Goal: Transaction & Acquisition: Obtain resource

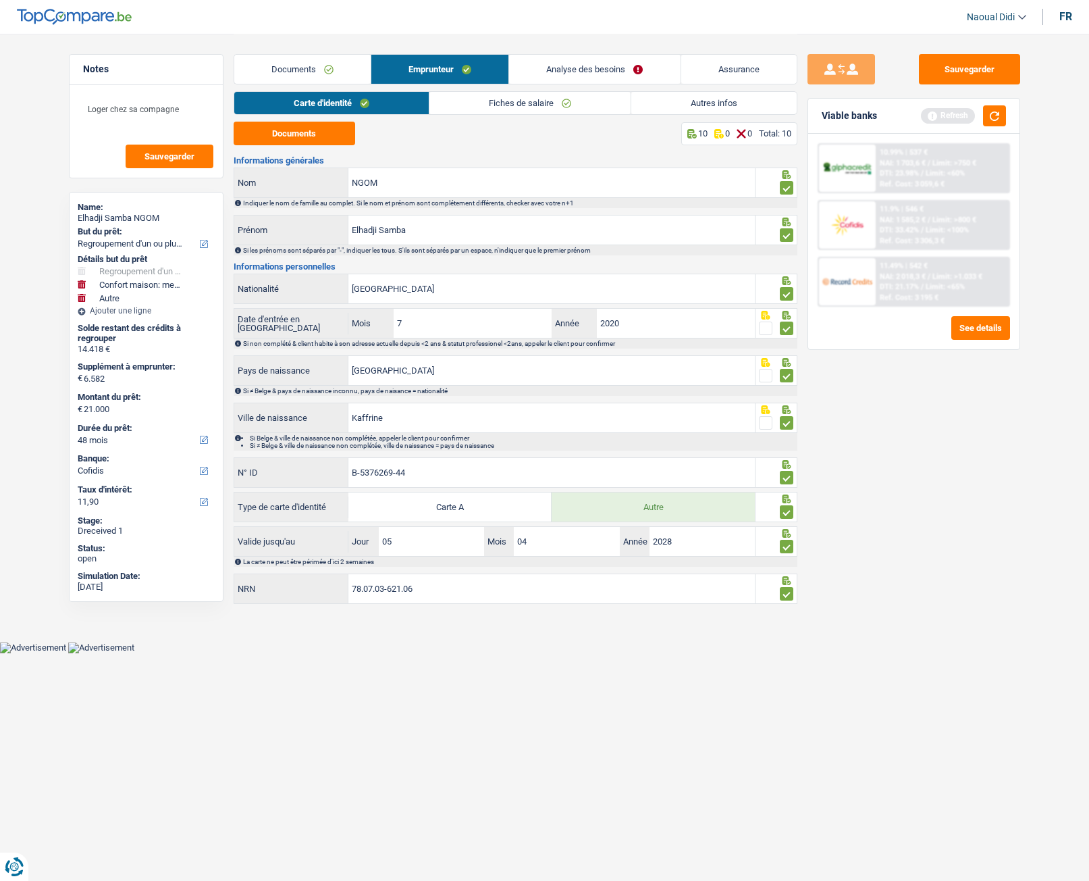
select select "refinancing"
select select "household"
select select "other"
select select "48"
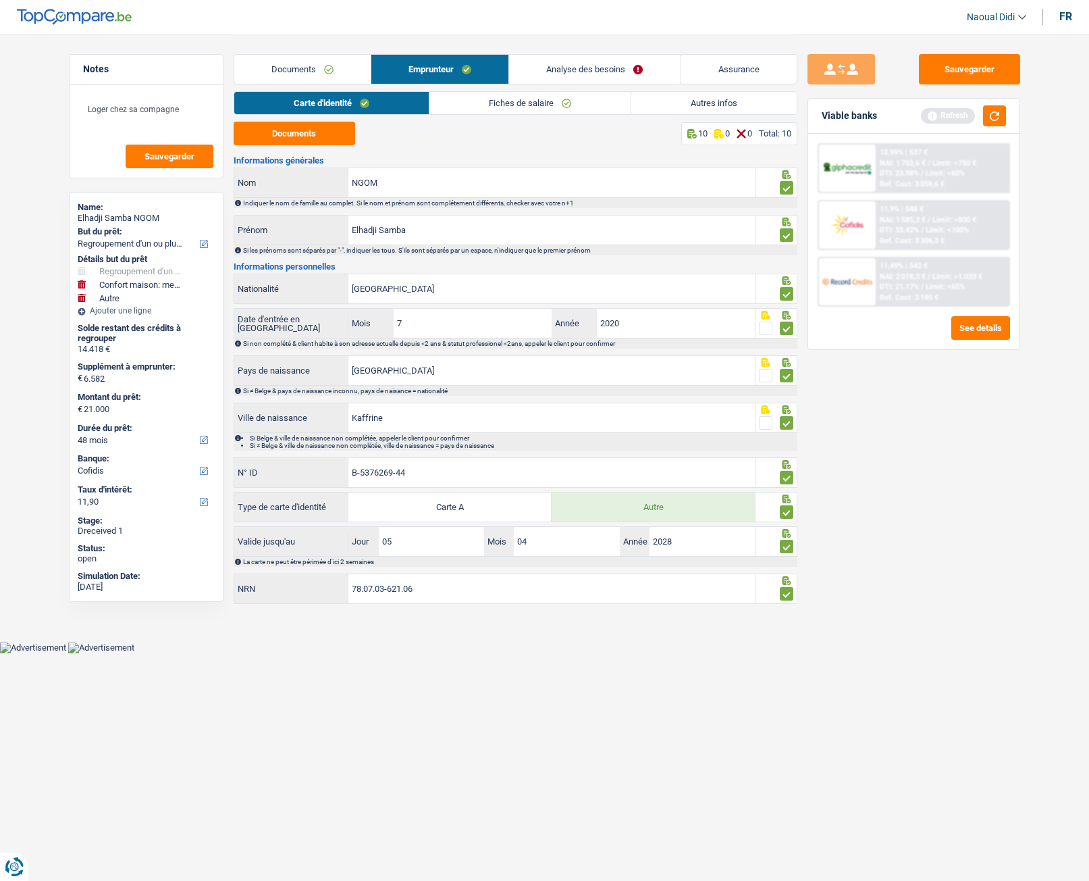
select select "cofidis"
click at [983, 64] on button "Sauvegarder" at bounding box center [969, 69] width 101 height 30
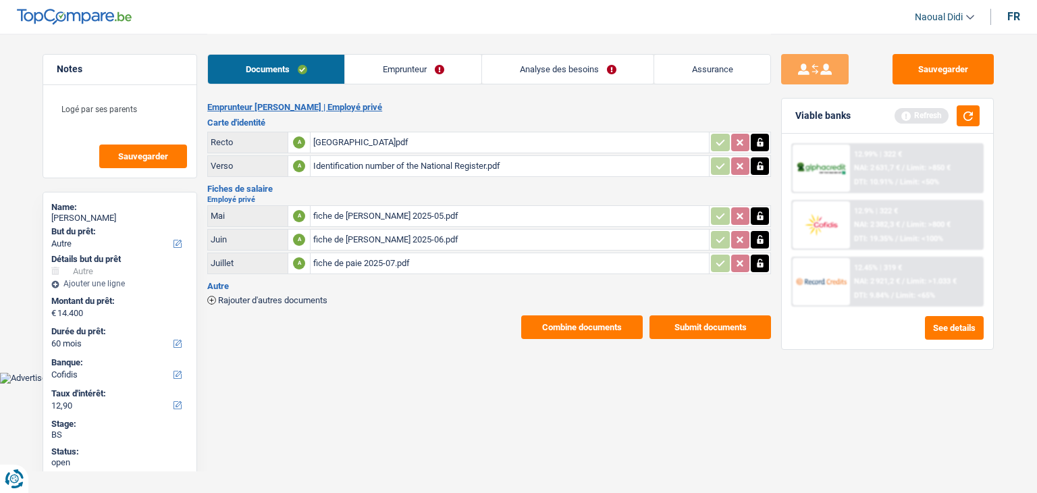
select select "other"
select select "60"
select select "cofidis"
click at [375, 68] on link "Emprunteur" at bounding box center [413, 69] width 136 height 29
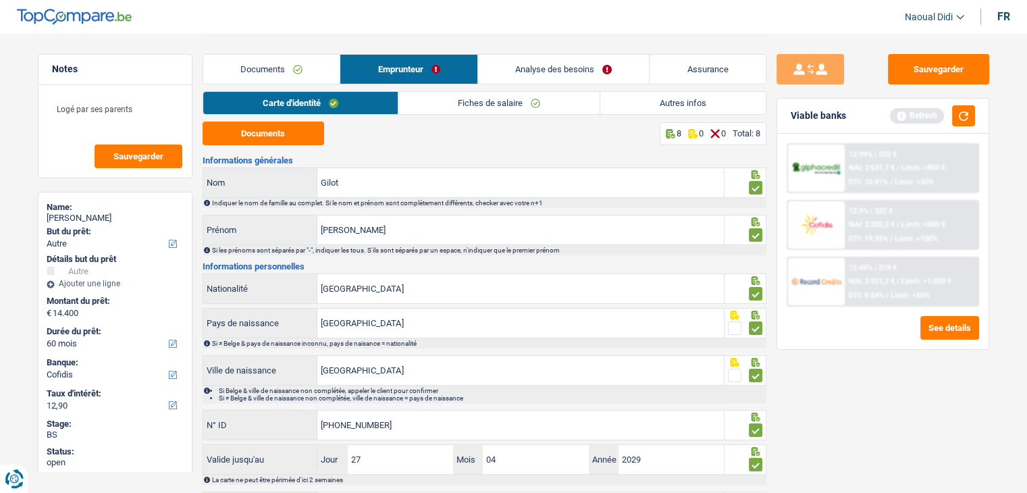
click at [457, 100] on link "Fiches de salaire" at bounding box center [498, 103] width 201 height 22
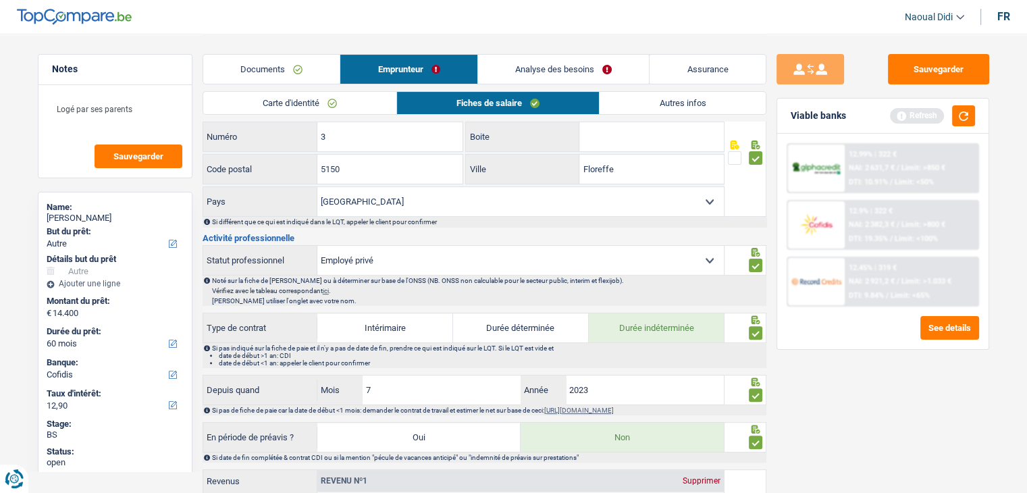
scroll to position [68, 0]
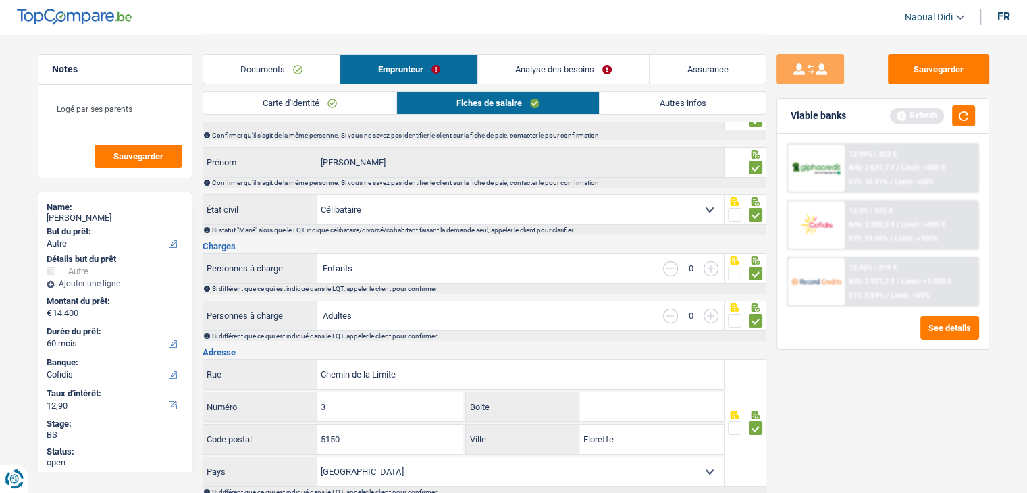
click at [541, 76] on link "Analyse des besoins" at bounding box center [564, 69] width 172 height 29
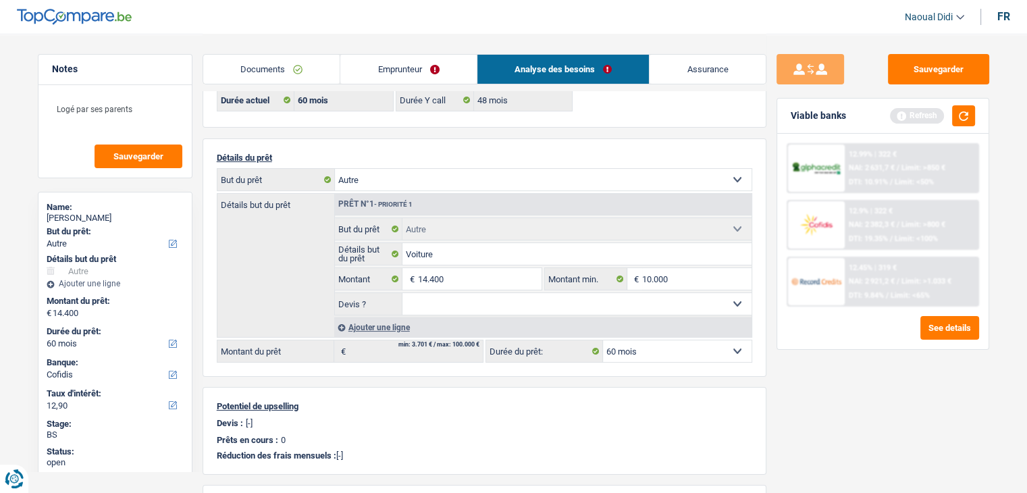
click at [427, 66] on link "Emprunteur" at bounding box center [408, 69] width 136 height 29
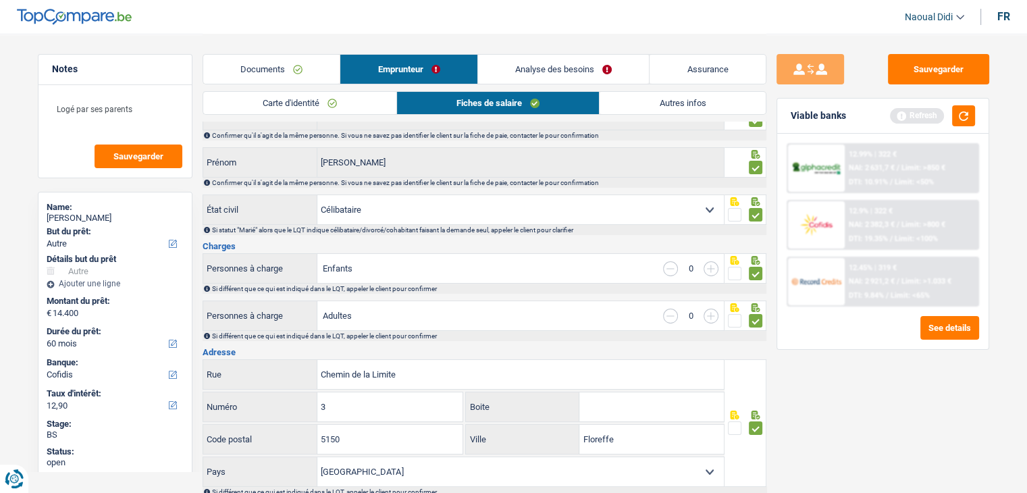
click at [278, 73] on link "Documents" at bounding box center [271, 69] width 137 height 29
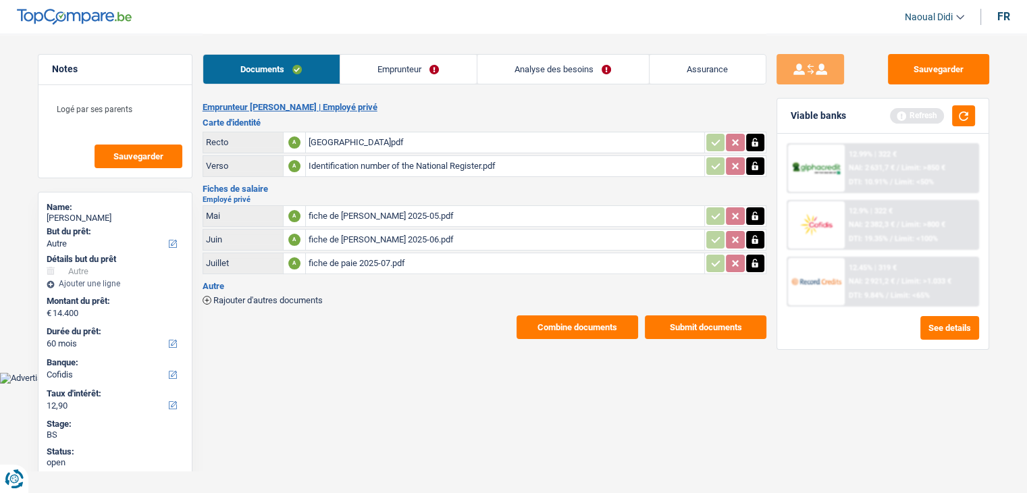
scroll to position [0, 0]
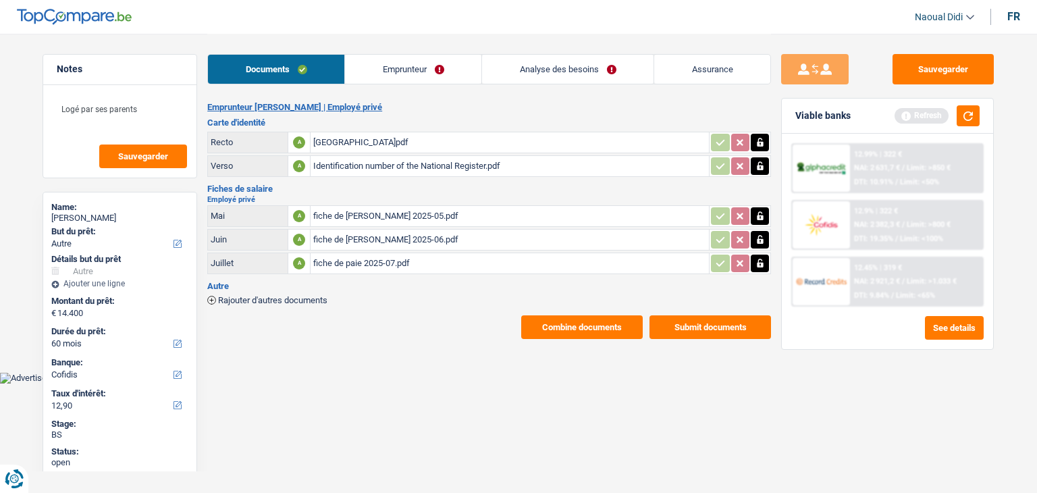
click at [392, 68] on link "Emprunteur" at bounding box center [413, 69] width 136 height 29
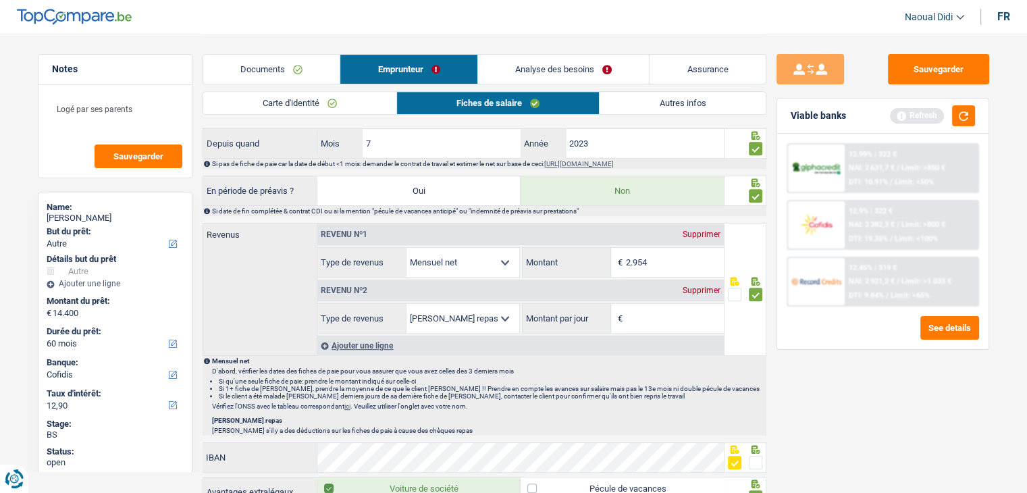
scroll to position [608, 0]
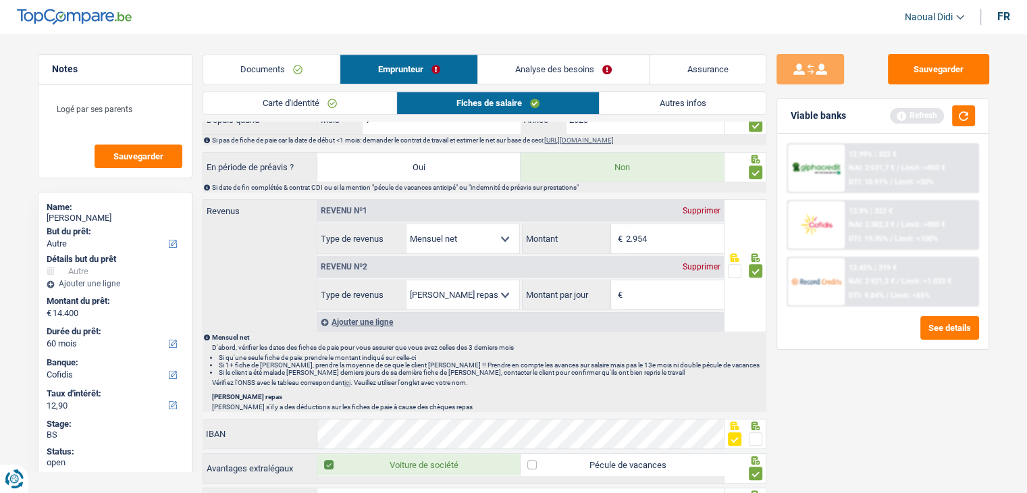
click at [692, 263] on div "Supprimer" at bounding box center [701, 267] width 45 height 8
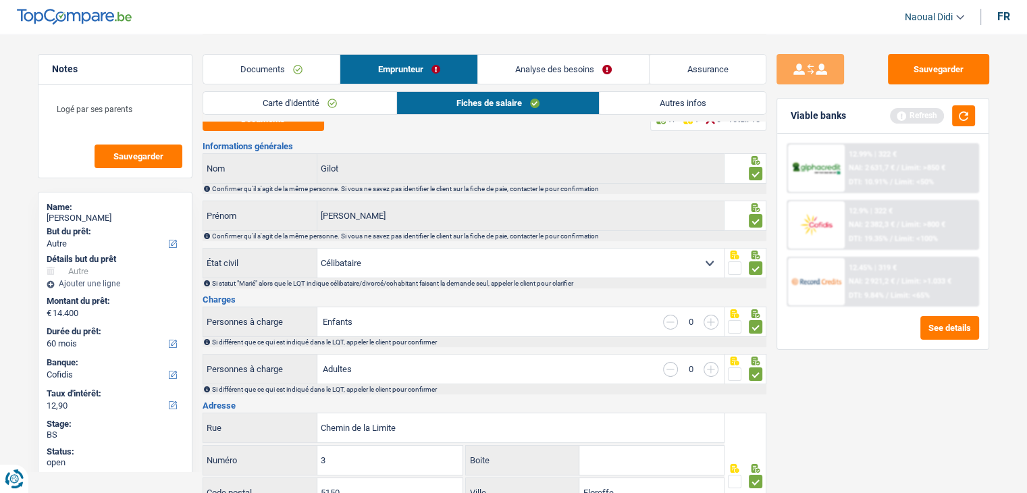
scroll to position [0, 0]
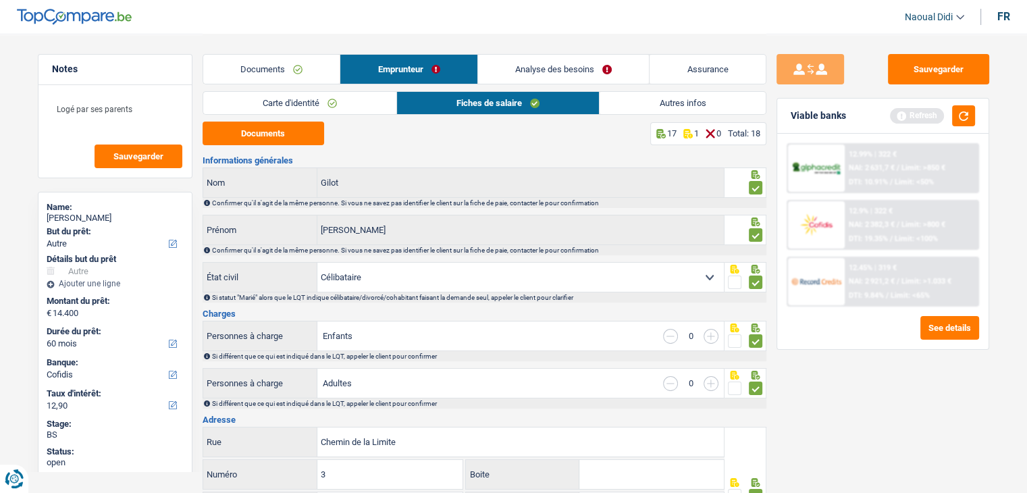
click at [270, 66] on link "Documents" at bounding box center [271, 69] width 137 height 29
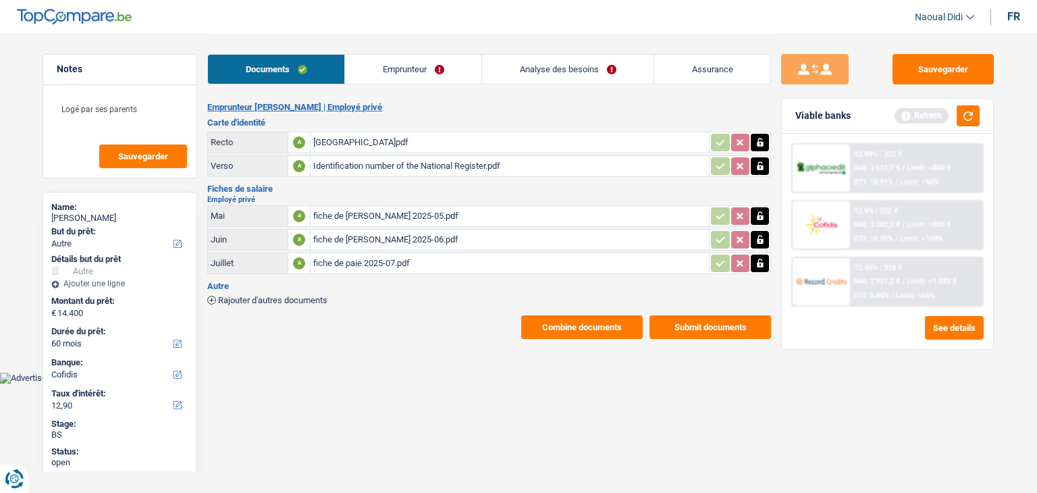
click at [357, 220] on div "fiche de paie 2025-05.pdf" at bounding box center [509, 216] width 393 height 20
click at [396, 256] on div "fiche de paie 2025-07.pdf" at bounding box center [509, 263] width 393 height 20
click at [585, 68] on link "Analyse des besoins" at bounding box center [568, 69] width 172 height 29
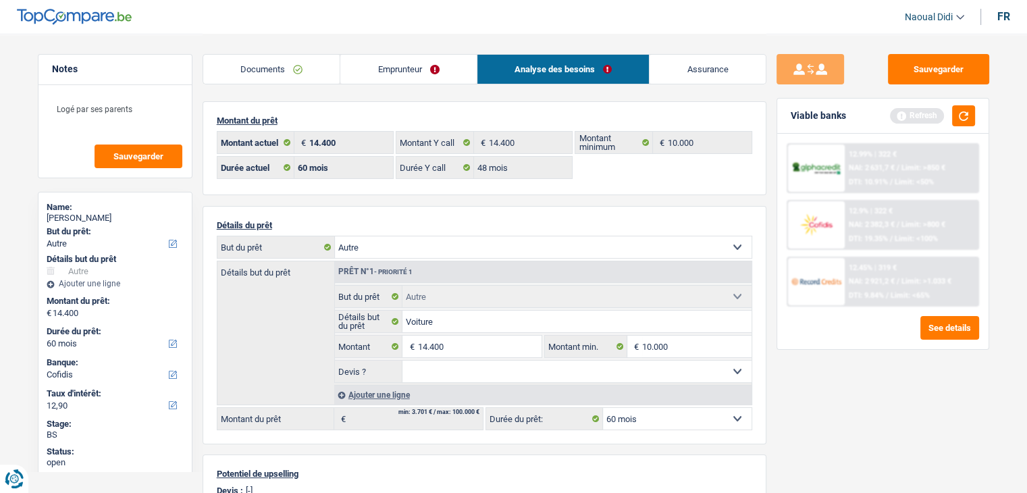
click at [888, 286] on div "12.45% | 319 € NAI: 2 921,2 € / Limit: >1.033 € DTI: 9.84% / Limit: <65%" at bounding box center [911, 281] width 133 height 47
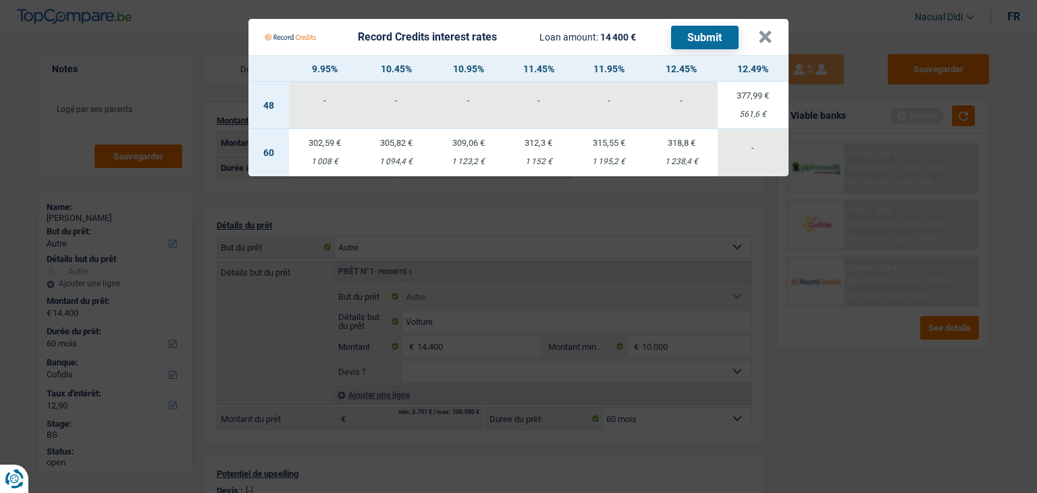
click at [757, 103] on td "377,99 € 561,6 €" at bounding box center [753, 105] width 71 height 47
select select "48"
select select "record credits"
type input "12,49"
select select "48"
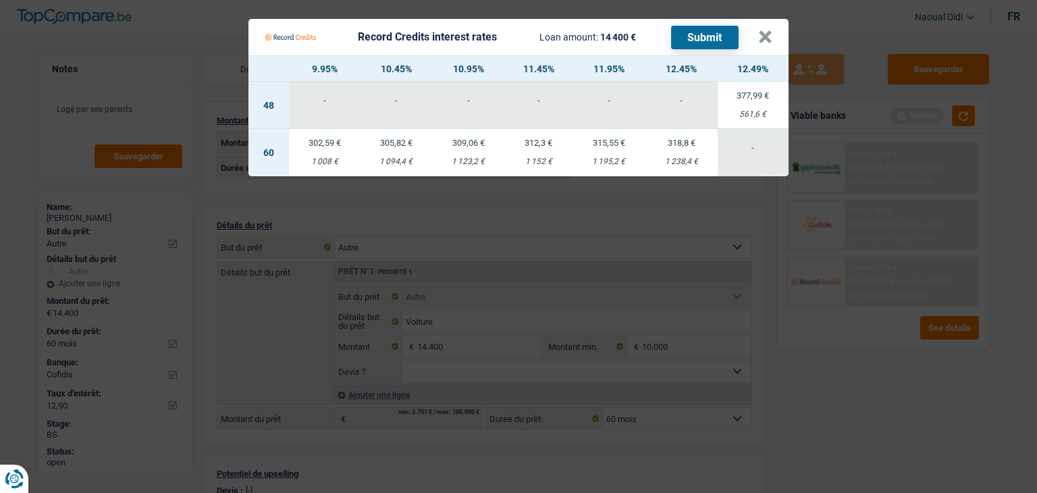
select select "48"
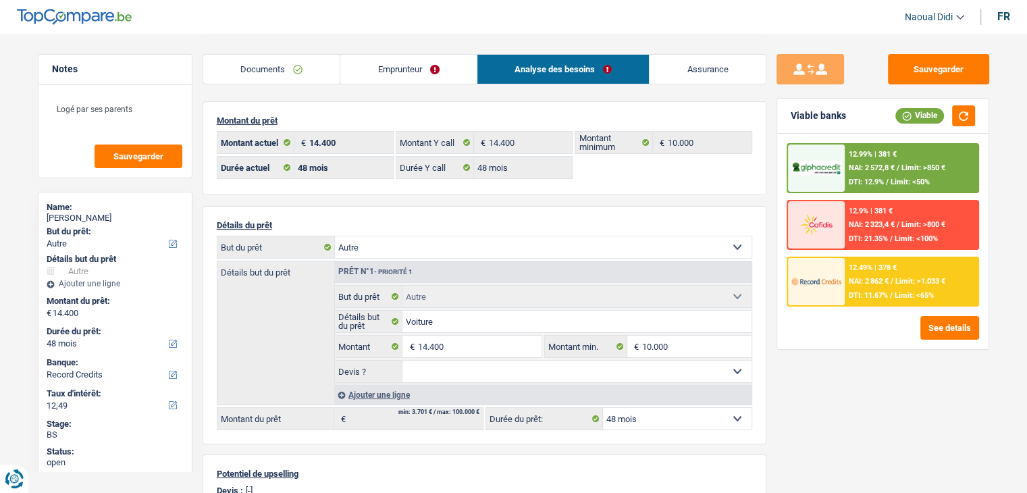
click at [867, 277] on span "NAI: 2 862 €" at bounding box center [869, 281] width 40 height 9
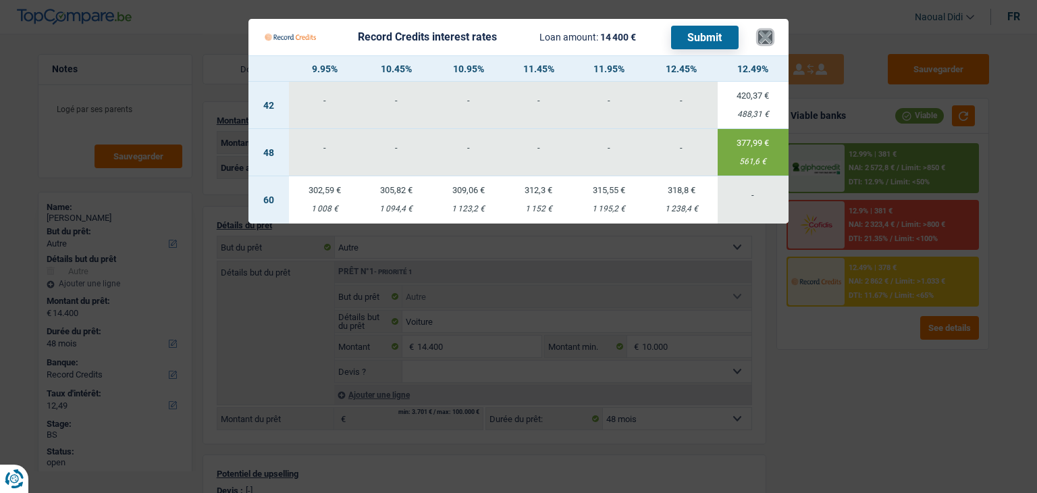
click at [767, 34] on button "×" at bounding box center [765, 37] width 14 height 14
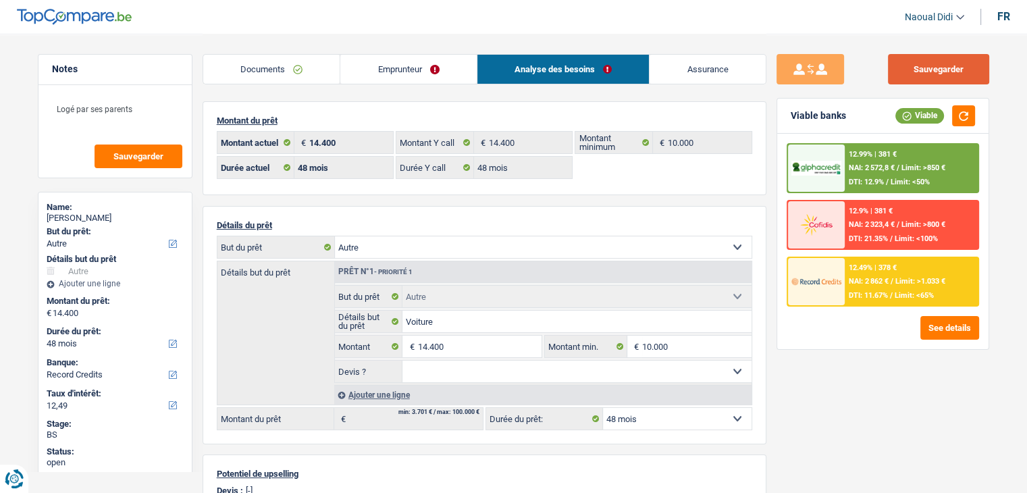
click at [930, 67] on button "Sauvegarder" at bounding box center [938, 69] width 101 height 30
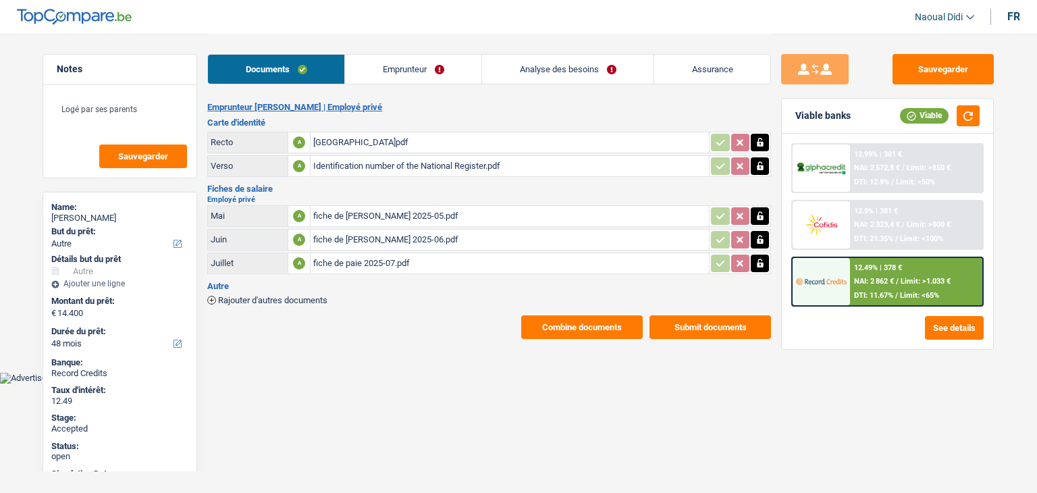
select select "other"
select select "48"
click at [349, 220] on div "fiche de paie 2025-05.pdf" at bounding box center [509, 216] width 393 height 20
click at [415, 74] on link "Emprunteur" at bounding box center [413, 69] width 136 height 29
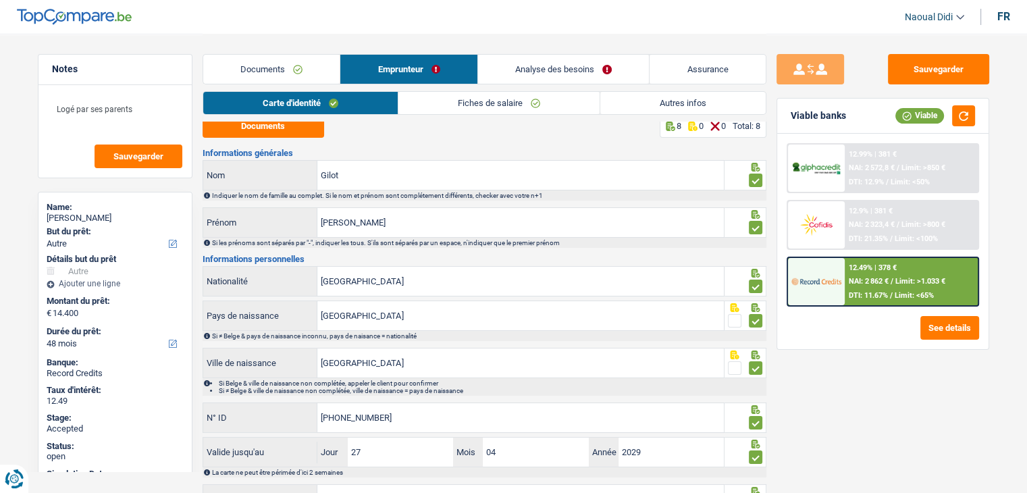
click at [446, 100] on link "Fiches de salaire" at bounding box center [498, 103] width 201 height 22
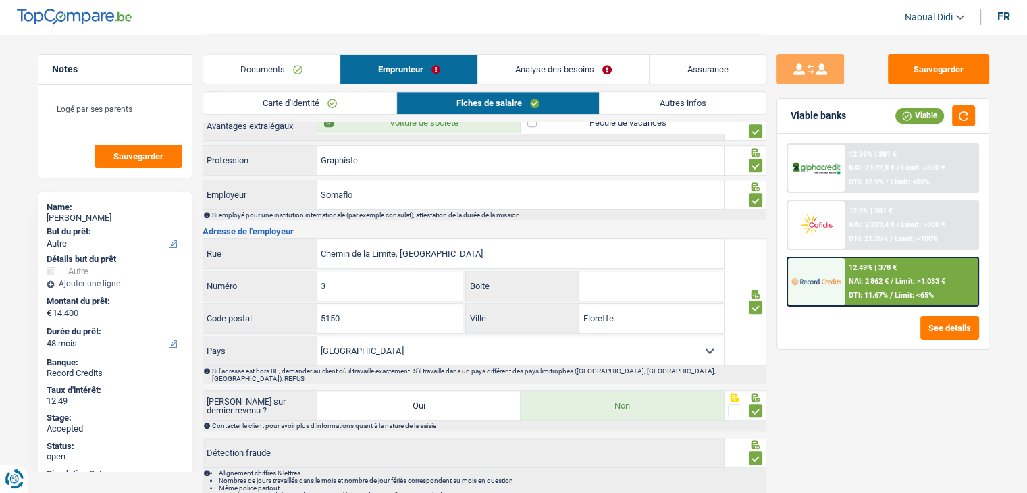
scroll to position [953, 0]
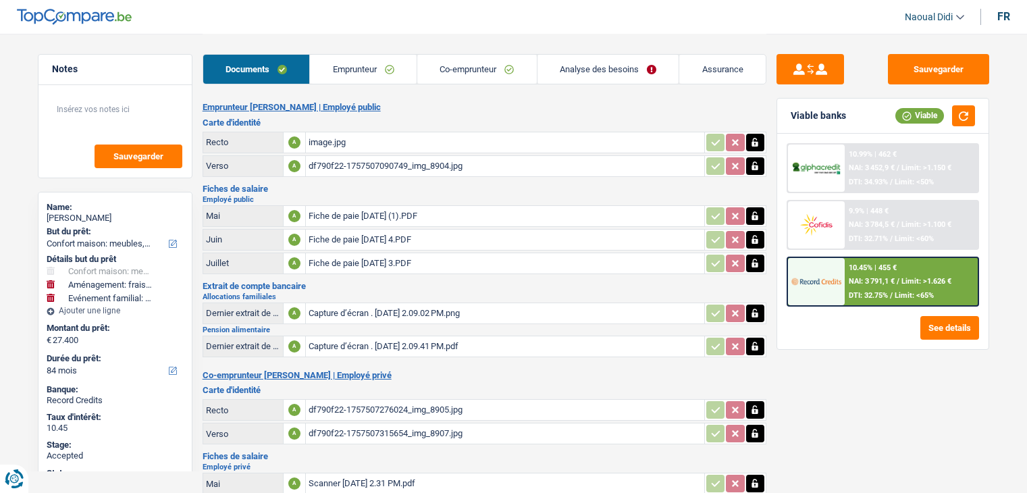
select select "household"
select select "movingOrInstallation"
select select "familyEvent"
select select "84"
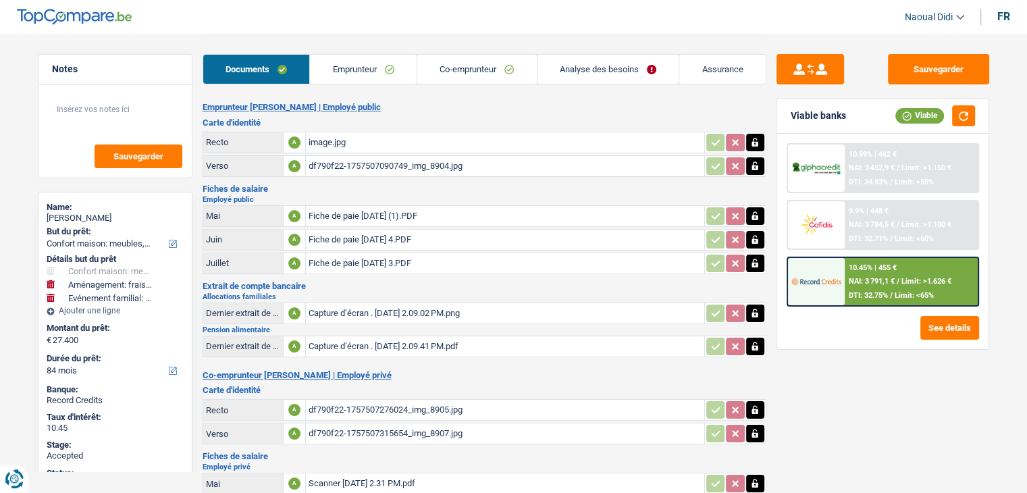
scroll to position [68, 0]
select select "household"
select select "movingOrInstallation"
select select "familyEvent"
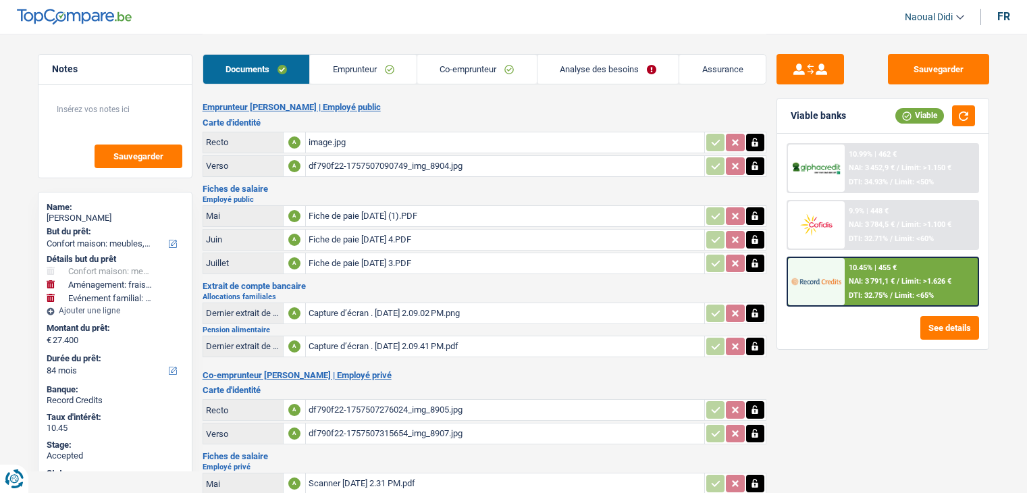
select select "84"
click at [331, 144] on div "image.jpg" at bounding box center [505, 142] width 393 height 20
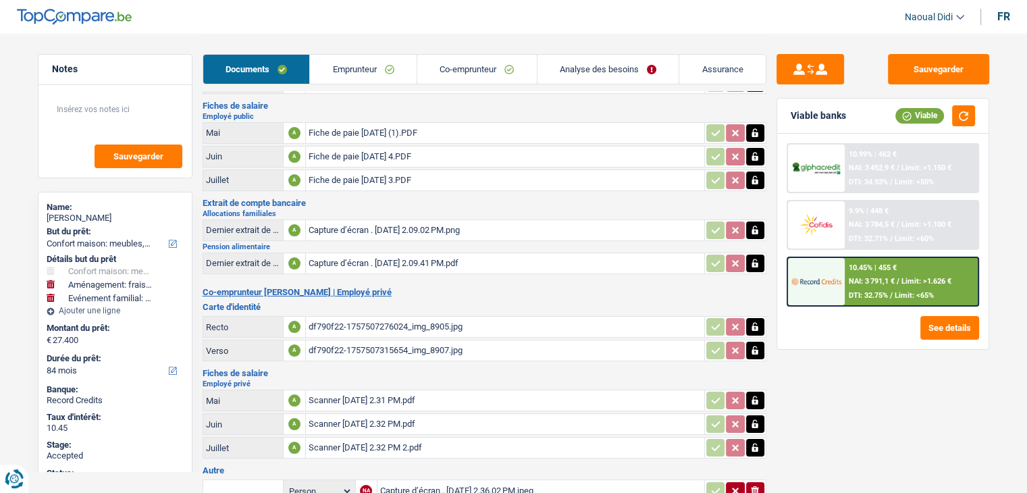
scroll to position [135, 0]
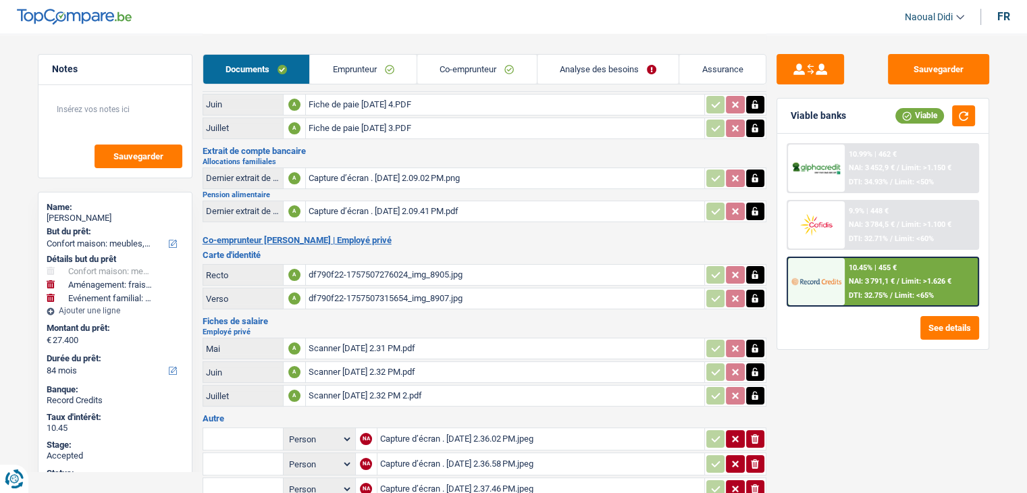
click at [368, 269] on div "df790f22-1757507276024_img_8905.jpg" at bounding box center [505, 275] width 393 height 20
click at [365, 71] on link "Emprunteur" at bounding box center [363, 69] width 107 height 29
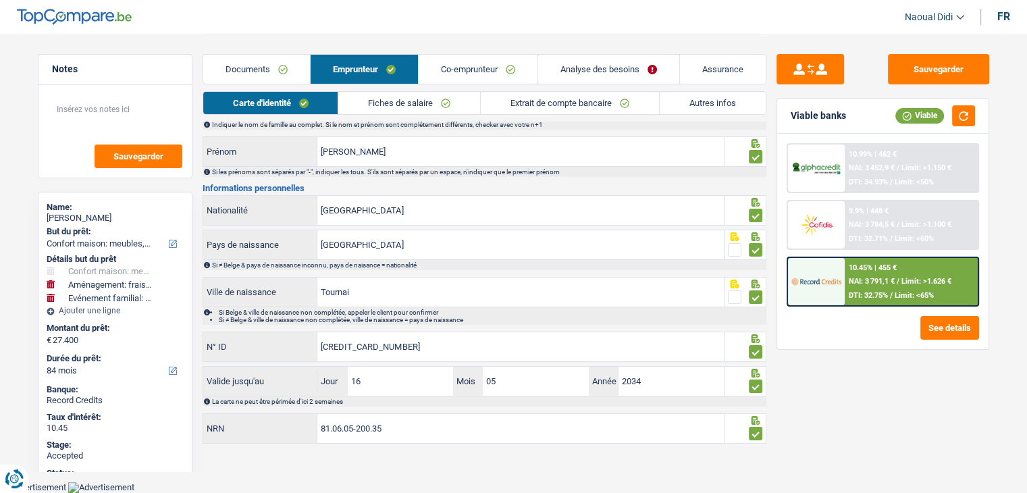
scroll to position [75, 0]
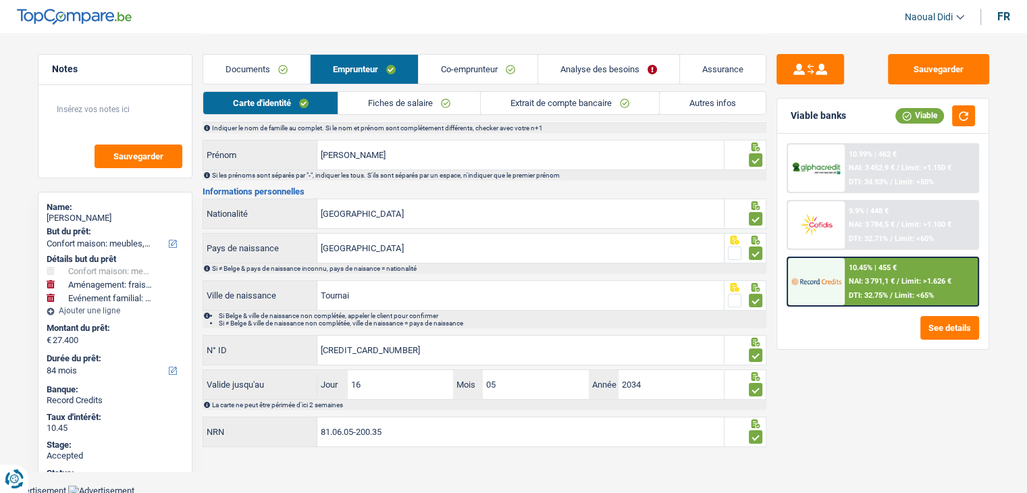
click at [394, 107] on link "Fiches de salaire" at bounding box center [409, 103] width 142 height 22
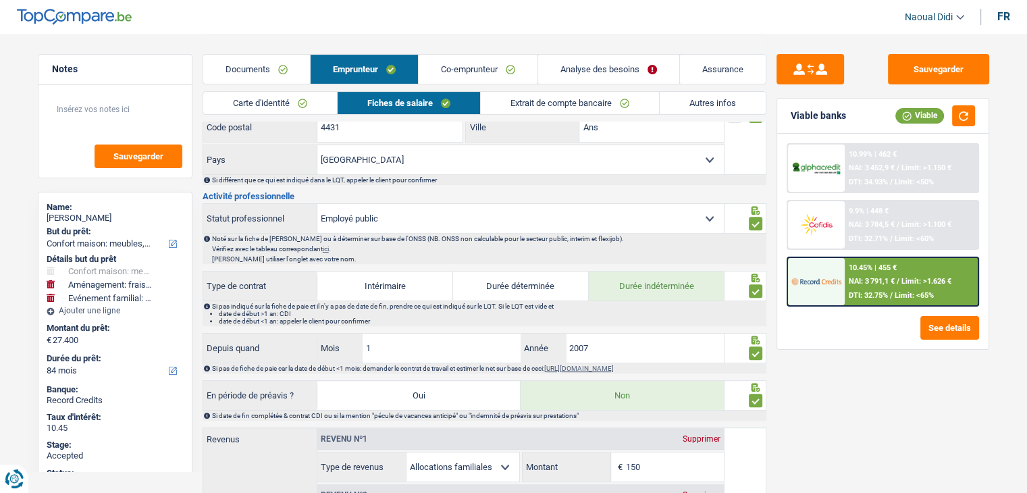
scroll to position [345, 0]
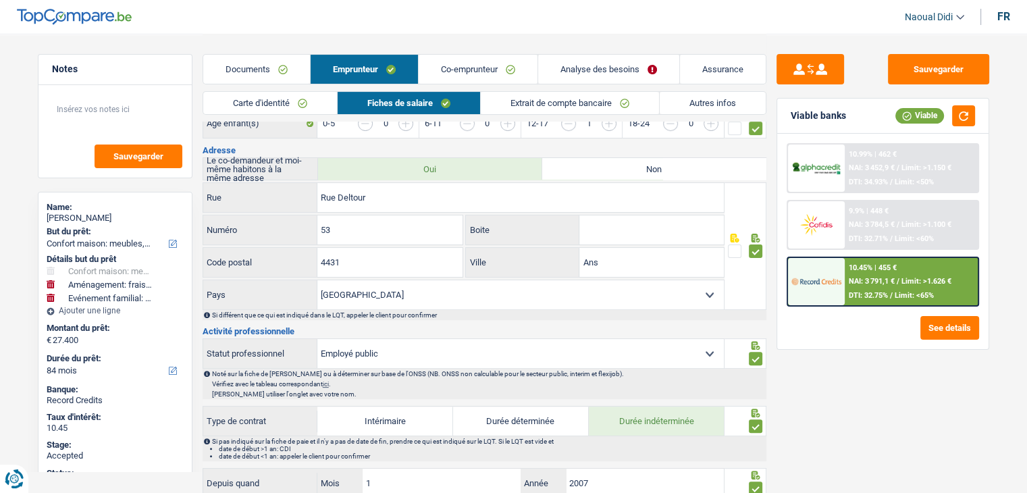
click at [222, 63] on link "Documents" at bounding box center [256, 69] width 107 height 29
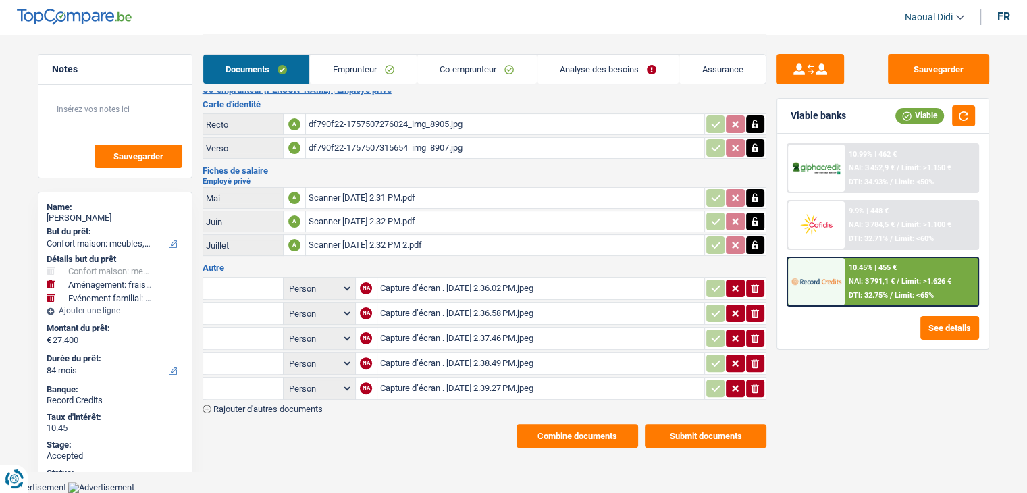
scroll to position [270, 0]
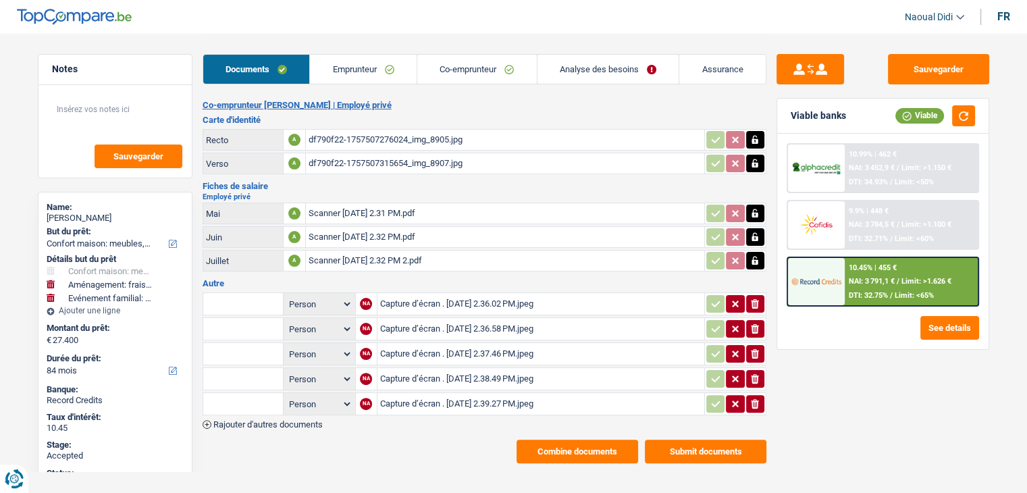
click at [403, 203] on div "Scanner 10 sept. 2025 à 2.31 PM.pdf" at bounding box center [505, 213] width 393 height 20
click at [584, 68] on link "Analyse des besoins" at bounding box center [609, 69] width 142 height 29
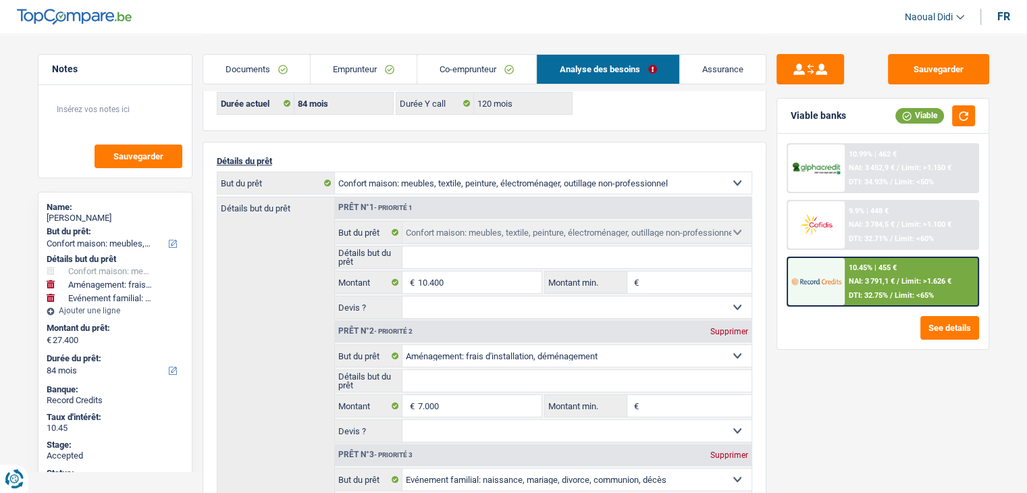
scroll to position [0, 0]
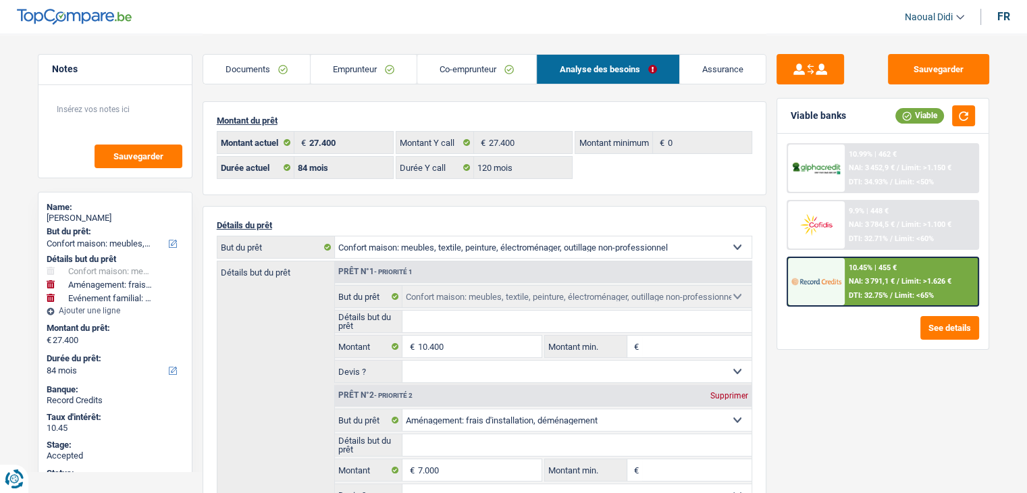
click at [346, 68] on link "Emprunteur" at bounding box center [364, 69] width 106 height 29
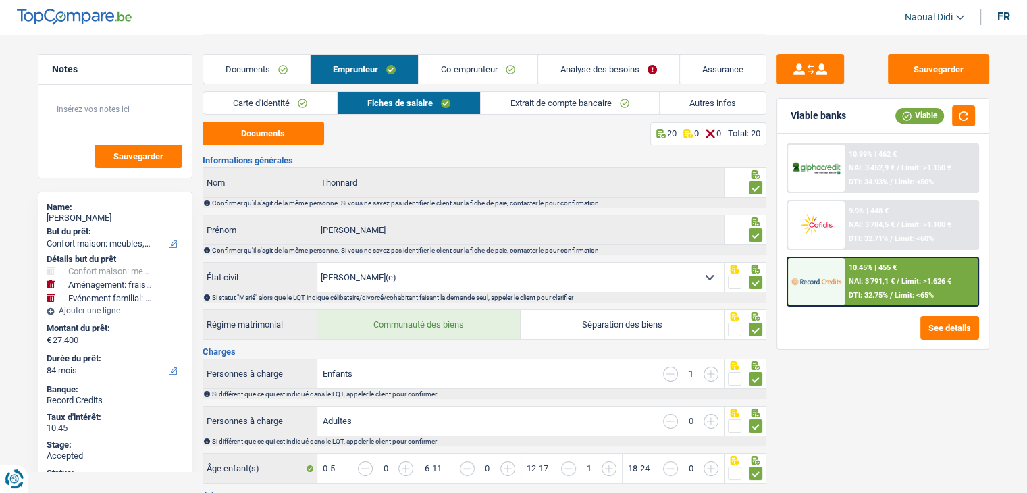
click at [688, 109] on link "Autres infos" at bounding box center [713, 103] width 106 height 22
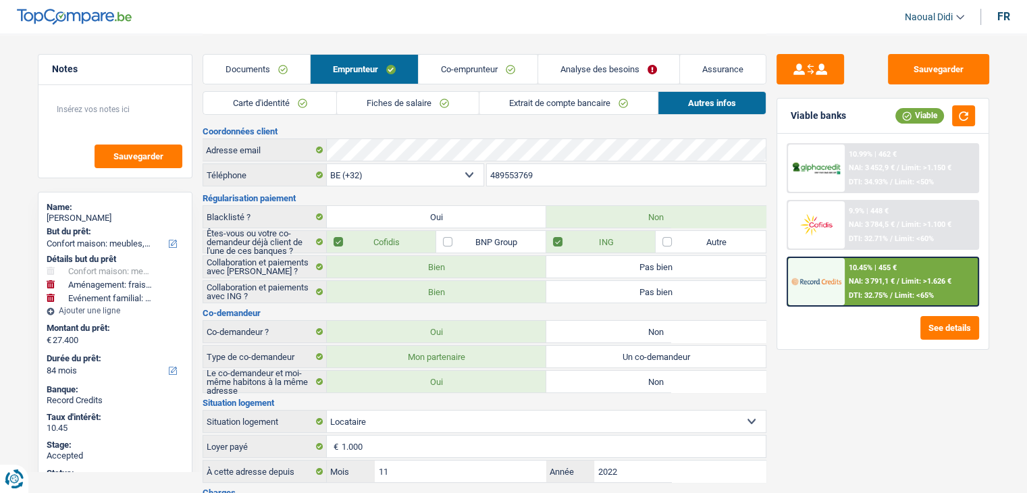
click at [256, 101] on link "Carte d'identité" at bounding box center [270, 103] width 134 height 22
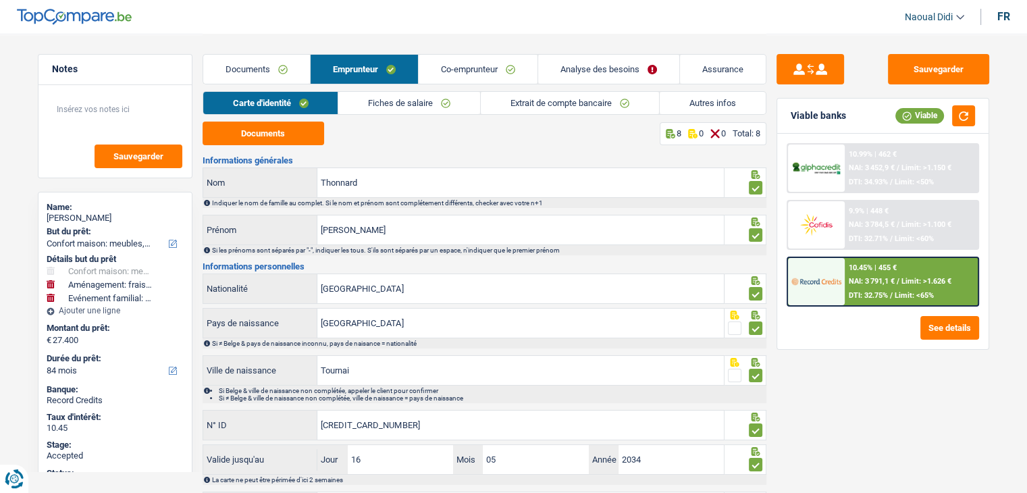
click at [859, 283] on span "NAI: 3 791,1 €" at bounding box center [872, 281] width 46 height 9
click at [889, 280] on span "NAI: 3 791,1 €" at bounding box center [872, 281] width 46 height 9
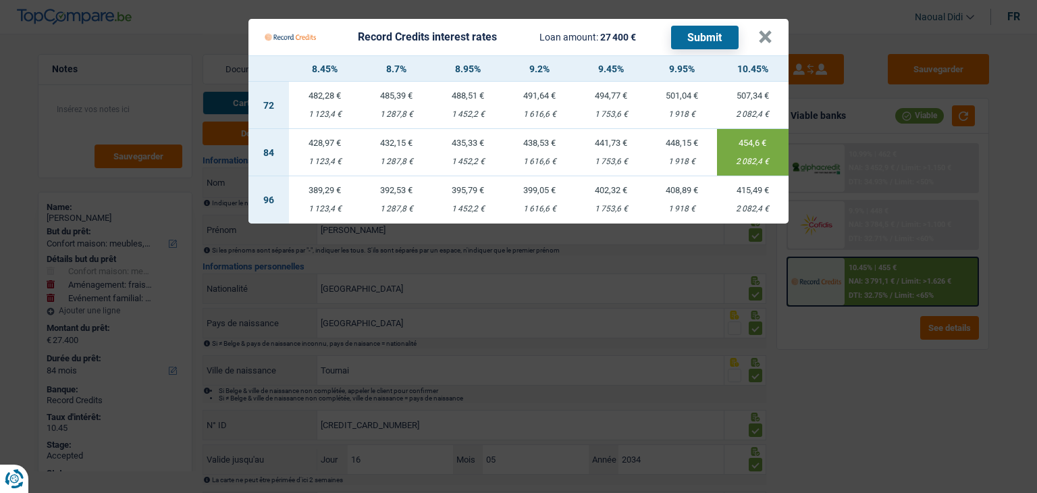
drag, startPoint x: 777, startPoint y: 33, endPoint x: 771, endPoint y: 31, distance: 7.1
click at [777, 33] on Credits___BV_modal_header_ "Record Credits interest rates Loan amount: 27 400 € Submit ×" at bounding box center [519, 37] width 540 height 36
click at [768, 31] on button "×" at bounding box center [765, 37] width 14 height 14
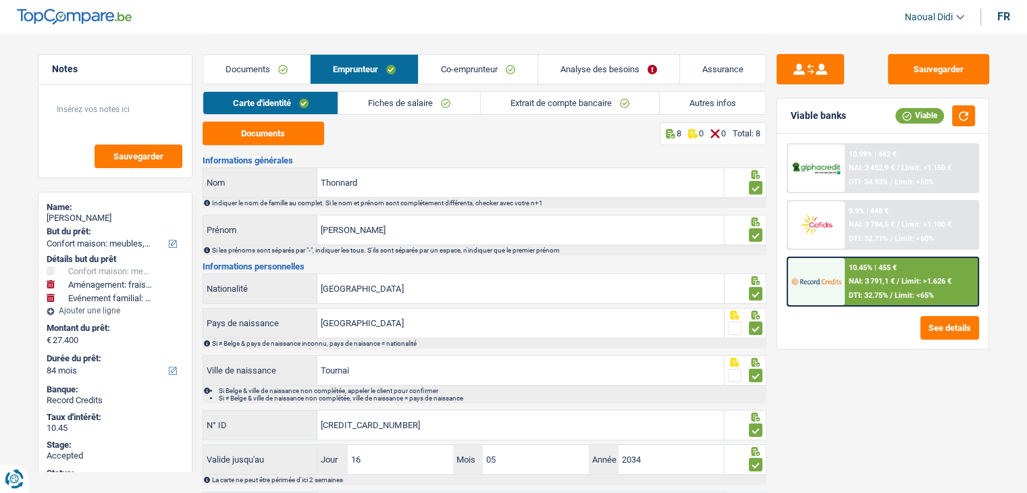
click at [592, 68] on link "Analyse des besoins" at bounding box center [608, 69] width 141 height 29
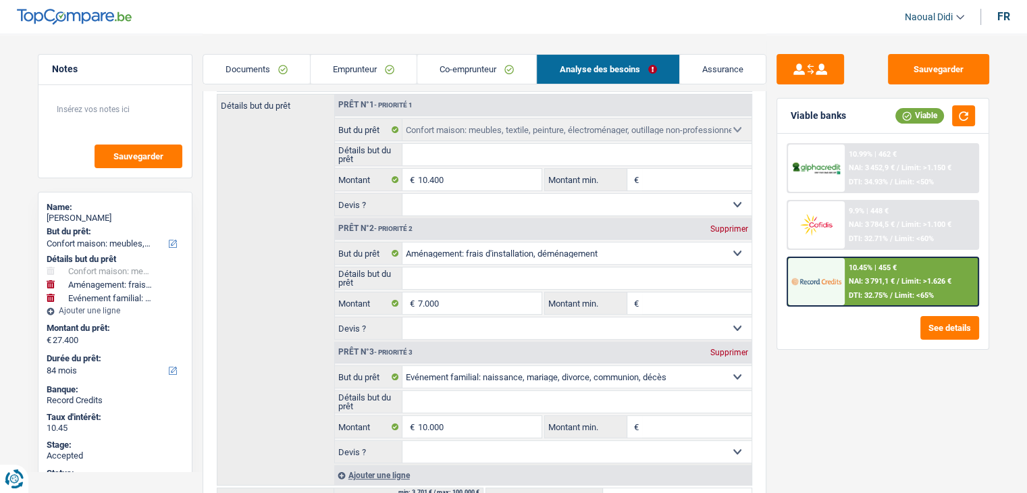
scroll to position [135, 0]
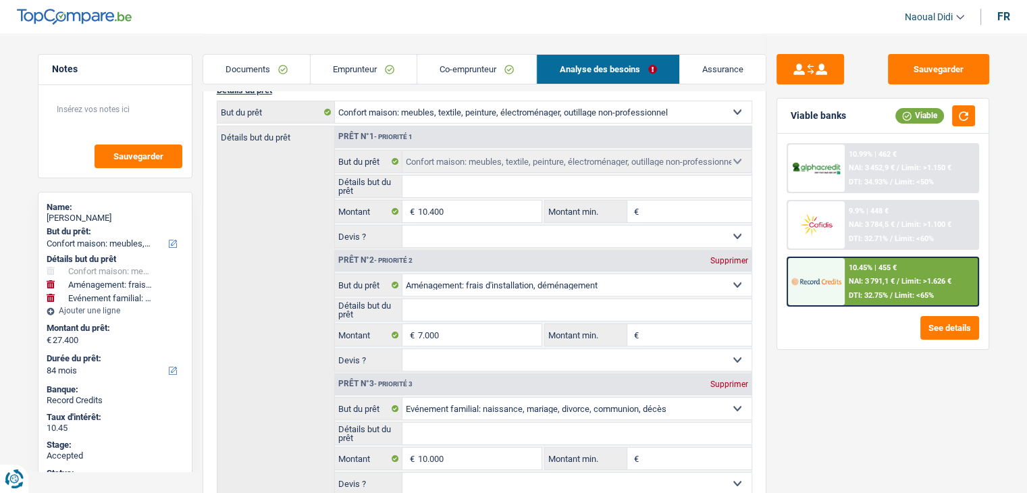
click at [470, 306] on input "Détails but du prêt" at bounding box center [577, 310] width 349 height 22
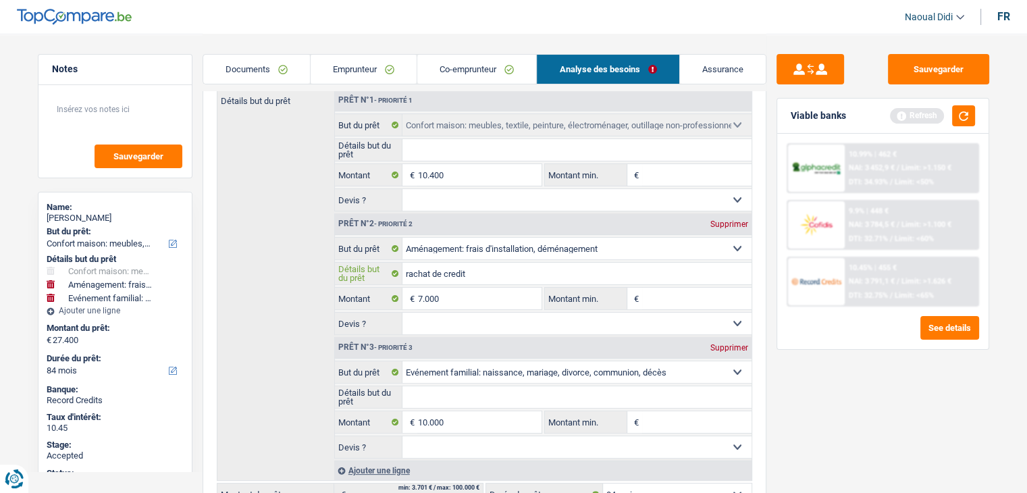
scroll to position [203, 0]
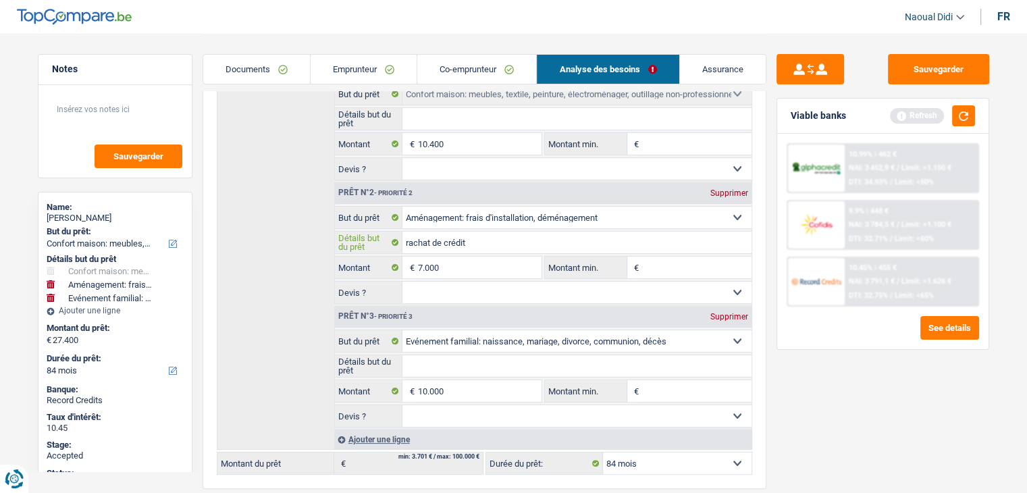
type input "rachat de crédit"
click at [436, 361] on input "Détails but du prêt" at bounding box center [577, 366] width 349 height 22
click at [884, 277] on span "NAI: 3 791,1 €" at bounding box center [872, 281] width 46 height 9
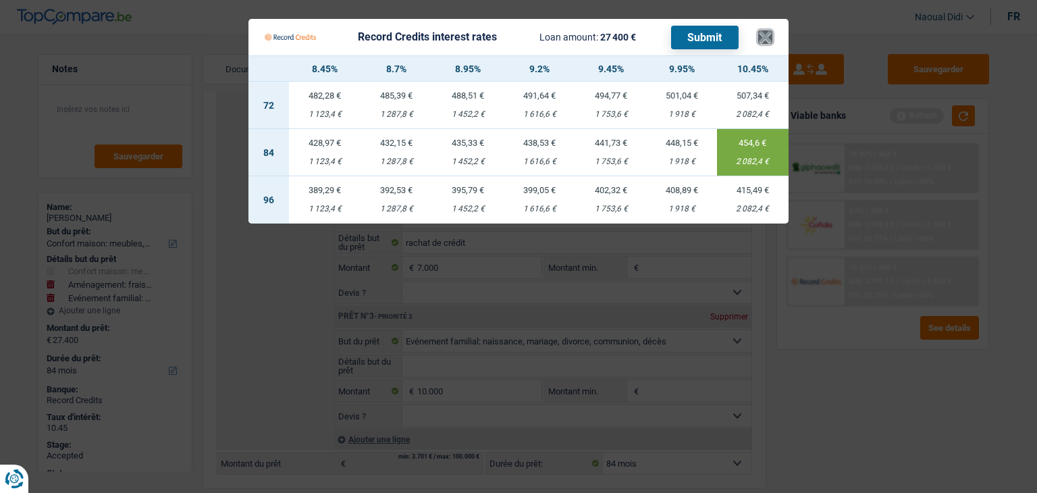
click at [770, 34] on button "×" at bounding box center [765, 37] width 14 height 14
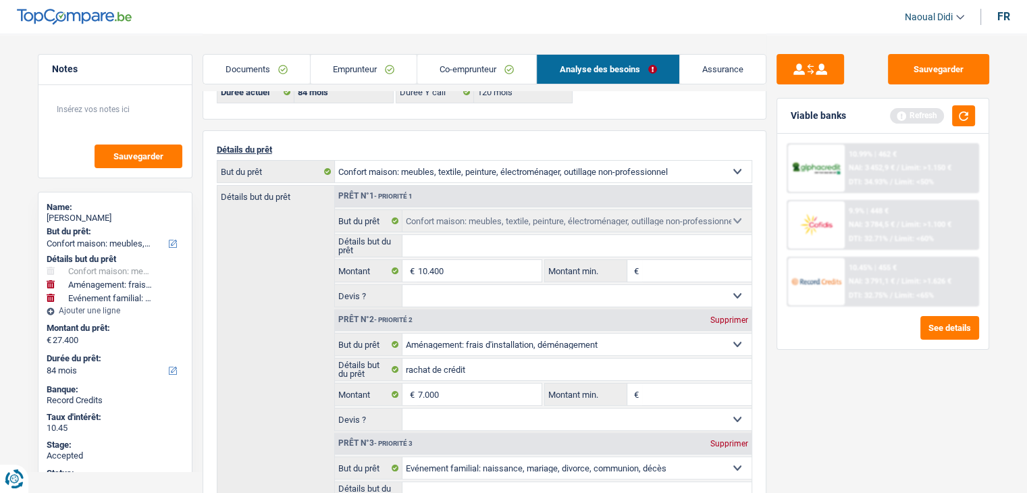
scroll to position [68, 0]
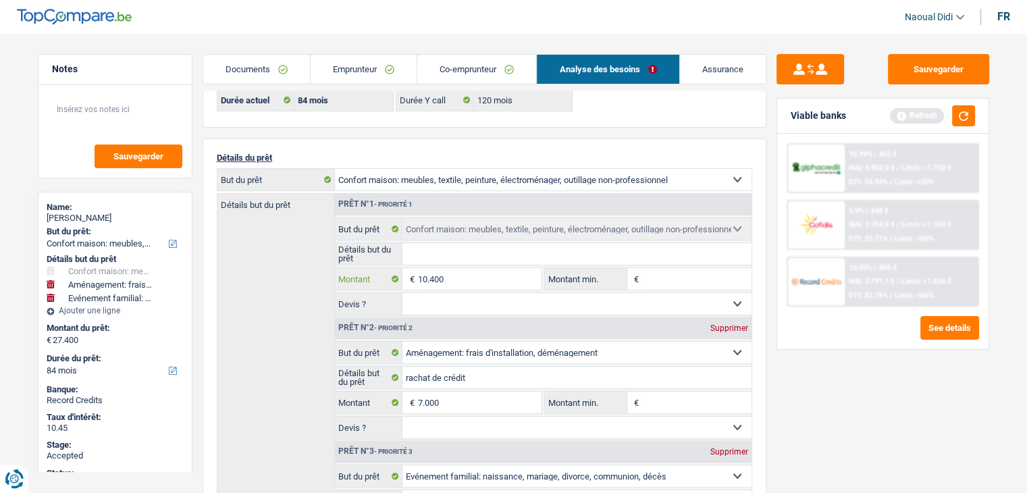
click at [457, 278] on input "10.400" at bounding box center [479, 279] width 124 height 22
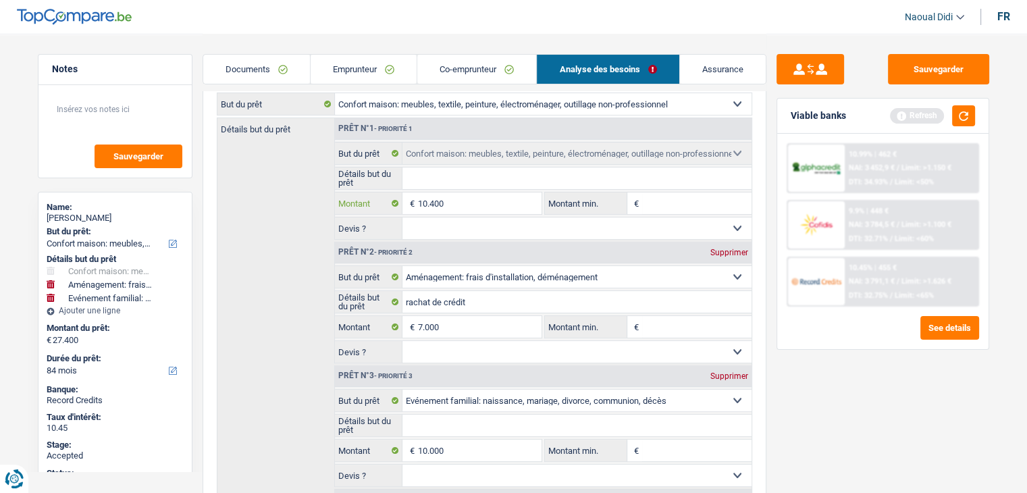
scroll to position [135, 0]
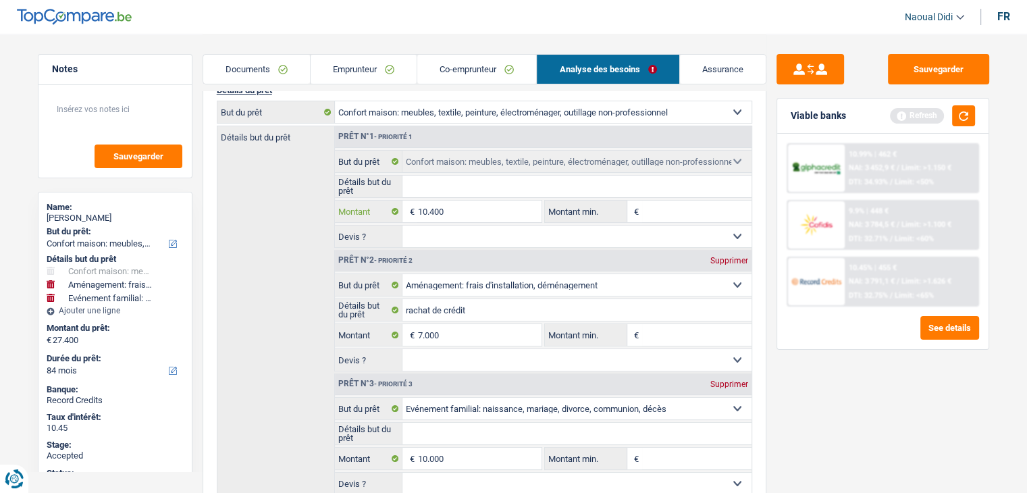
click at [467, 209] on input "10.400" at bounding box center [479, 212] width 124 height 22
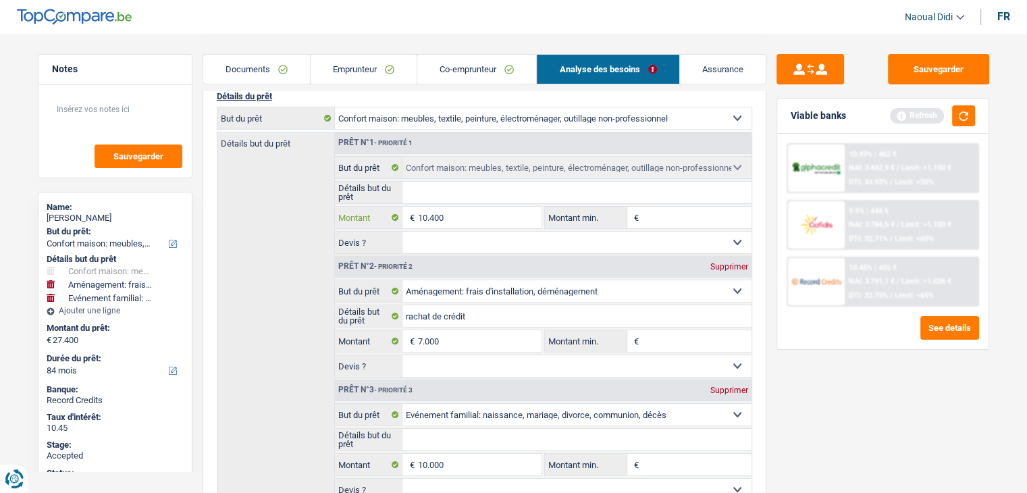
scroll to position [203, 0]
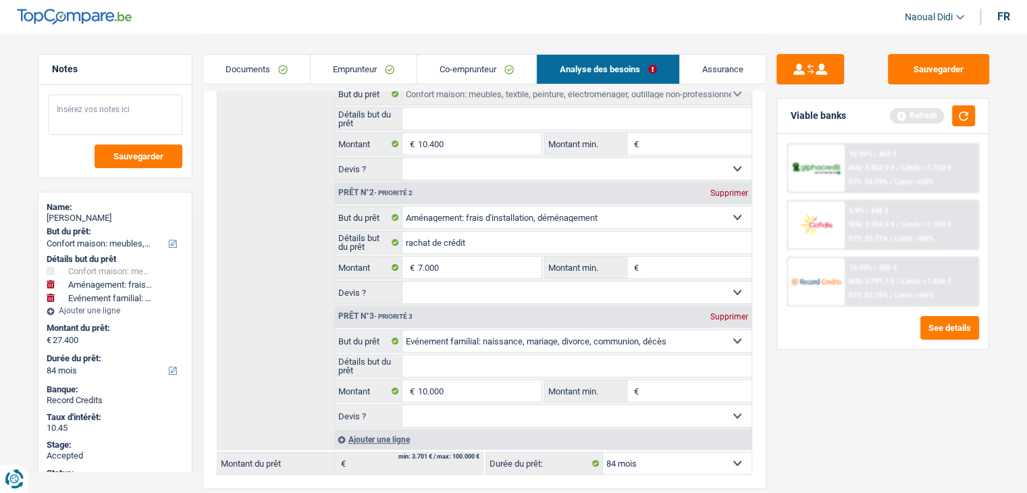
click at [86, 109] on textarea at bounding box center [115, 115] width 134 height 41
type textarea "17000 frais judicaire"
click at [134, 157] on span "Sauvegarder" at bounding box center [138, 156] width 50 height 9
click at [884, 277] on span "NAI: 3 791,1 €" at bounding box center [872, 281] width 46 height 9
click at [884, 288] on div "10.45% | 455 € NAI: 3 791,1 € / Limit: >1.626 € DTI: 32.75% / Limit: <65%" at bounding box center [911, 281] width 133 height 47
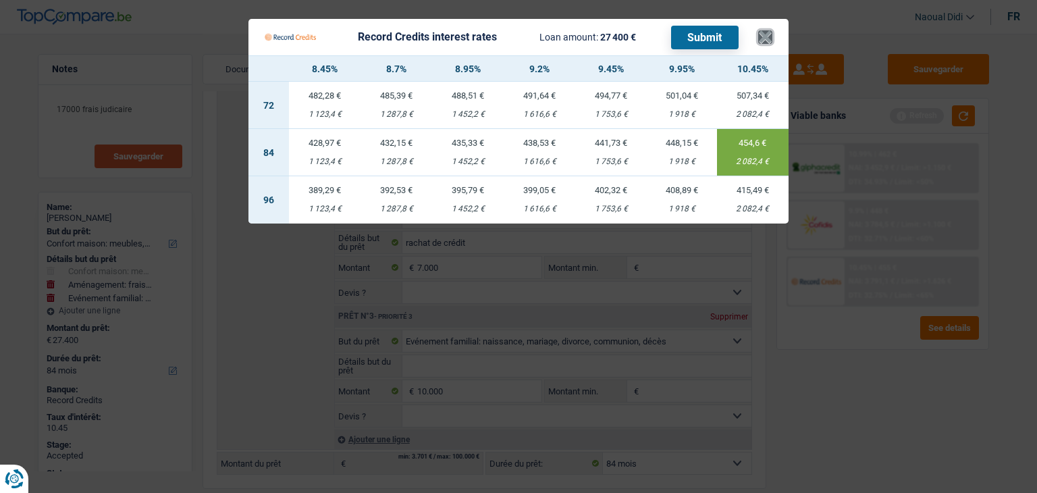
click at [765, 36] on button "×" at bounding box center [765, 37] width 14 height 14
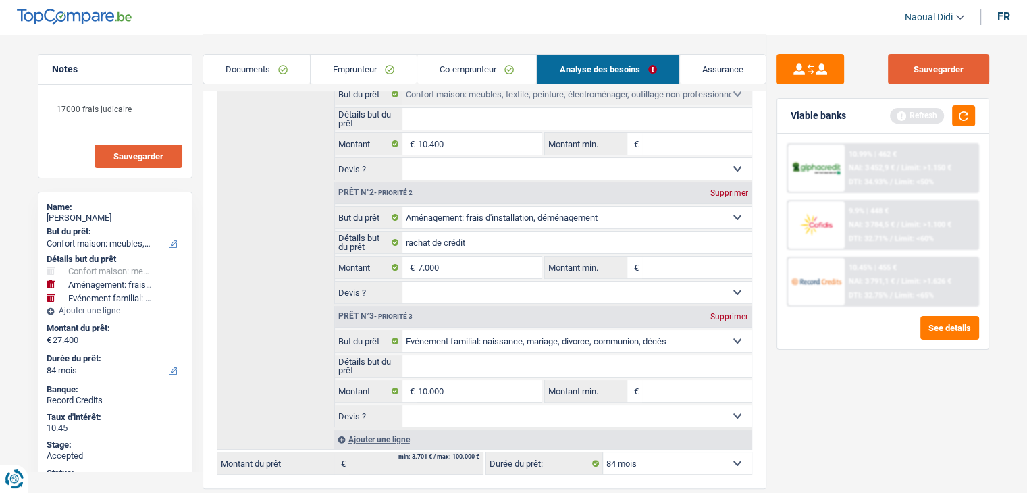
click at [942, 72] on button "Sauvegarder" at bounding box center [938, 69] width 101 height 30
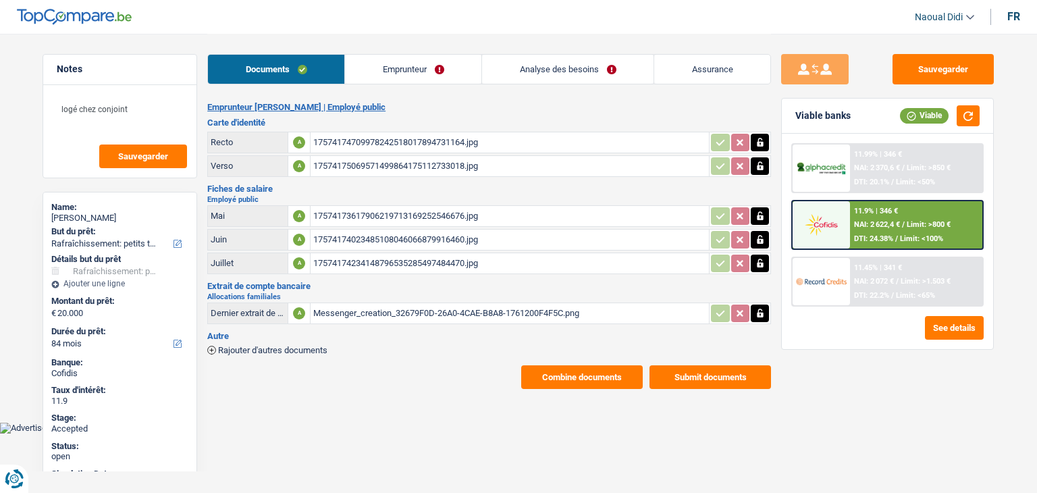
select select "houseOrGarden"
select select "84"
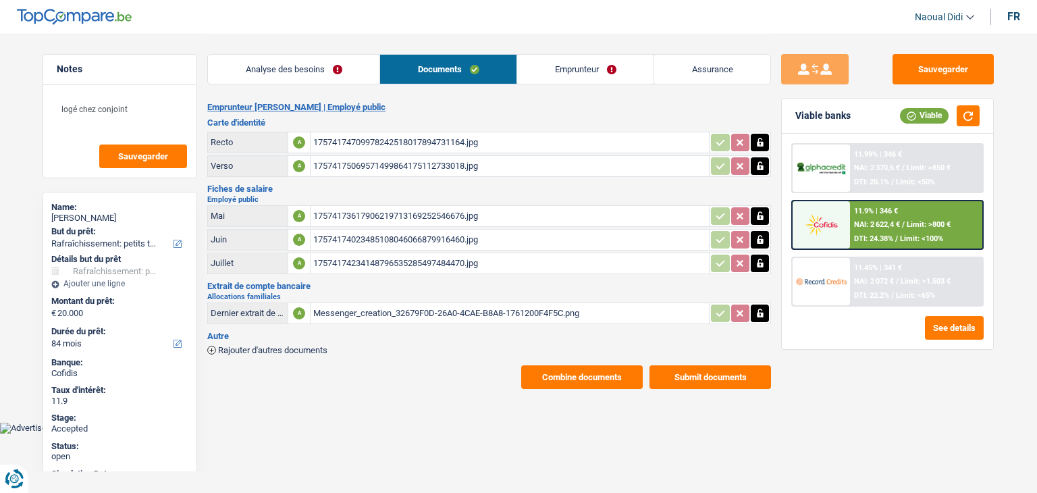
select select "houseOrGarden"
select select "84"
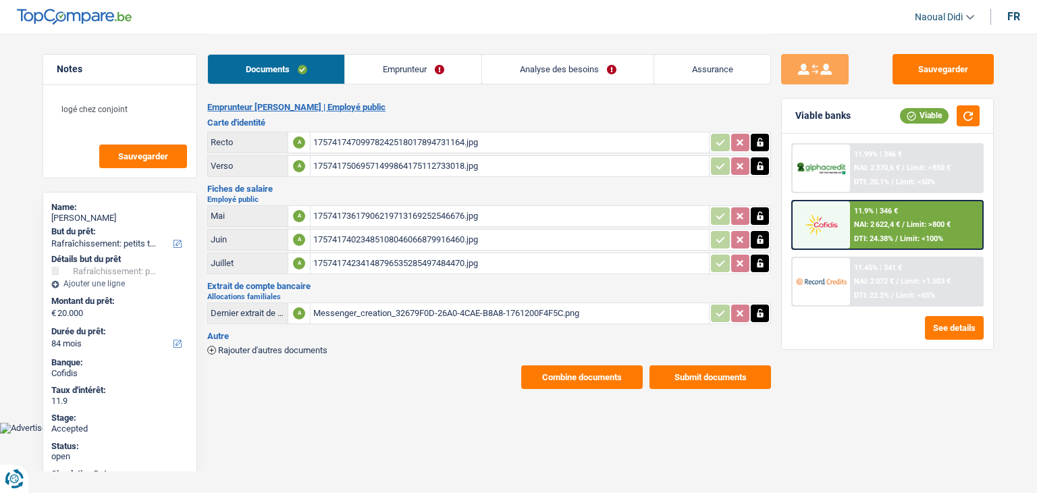
click at [399, 63] on link "Emprunteur" at bounding box center [413, 69] width 136 height 29
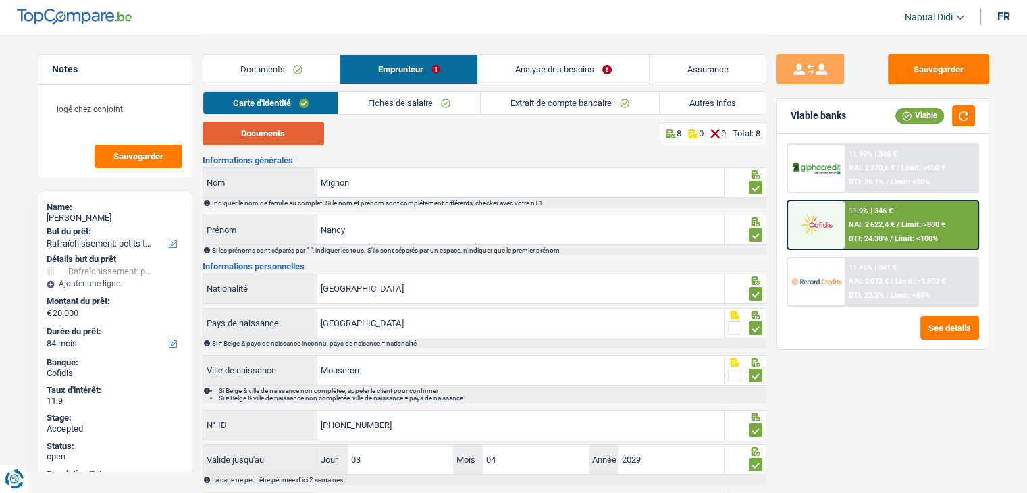
click at [251, 133] on button "Documents" at bounding box center [264, 134] width 122 height 24
click at [281, 71] on link "Documents" at bounding box center [271, 69] width 137 height 29
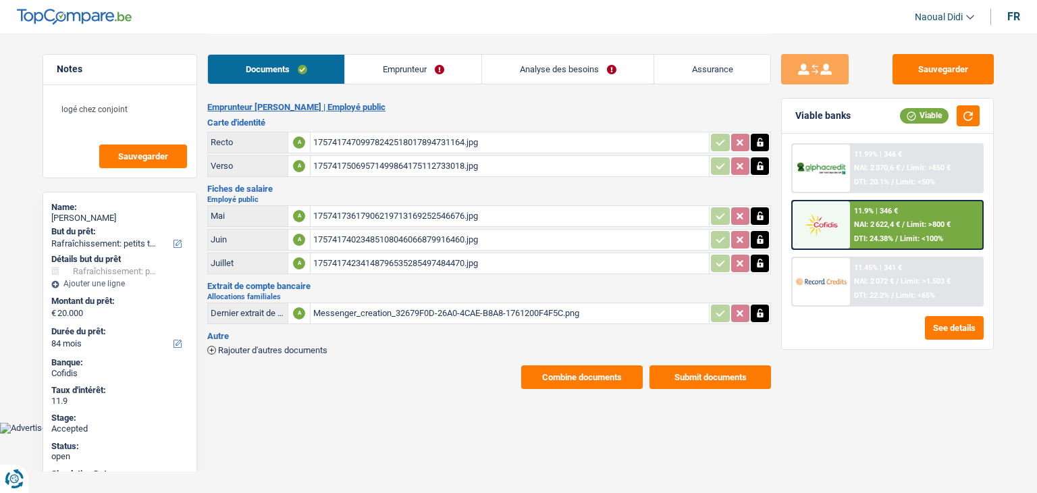
click at [378, 212] on div "17574173617906219713169252546676.jpg" at bounding box center [509, 216] width 393 height 20
click at [394, 59] on link "Emprunteur" at bounding box center [413, 69] width 136 height 29
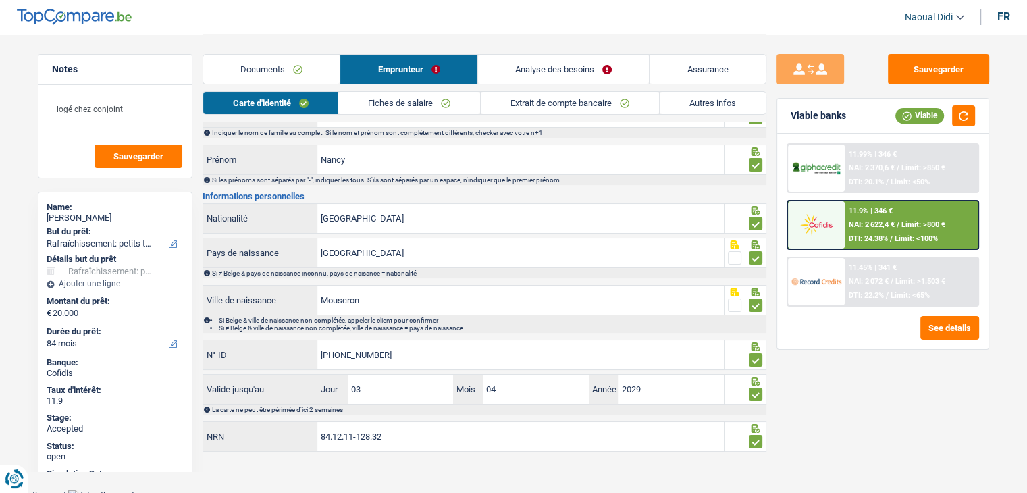
scroll to position [75, 0]
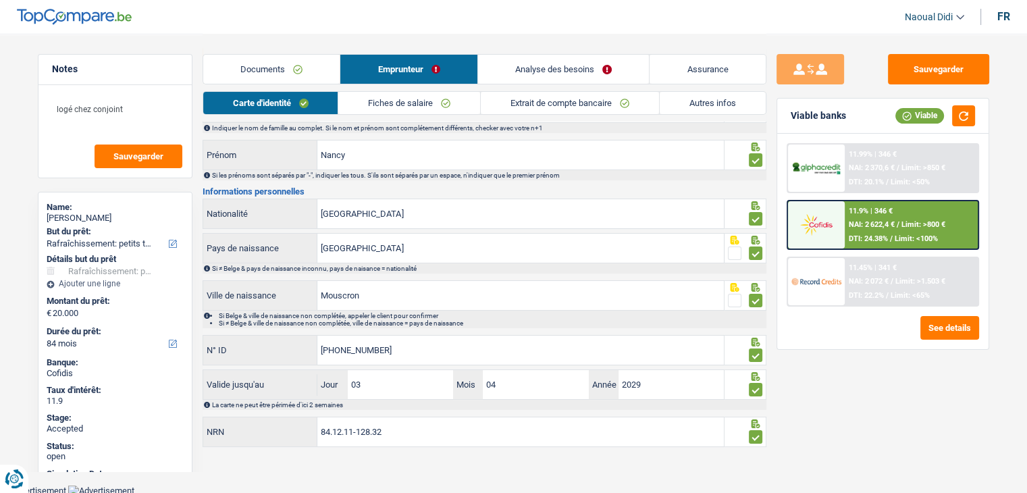
click at [409, 101] on link "Fiches de salaire" at bounding box center [409, 103] width 142 height 22
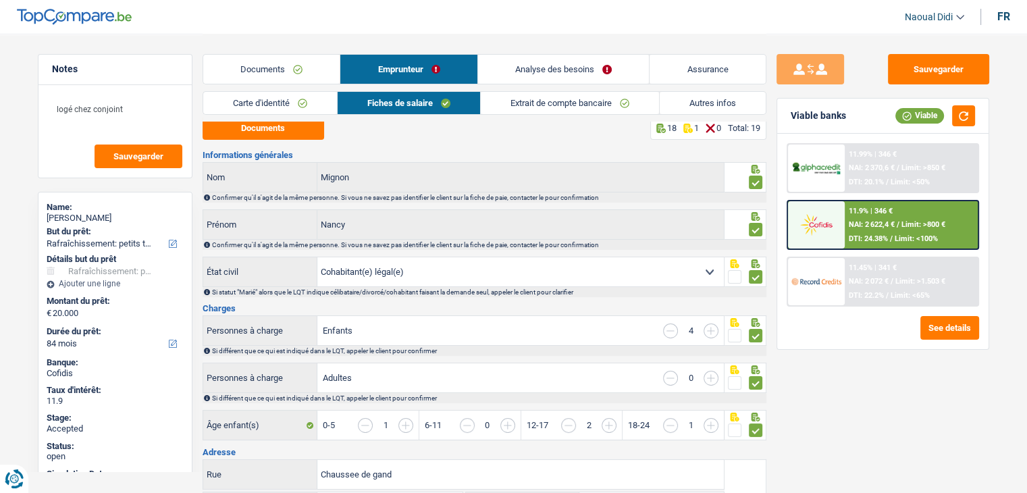
scroll to position [0, 0]
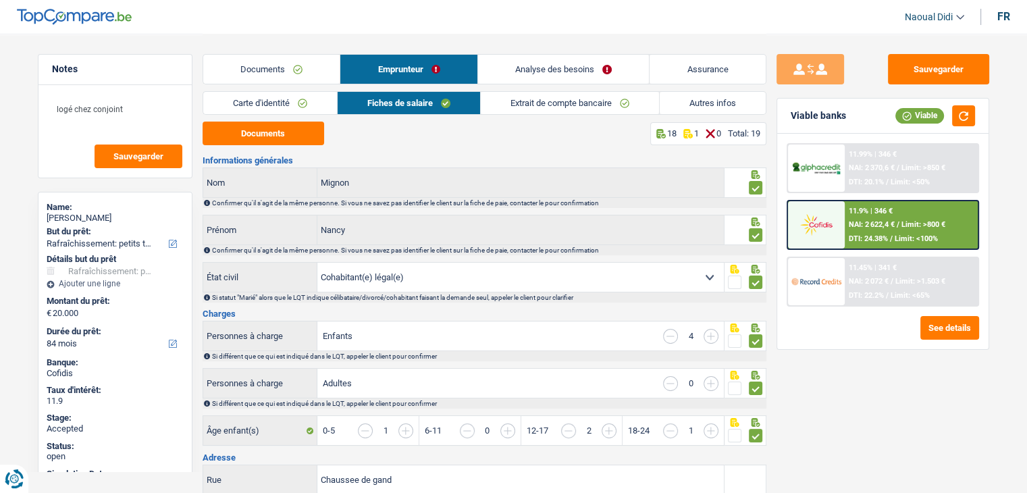
click at [542, 66] on link "Analyse des besoins" at bounding box center [564, 69] width 172 height 29
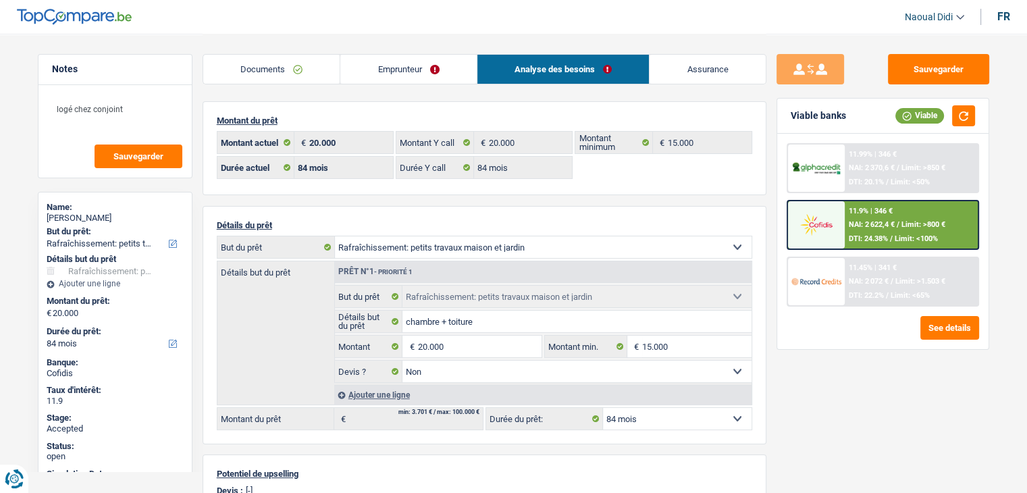
click at [904, 222] on span "Limit: >800 €" at bounding box center [924, 224] width 44 height 9
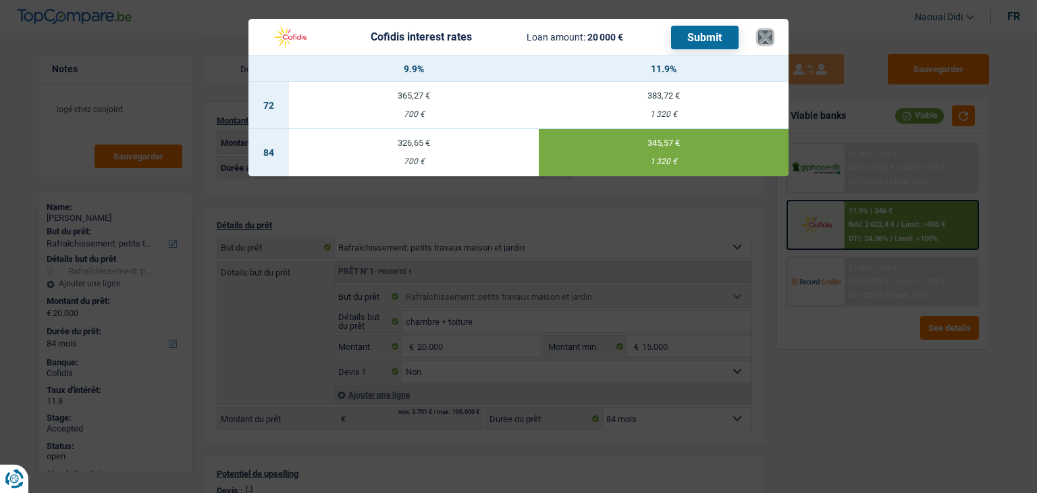
click at [770, 35] on button "×" at bounding box center [765, 37] width 14 height 14
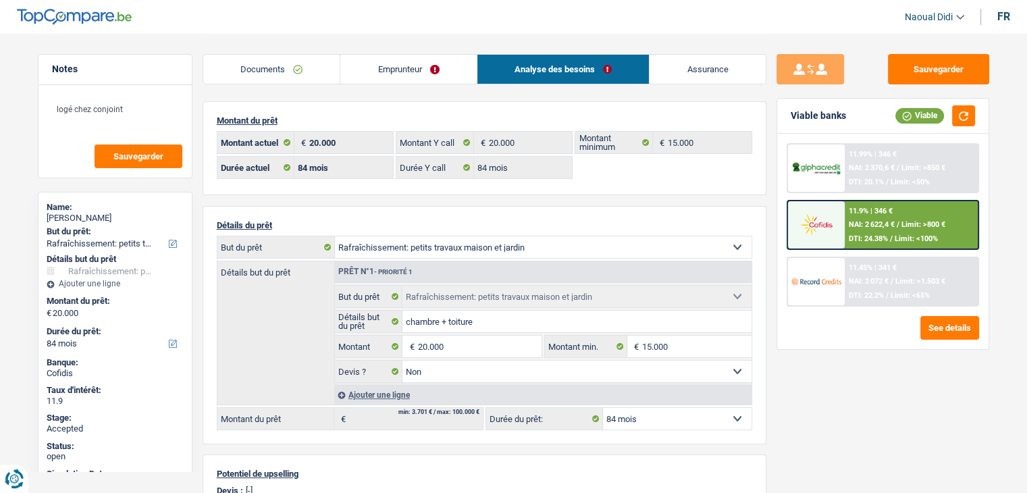
click at [383, 76] on link "Emprunteur" at bounding box center [408, 69] width 136 height 29
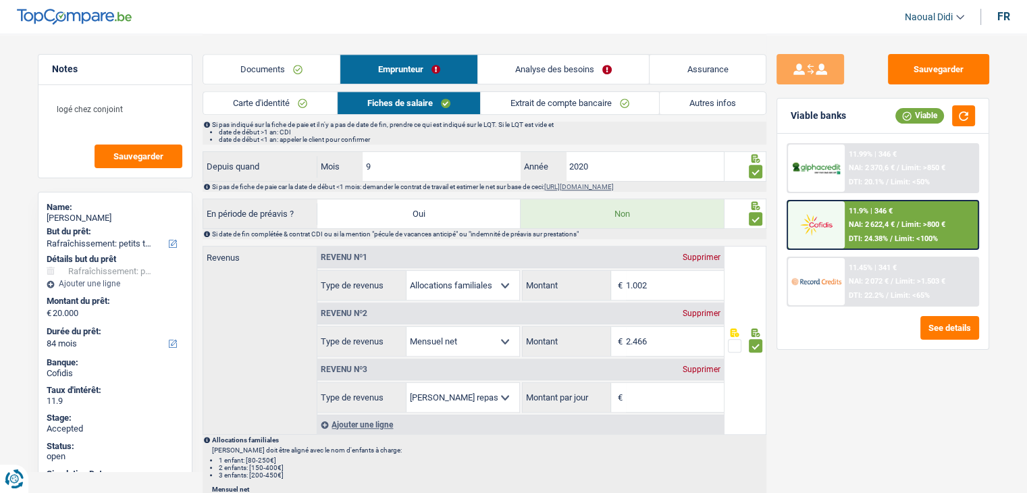
scroll to position [608, 0]
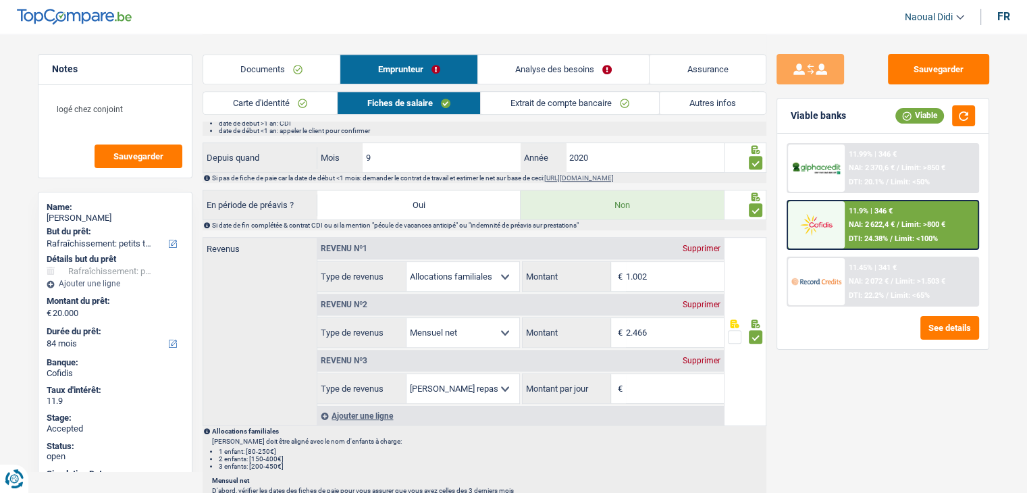
click at [704, 357] on div "Supprimer" at bounding box center [701, 361] width 45 height 8
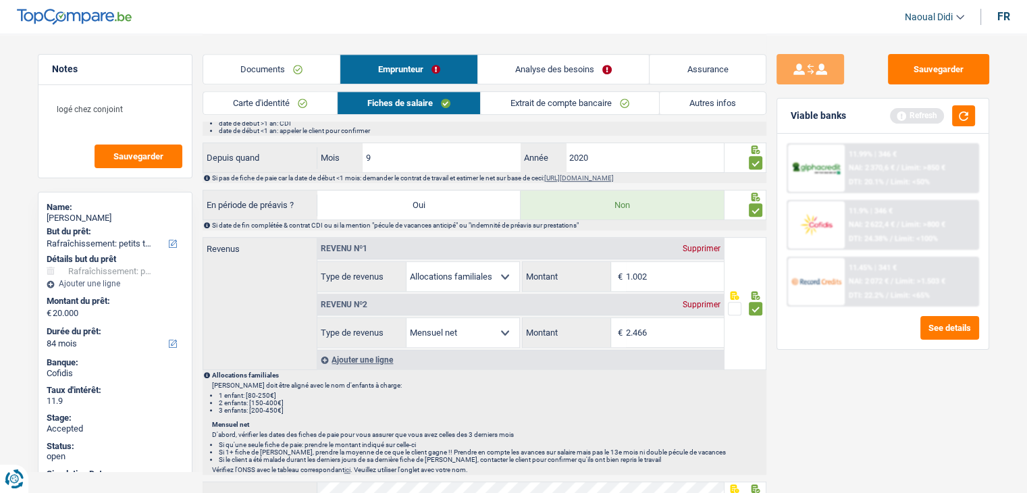
click at [883, 280] on span "NAI: 2 072 €" at bounding box center [869, 281] width 40 height 9
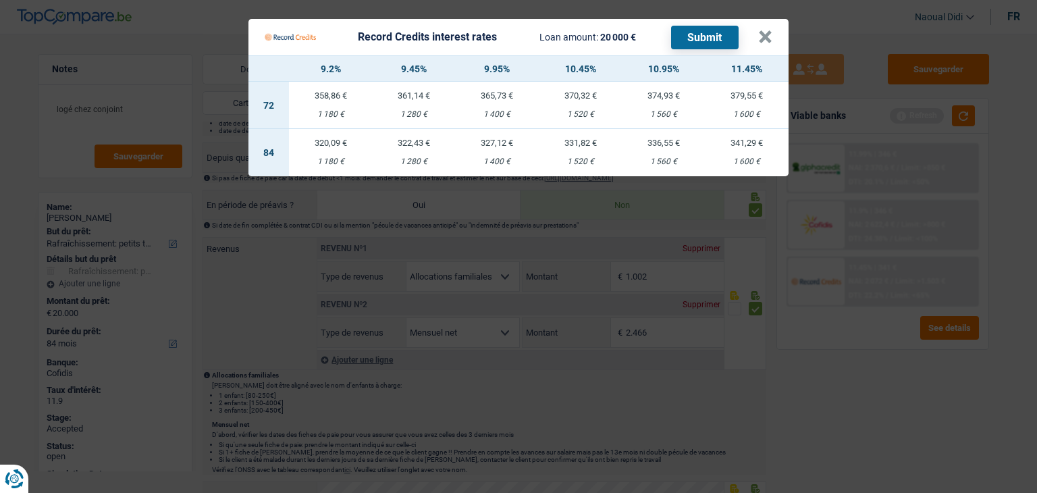
click at [666, 160] on div "1 560 €" at bounding box center [663, 161] width 83 height 9
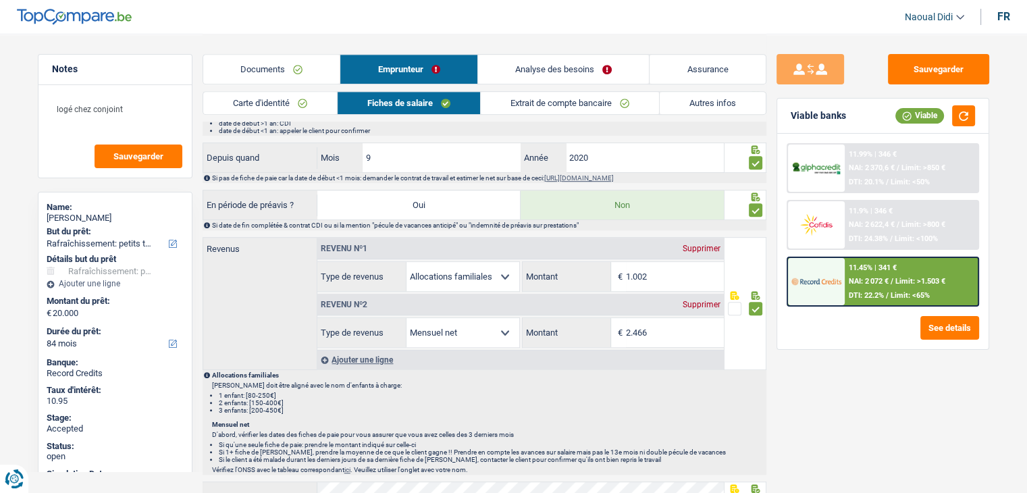
click at [877, 221] on span "NAI: 2 622,4 €" at bounding box center [872, 224] width 46 height 9
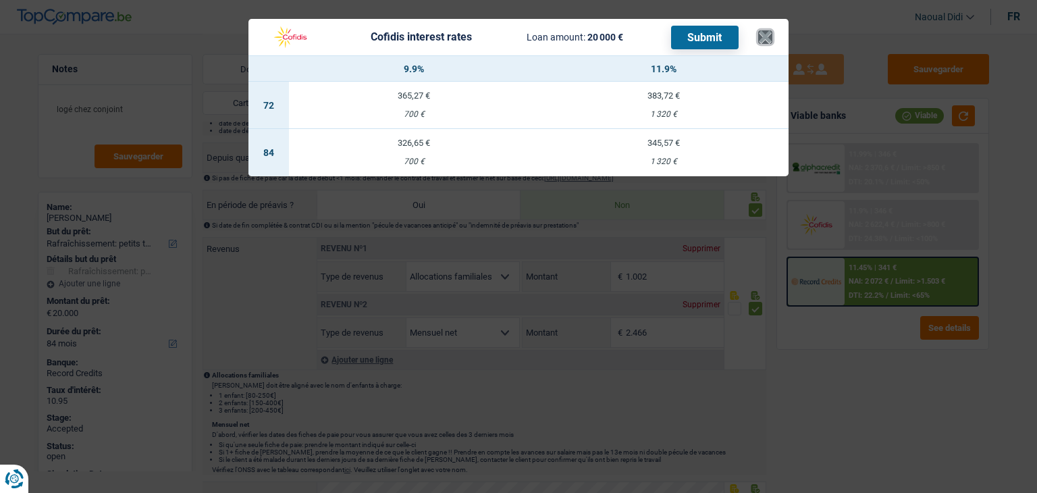
click at [763, 43] on button "×" at bounding box center [765, 37] width 14 height 14
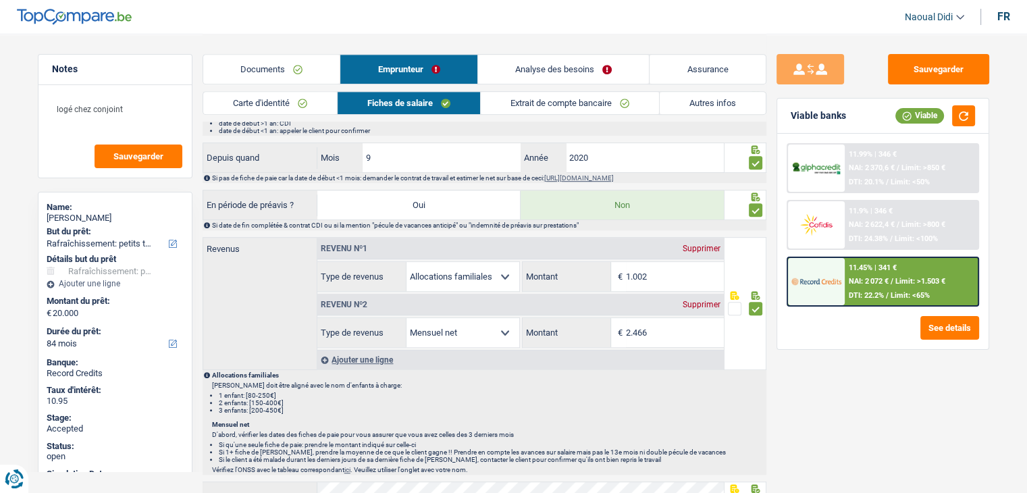
click at [860, 272] on div "11.45% | 341 € NAI: 2 072 € / Limit: >1.503 € DTI: 22.2% / Limit: <65%" at bounding box center [911, 281] width 133 height 47
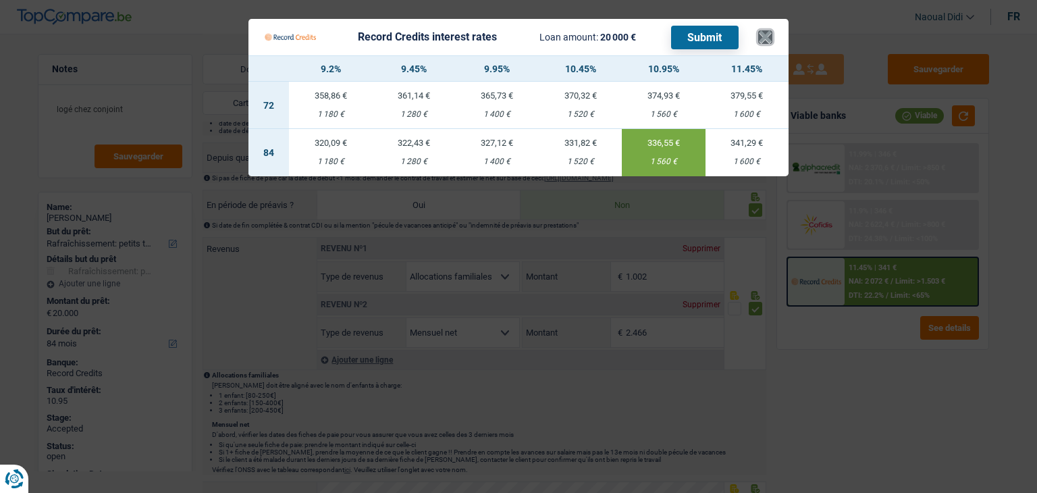
click at [767, 36] on button "×" at bounding box center [765, 37] width 14 height 14
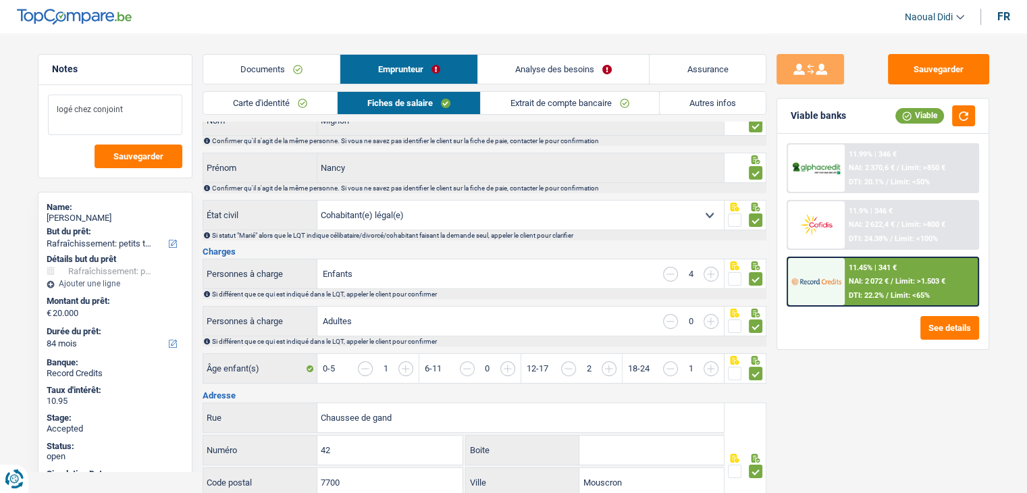
scroll to position [0, 0]
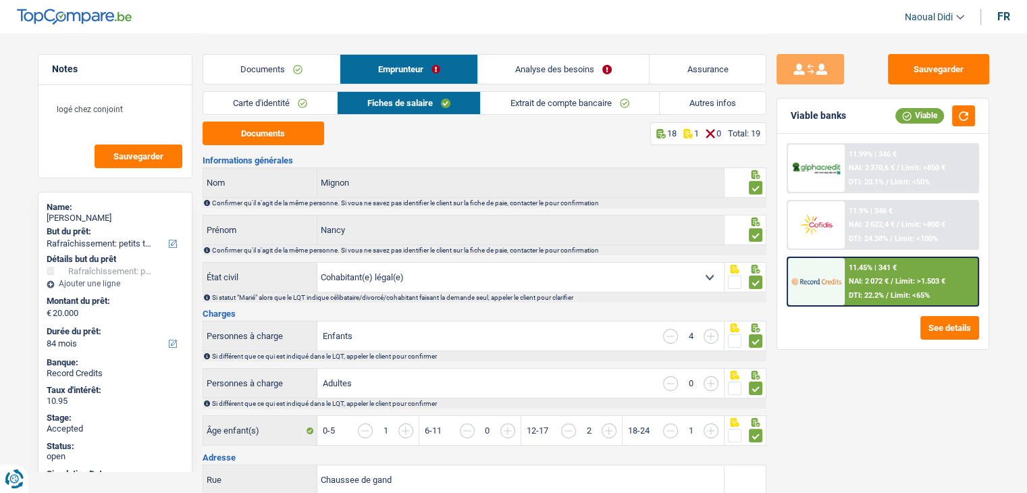
click at [570, 66] on link "Analyse des besoins" at bounding box center [564, 69] width 172 height 29
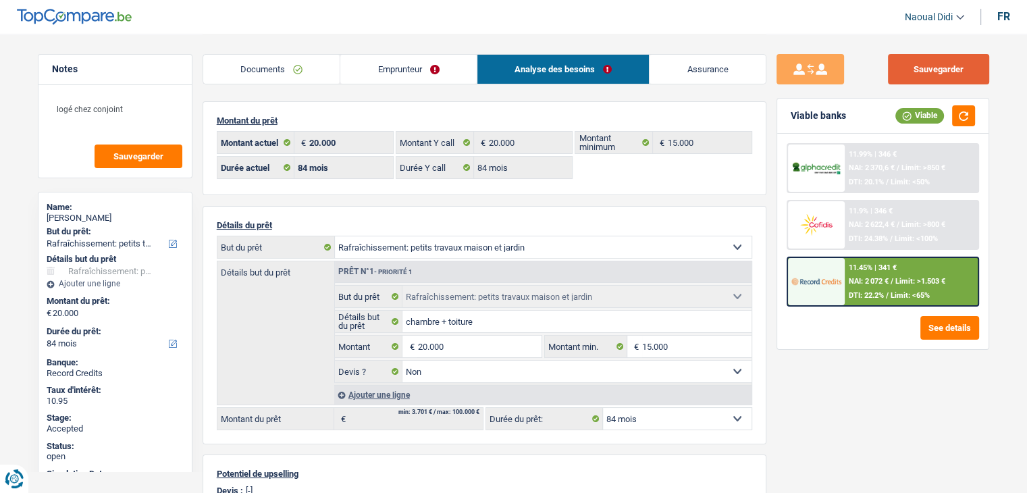
click at [916, 68] on button "Sauvegarder" at bounding box center [938, 69] width 101 height 30
drag, startPoint x: 107, startPoint y: 225, endPoint x: 96, endPoint y: 218, distance: 13.3
click at [96, 218] on div "Name: Nancy Mignon" at bounding box center [115, 214] width 137 height 24
drag, startPoint x: 48, startPoint y: 216, endPoint x: 109, endPoint y: 217, distance: 60.8
click at [109, 217] on div "Nancy Mignon" at bounding box center [115, 218] width 137 height 11
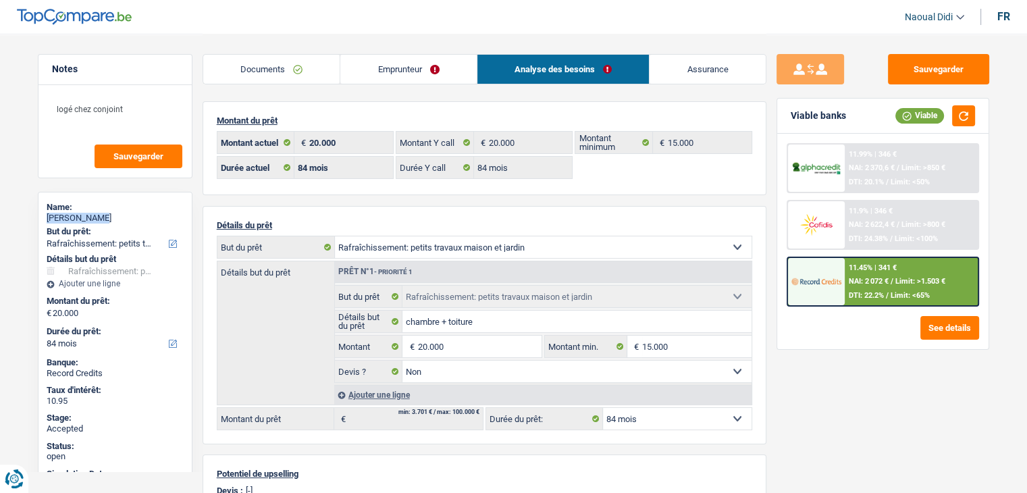
drag, startPoint x: 109, startPoint y: 217, endPoint x: 101, endPoint y: 218, distance: 8.2
click at [108, 217] on div "Nancy Mignon" at bounding box center [115, 218] width 137 height 11
copy div "Nancy Mignon"
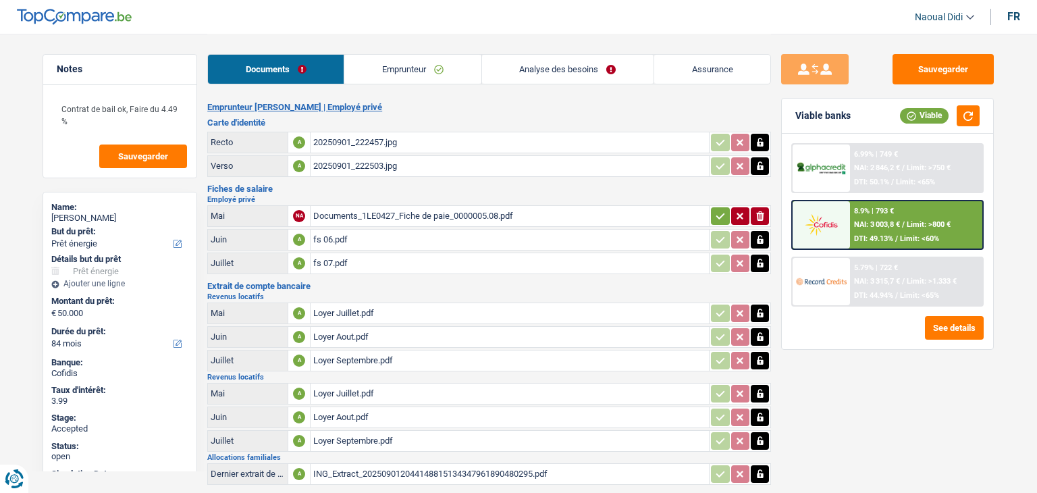
select select "energy"
select select "84"
select select "married"
select select "BE"
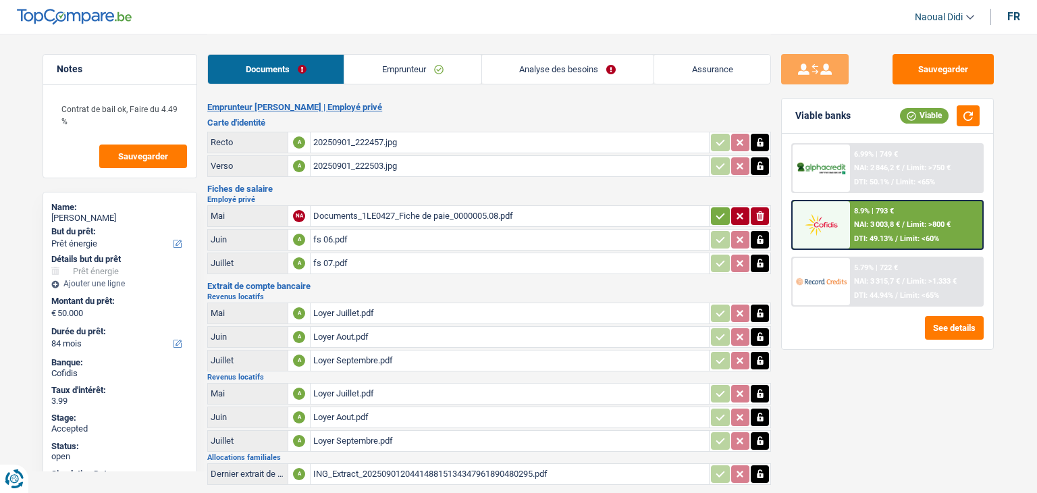
select select "privateEmployee"
select select "rentalIncome"
select select "netSalary"
select select "familyAllowances"
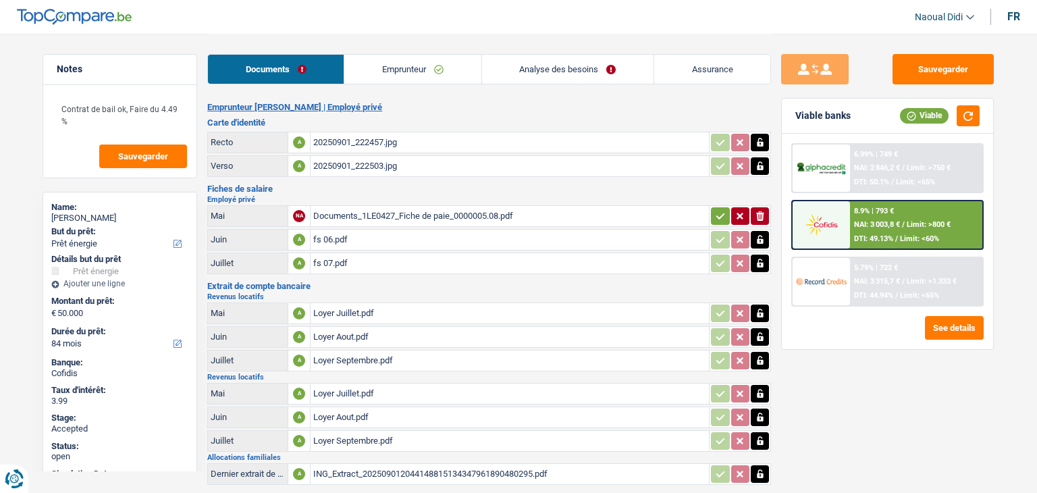
select select "mealVouchers"
select select "BE"
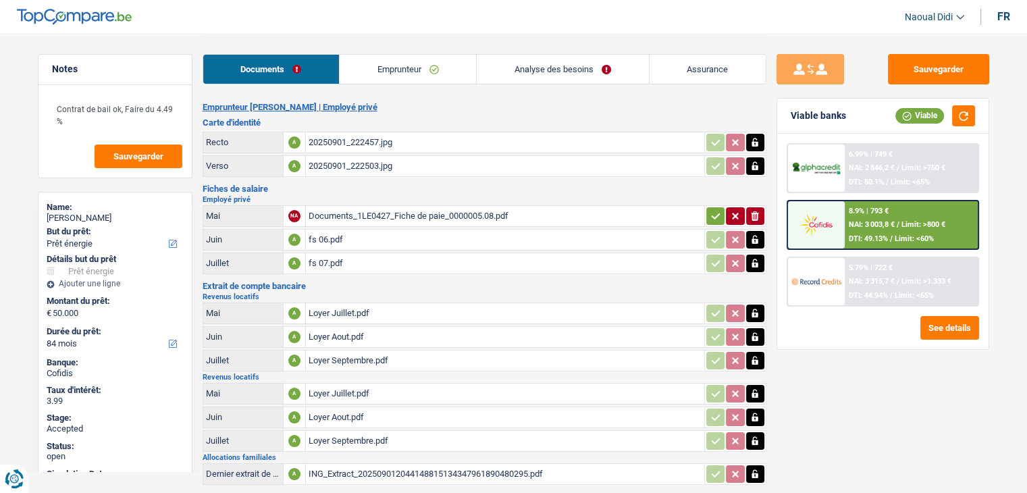
click at [411, 71] on link "Emprunteur" at bounding box center [408, 69] width 136 height 29
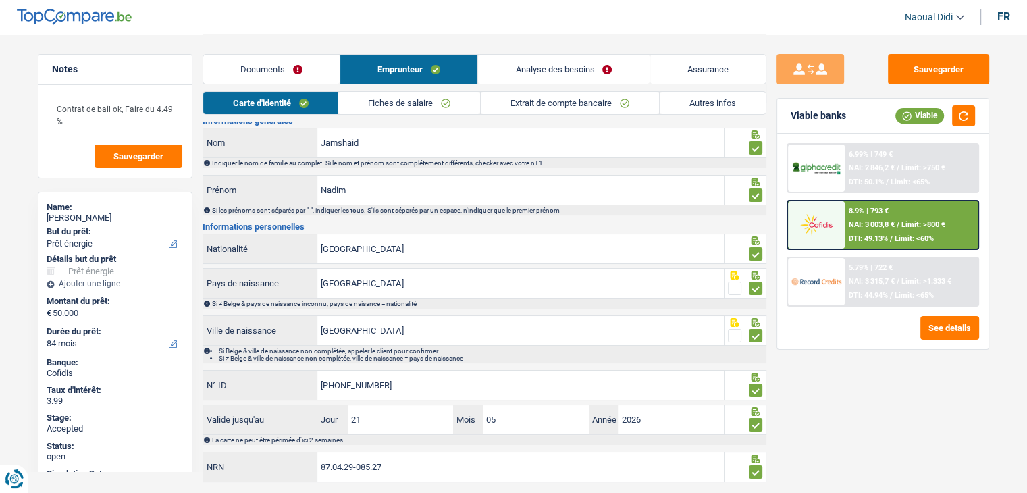
scroll to position [7, 0]
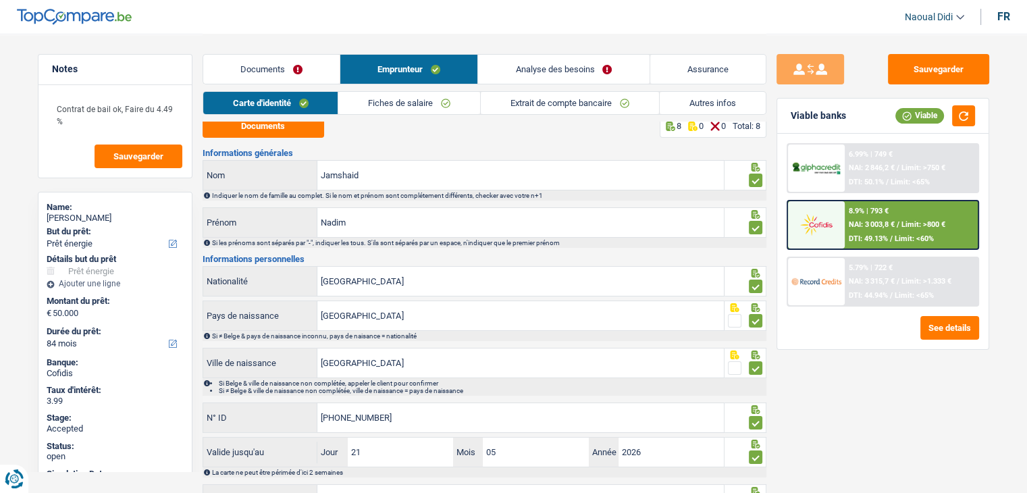
click at [411, 103] on link "Fiches de salaire" at bounding box center [409, 103] width 142 height 22
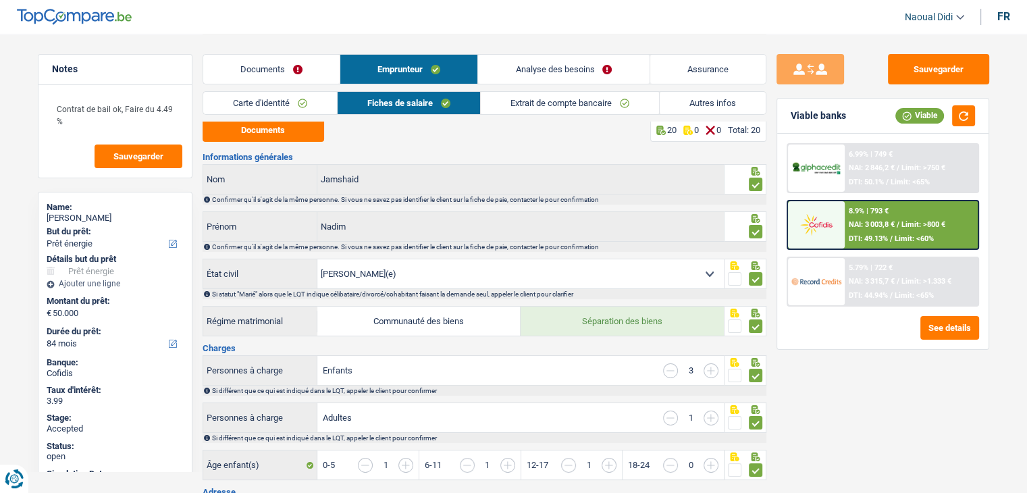
scroll to position [0, 0]
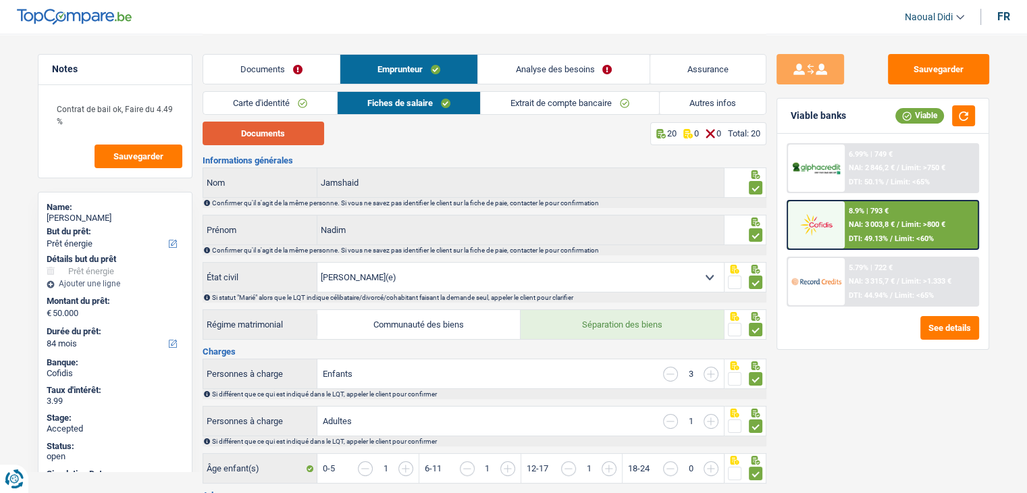
click at [267, 138] on button "Documents" at bounding box center [264, 134] width 122 height 24
click at [294, 64] on link "Documents" at bounding box center [271, 69] width 136 height 29
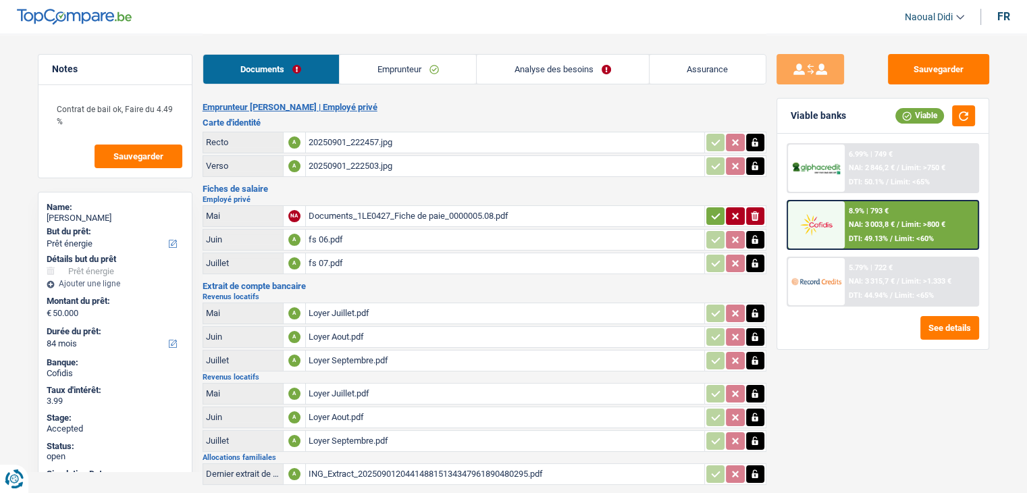
drag, startPoint x: 367, startPoint y: 255, endPoint x: 342, endPoint y: 282, distance: 36.3
click at [342, 282] on h3 "Extrait de compte bancaire" at bounding box center [485, 286] width 564 height 9
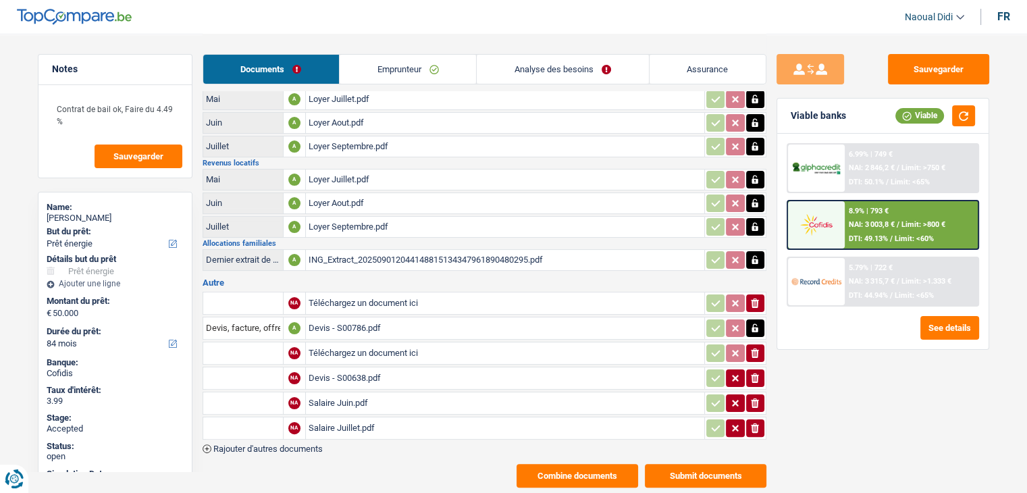
scroll to position [237, 0]
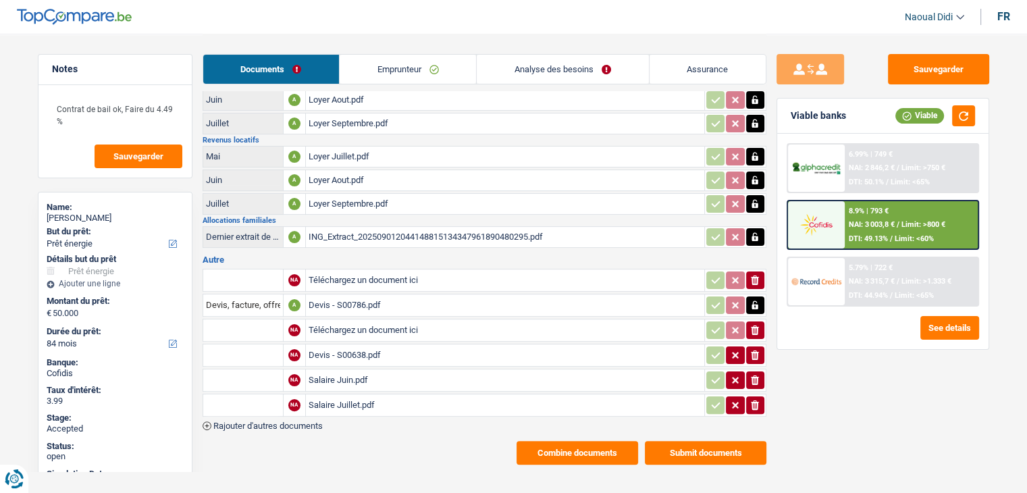
click at [346, 395] on div "Salaire Juillet.pdf" at bounding box center [505, 405] width 393 height 20
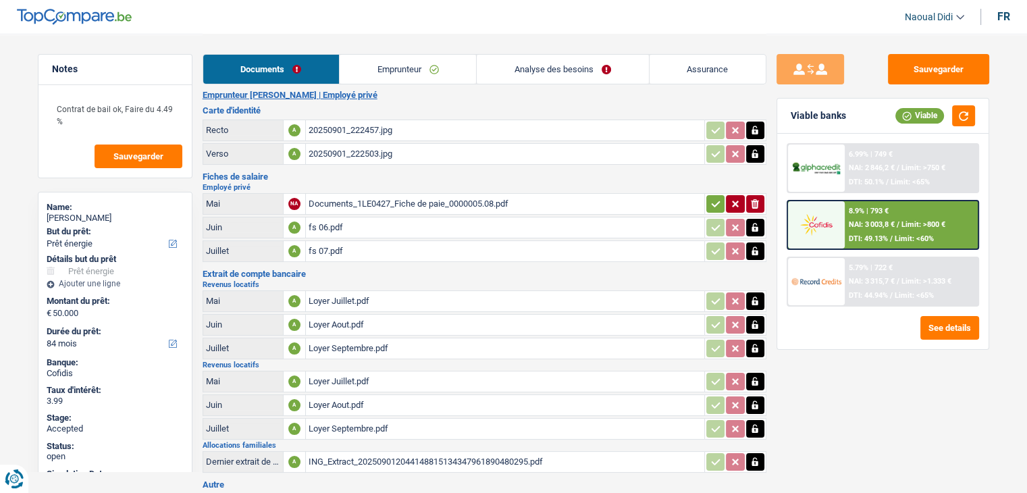
scroll to position [0, 0]
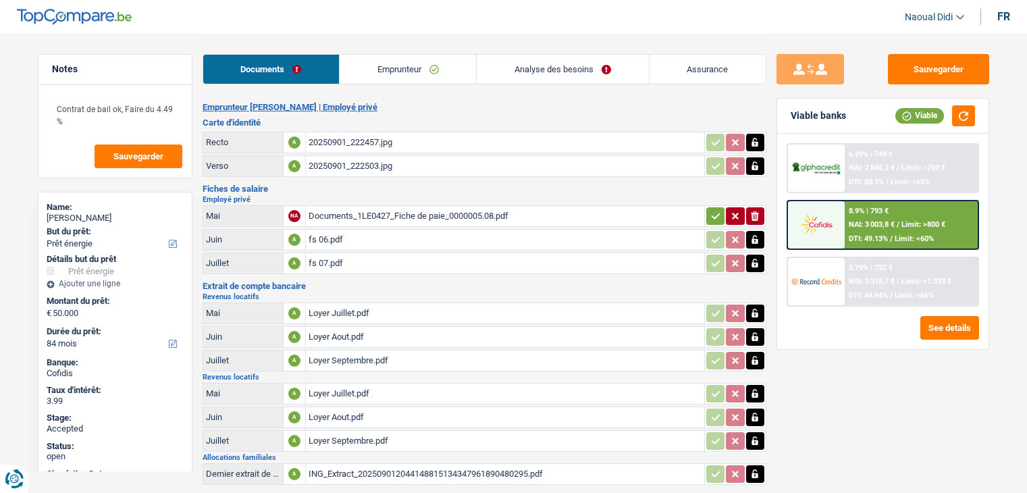
select select "energy"
select select "84"
click at [392, 63] on link "Emprunteur" at bounding box center [408, 69] width 136 height 29
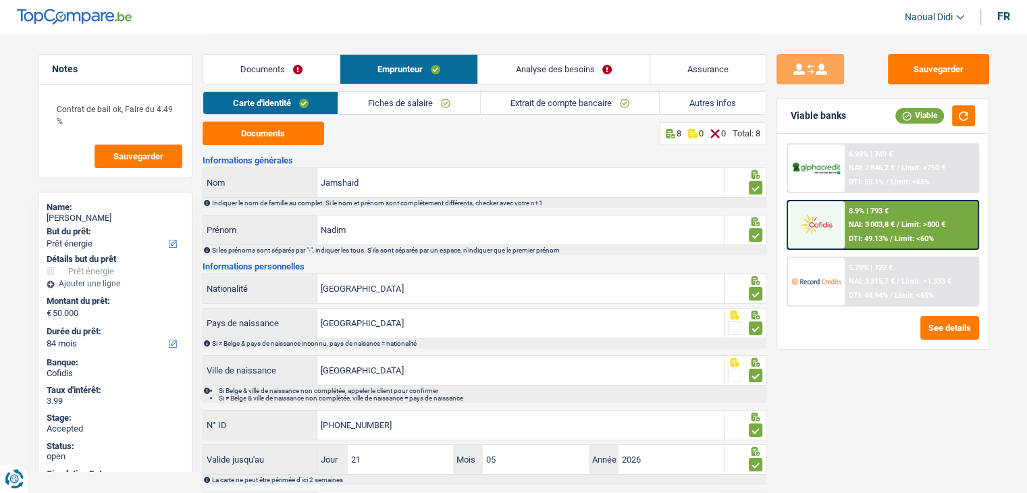
click at [428, 103] on link "Fiches de salaire" at bounding box center [409, 103] width 142 height 22
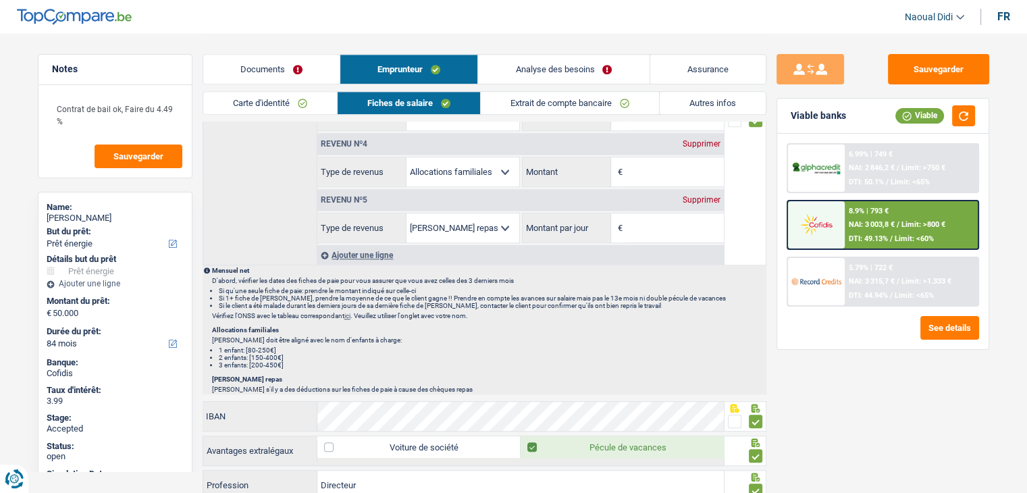
scroll to position [821, 0]
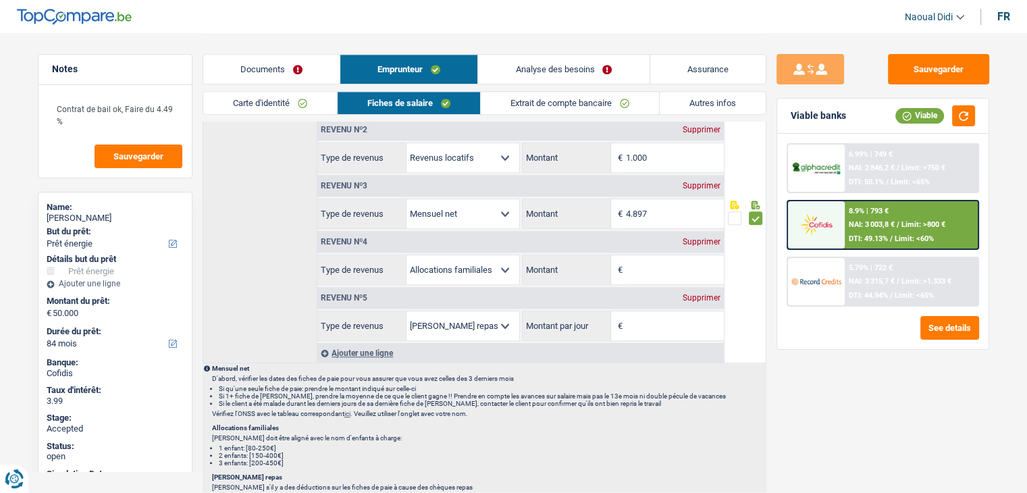
click at [279, 71] on link "Documents" at bounding box center [271, 69] width 136 height 29
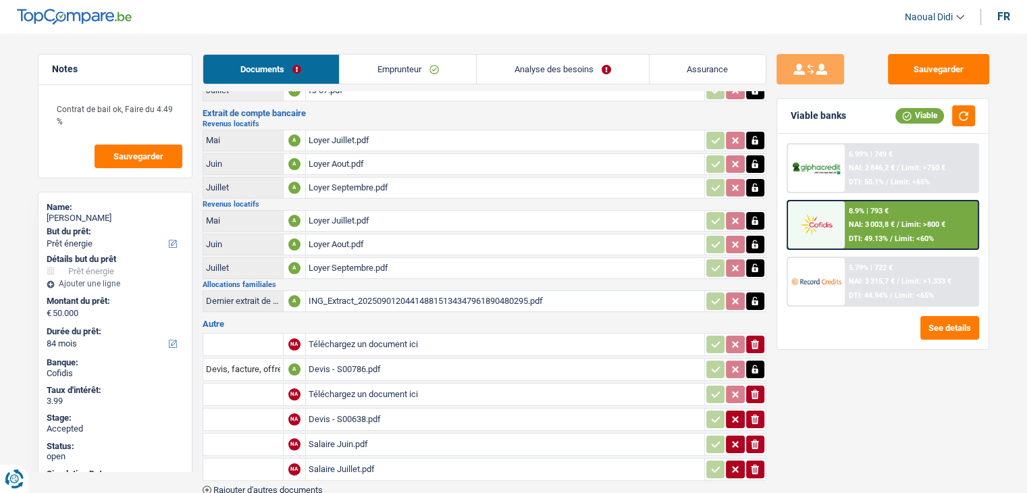
scroll to position [103, 0]
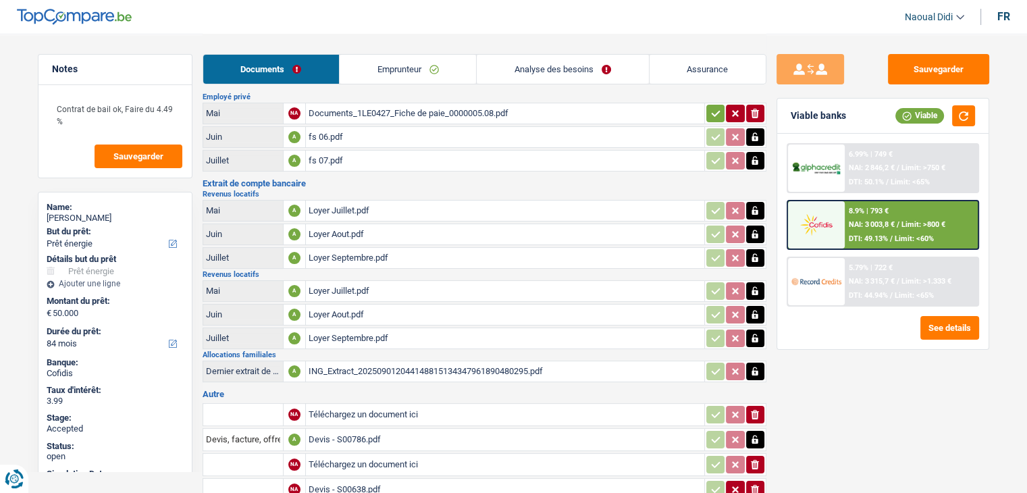
click at [399, 71] on link "Emprunteur" at bounding box center [408, 69] width 136 height 29
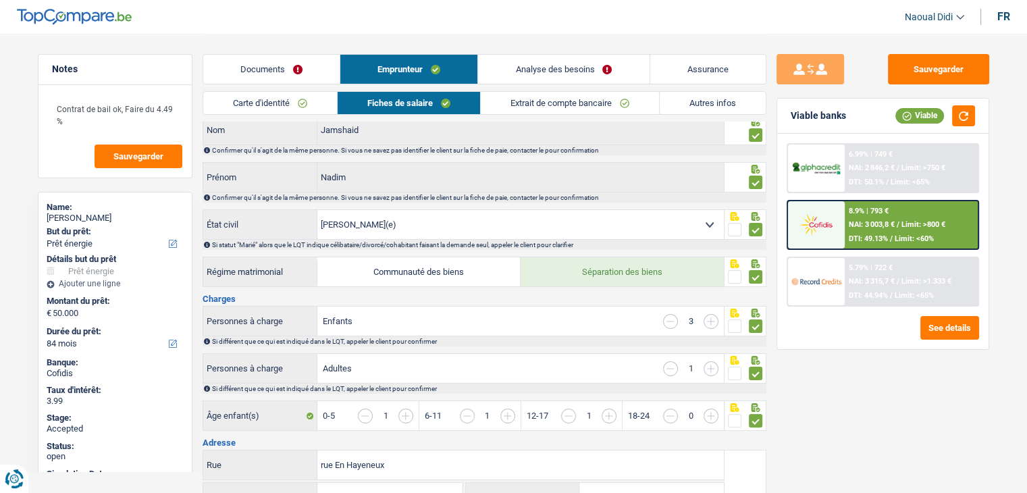
scroll to position [0, 0]
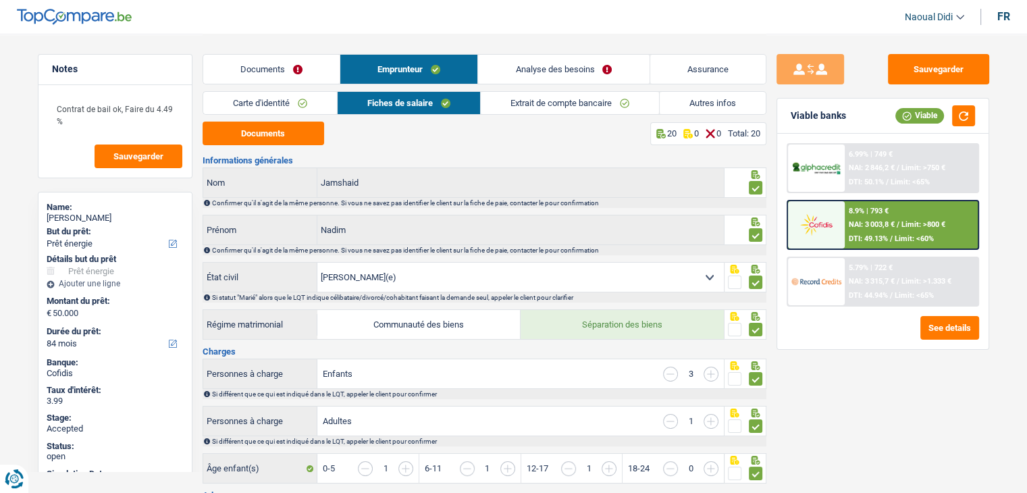
click at [241, 82] on link "Documents" at bounding box center [271, 69] width 136 height 29
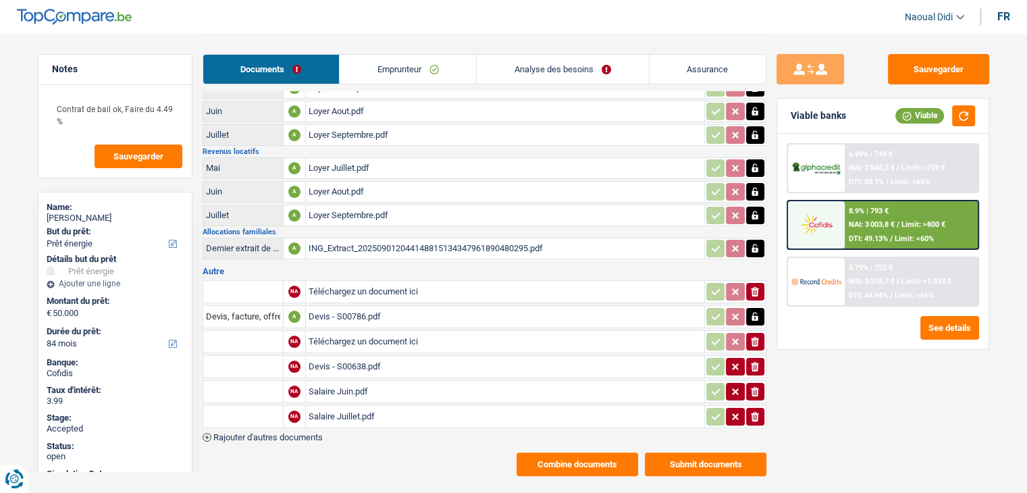
scroll to position [238, 0]
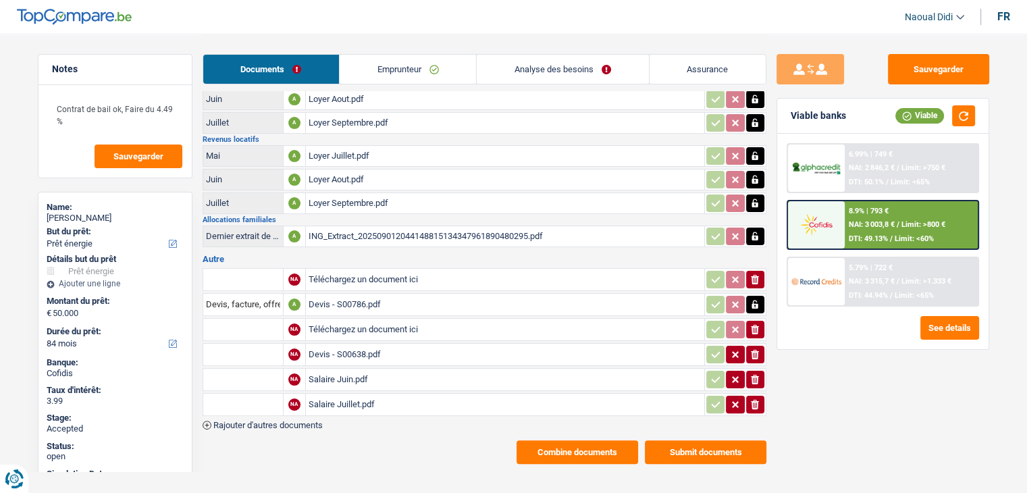
click at [678, 441] on button "Submit documents" at bounding box center [706, 452] width 122 height 24
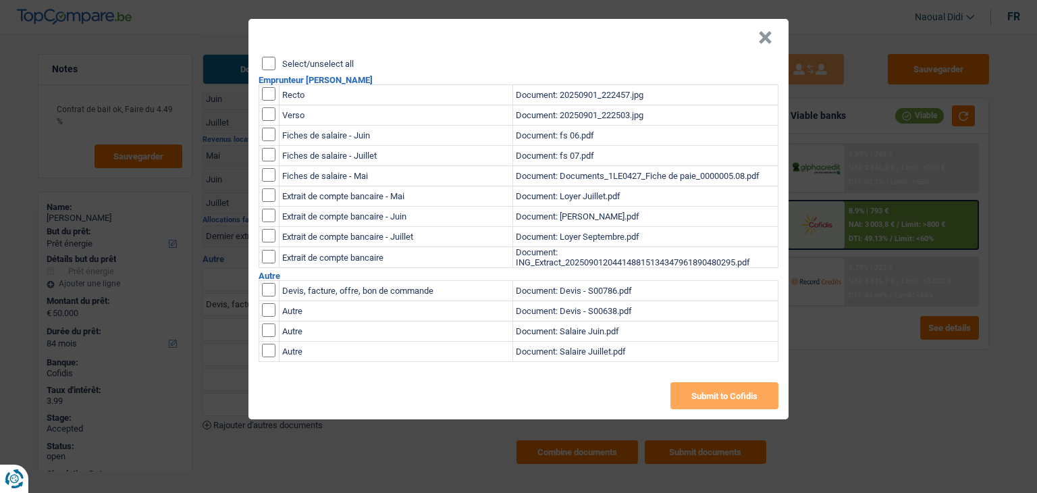
click at [270, 61] on input "Select/unselect all" at bounding box center [269, 64] width 14 height 14
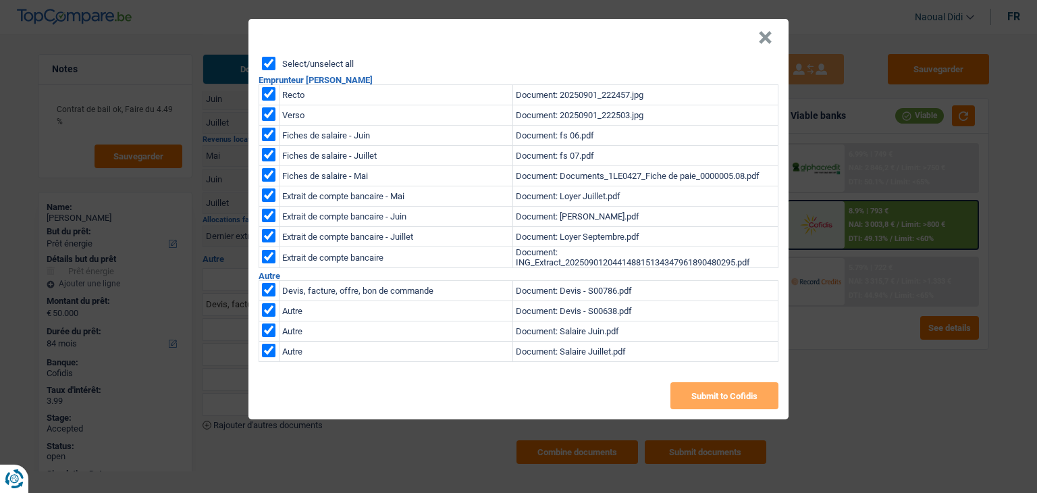
checkbox input "true"
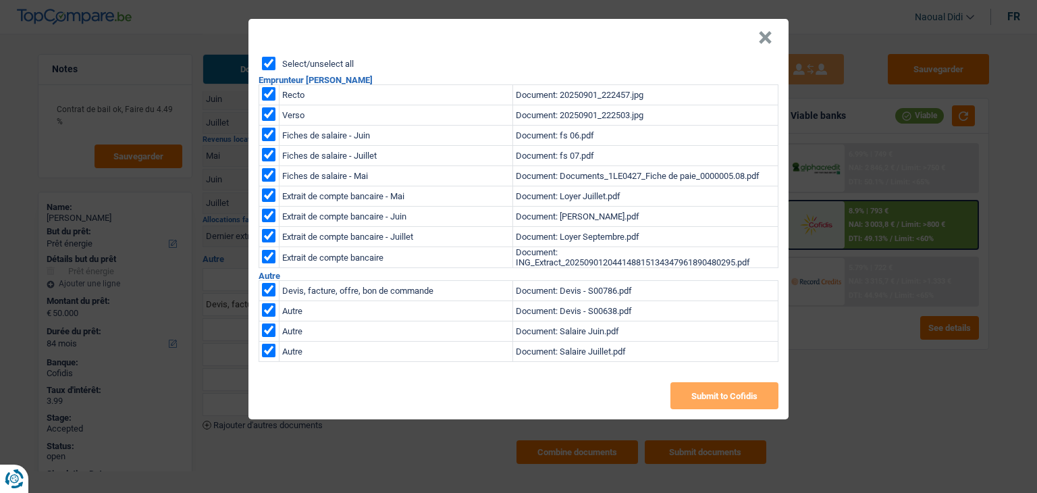
checkbox input "true"
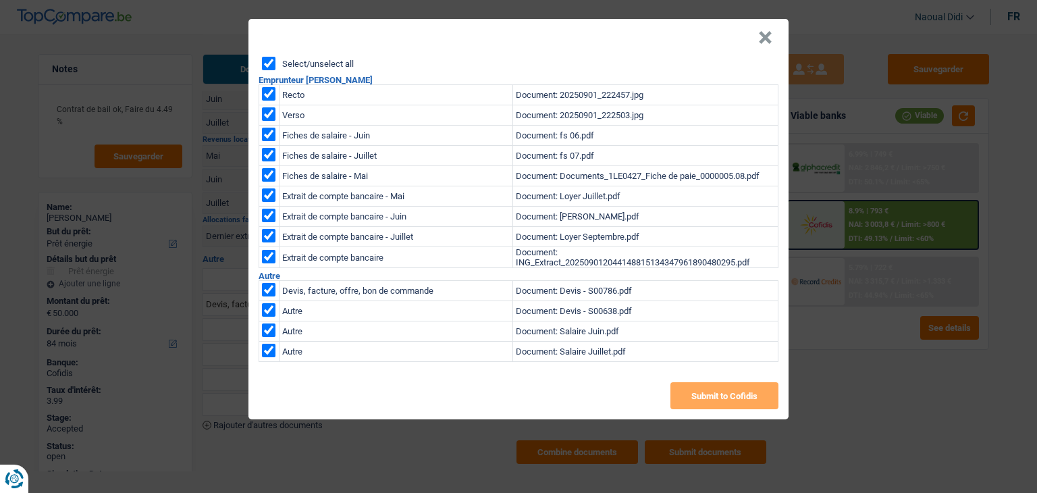
checkbox input "true"
click at [738, 398] on button "Submit to Cofidis" at bounding box center [725, 395] width 108 height 27
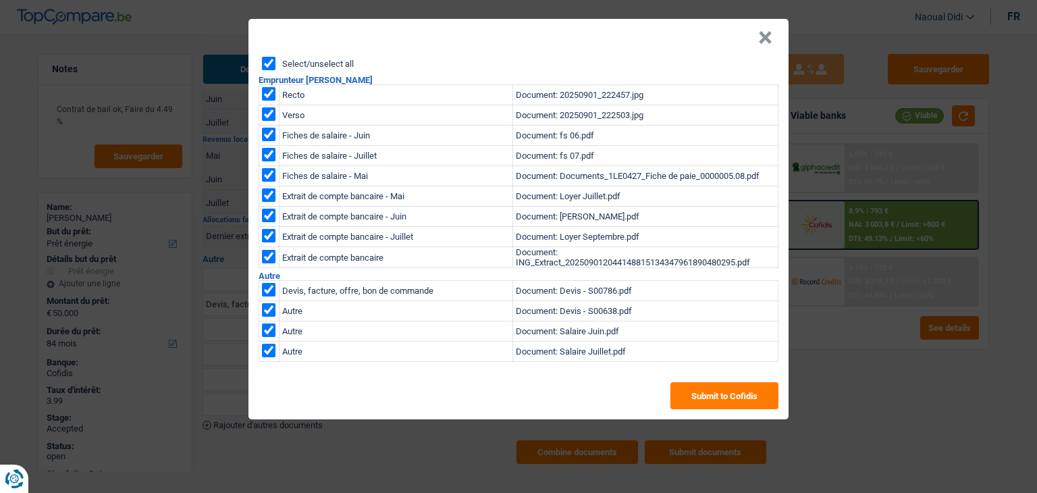
click at [762, 31] on button "×" at bounding box center [765, 38] width 14 height 14
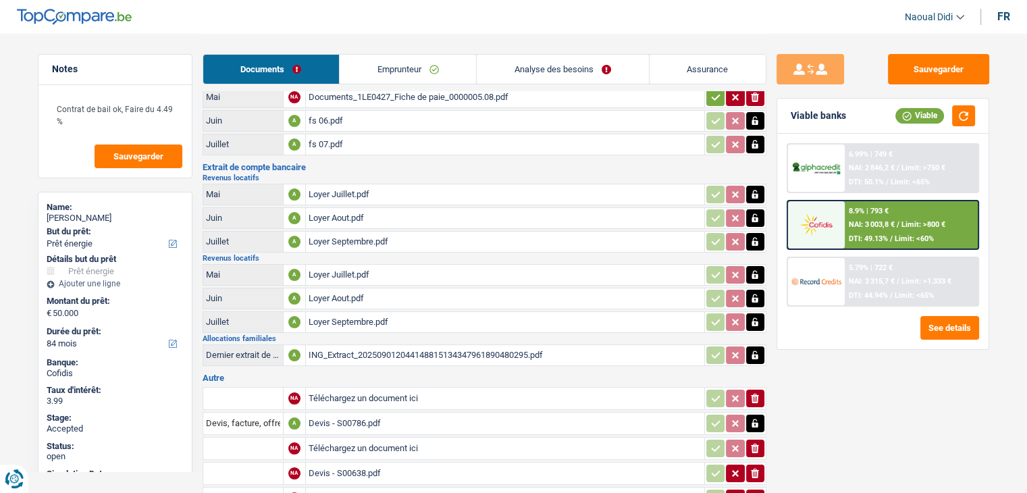
scroll to position [0, 0]
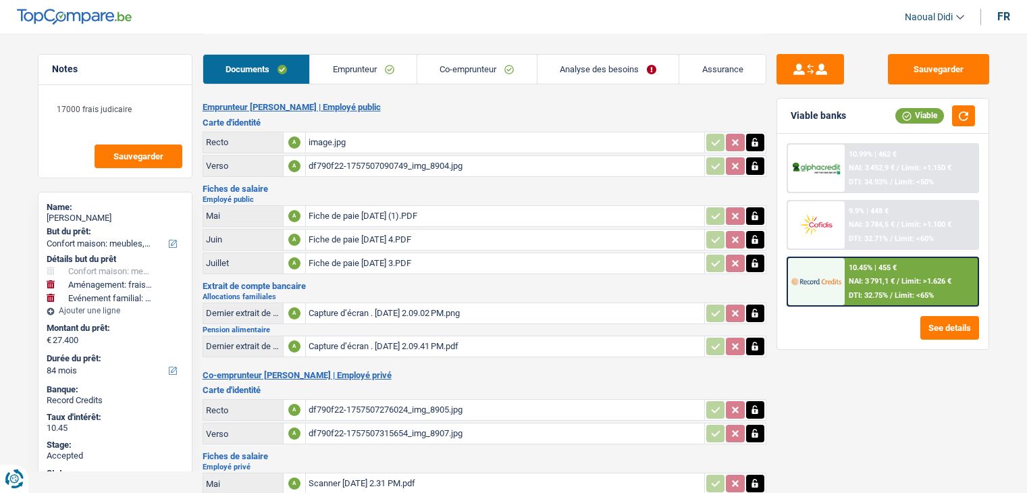
select select "household"
select select "movingOrInstallation"
select select "familyEvent"
select select "84"
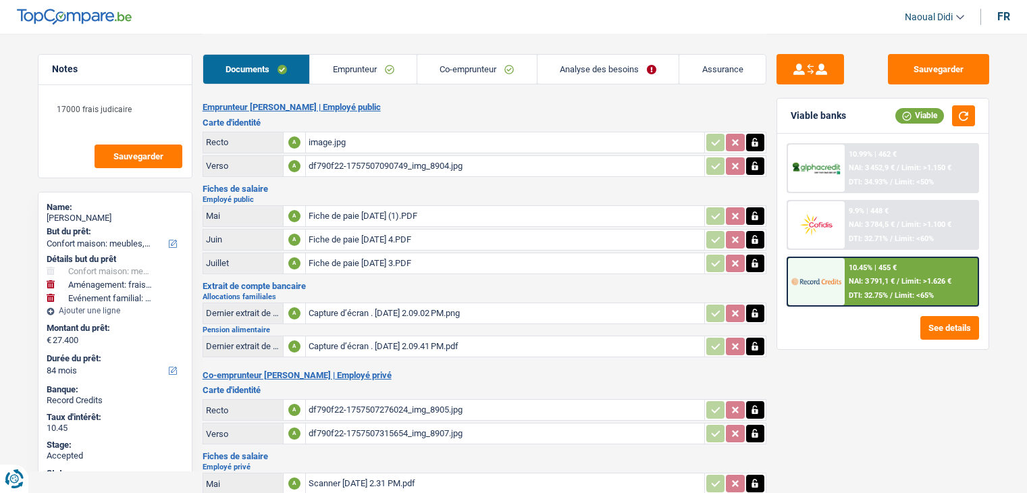
select select "84"
select select "120"
select select "household"
select select "movingOrInstallation"
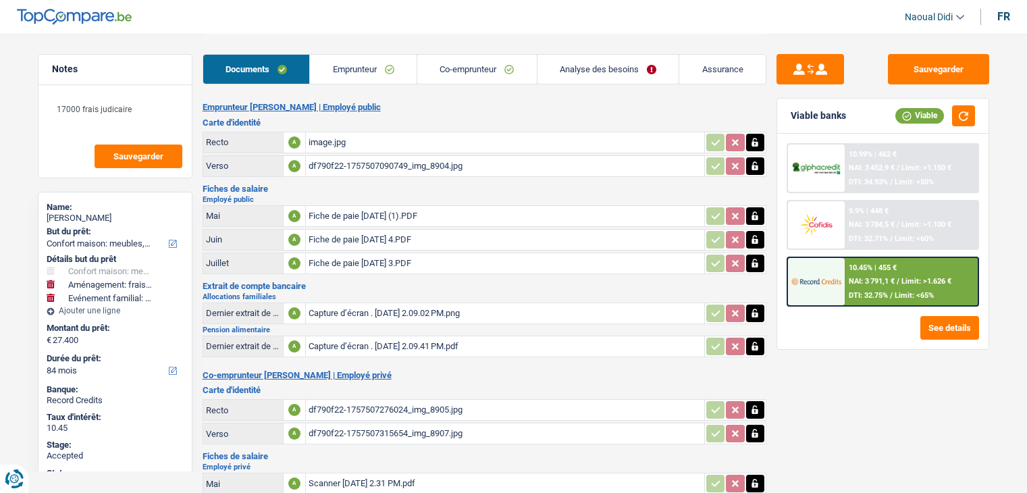
select select "familyEvent"
select select "84"
click at [592, 66] on link "Analyse des besoins" at bounding box center [609, 69] width 142 height 29
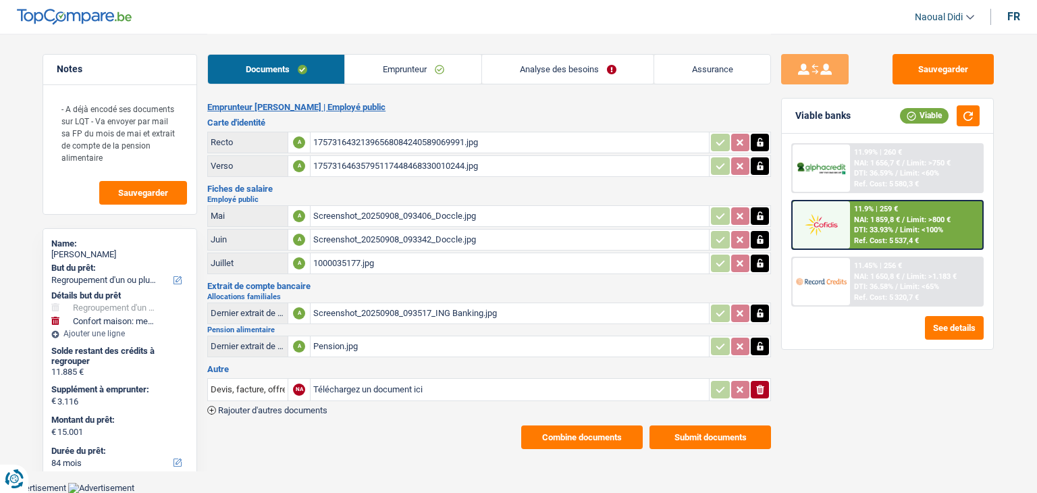
select select "refinancing"
select select "household"
select select "84"
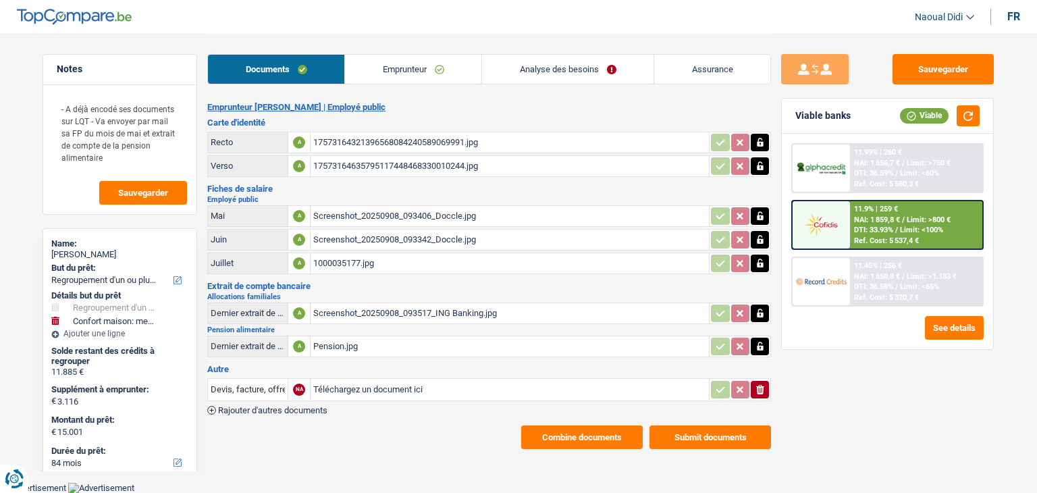
select select "84"
select select "refinancing"
select select "household"
select select "false"
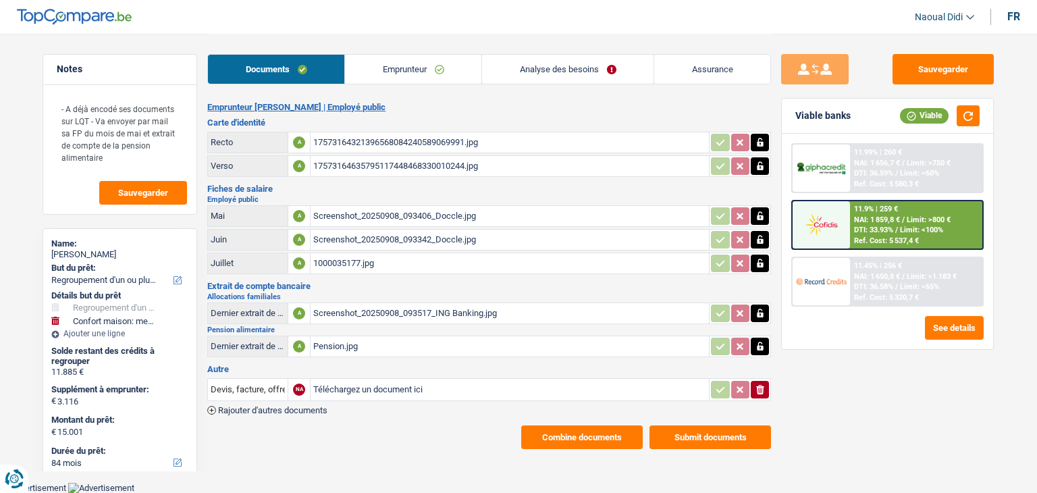
select select "84"
click at [562, 70] on link "Analyse des besoins" at bounding box center [568, 69] width 172 height 29
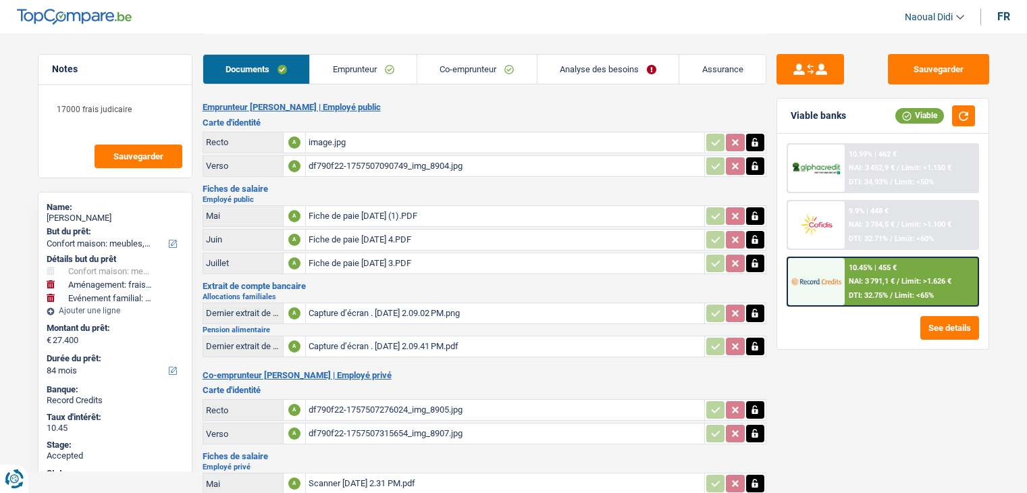
select select "household"
select select "movingOrInstallation"
select select "familyEvent"
select select "84"
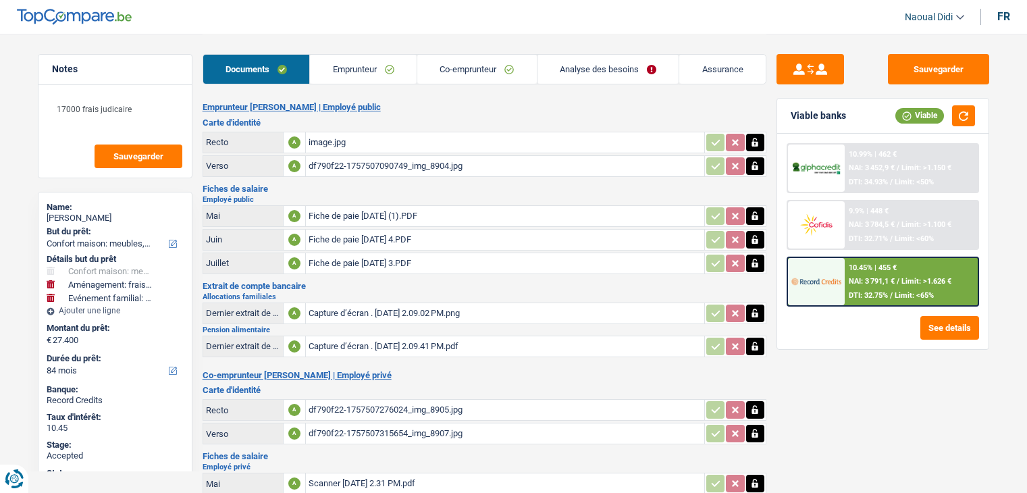
select select "84"
select select "120"
select select "household"
select select "movingOrInstallation"
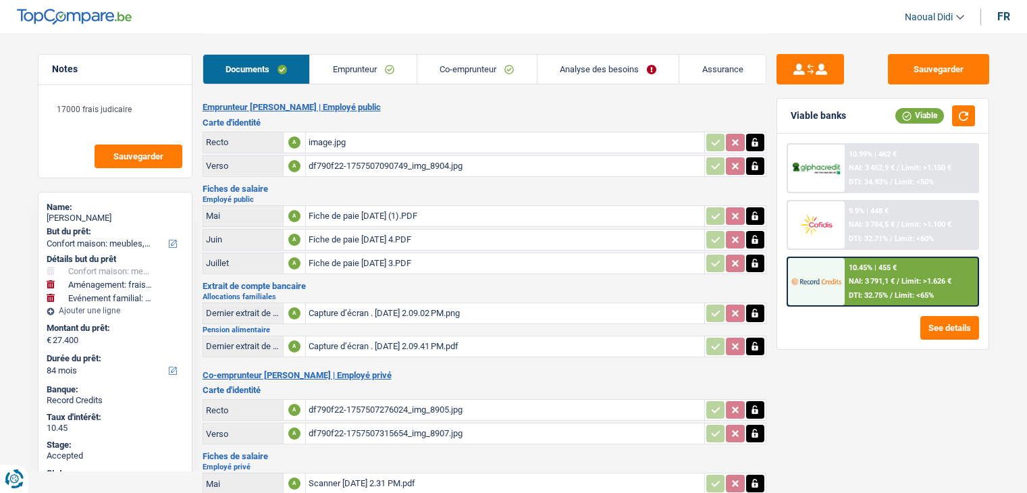
select select "familyEvent"
select select "84"
click at [592, 68] on link "Analyse des besoins" at bounding box center [609, 69] width 142 height 29
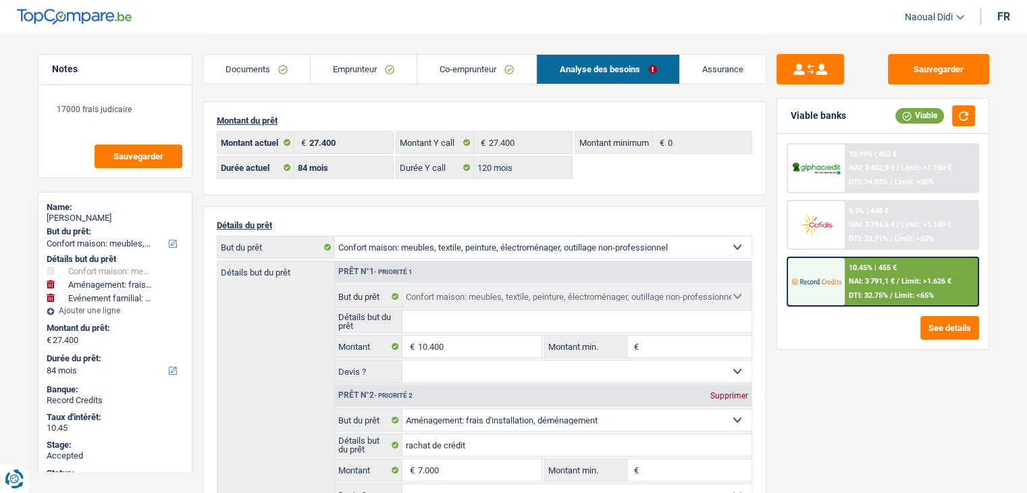
click at [343, 65] on link "Emprunteur" at bounding box center [364, 69] width 106 height 29
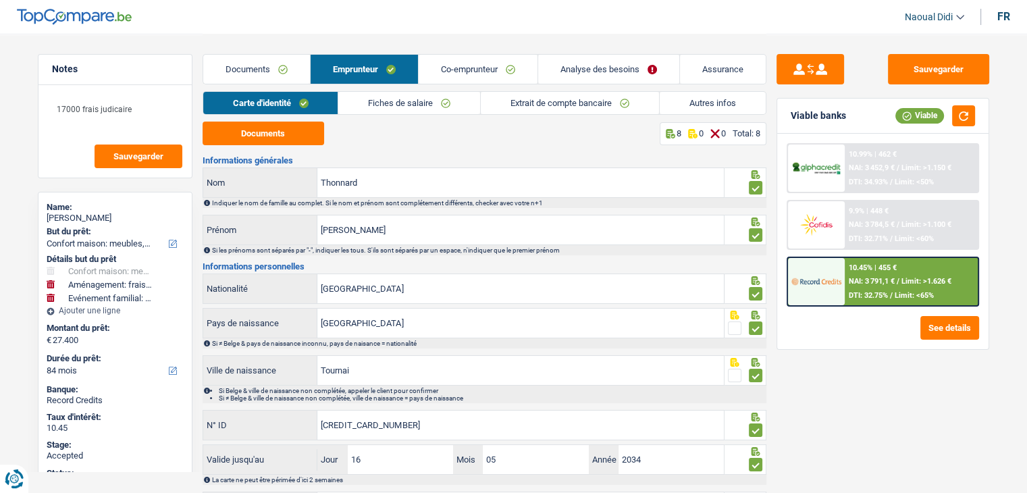
click at [710, 95] on link "Autres infos" at bounding box center [713, 103] width 106 height 22
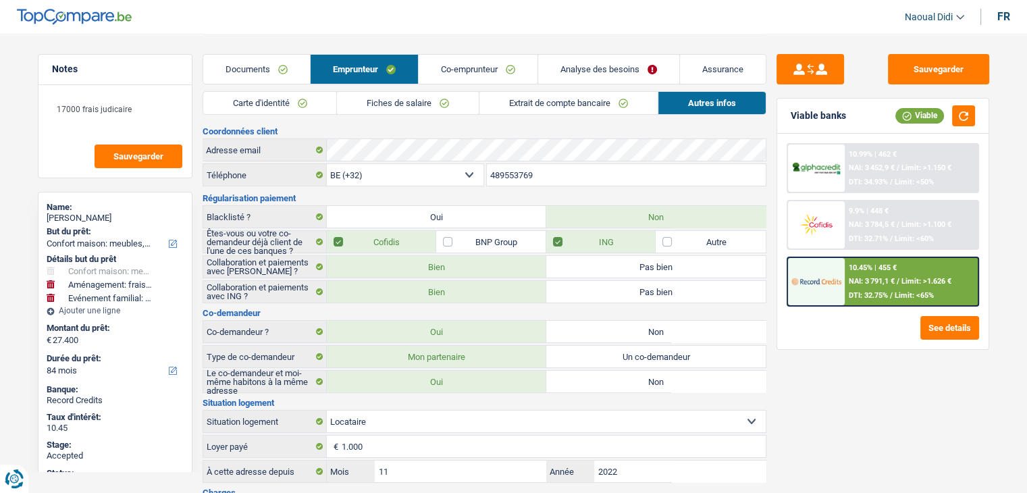
click at [582, 63] on link "Analyse des besoins" at bounding box center [608, 69] width 141 height 29
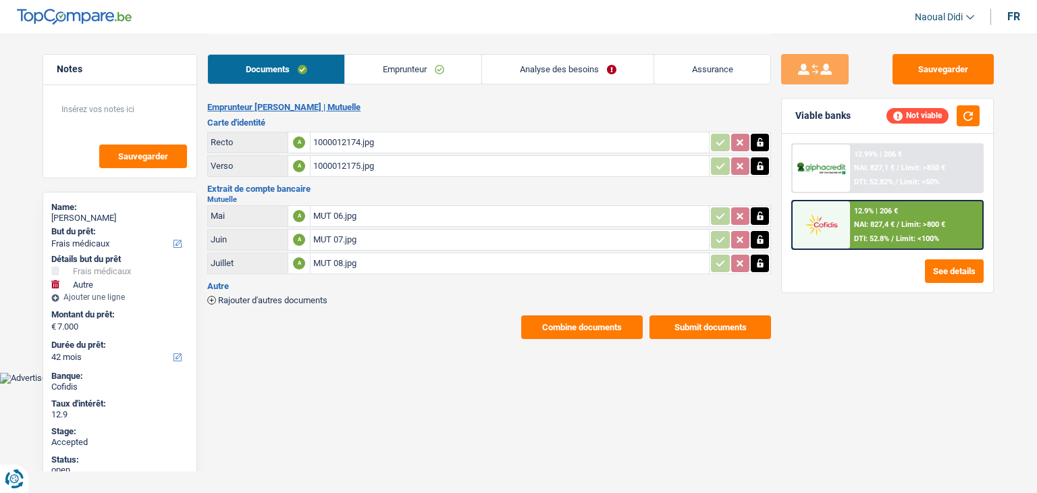
select select "medical"
select select "other"
select select "42"
click at [681, 319] on button "Submit documents" at bounding box center [711, 327] width 122 height 24
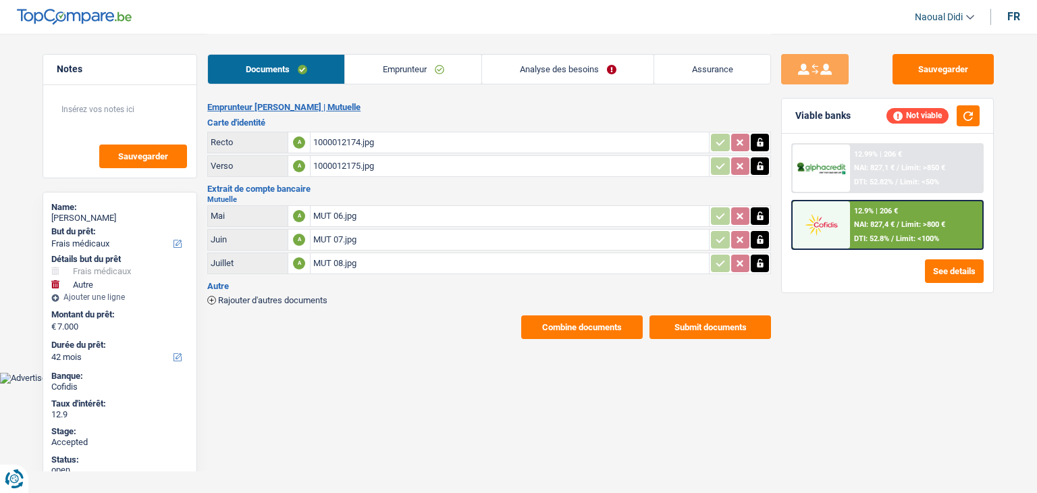
click at [711, 324] on button "Submit documents" at bounding box center [711, 327] width 122 height 24
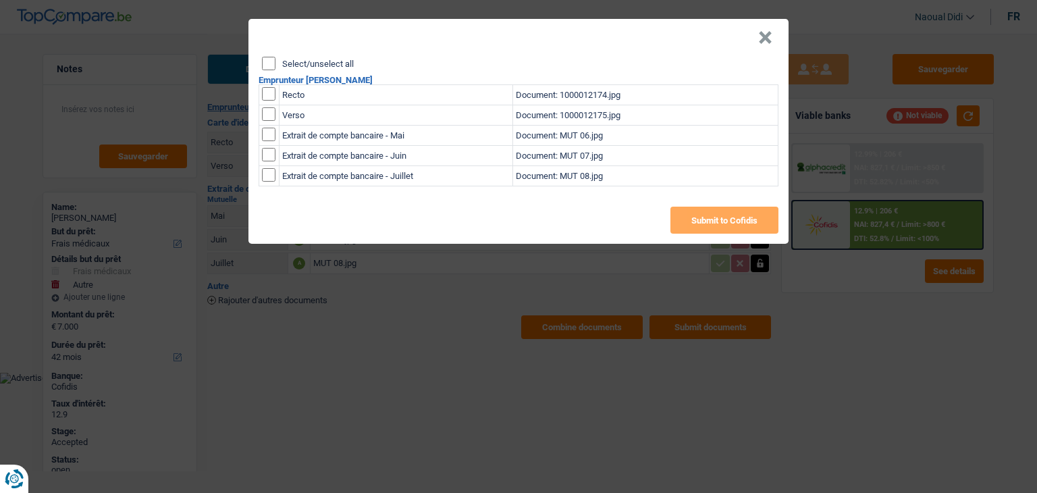
click at [266, 68] on input "Select/unselect all" at bounding box center [269, 64] width 14 height 14
checkbox input "true"
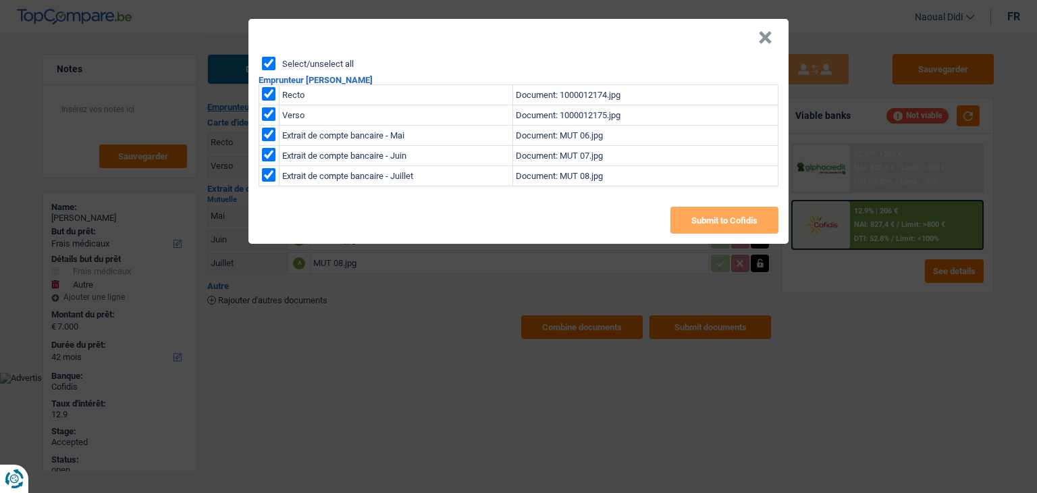
checkbox input "true"
click at [713, 225] on button "Submit to Cofidis" at bounding box center [725, 220] width 108 height 27
click at [767, 35] on button "×" at bounding box center [765, 38] width 14 height 14
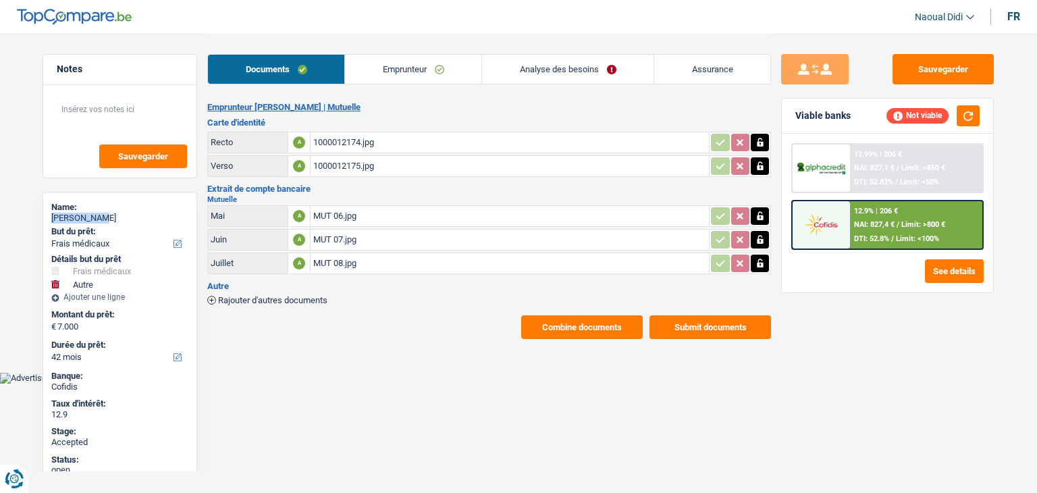
drag, startPoint x: 107, startPoint y: 220, endPoint x: 52, endPoint y: 221, distance: 55.4
click at [52, 221] on div "Rudy Wagner" at bounding box center [119, 218] width 137 height 11
copy div "Rudy Wagner"
click at [611, 325] on button "Combine documents" at bounding box center [582, 327] width 122 height 24
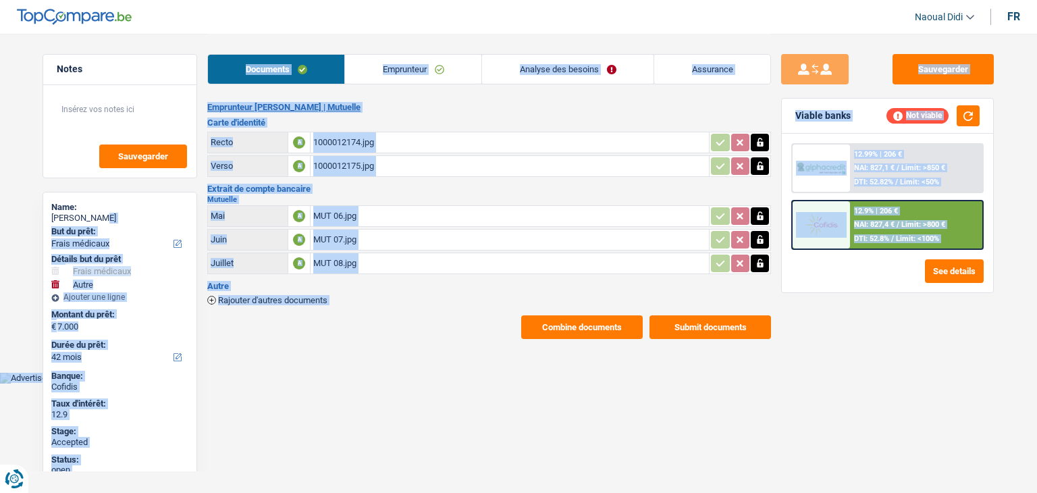
click at [597, 355] on main "Notes Sauvegarder Name: Rudy Wagner But du prêt: Confort maison: meubles, texti…" at bounding box center [518, 186] width 1037 height 373
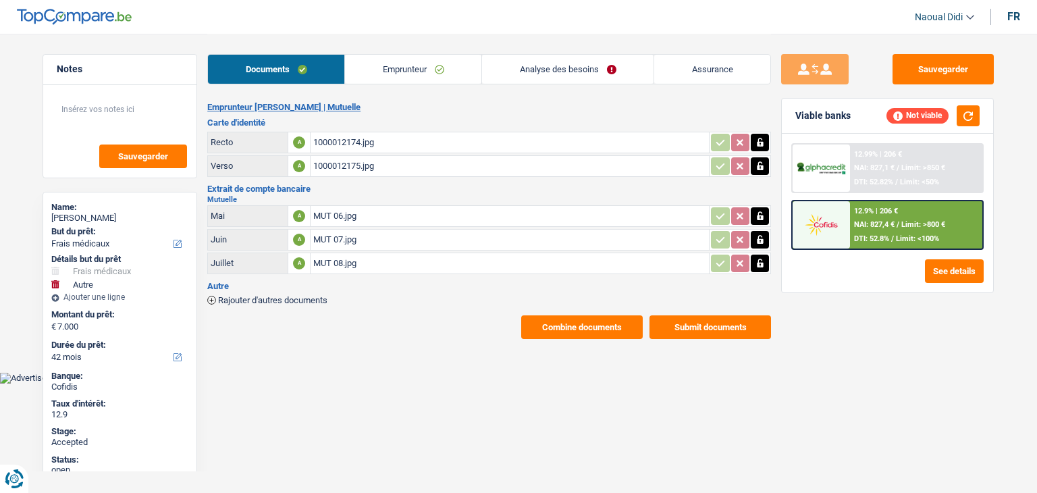
click at [577, 320] on button "Combine documents" at bounding box center [582, 327] width 122 height 24
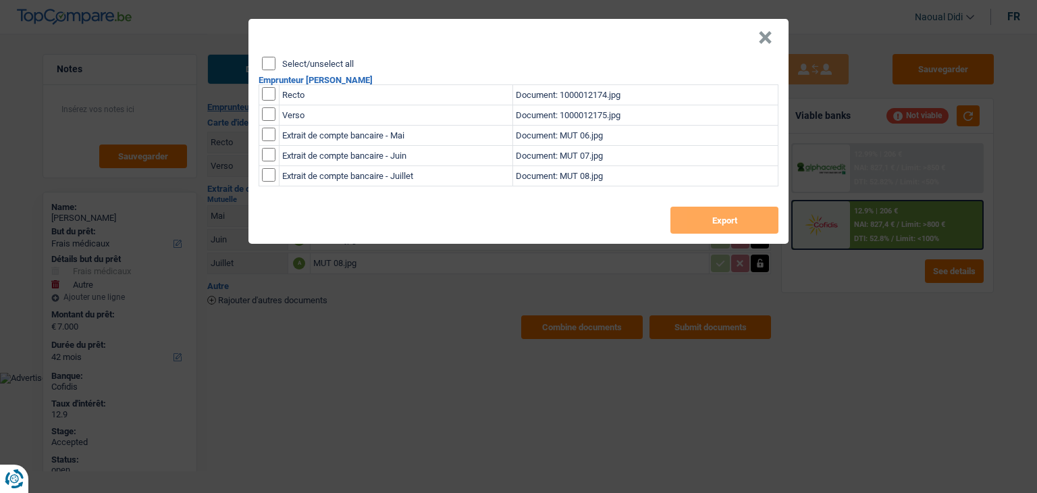
click at [265, 63] on input "Select/unselect all" at bounding box center [269, 64] width 14 height 14
checkbox input "true"
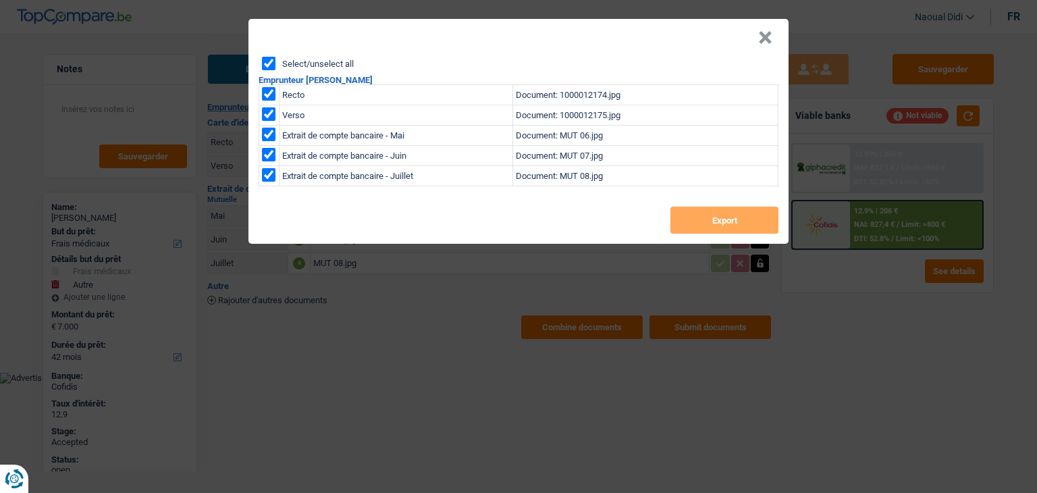
checkbox input "true"
click at [709, 219] on button "Export" at bounding box center [725, 220] width 108 height 27
click at [756, 36] on header "×" at bounding box center [519, 38] width 540 height 38
click at [762, 33] on button "×" at bounding box center [765, 38] width 14 height 14
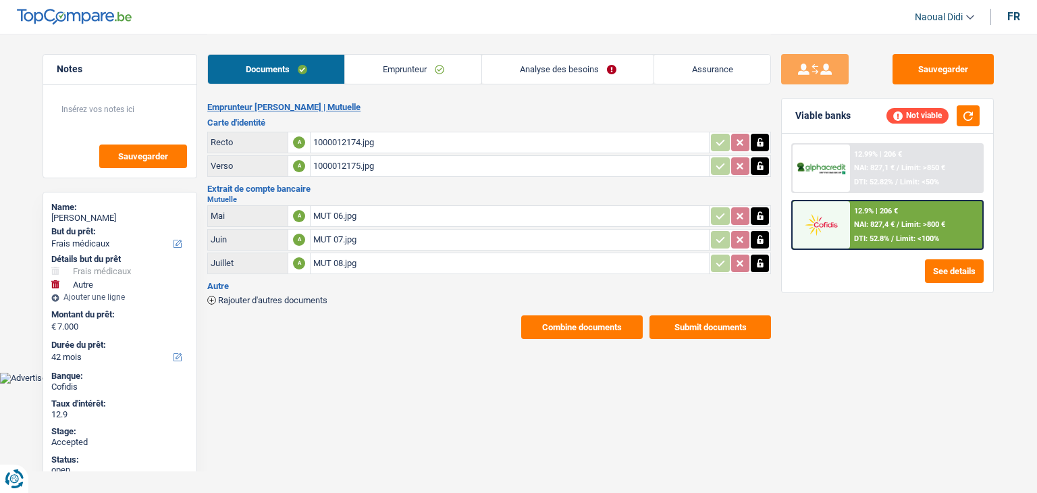
click at [392, 69] on link "Emprunteur" at bounding box center [413, 69] width 136 height 29
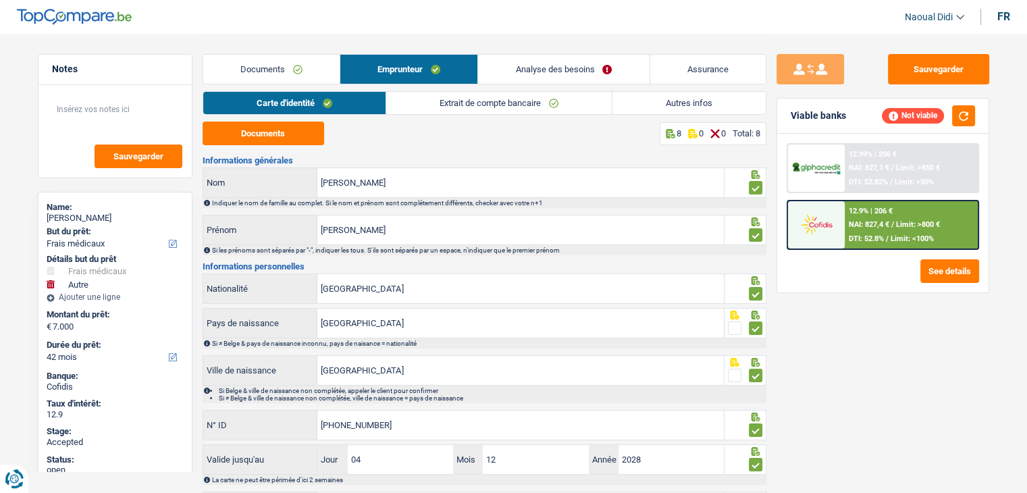
click at [292, 103] on link "Carte d'identité" at bounding box center [294, 103] width 182 height 22
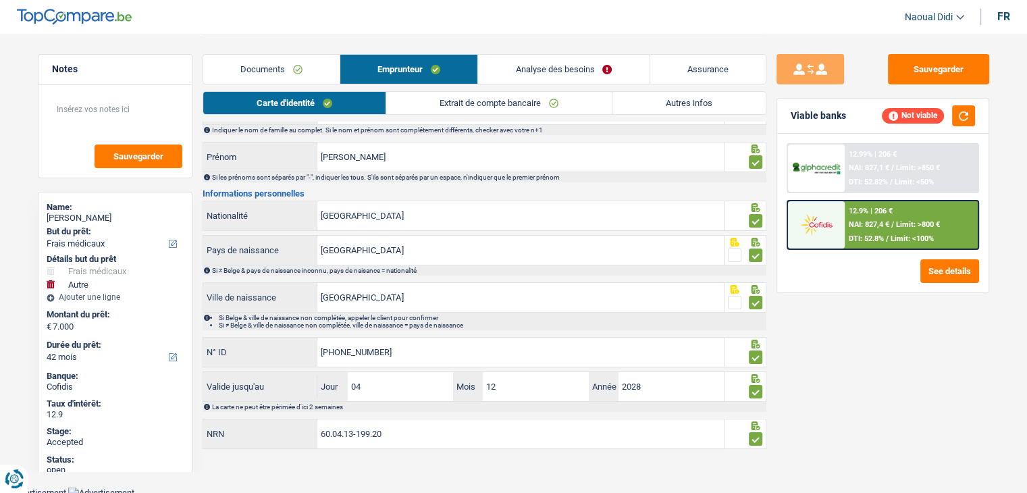
scroll to position [75, 0]
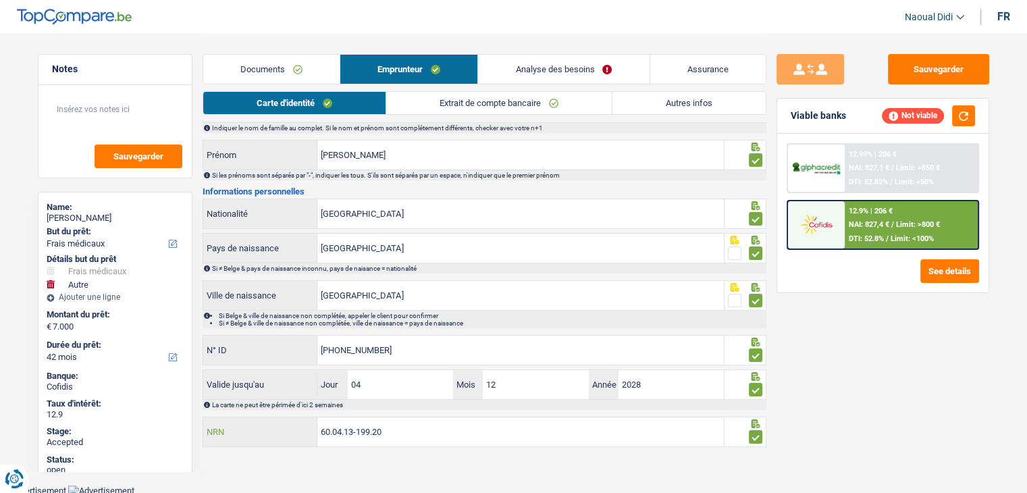
drag, startPoint x: 406, startPoint y: 431, endPoint x: 283, endPoint y: 426, distance: 123.0
click at [283, 426] on div "60.04.13-199.20 NRN" at bounding box center [463, 431] width 521 height 29
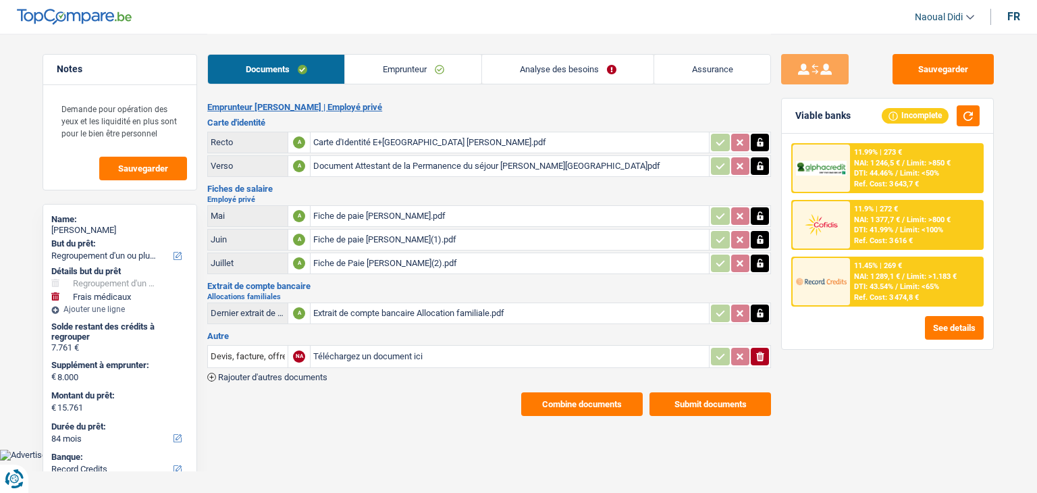
select select "refinancing"
select select "medical"
select select "84"
select select "record credits"
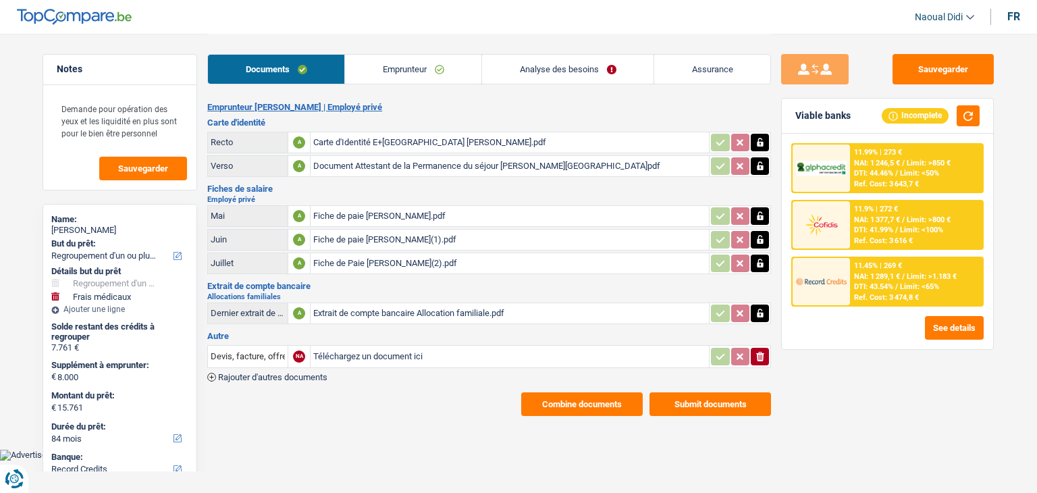
select select "84"
select select "48"
select select "refinancing"
select select "medical"
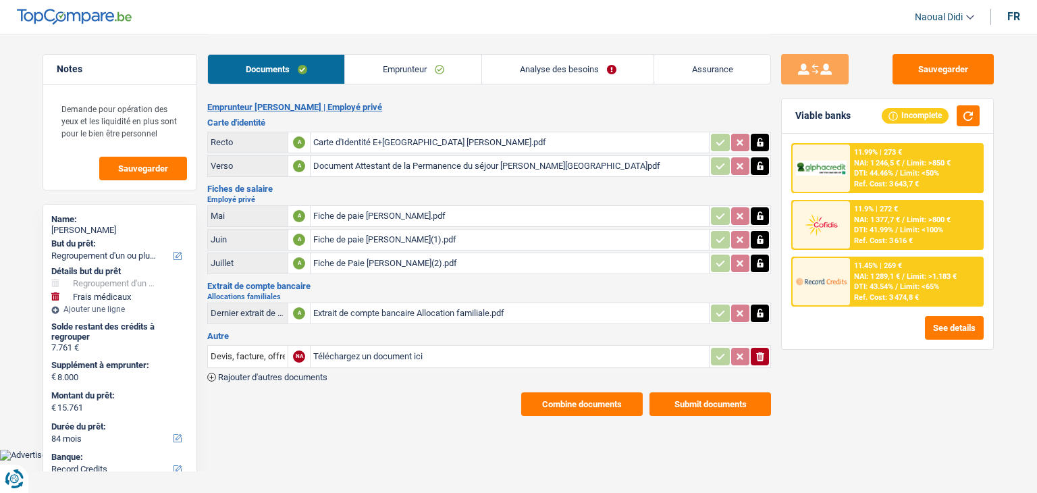
select select "not_answered"
select select "84"
click at [394, 66] on link "Emprunteur" at bounding box center [413, 69] width 136 height 29
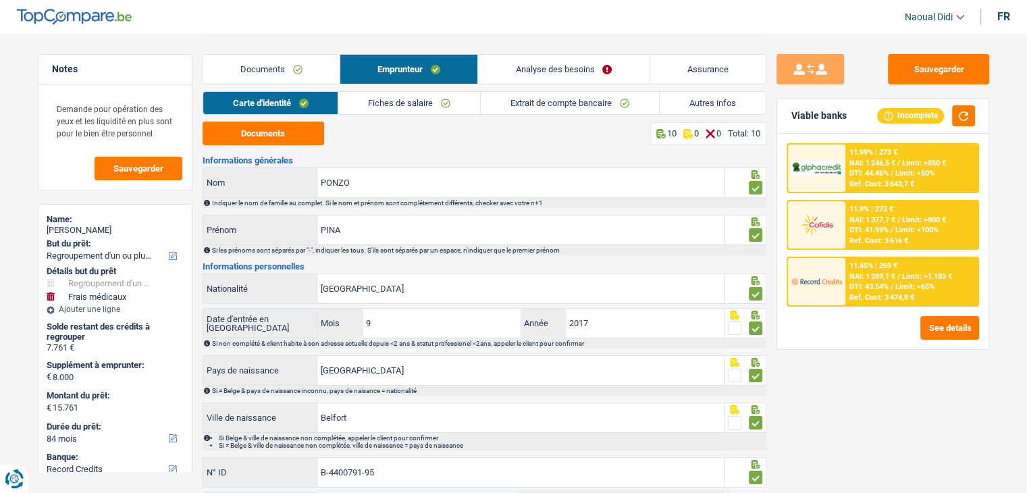
click at [538, 66] on link "Analyse des besoins" at bounding box center [563, 69] width 171 height 29
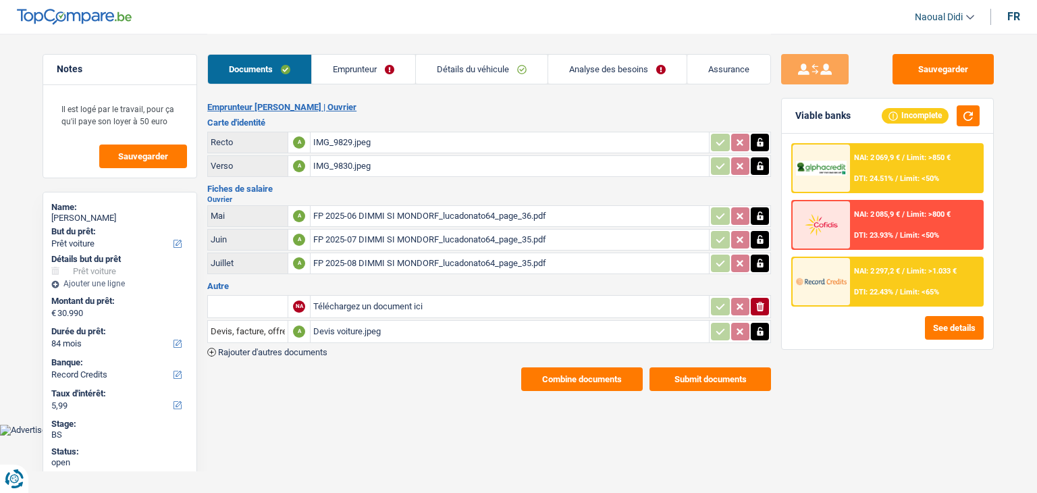
select select "car"
select select "84"
select select "record credits"
click at [359, 71] on link "Emprunteur" at bounding box center [363, 69] width 103 height 29
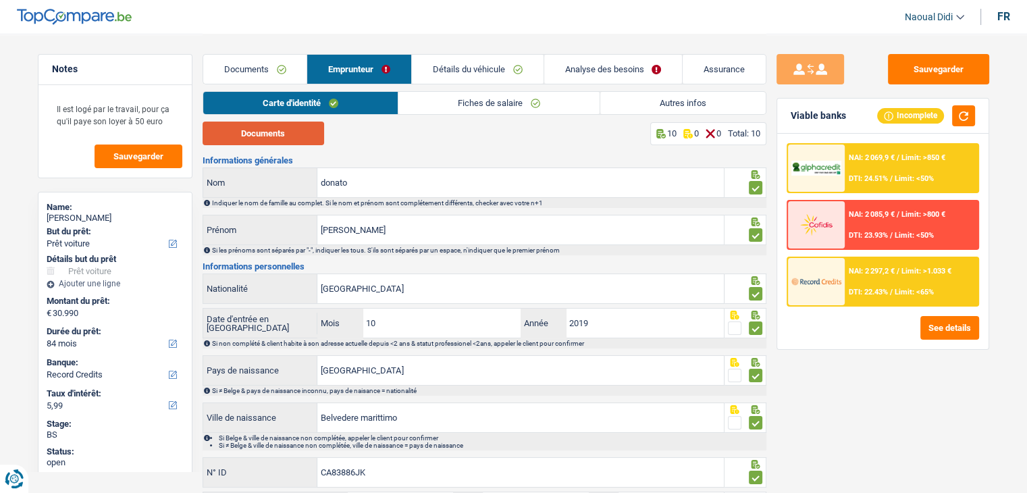
click at [279, 131] on button "Documents" at bounding box center [264, 134] width 122 height 24
click at [265, 74] on link "Documents" at bounding box center [255, 69] width 104 height 29
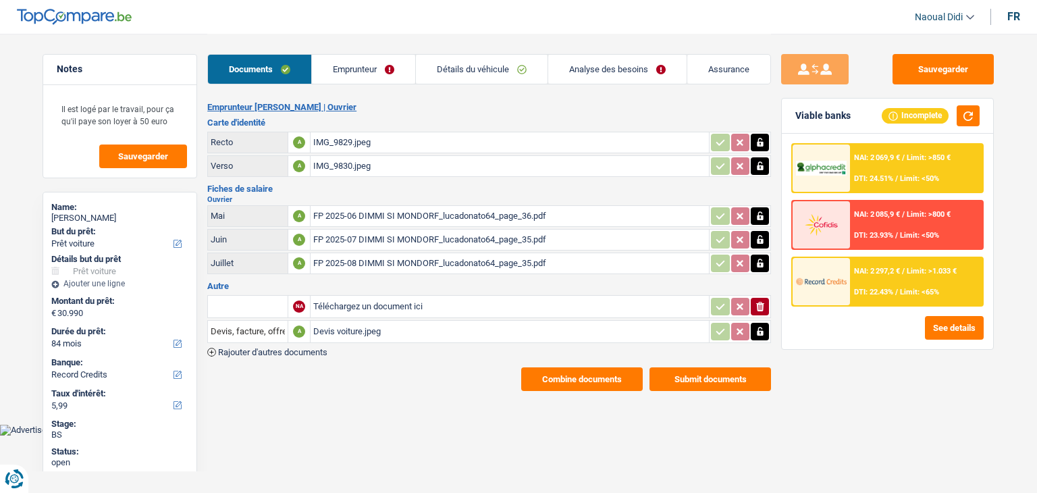
click at [575, 73] on link "Analyse des besoins" at bounding box center [617, 69] width 138 height 29
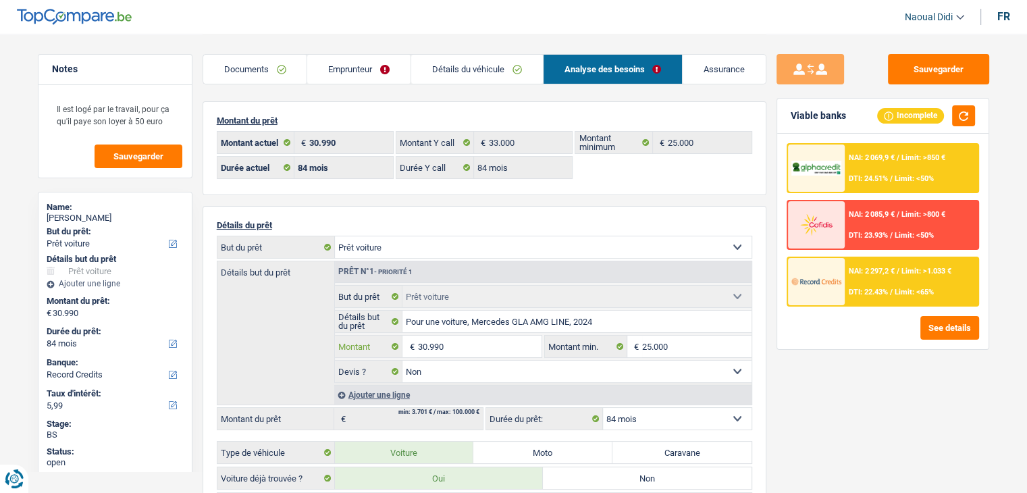
click at [463, 344] on input "30.990" at bounding box center [479, 347] width 124 height 22
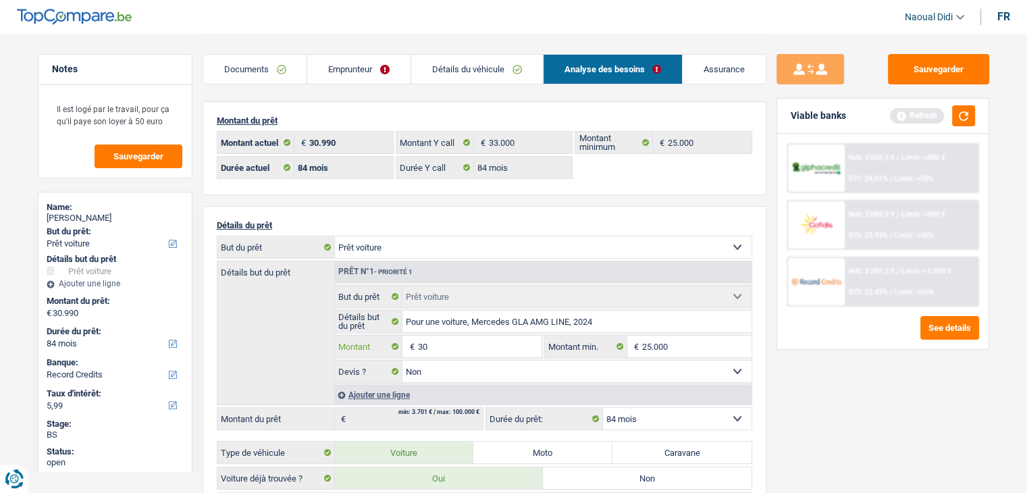
type input "3"
type input "33.000"
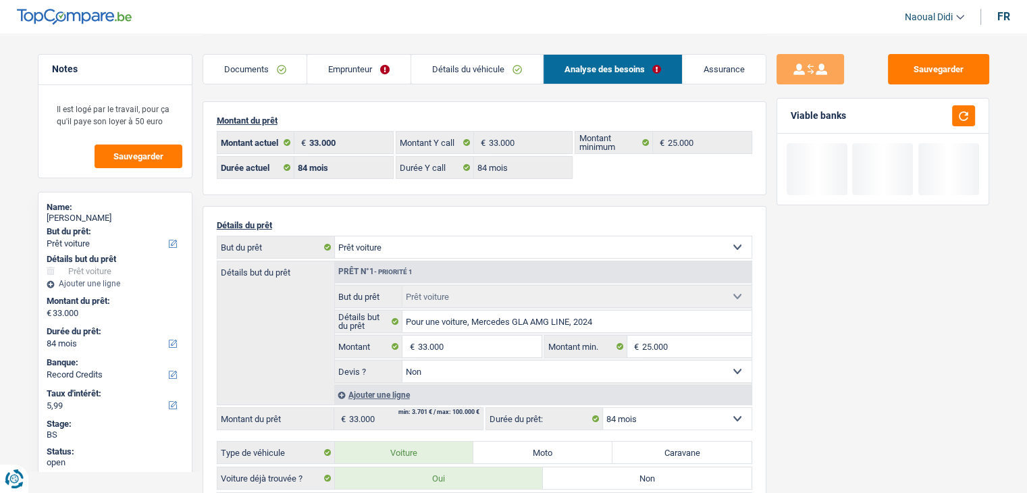
click at [810, 392] on div "Sauvegarder Viable banks" at bounding box center [883, 262] width 233 height 417
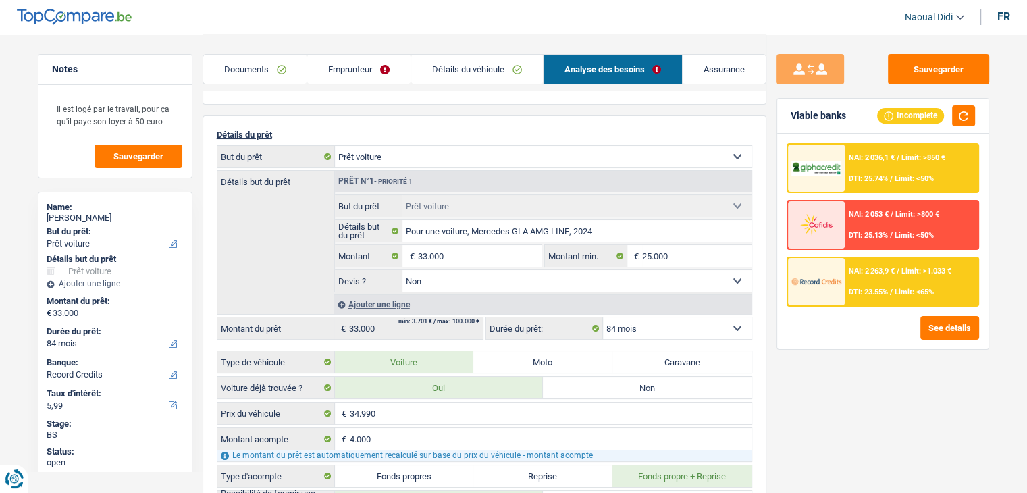
scroll to position [68, 0]
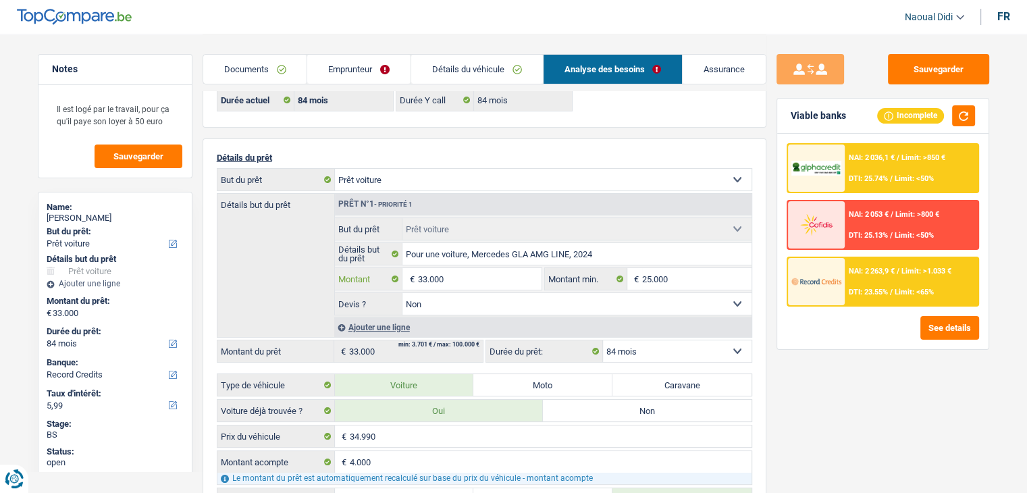
click at [459, 278] on input "33.000" at bounding box center [479, 279] width 124 height 22
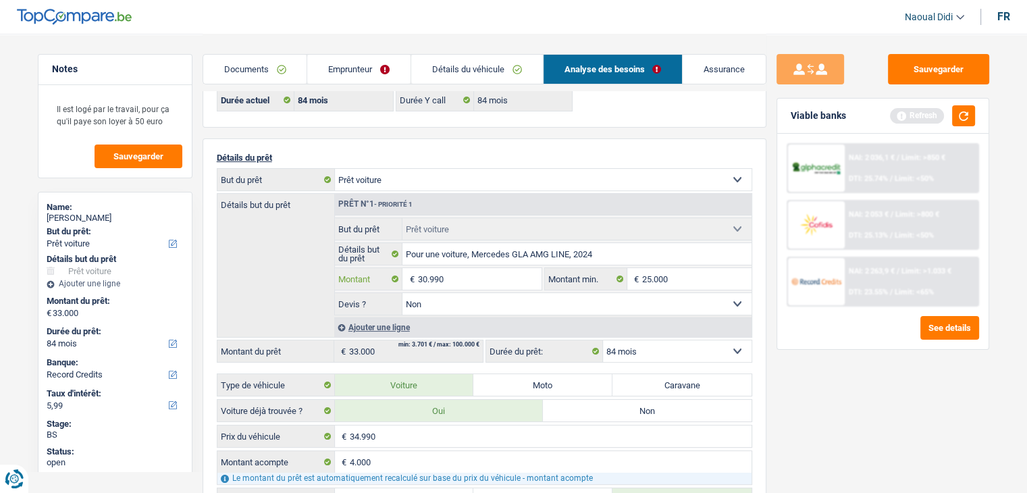
type input "30.990"
click at [806, 389] on div "Sauvegarder Viable banks Refresh NAI: 2 036,1 € / Limit: >850 € DTI: 25.74% / L…" at bounding box center [883, 262] width 233 height 417
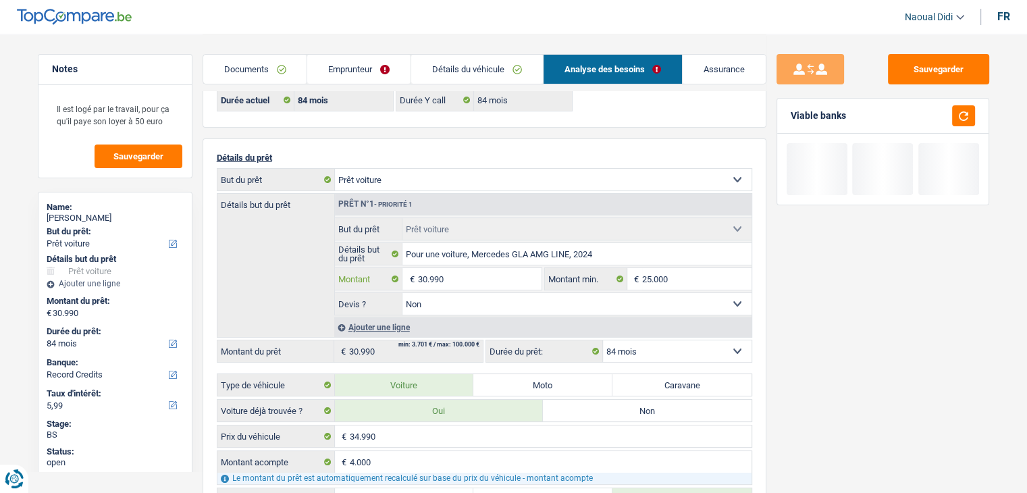
click at [475, 273] on input "30.990" at bounding box center [479, 279] width 124 height 22
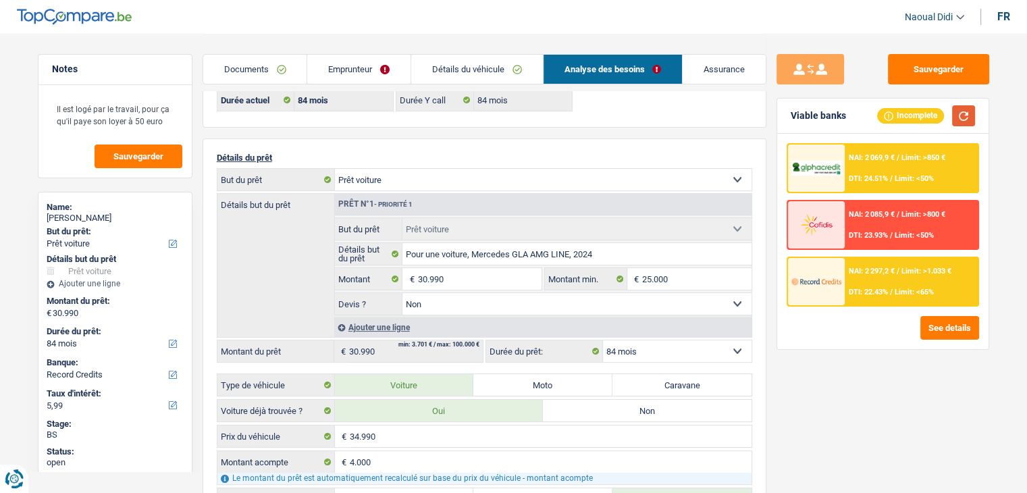
click at [973, 114] on button "button" at bounding box center [963, 115] width 23 height 21
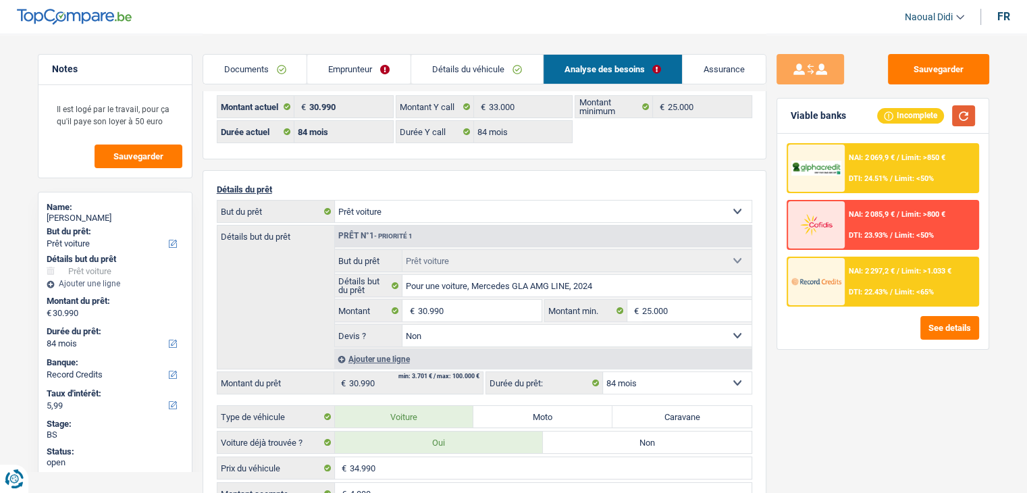
scroll to position [0, 0]
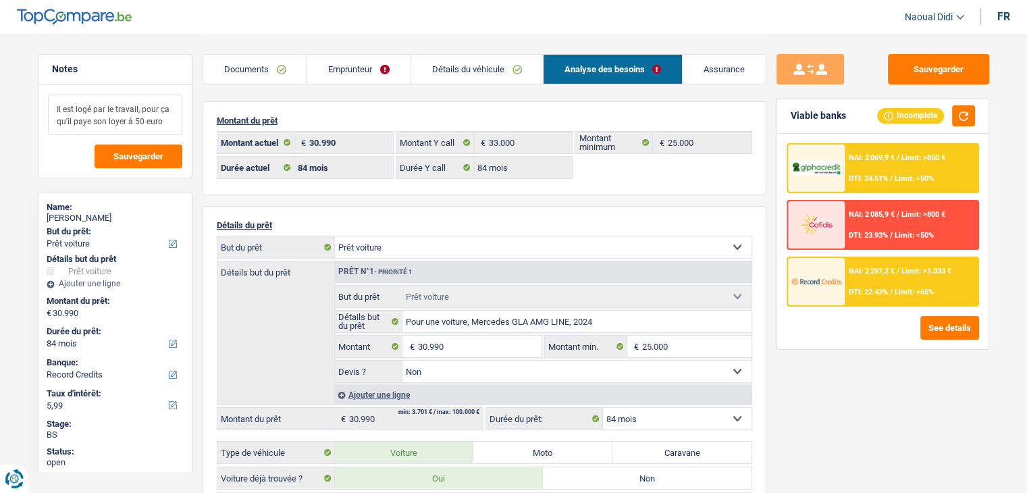
drag, startPoint x: 167, startPoint y: 121, endPoint x: 47, endPoint y: 108, distance: 120.2
click at [48, 108] on textarea "Il est logé par le travail, pour ça qu'il paye son loyer à 50 euro" at bounding box center [115, 115] width 134 height 41
click at [347, 70] on link "Emprunteur" at bounding box center [358, 69] width 103 height 29
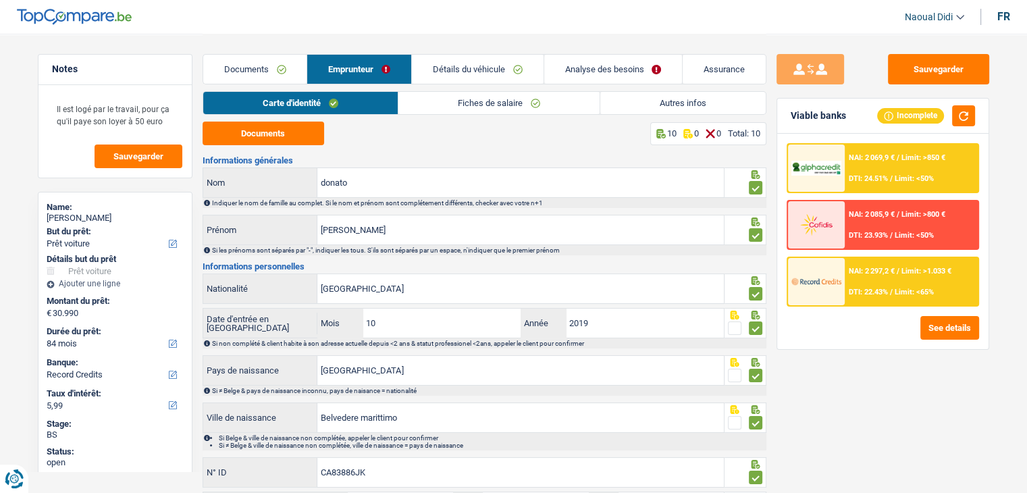
click at [461, 106] on link "Fiches de salaire" at bounding box center [498, 103] width 201 height 22
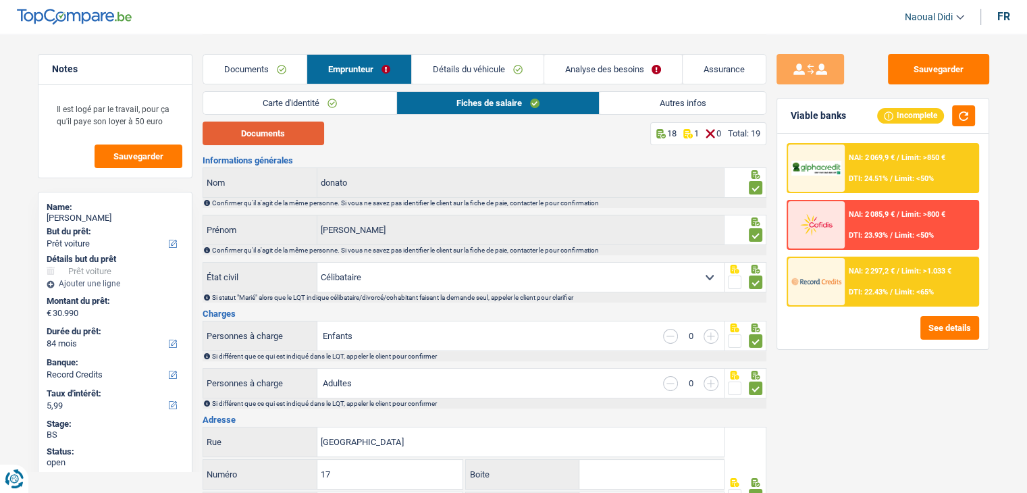
click at [271, 137] on button "Documents" at bounding box center [264, 134] width 122 height 24
click at [611, 74] on link "Analyse des besoins" at bounding box center [613, 69] width 138 height 29
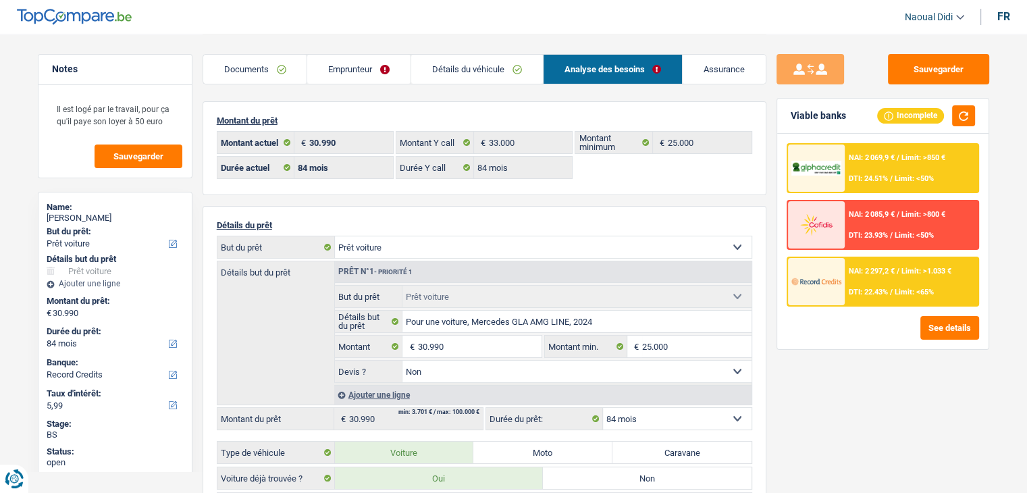
click at [881, 276] on div "NAI: 2 297,2 € / Limit: >1.033 € DTI: 22.43% / Limit: <65%" at bounding box center [911, 281] width 133 height 47
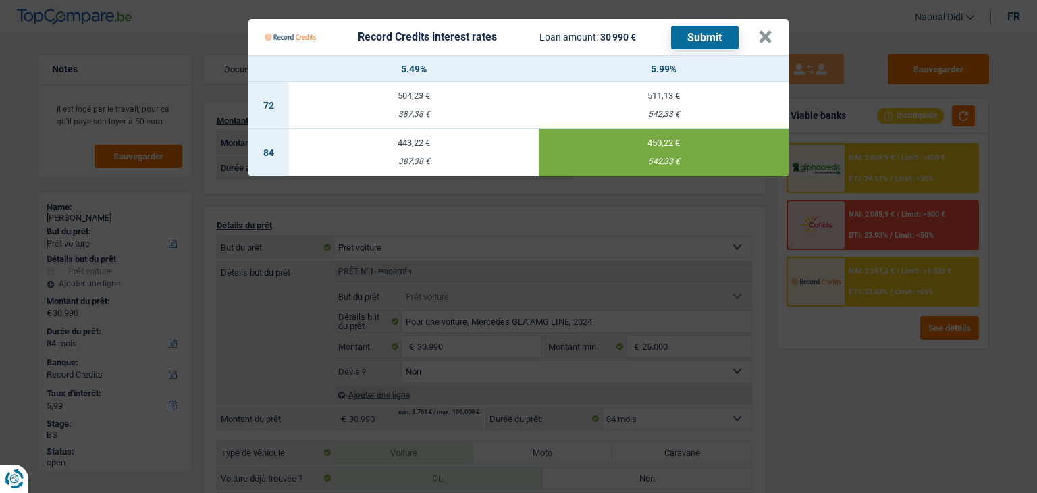
click at [14, 158] on Credits "Record Credits interest rates Loan amount: 30 990 € Submit × 5.49% 5.99% 72 504…" at bounding box center [518, 246] width 1037 height 493
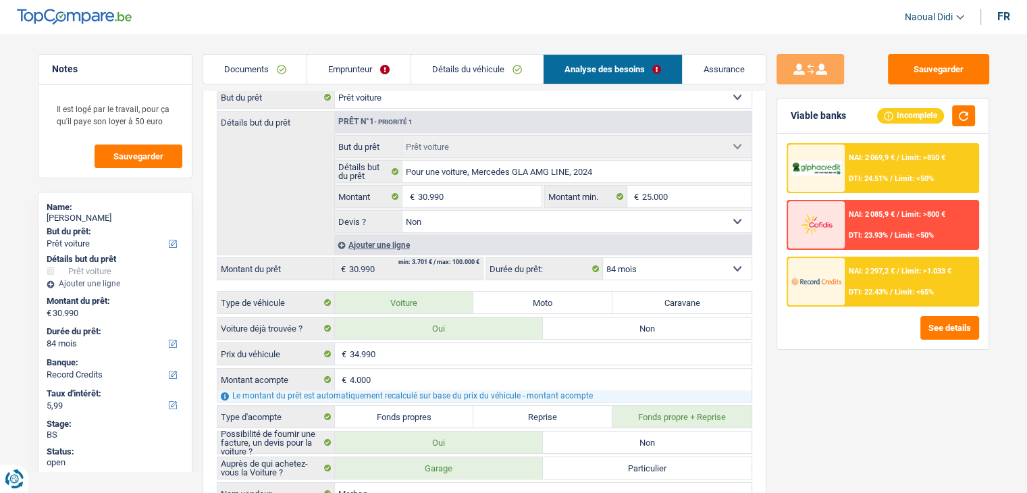
scroll to position [68, 0]
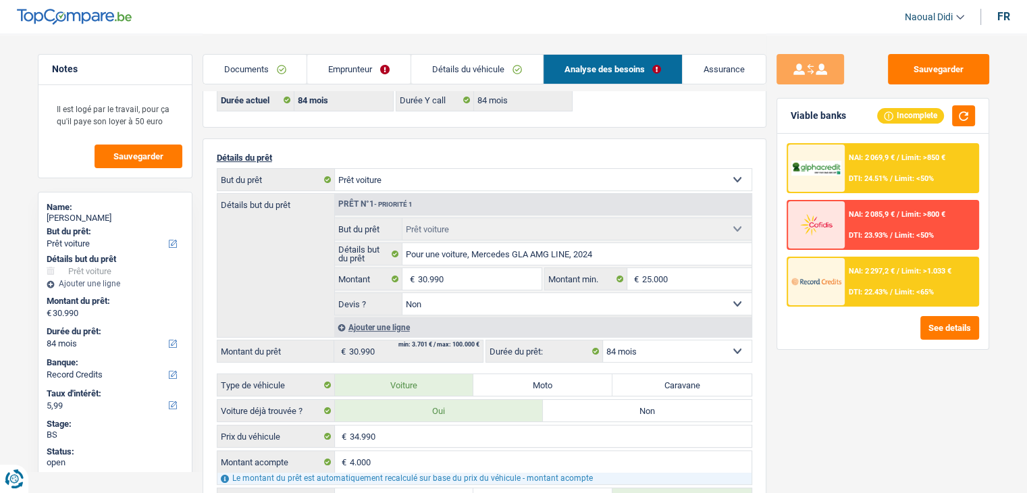
click at [256, 61] on link "Documents" at bounding box center [255, 69] width 104 height 29
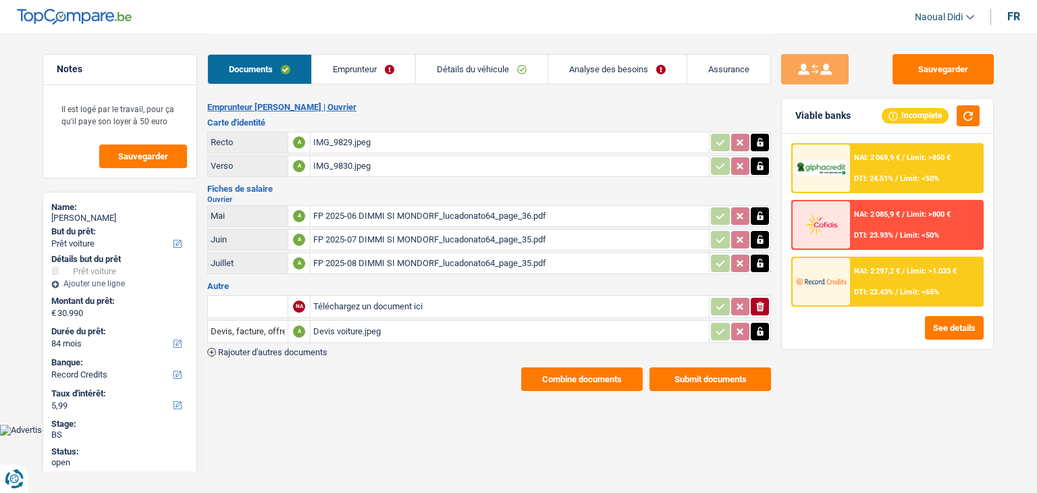
click at [347, 329] on div "Devis voiture.jpeg" at bounding box center [509, 331] width 393 height 20
click at [370, 74] on link "Emprunteur" at bounding box center [363, 69] width 103 height 29
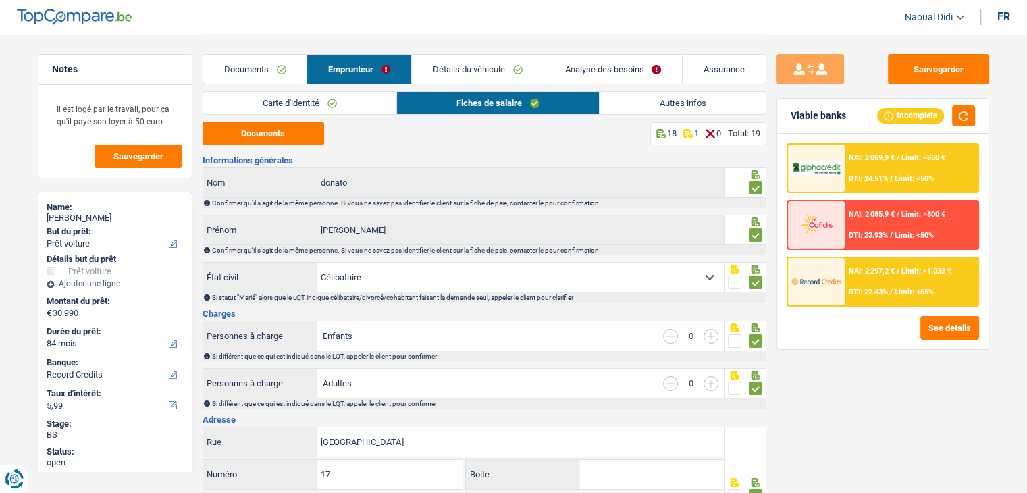
click at [446, 70] on link "Détails du véhicule" at bounding box center [478, 69] width 132 height 29
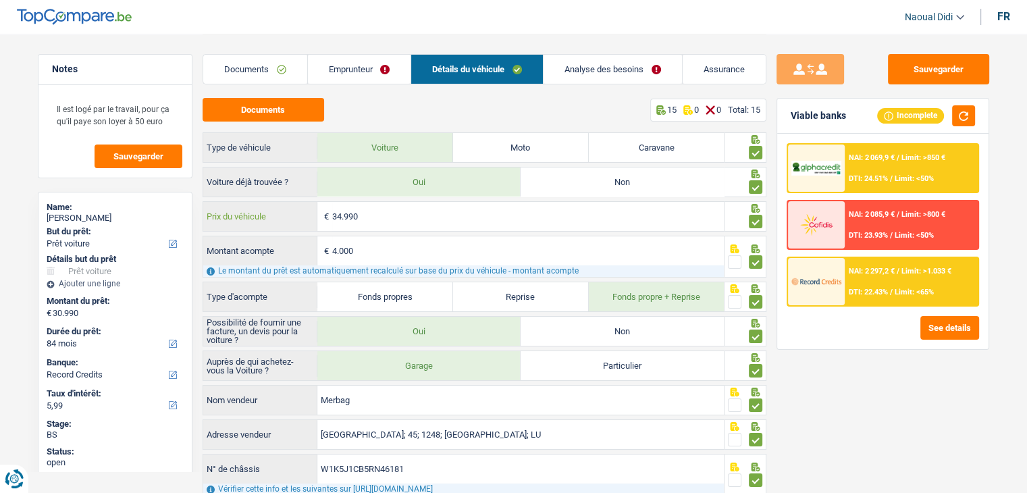
click at [342, 211] on input "34.990" at bounding box center [528, 216] width 392 height 29
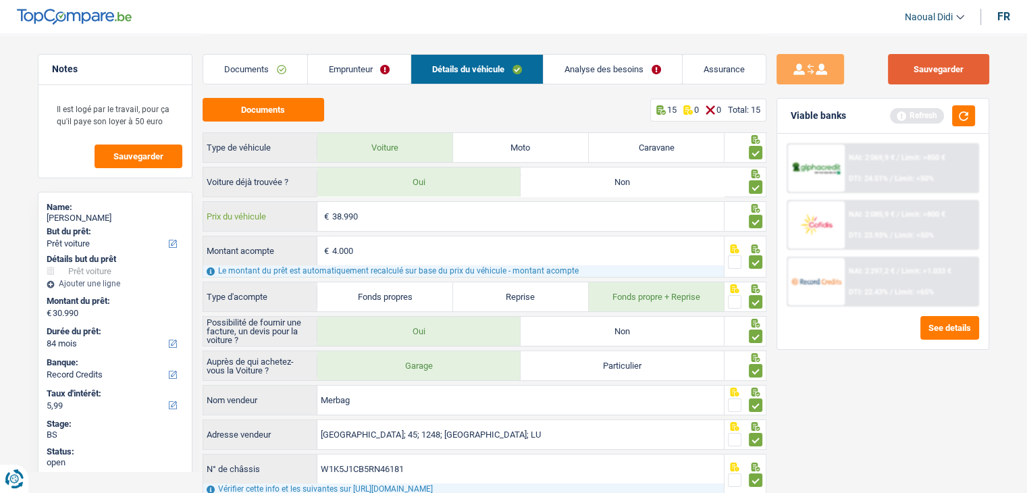
type input "38.990"
type input "34.990"
click at [947, 77] on button "Sauvegarder" at bounding box center [938, 69] width 101 height 30
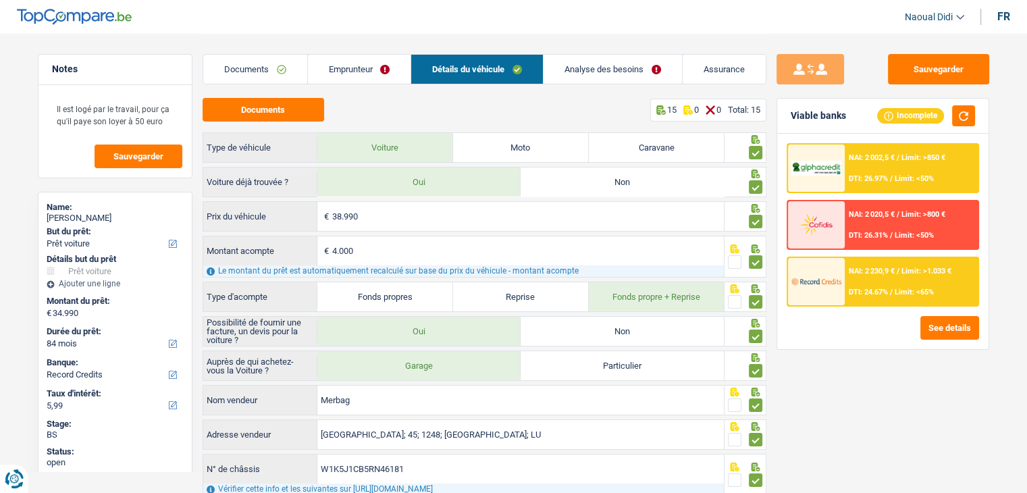
drag, startPoint x: 873, startPoint y: 438, endPoint x: 815, endPoint y: 411, distance: 64.4
click at [873, 438] on div "Sauvegarder Viable banks Incomplete NAI: 2 002,5 € / Limit: >850 € DTI: 26.97% …" at bounding box center [883, 262] width 233 height 417
click at [600, 66] on link "Analyse des besoins" at bounding box center [613, 69] width 138 height 29
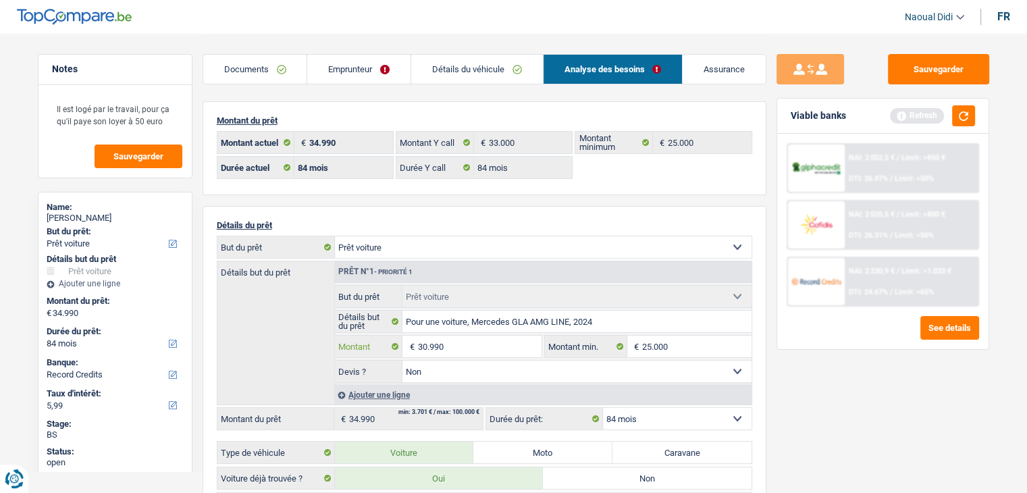
type input "30.990"
click at [819, 392] on div "Sauvegarder Viable banks Refresh NAI: 2 002,5 € / Limit: >850 € DTI: 26.97% / L…" at bounding box center [883, 262] width 233 height 417
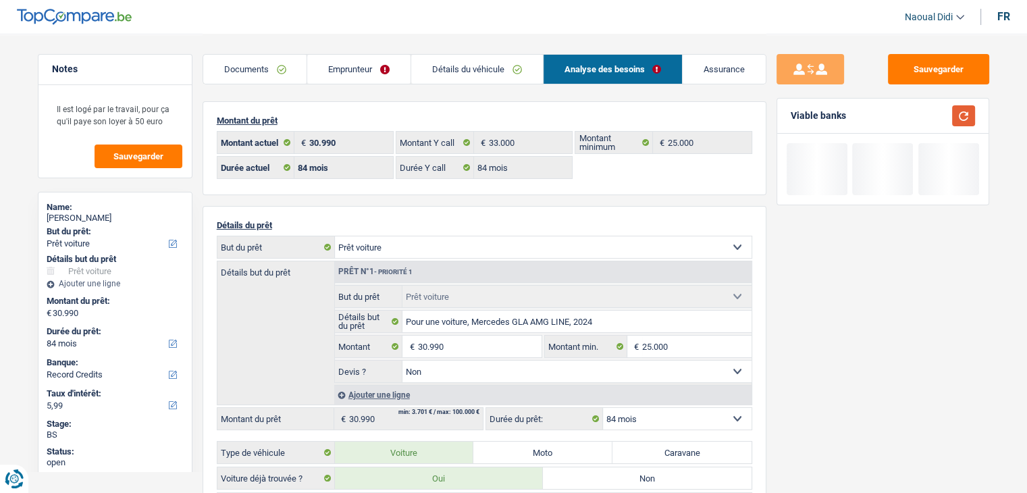
click at [967, 114] on button "button" at bounding box center [963, 115] width 23 height 21
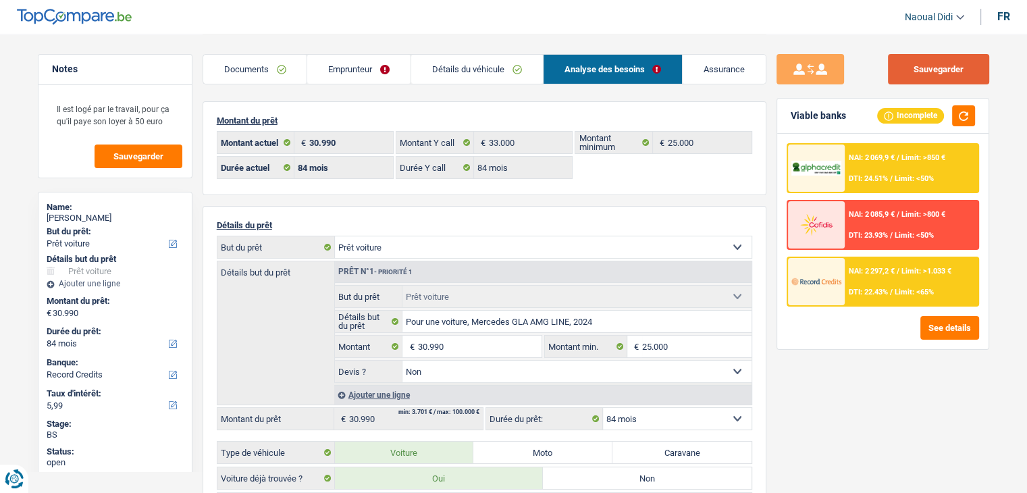
click at [949, 61] on button "Sauvegarder" at bounding box center [938, 69] width 101 height 30
click at [909, 76] on button "Sauvegarder" at bounding box center [938, 69] width 101 height 30
click at [629, 70] on link "Analyse des besoins" at bounding box center [613, 69] width 139 height 29
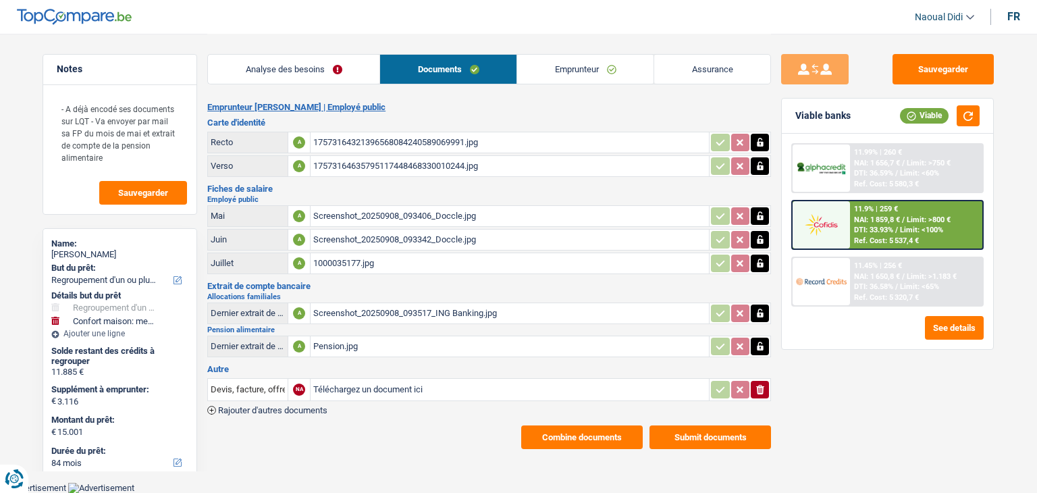
select select "refinancing"
select select "household"
select select "84"
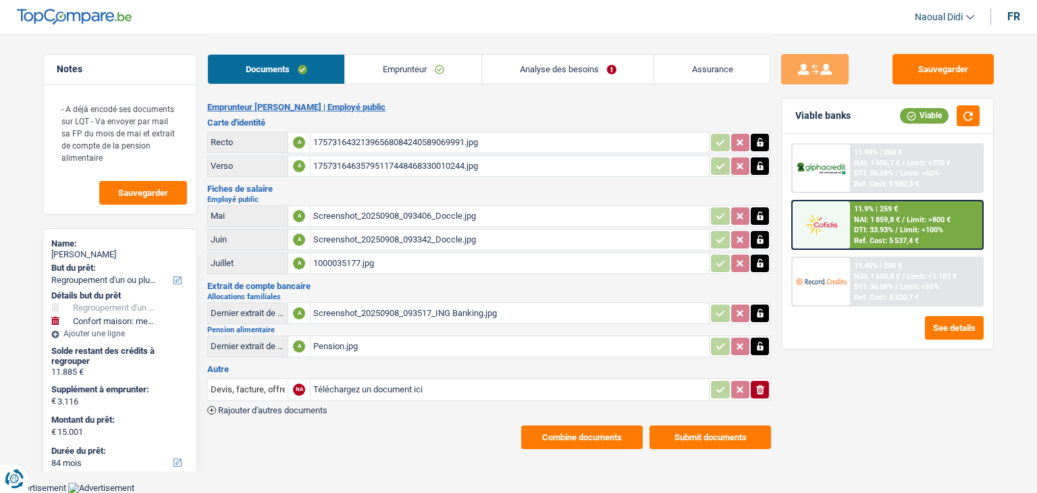
click at [354, 147] on div "17573164321396568084240589069991.jpg" at bounding box center [509, 142] width 393 height 20
click at [401, 217] on div "Screenshot_20250908_093406_Doccle.jpg" at bounding box center [509, 216] width 393 height 20
click at [419, 72] on link "Emprunteur" at bounding box center [413, 69] width 136 height 29
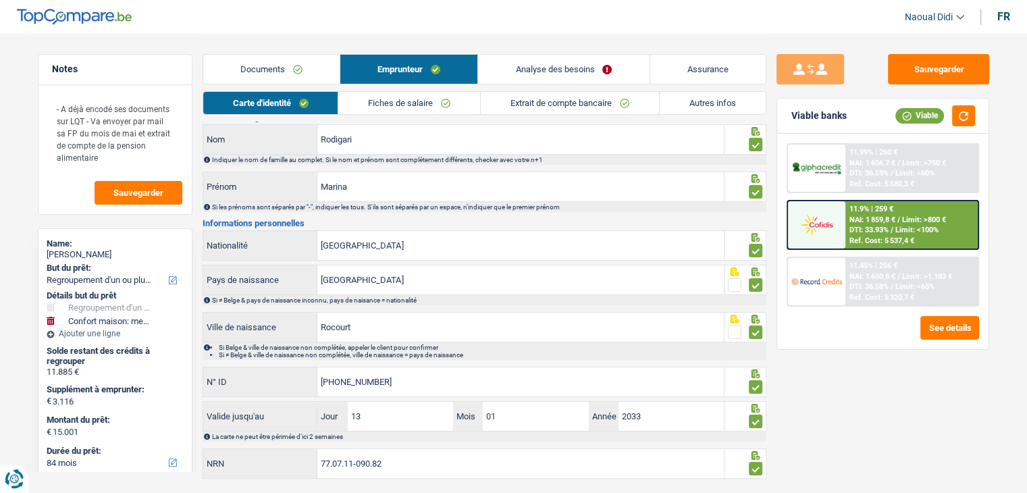
scroll to position [75, 0]
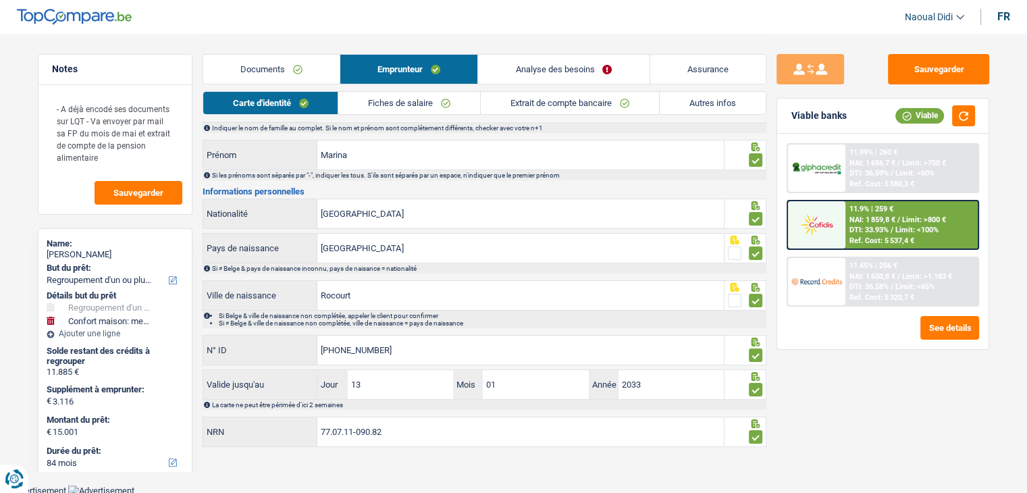
click at [399, 108] on link "Fiches de salaire" at bounding box center [409, 103] width 142 height 22
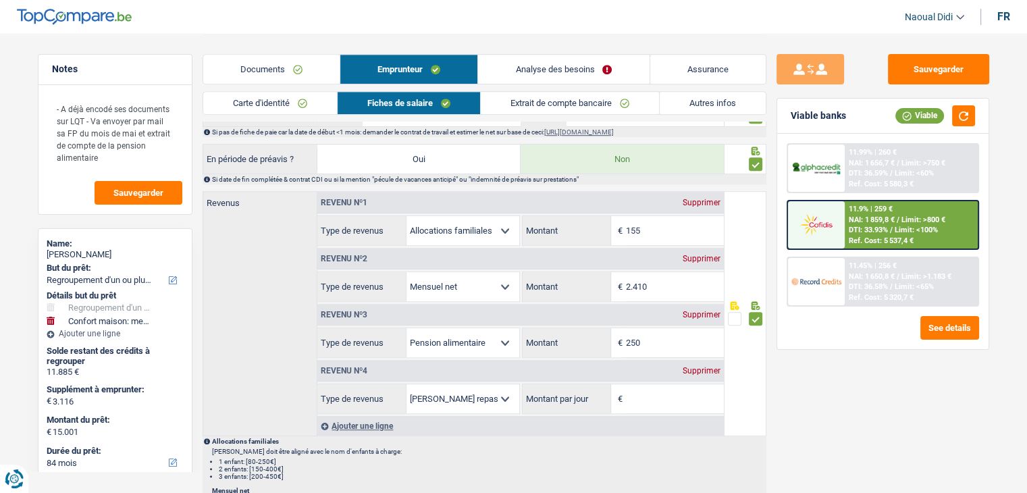
scroll to position [683, 0]
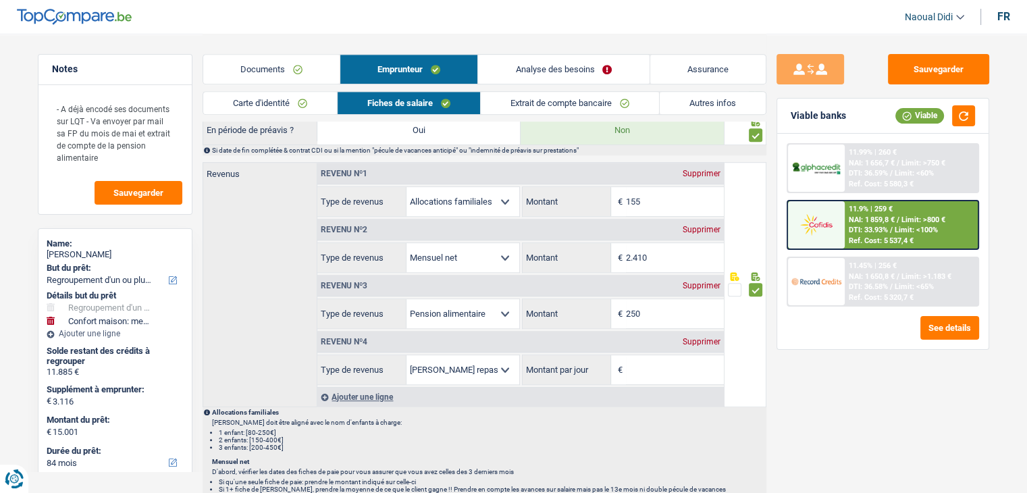
click at [708, 338] on div "Supprimer" at bounding box center [701, 342] width 45 height 8
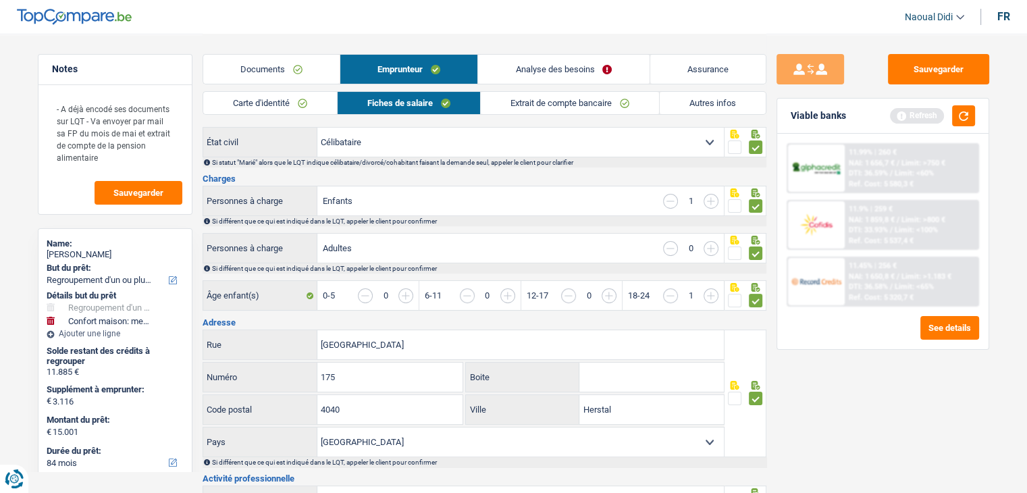
scroll to position [0, 0]
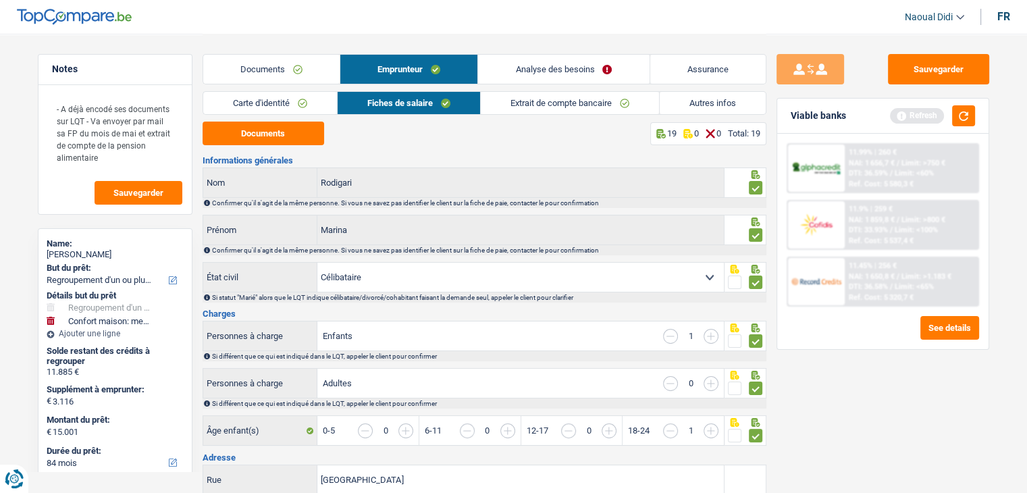
click at [546, 61] on link "Analyse des besoins" at bounding box center [563, 69] width 171 height 29
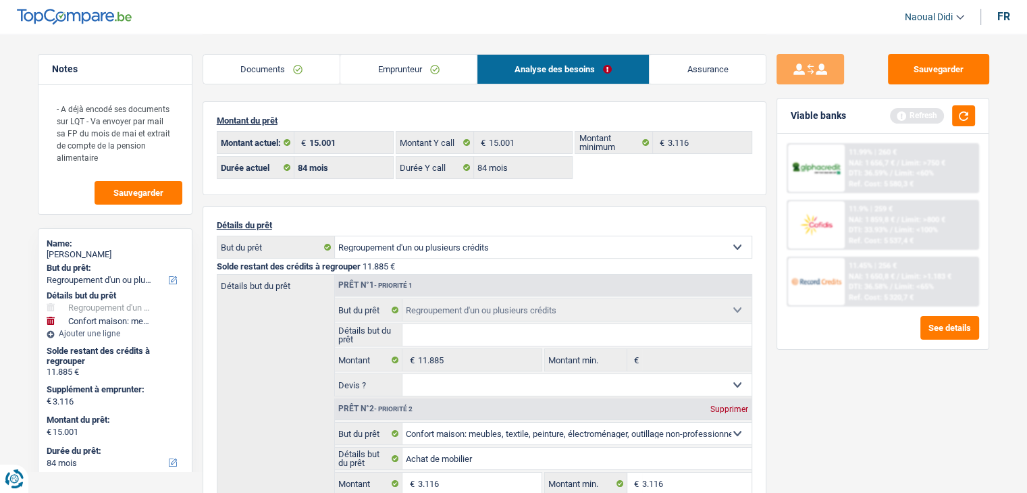
click at [892, 228] on span "/" at bounding box center [891, 230] width 3 height 9
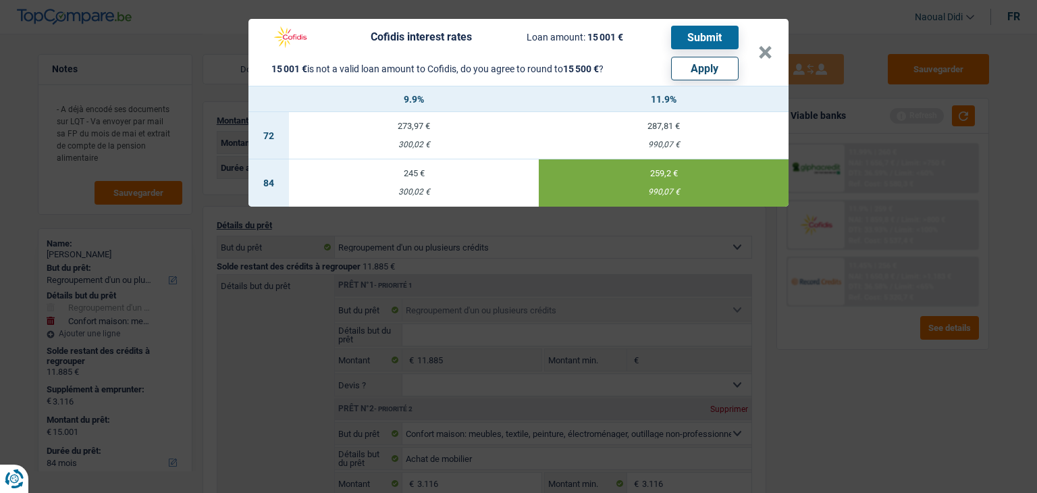
click at [702, 71] on button "Apply" at bounding box center [705, 69] width 68 height 24
type input "3.615"
type input "15.500"
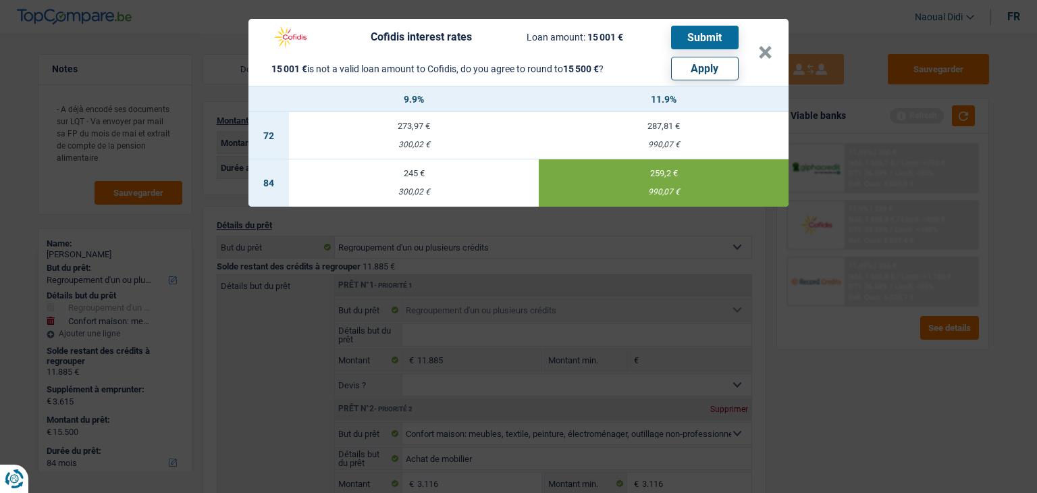
select select "other"
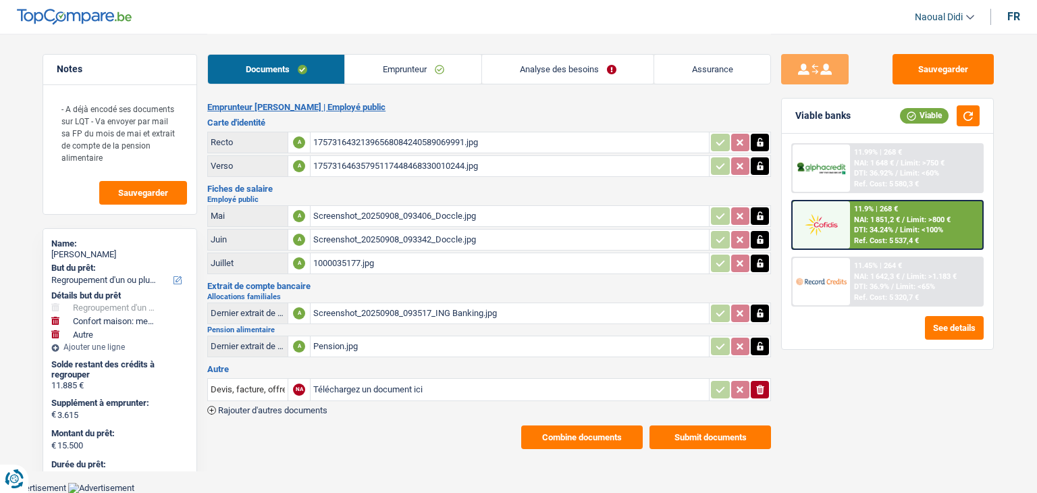
select select "refinancing"
select select "household"
select select "other"
select select "84"
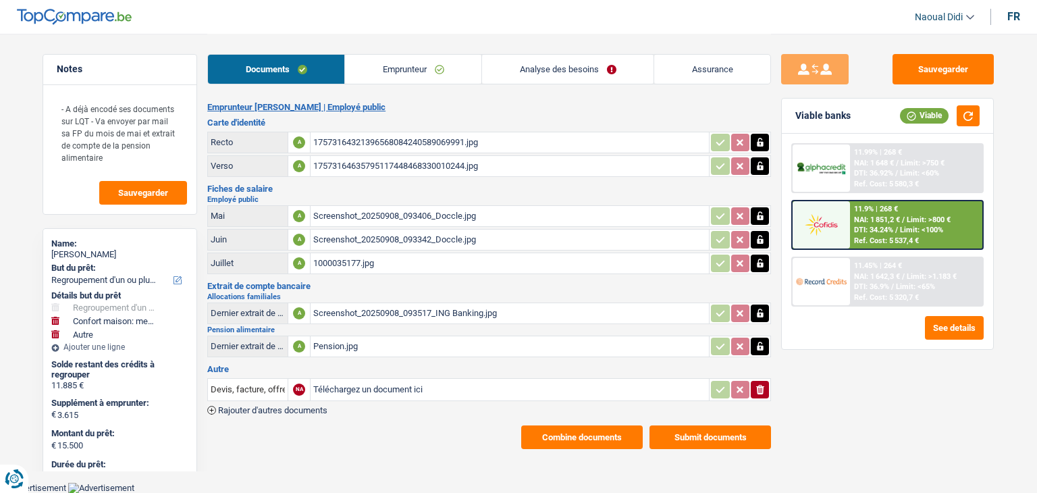
click at [862, 226] on span "DTI: 34.24%" at bounding box center [873, 230] width 39 height 9
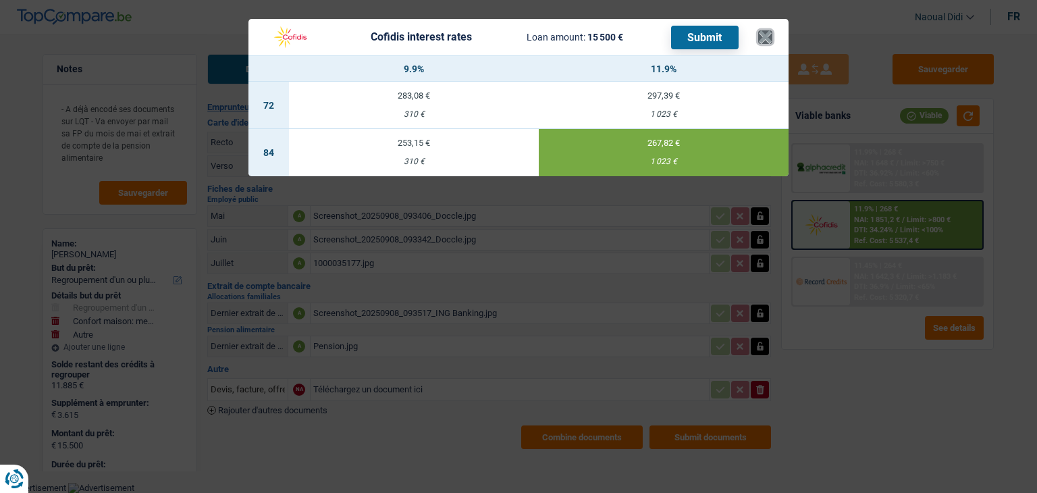
click at [763, 36] on button "×" at bounding box center [765, 37] width 14 height 14
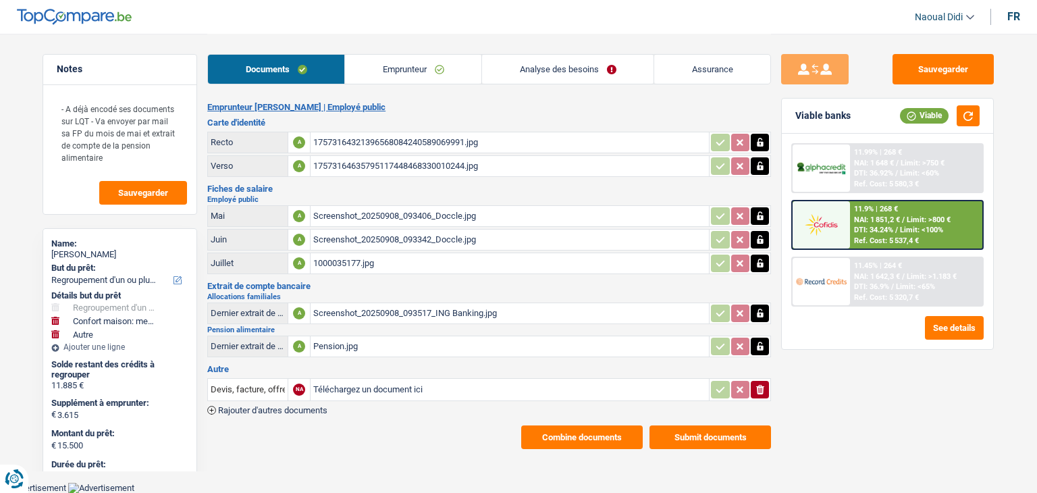
scroll to position [68, 0]
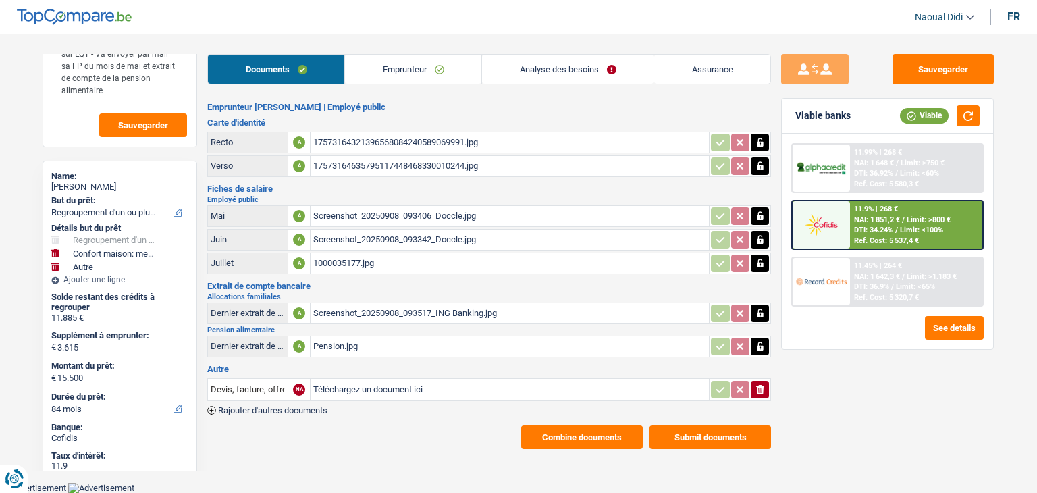
click at [846, 229] on img at bounding box center [821, 224] width 50 height 25
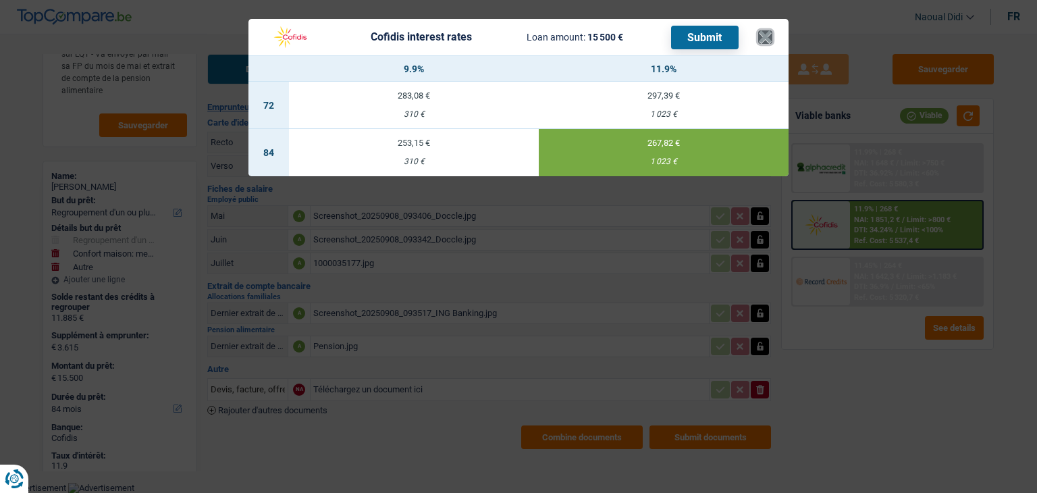
click at [765, 32] on button "×" at bounding box center [765, 37] width 14 height 14
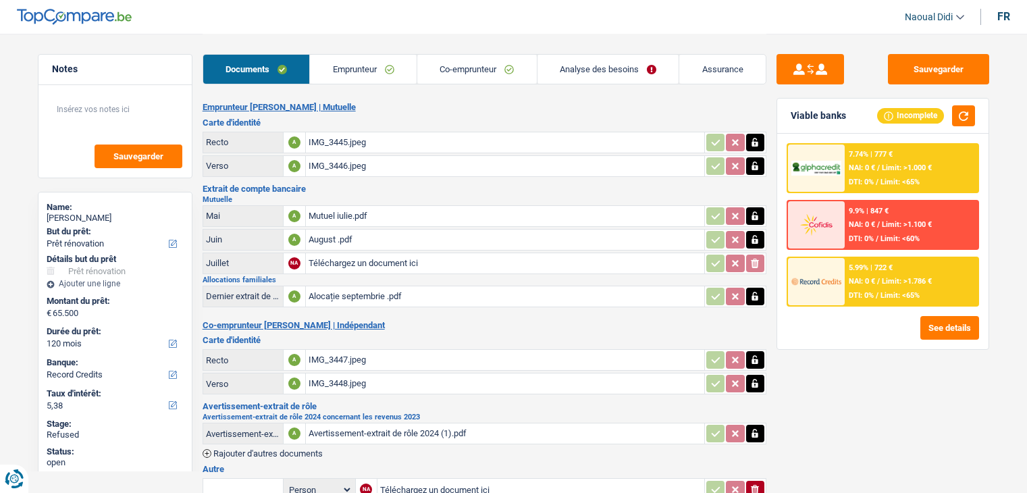
select select "renovation"
select select "120"
select select "record credits"
select select "120"
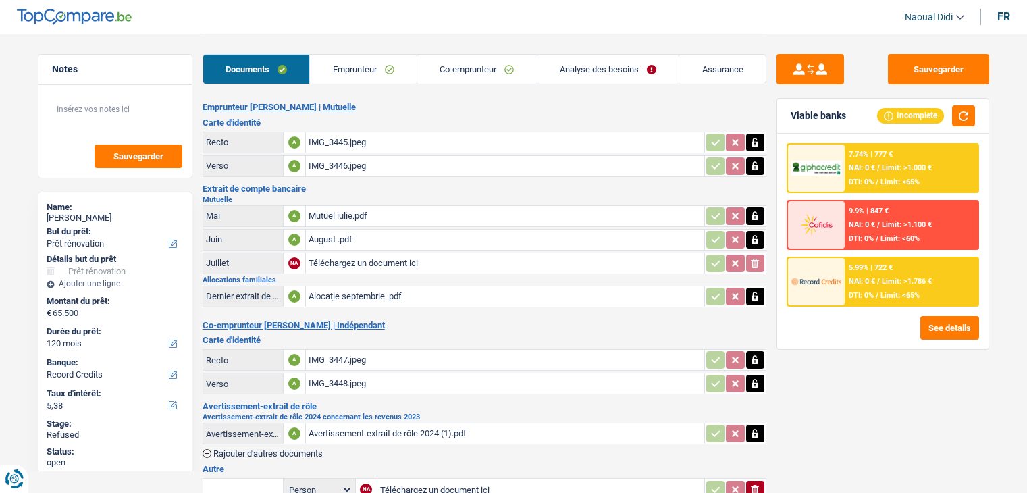
select select "120"
select select "renovation"
select select "yes"
select select "120"
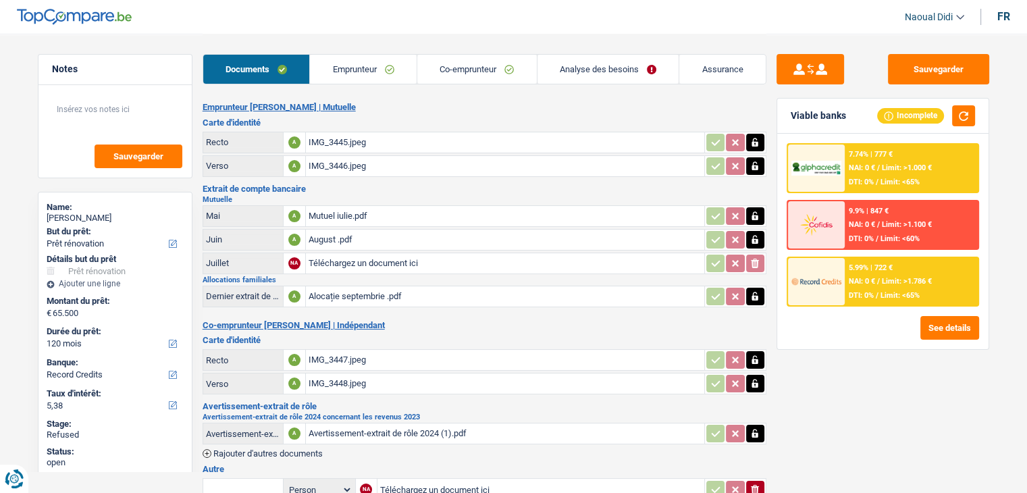
click at [588, 70] on link "Analyse des besoins" at bounding box center [609, 69] width 142 height 29
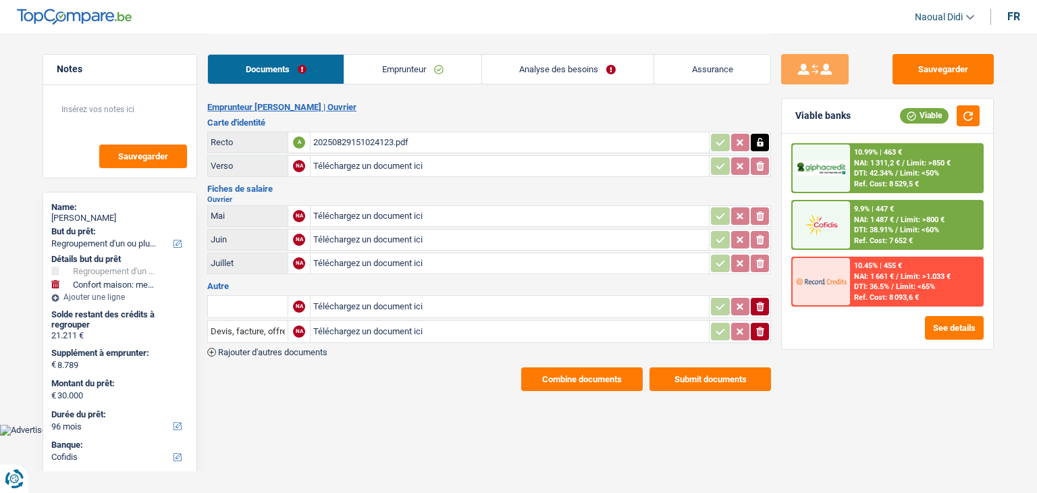
select select "refinancing"
select select "household"
select select "96"
select select "cofidis"
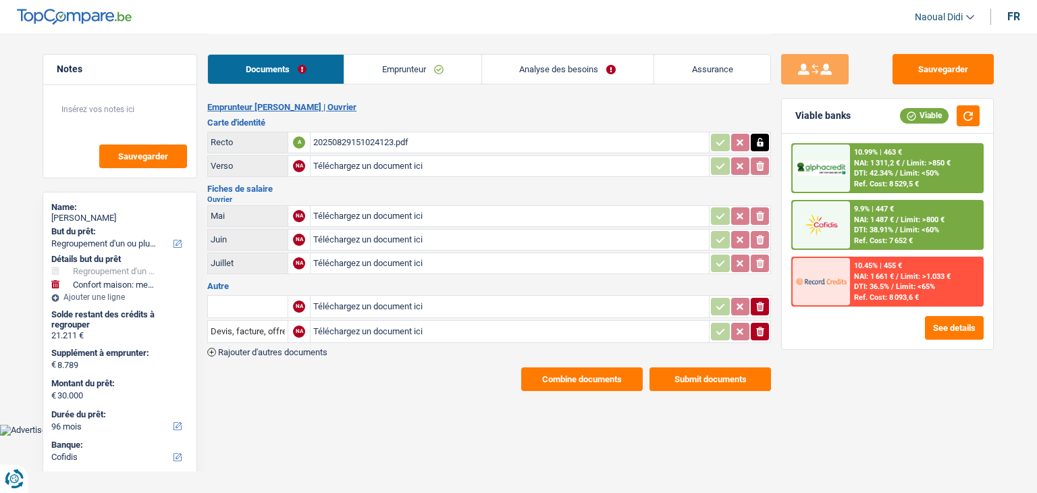
click at [552, 71] on link "Analyse des besoins" at bounding box center [568, 69] width 172 height 29
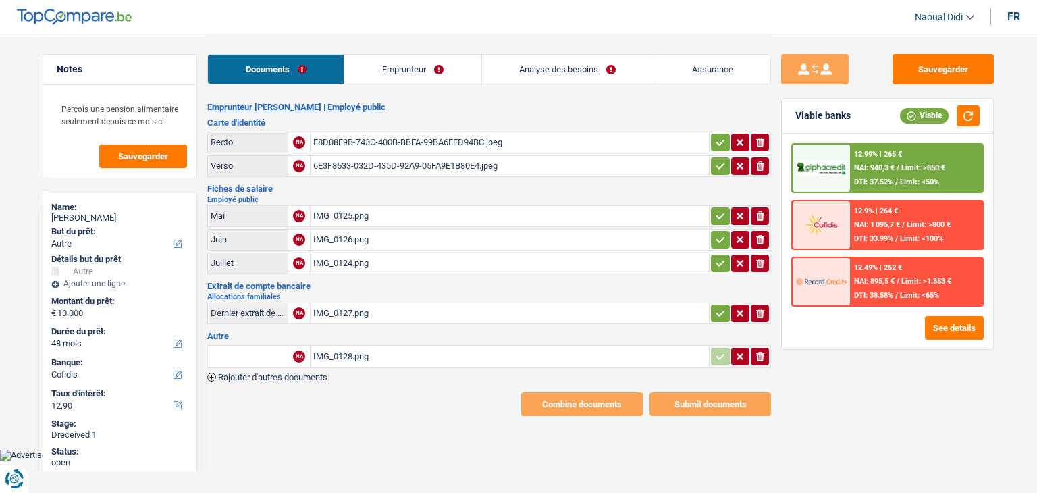
select select "other"
select select "48"
select select "cofidis"
click at [344, 142] on div "E8D08F9B-743C-400B-BBFA-99BA6EED94BC.jpeg" at bounding box center [509, 142] width 393 height 20
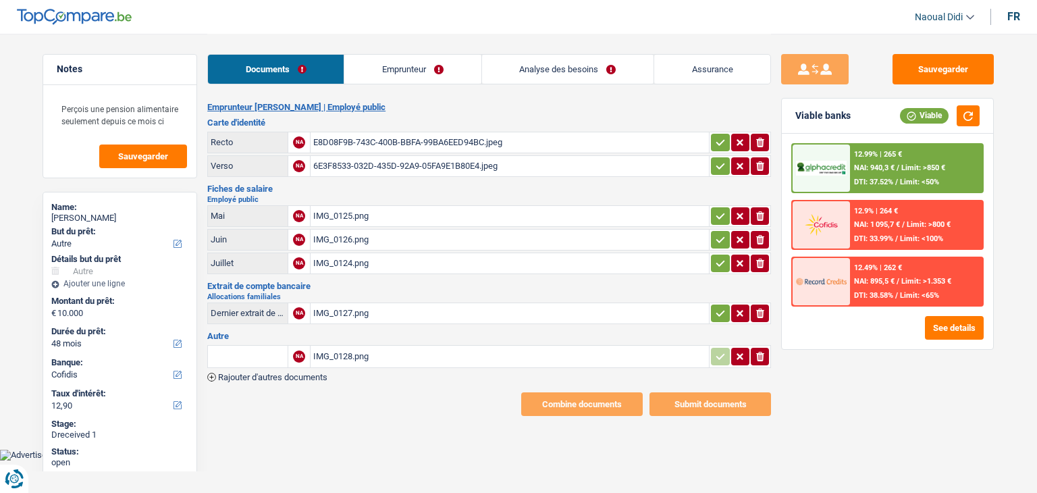
click at [350, 215] on div "IMG_0125.png" at bounding box center [509, 216] width 393 height 20
click at [344, 306] on div "IMG_0127.png" at bounding box center [509, 313] width 393 height 20
click at [346, 349] on div "IMG_0128.png" at bounding box center [509, 356] width 393 height 20
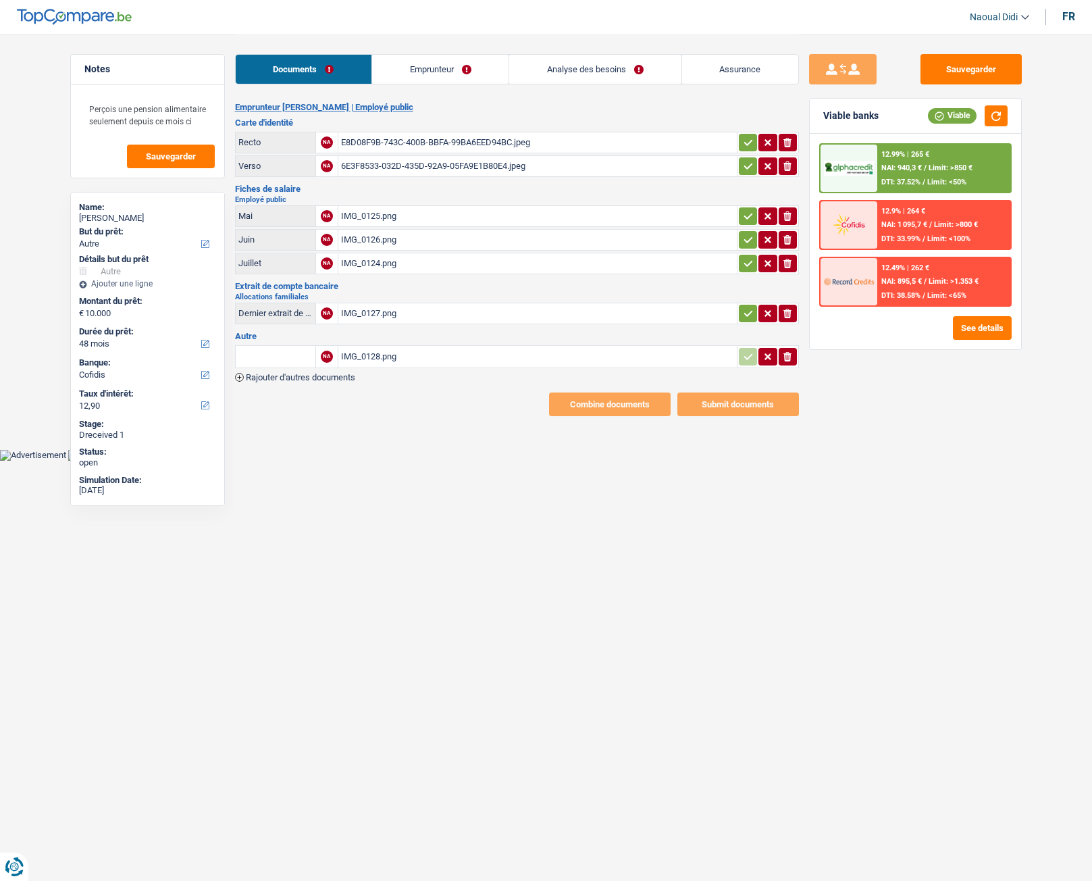
click at [415, 76] on link "Emprunteur" at bounding box center [440, 69] width 136 height 29
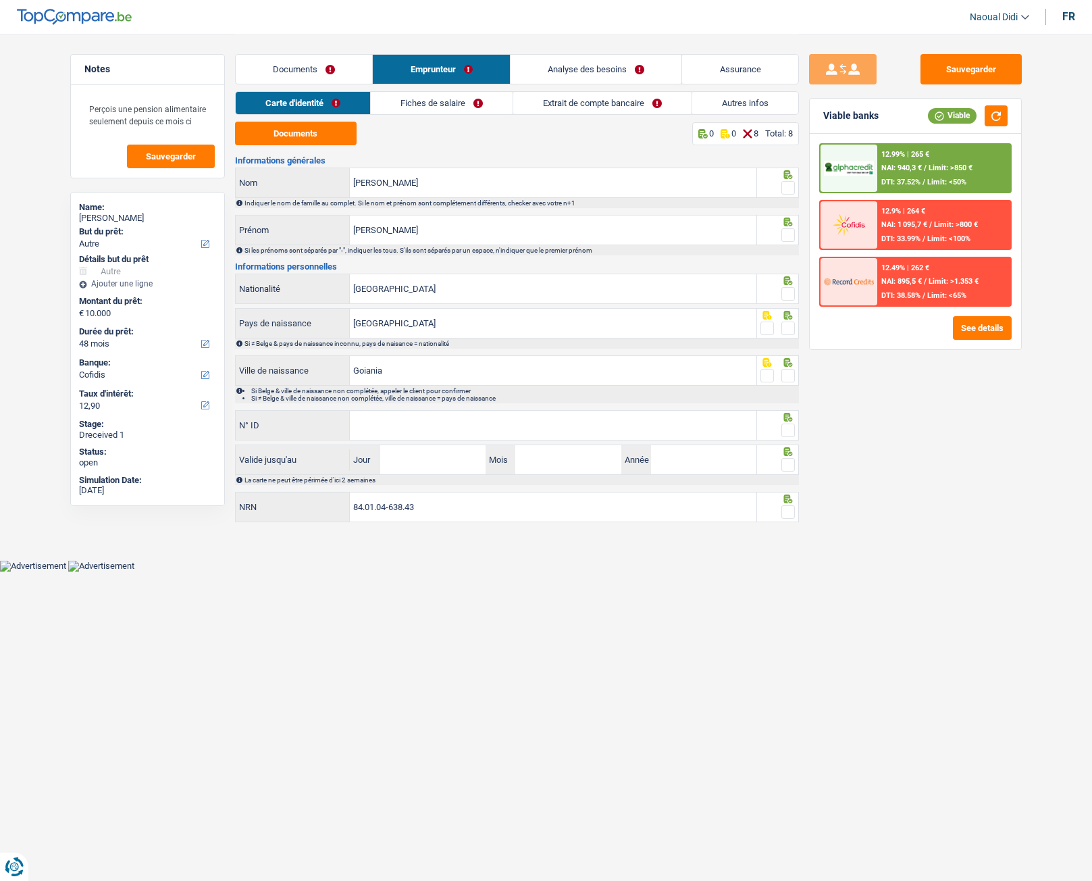
click at [291, 63] on link "Documents" at bounding box center [304, 69] width 137 height 29
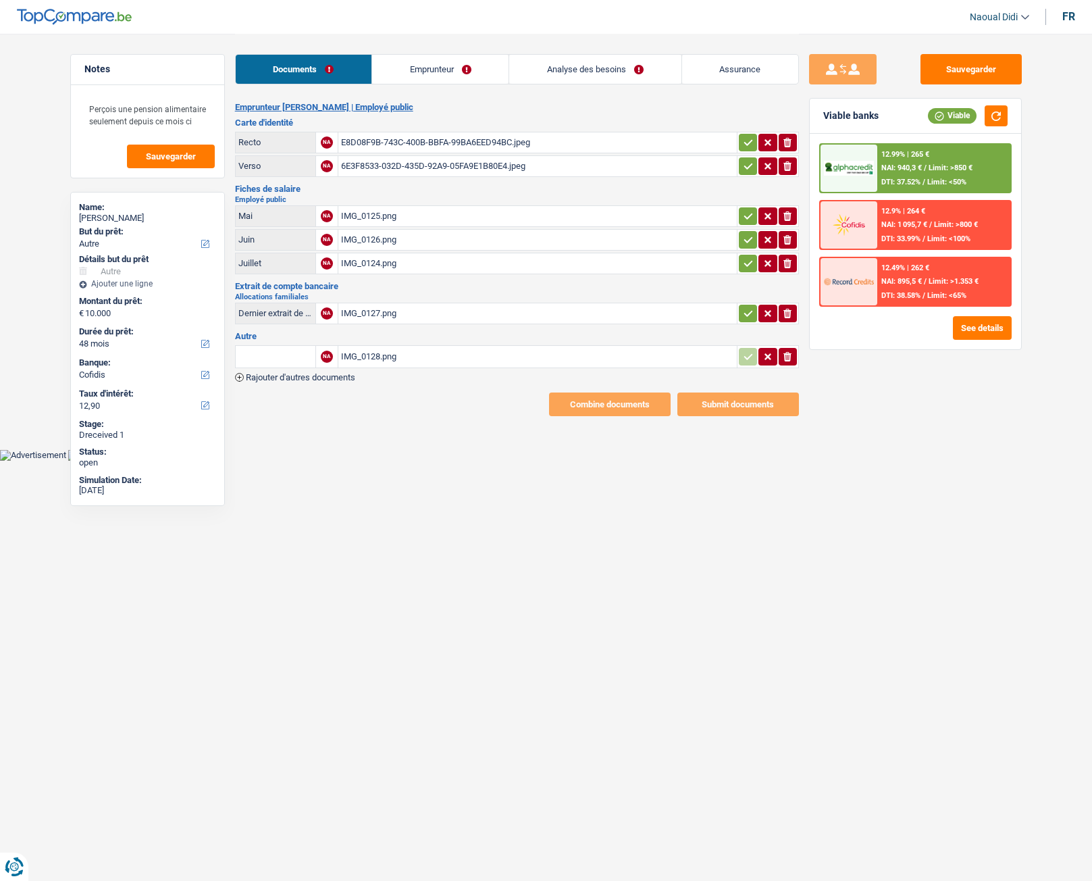
click at [753, 145] on button "button" at bounding box center [748, 143] width 18 height 18
click at [740, 162] on button "button" at bounding box center [748, 166] width 18 height 18
click at [750, 215] on icon "button" at bounding box center [748, 216] width 11 height 14
click at [749, 235] on icon "button" at bounding box center [748, 240] width 11 height 14
click at [748, 259] on icon "button" at bounding box center [748, 264] width 11 height 14
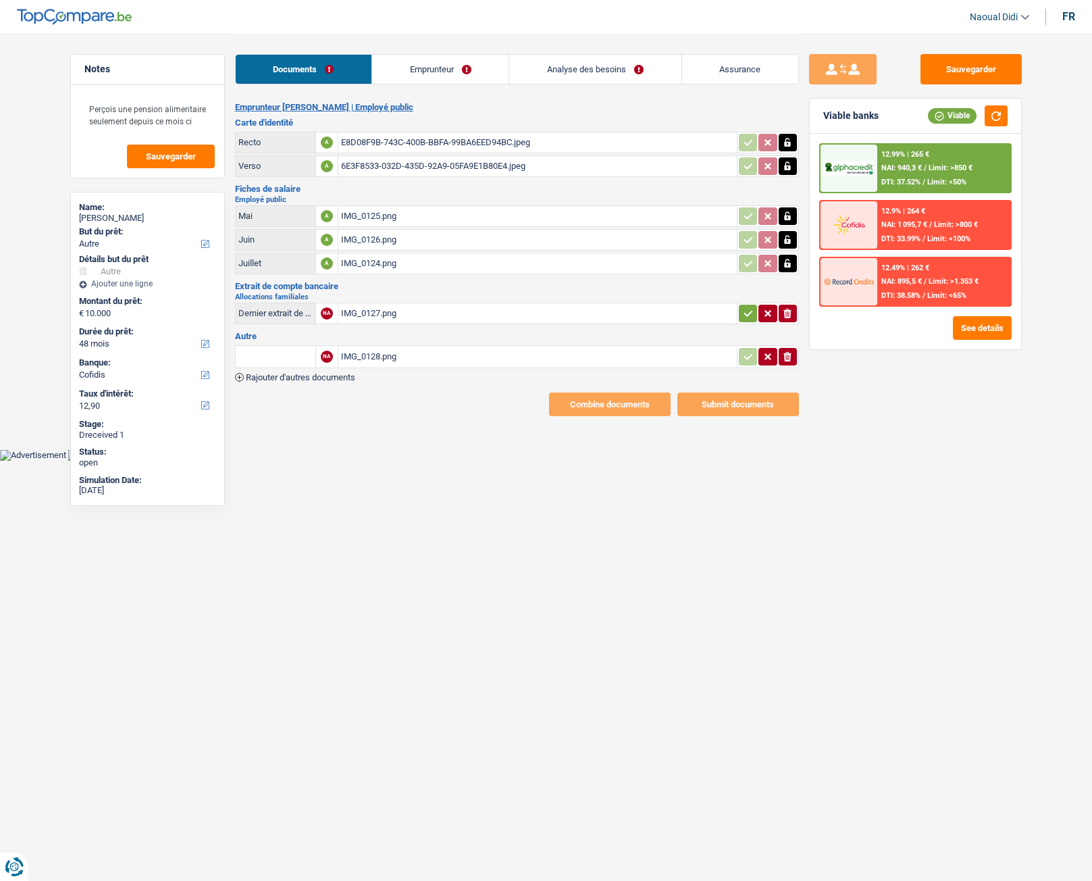
click at [747, 309] on icon "button" at bounding box center [748, 314] width 11 height 14
click at [394, 61] on link "Emprunteur" at bounding box center [441, 69] width 136 height 29
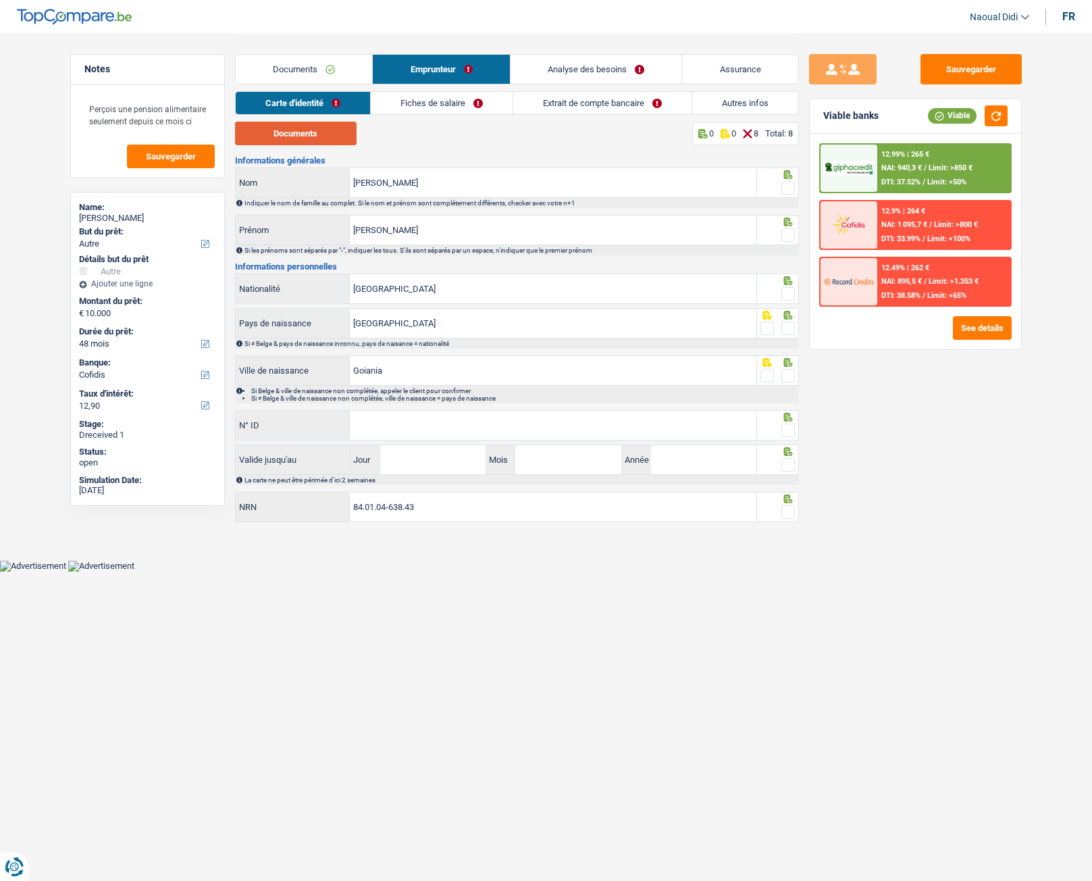
click at [310, 138] on button "Documents" at bounding box center [296, 134] width 122 height 24
click at [673, 86] on div "Documents Emprunteur Analyse des besoins Assurance" at bounding box center [517, 62] width 564 height 57
click at [789, 190] on span at bounding box center [788, 188] width 14 height 14
click at [0, 0] on input "radio" at bounding box center [0, 0] width 0 height 0
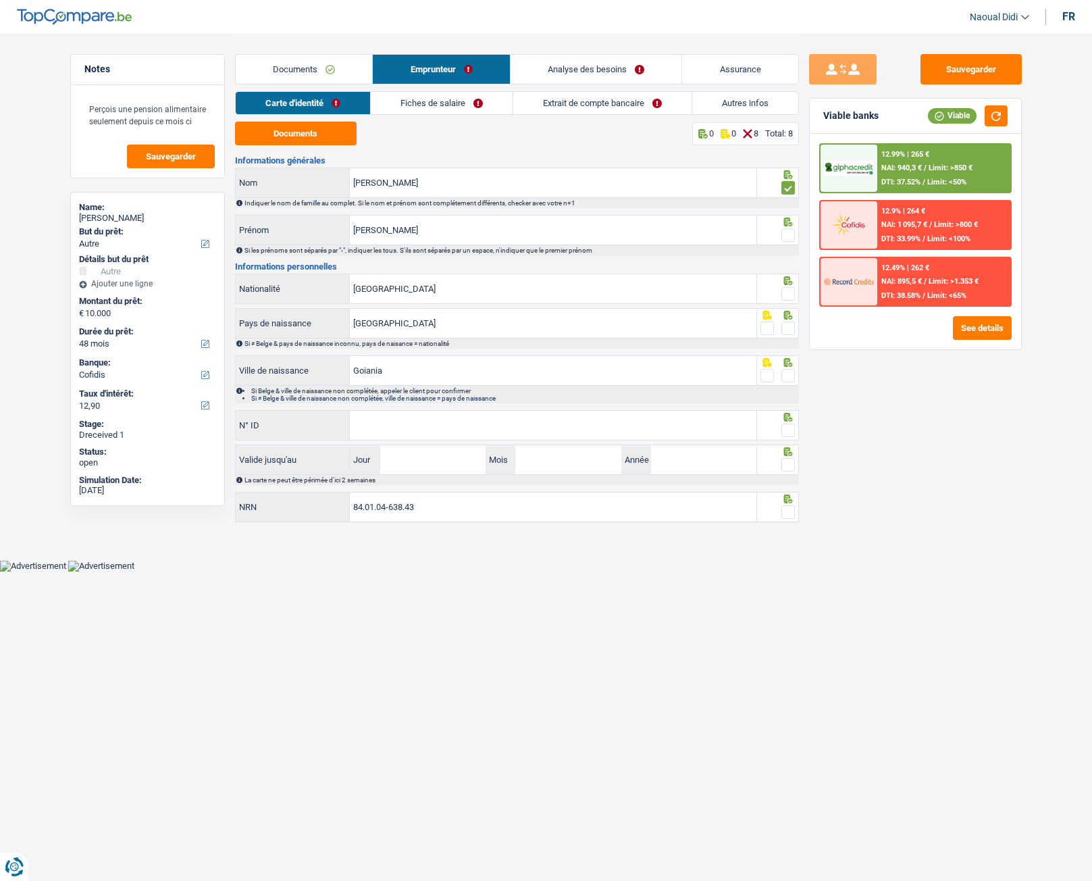
click at [789, 190] on span at bounding box center [788, 188] width 14 height 14
click at [0, 0] on input "radio" at bounding box center [0, 0] width 0 height 0
click at [785, 233] on span at bounding box center [788, 235] width 14 height 14
click at [0, 0] on input "radio" at bounding box center [0, 0] width 0 height 0
click at [785, 233] on span at bounding box center [788, 235] width 14 height 14
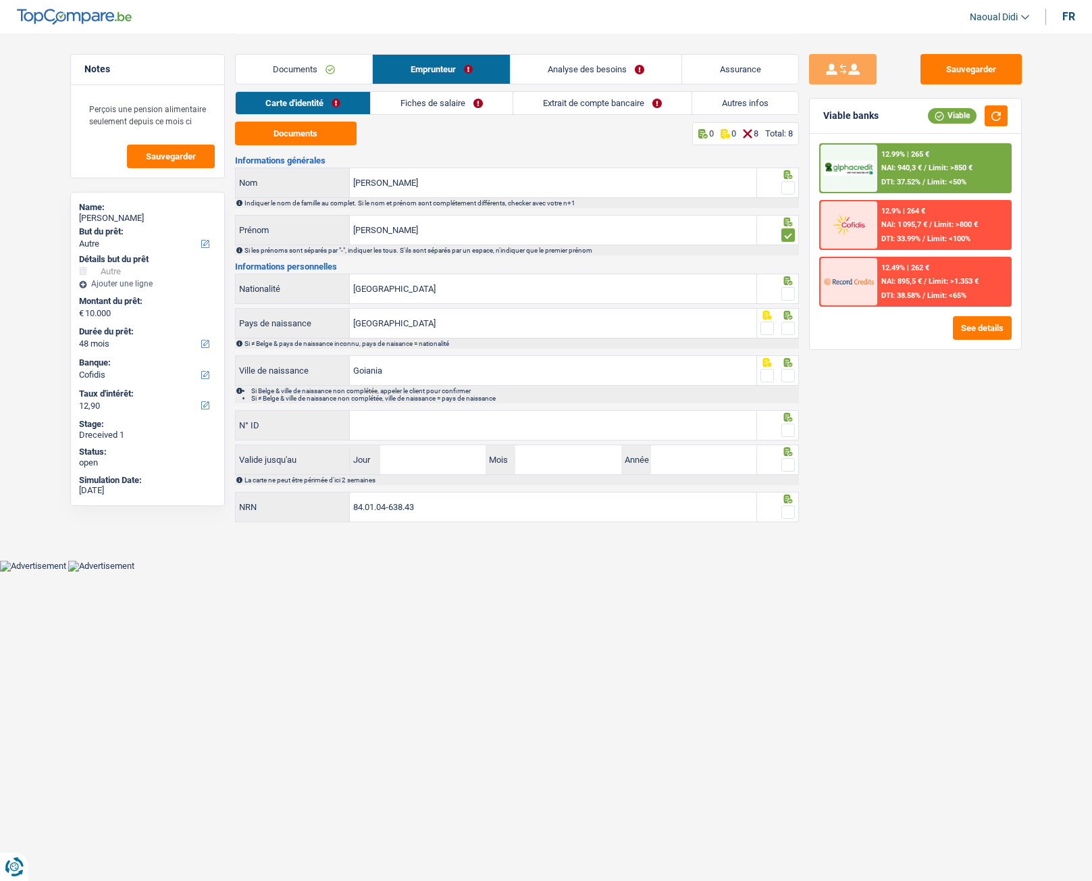
click at [0, 0] on input "radio" at bounding box center [0, 0] width 0 height 0
click at [786, 190] on span at bounding box center [788, 188] width 14 height 14
click at [0, 0] on input "radio" at bounding box center [0, 0] width 0 height 0
click at [788, 235] on span at bounding box center [788, 235] width 14 height 14
click at [0, 0] on input "radio" at bounding box center [0, 0] width 0 height 0
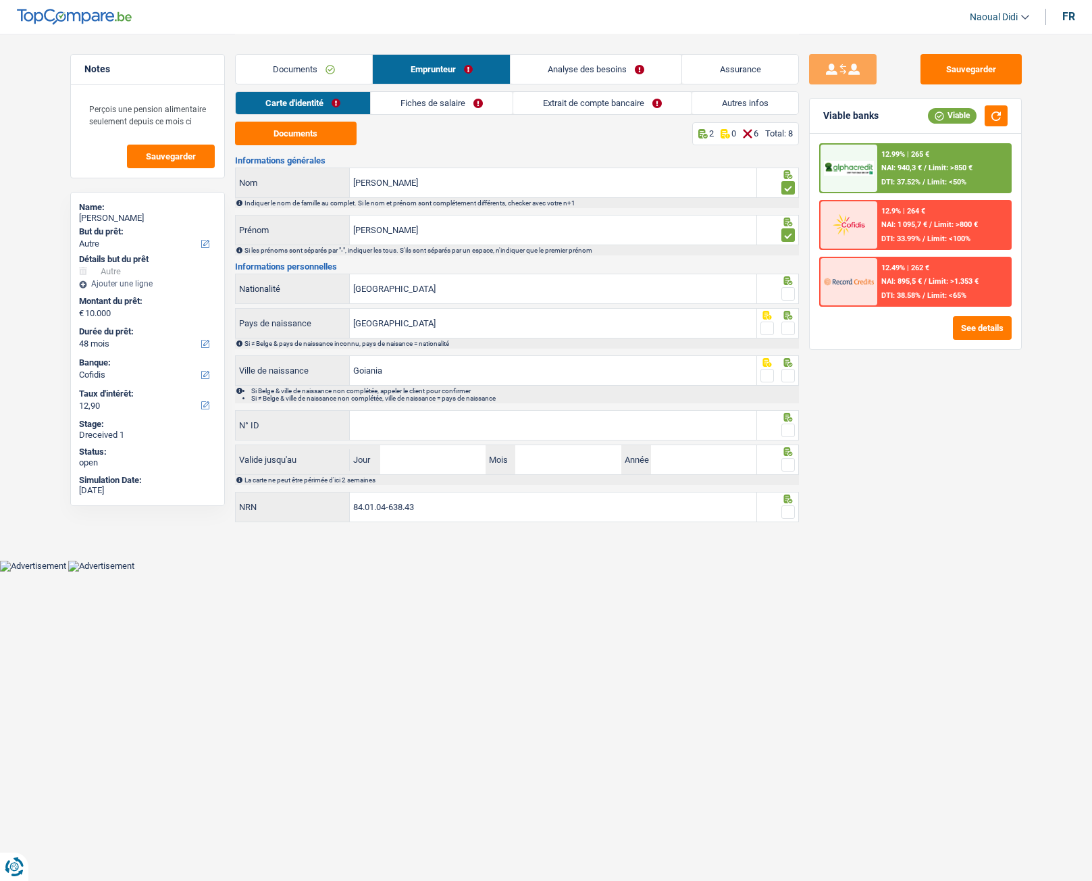
click at [788, 290] on span at bounding box center [788, 294] width 14 height 14
click at [0, 0] on input "radio" at bounding box center [0, 0] width 0 height 0
click at [788, 328] on span at bounding box center [788, 328] width 14 height 14
click at [0, 0] on input "radio" at bounding box center [0, 0] width 0 height 0
click at [790, 371] on span at bounding box center [788, 376] width 14 height 14
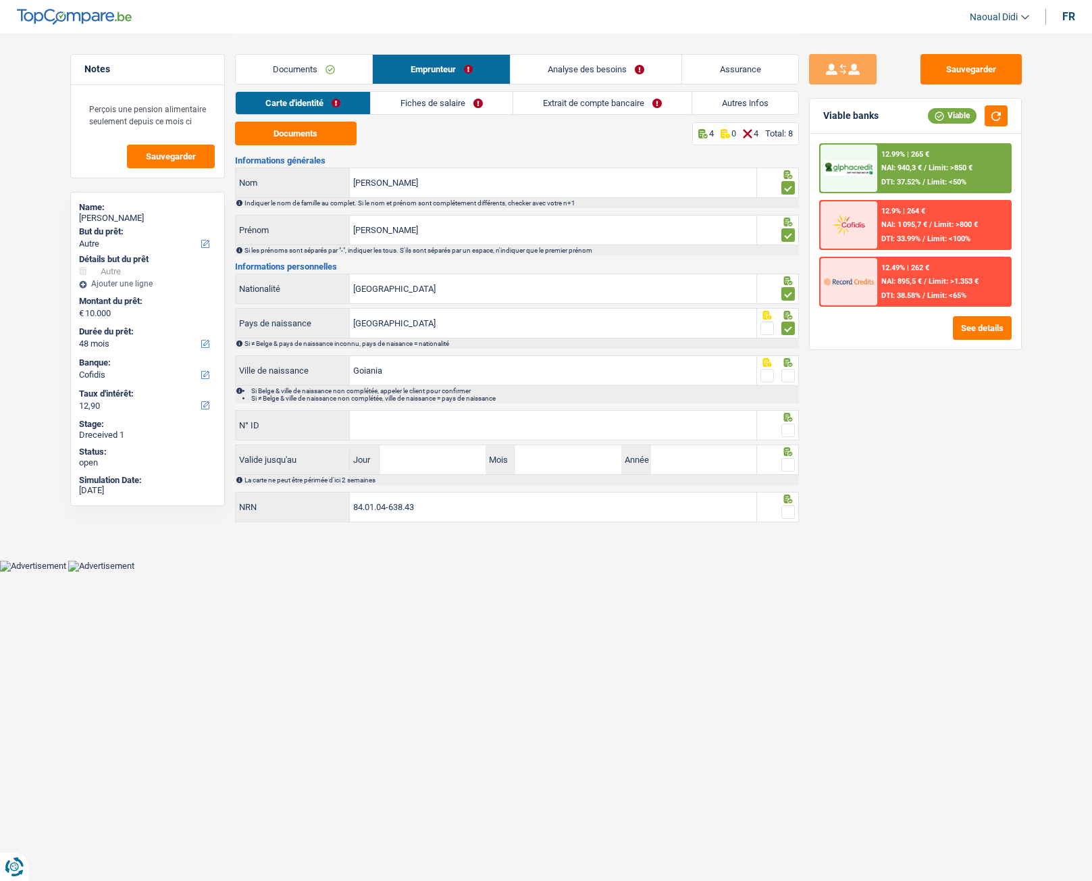
click at [0, 0] on input "radio" at bounding box center [0, 0] width 0 height 0
click at [790, 371] on span at bounding box center [788, 376] width 14 height 14
click at [0, 0] on input "radio" at bounding box center [0, 0] width 0 height 0
click at [791, 376] on span at bounding box center [788, 376] width 14 height 14
click at [0, 0] on input "radio" at bounding box center [0, 0] width 0 height 0
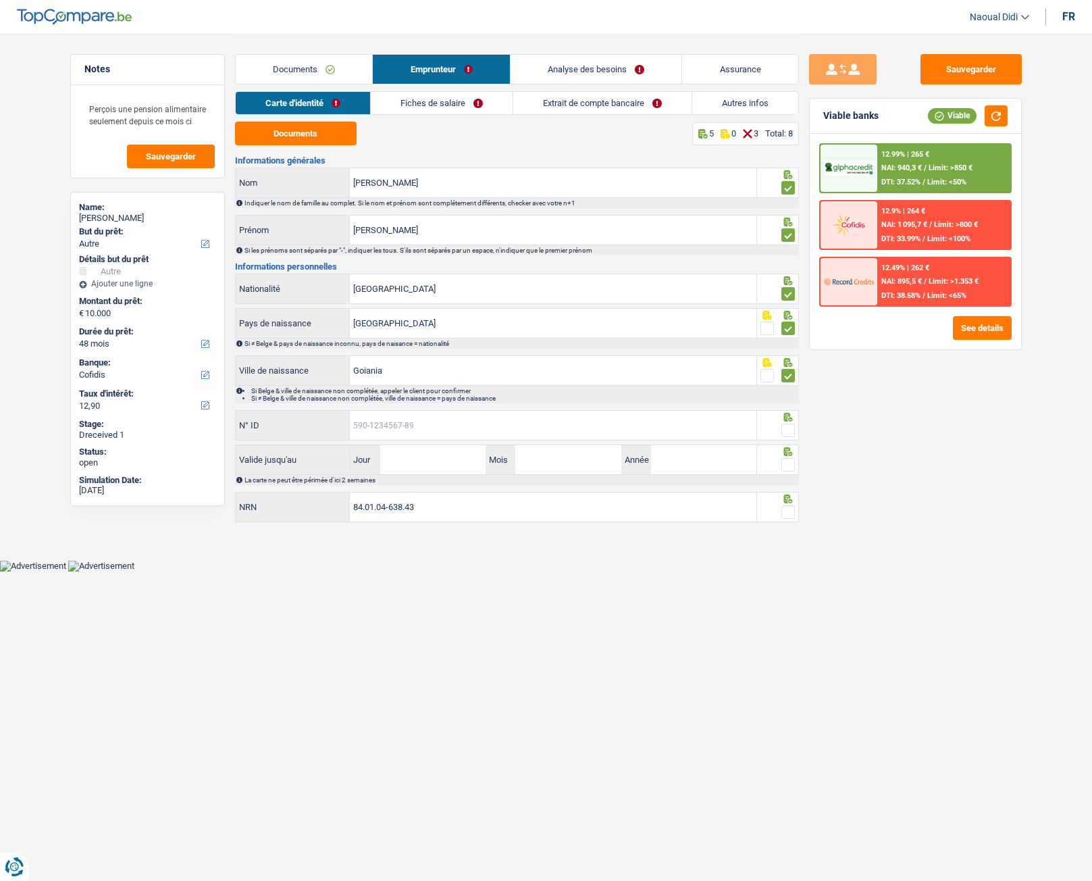
click at [419, 416] on input "N° ID" at bounding box center [553, 425] width 407 height 29
paste input "[PHONE_NUMBER]"
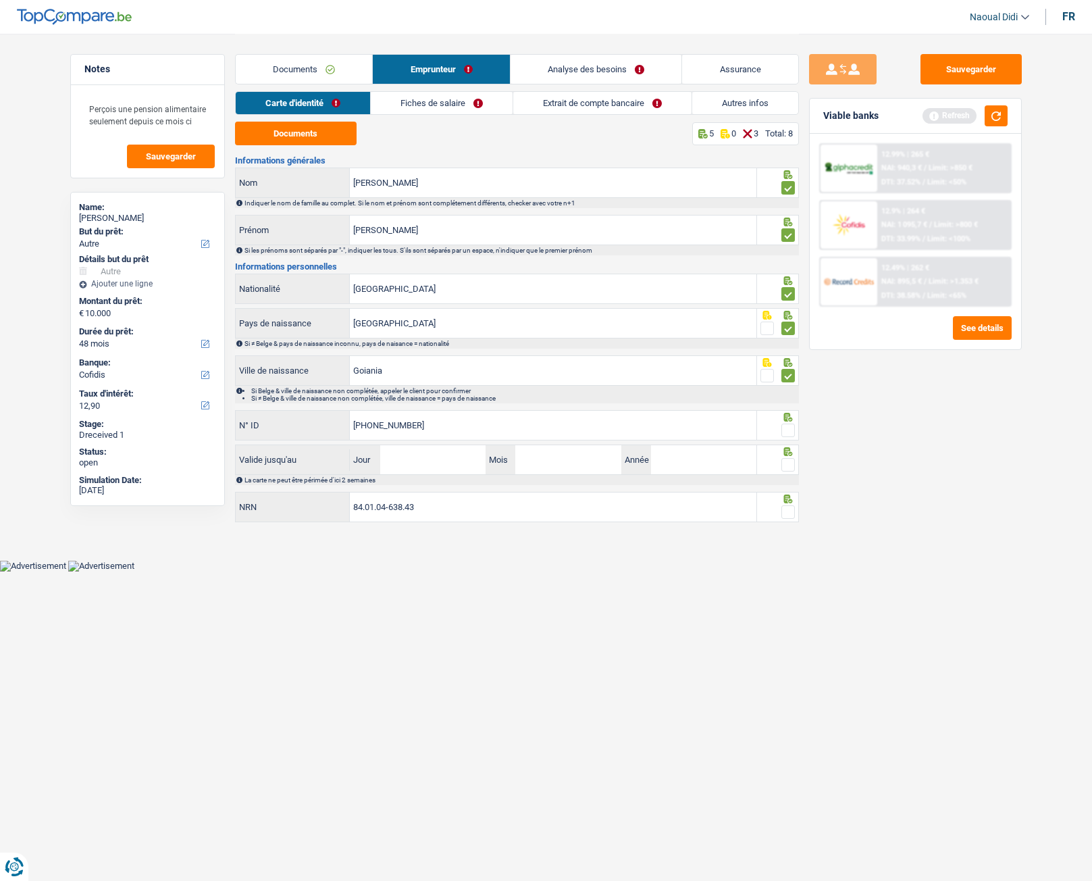
type input "[PHONE_NUMBER]"
click at [438, 463] on input "Jour" at bounding box center [432, 459] width 105 height 29
type input "10"
type input "07"
type input "2035"
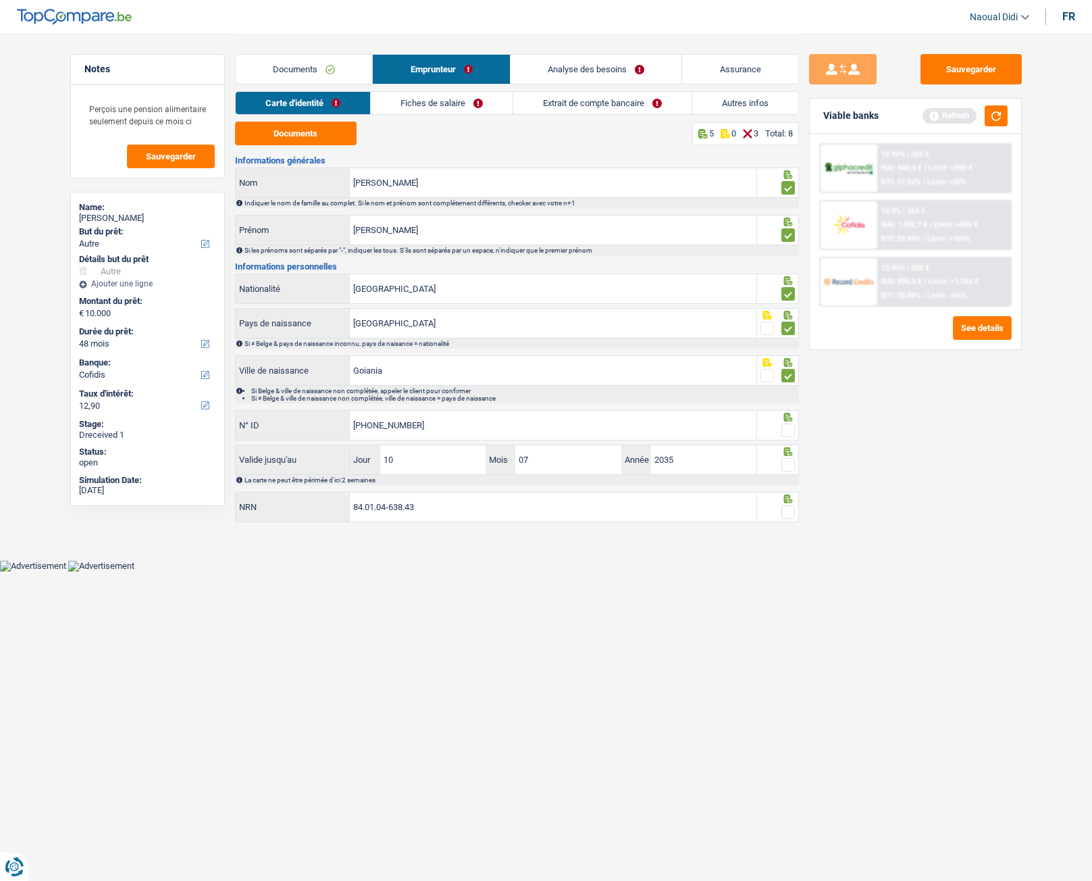
click at [795, 431] on div at bounding box center [778, 425] width 42 height 30
click at [785, 432] on span at bounding box center [788, 430] width 14 height 14
click at [0, 0] on input "radio" at bounding box center [0, 0] width 0 height 0
click at [785, 432] on span at bounding box center [788, 430] width 14 height 14
click at [0, 0] on input "radio" at bounding box center [0, 0] width 0 height 0
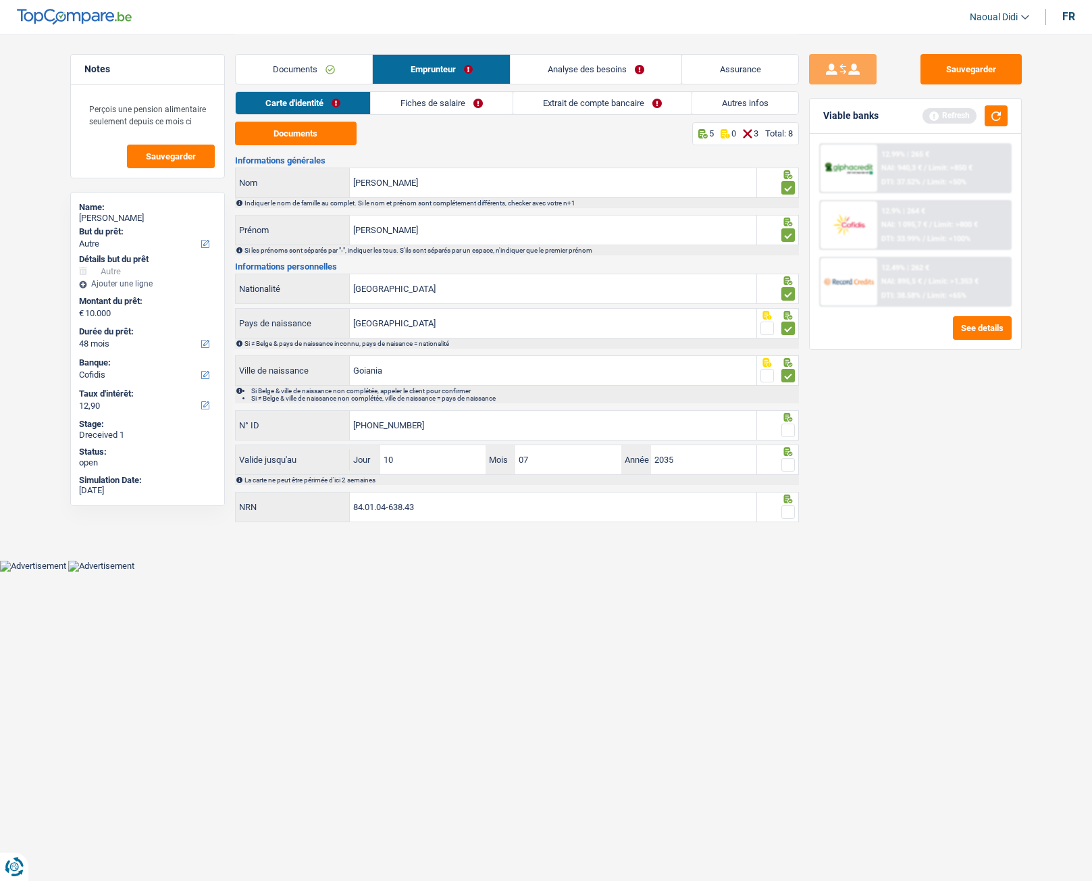
click at [787, 468] on span at bounding box center [788, 465] width 14 height 14
click at [0, 0] on input "radio" at bounding box center [0, 0] width 0 height 0
click at [787, 427] on span at bounding box center [788, 430] width 14 height 14
click at [0, 0] on input "radio" at bounding box center [0, 0] width 0 height 0
click at [788, 492] on div at bounding box center [788, 512] width 14 height 17
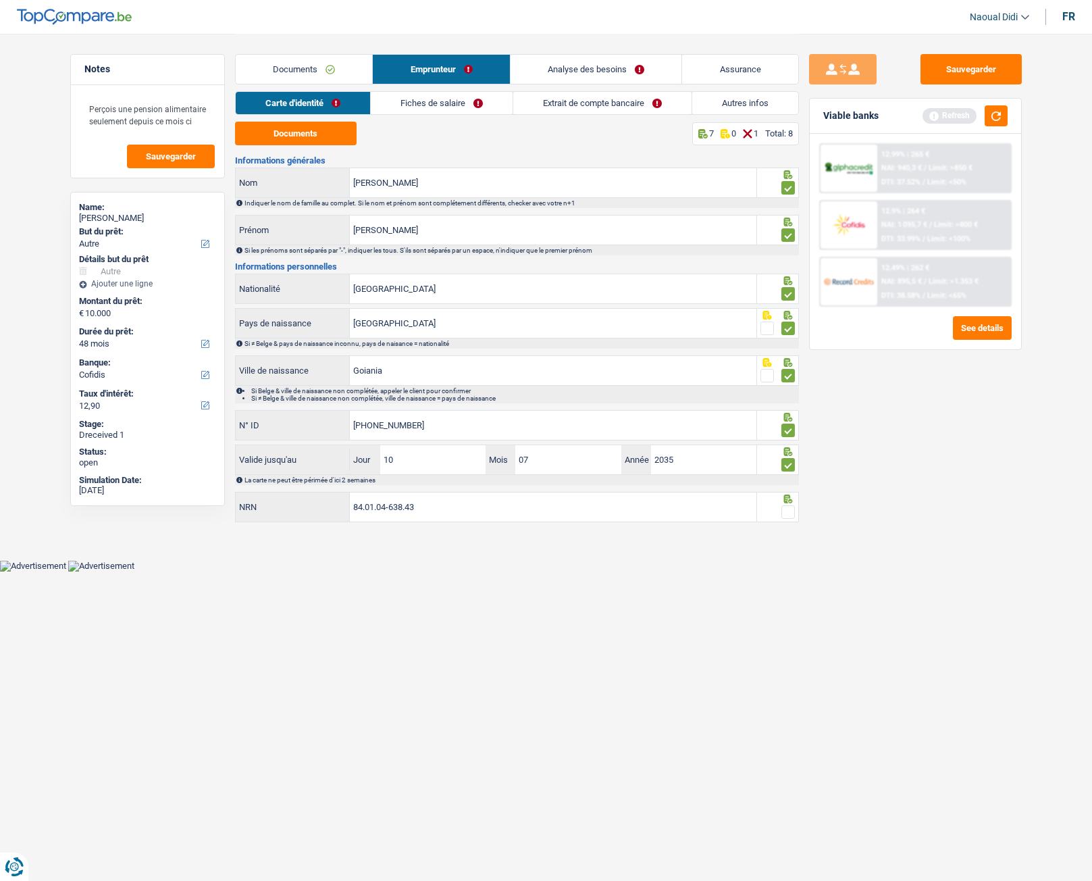
click at [791, 492] on span at bounding box center [788, 512] width 14 height 14
click at [0, 0] on input "radio" at bounding box center [0, 0] width 0 height 0
click at [791, 492] on span at bounding box center [788, 512] width 14 height 14
click at [0, 0] on input "radio" at bounding box center [0, 0] width 0 height 0
click at [787, 492] on span at bounding box center [788, 512] width 14 height 14
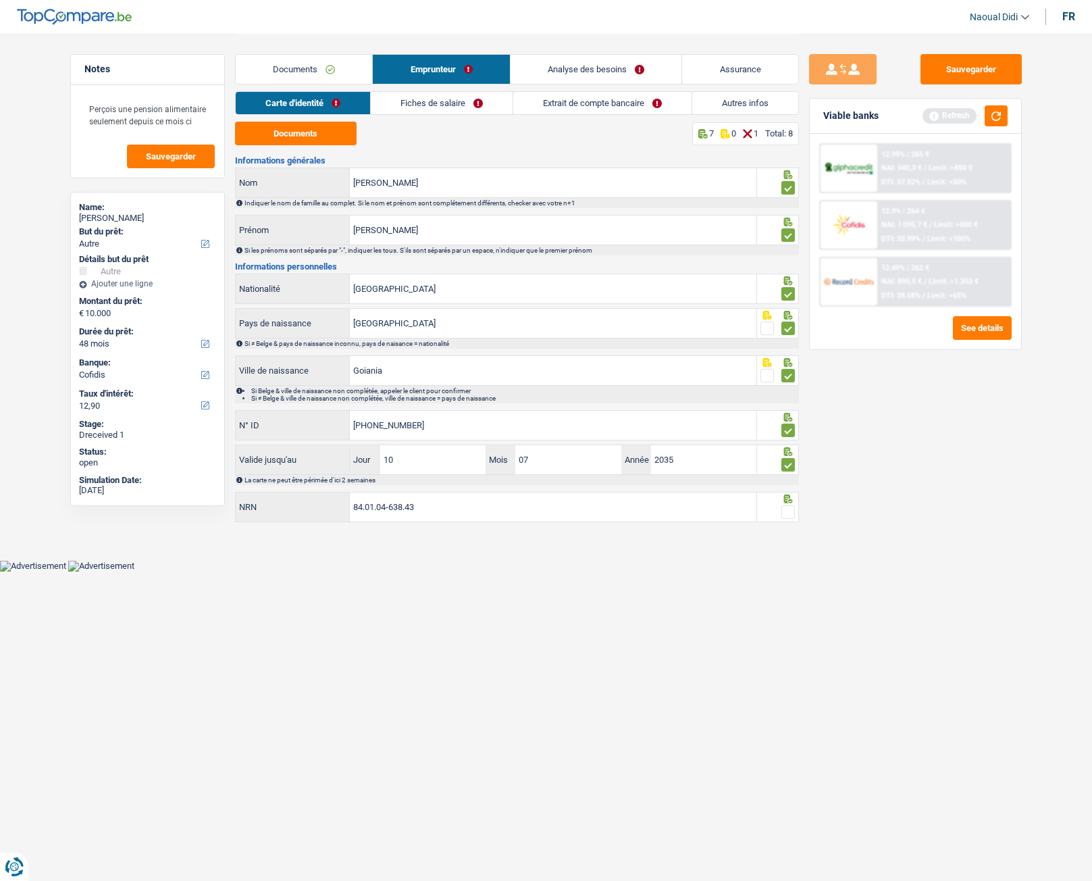
click at [0, 0] on input "radio" at bounding box center [0, 0] width 0 height 0
click at [945, 76] on button "Sauvegarder" at bounding box center [971, 69] width 101 height 30
click at [664, 75] on link "Analyse des besoins" at bounding box center [597, 69] width 172 height 29
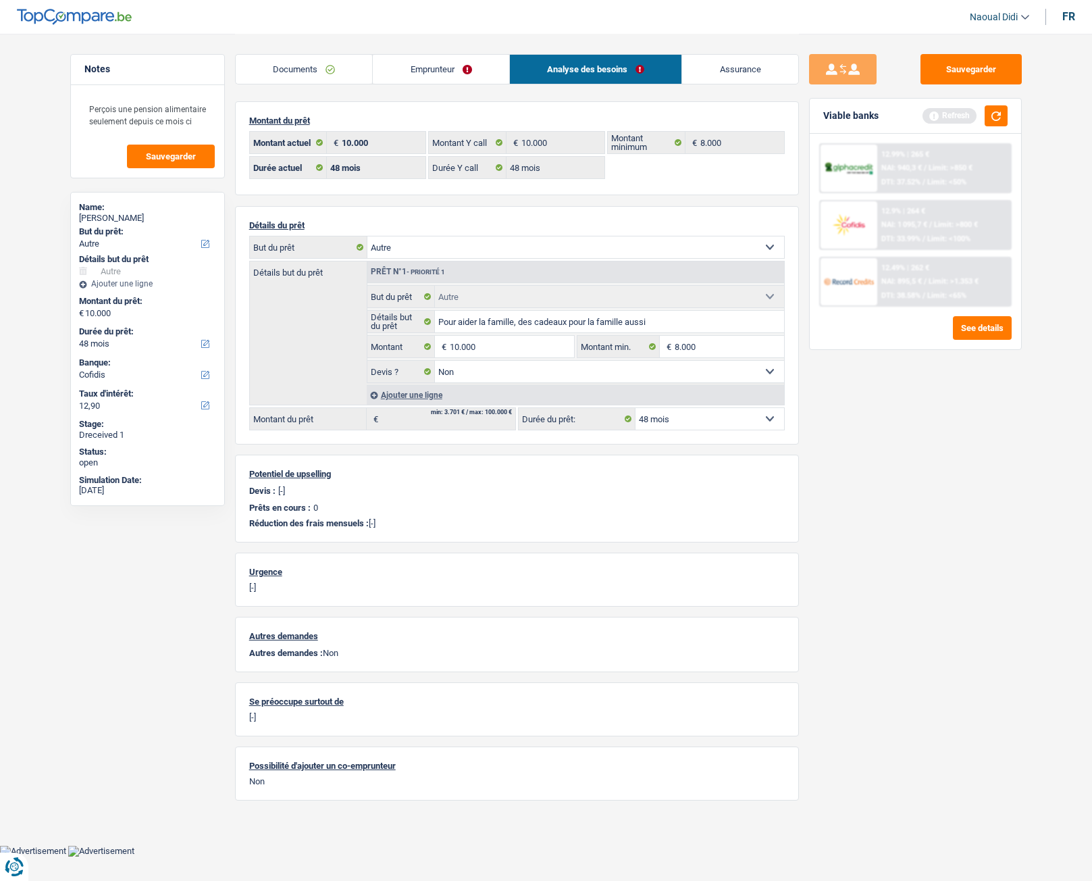
click at [442, 67] on link "Emprunteur" at bounding box center [441, 69] width 136 height 29
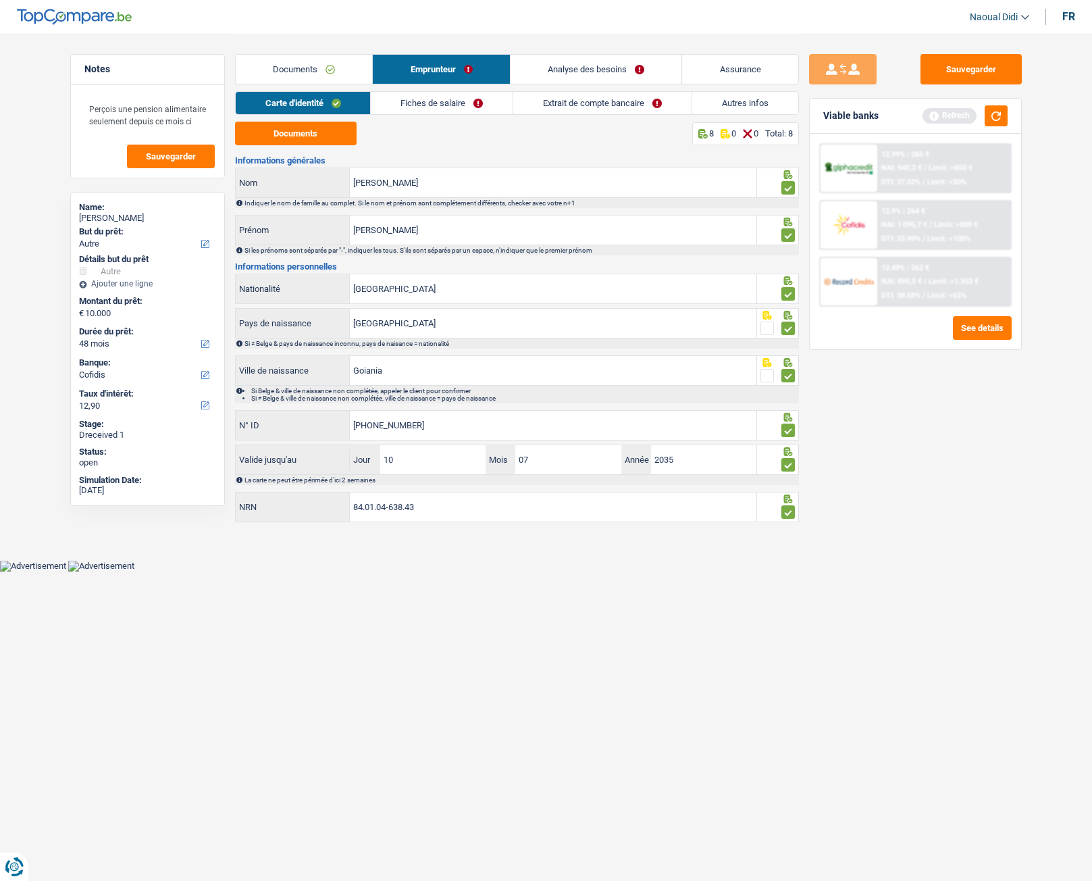
click at [401, 105] on link "Fiches de salaire" at bounding box center [442, 103] width 142 height 22
click at [402, 105] on link "Fiches de salaire" at bounding box center [442, 103] width 142 height 22
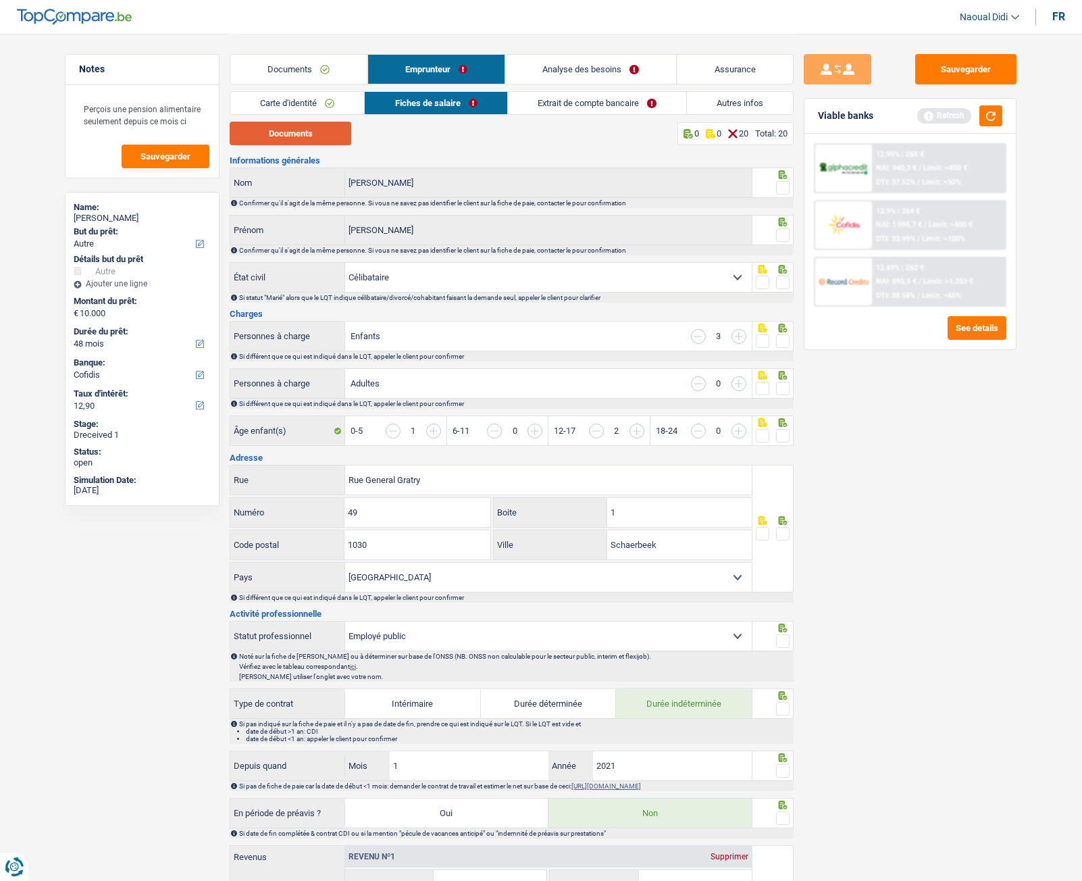
click at [268, 136] on button "Documents" at bounding box center [291, 134] width 122 height 24
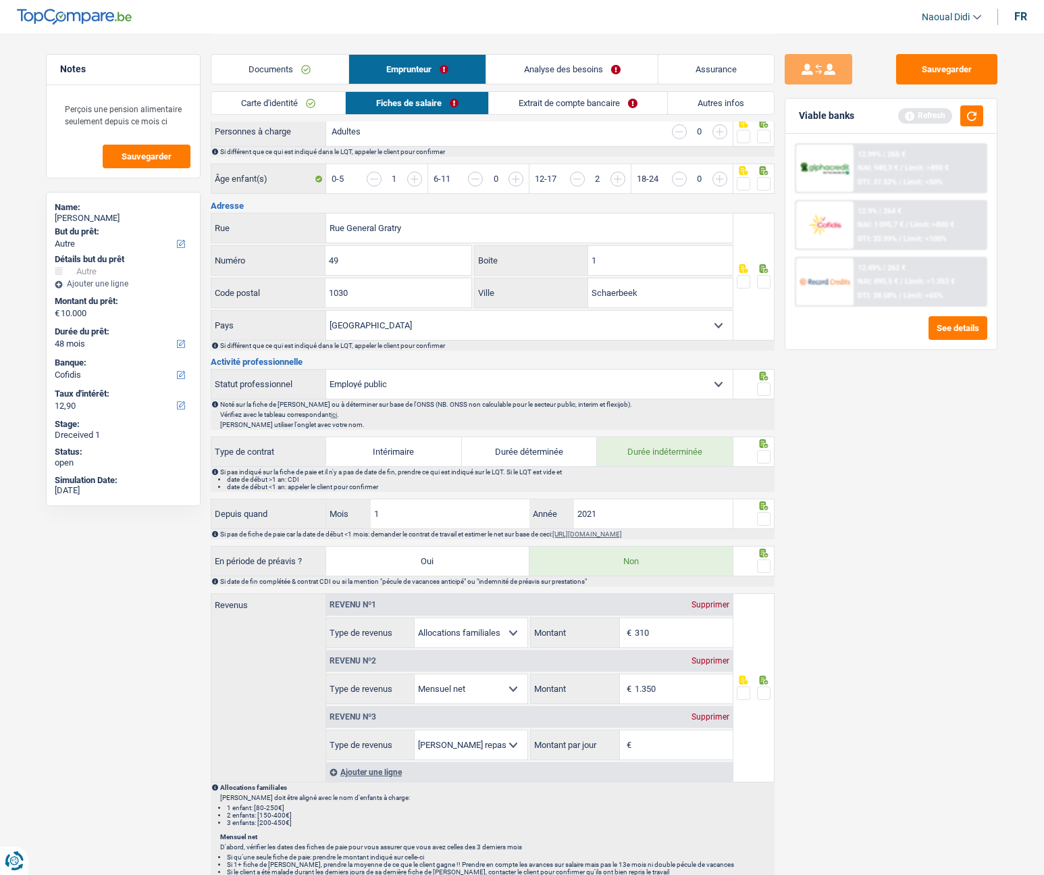
scroll to position [270, 0]
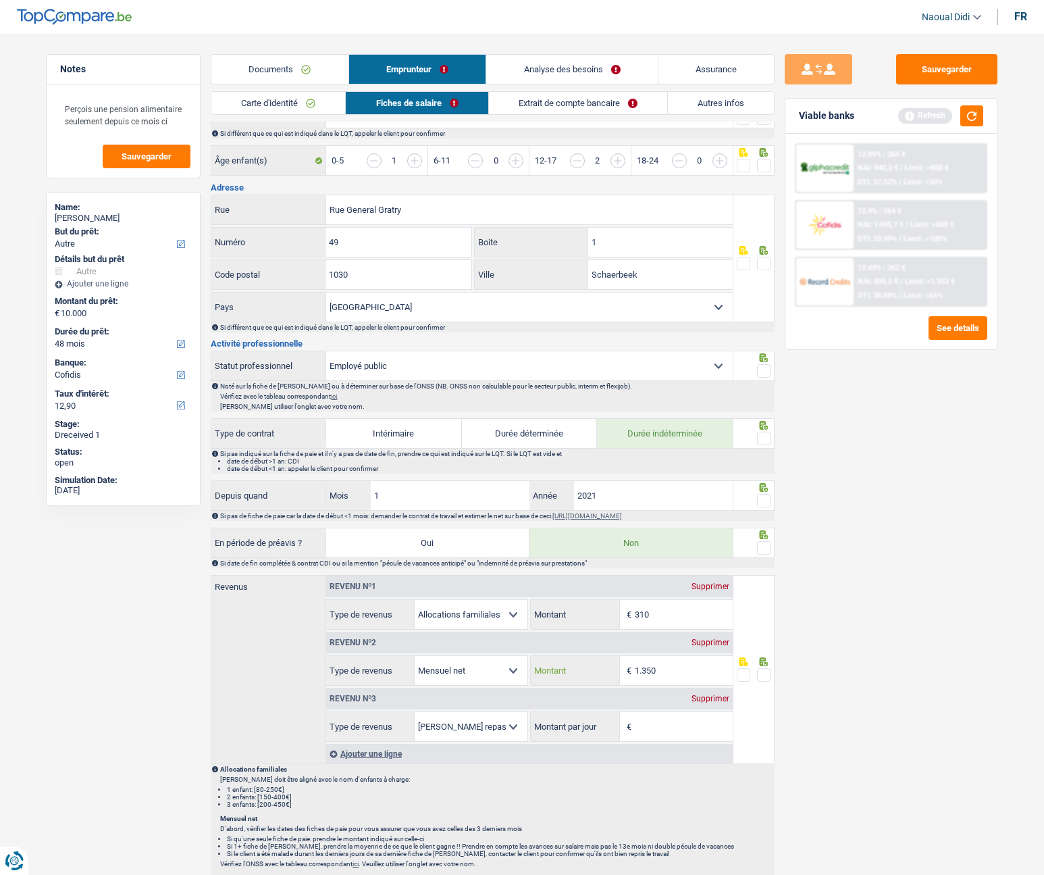
click at [680, 492] on input "1.350" at bounding box center [684, 670] width 98 height 29
type input "1.403"
click at [803, 492] on div "Sauvegarder Viable banks Refresh 12.99% | 265 € NAI: 940,3 € / Limit: >850 € DT…" at bounding box center [891, 453] width 233 height 799
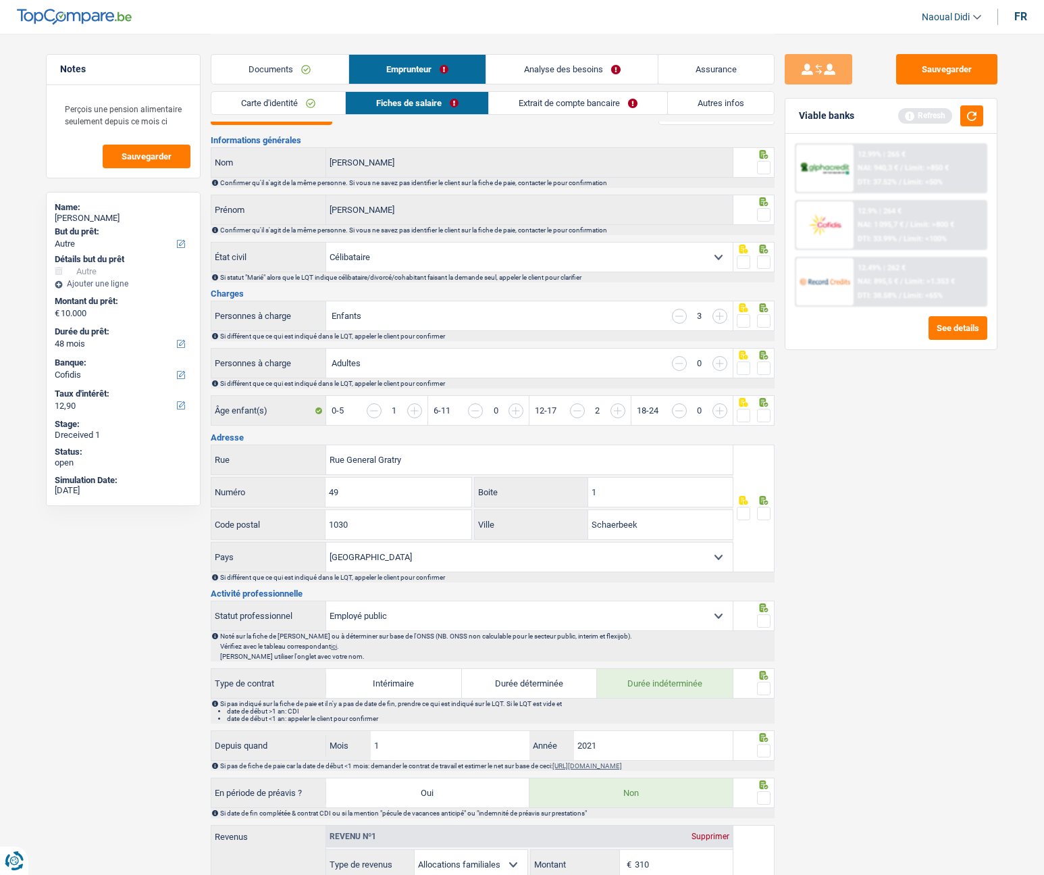
scroll to position [0, 0]
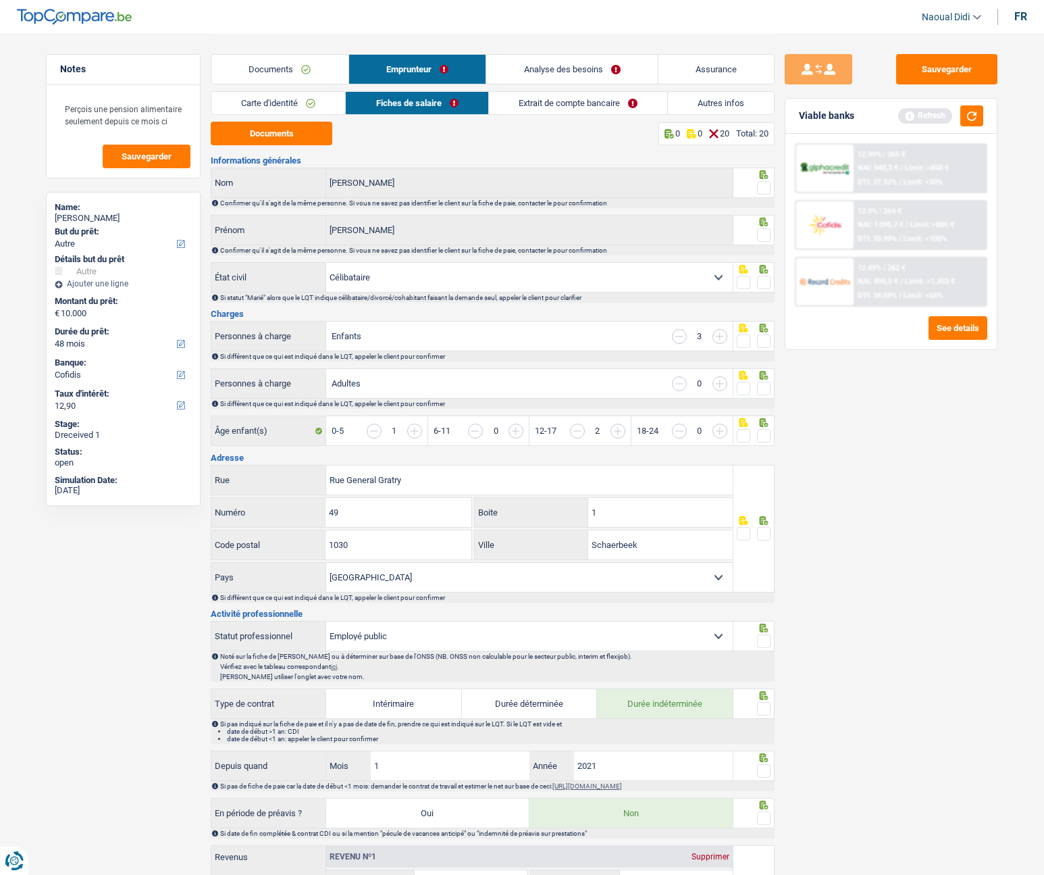
click at [519, 100] on link "Extrait de compte bancaire" at bounding box center [578, 103] width 178 height 22
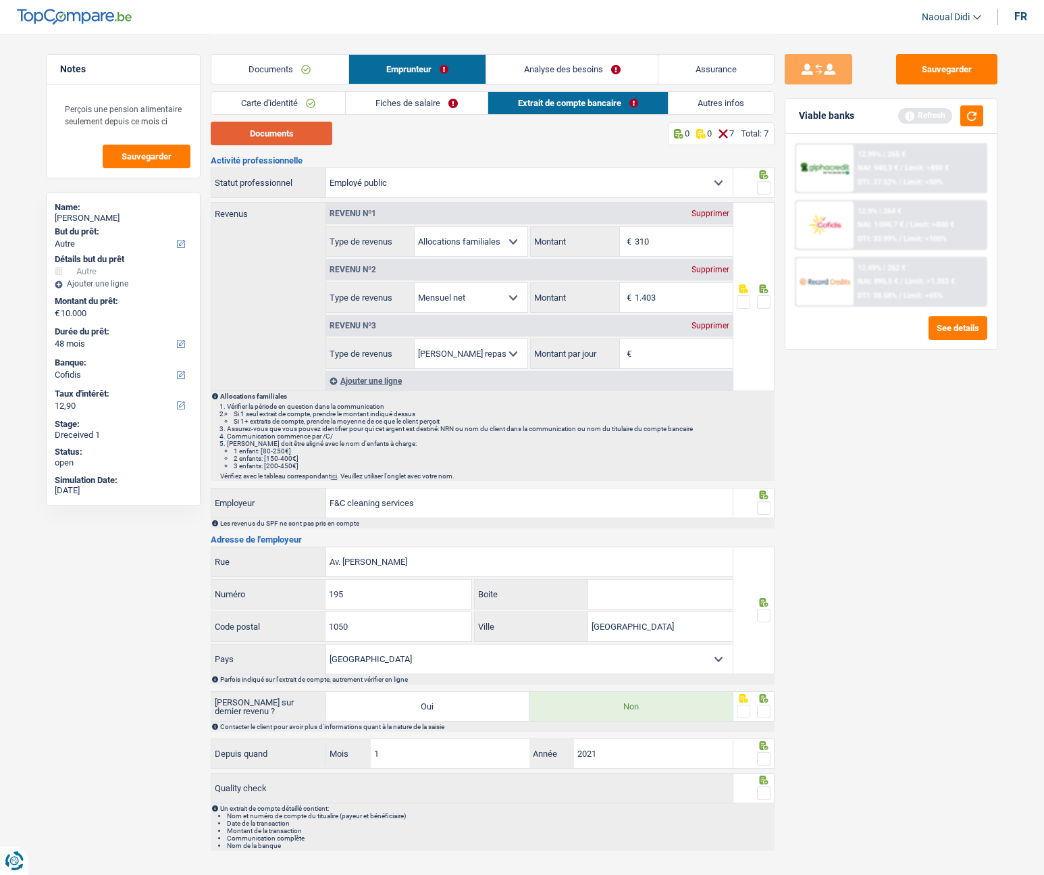
click at [304, 139] on button "Documents" at bounding box center [272, 134] width 122 height 24
click at [668, 243] on input "310" at bounding box center [684, 241] width 98 height 29
click at [679, 246] on input "310" at bounding box center [684, 241] width 98 height 29
click at [713, 323] on div "Supprimer" at bounding box center [710, 325] width 45 height 8
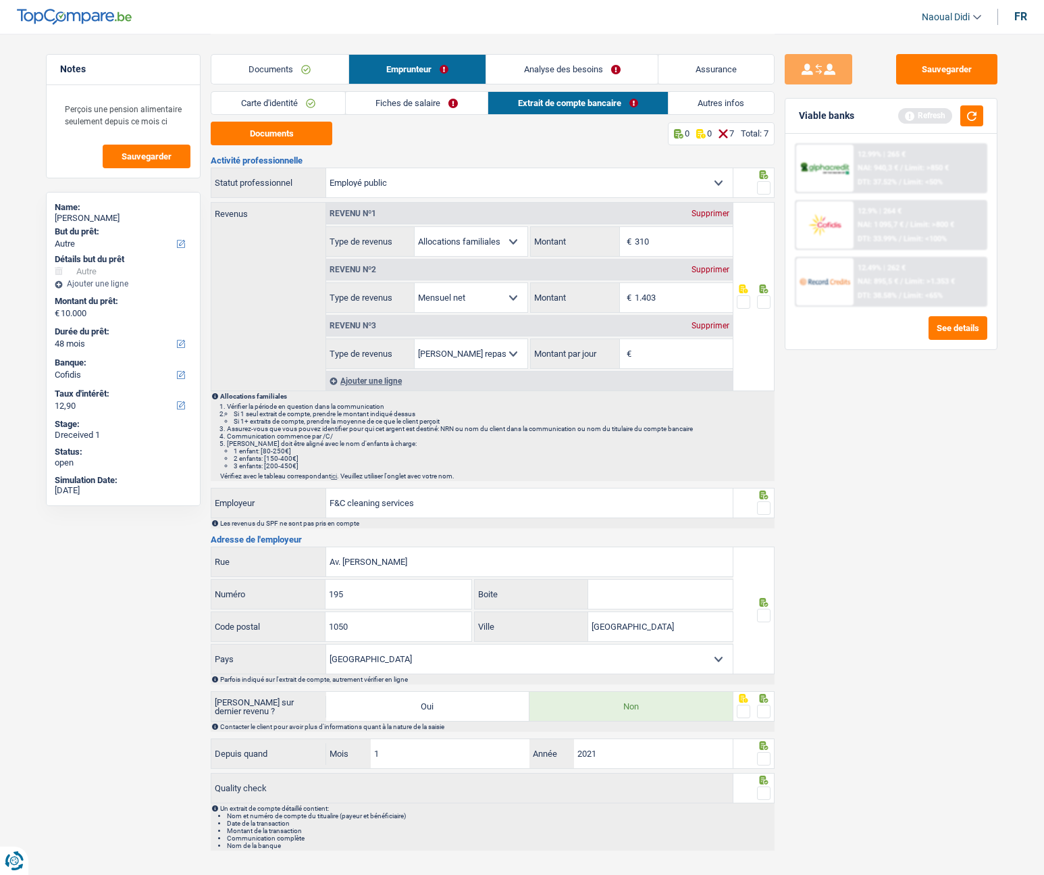
click at [713, 323] on div "Supprimer" at bounding box center [710, 325] width 45 height 8
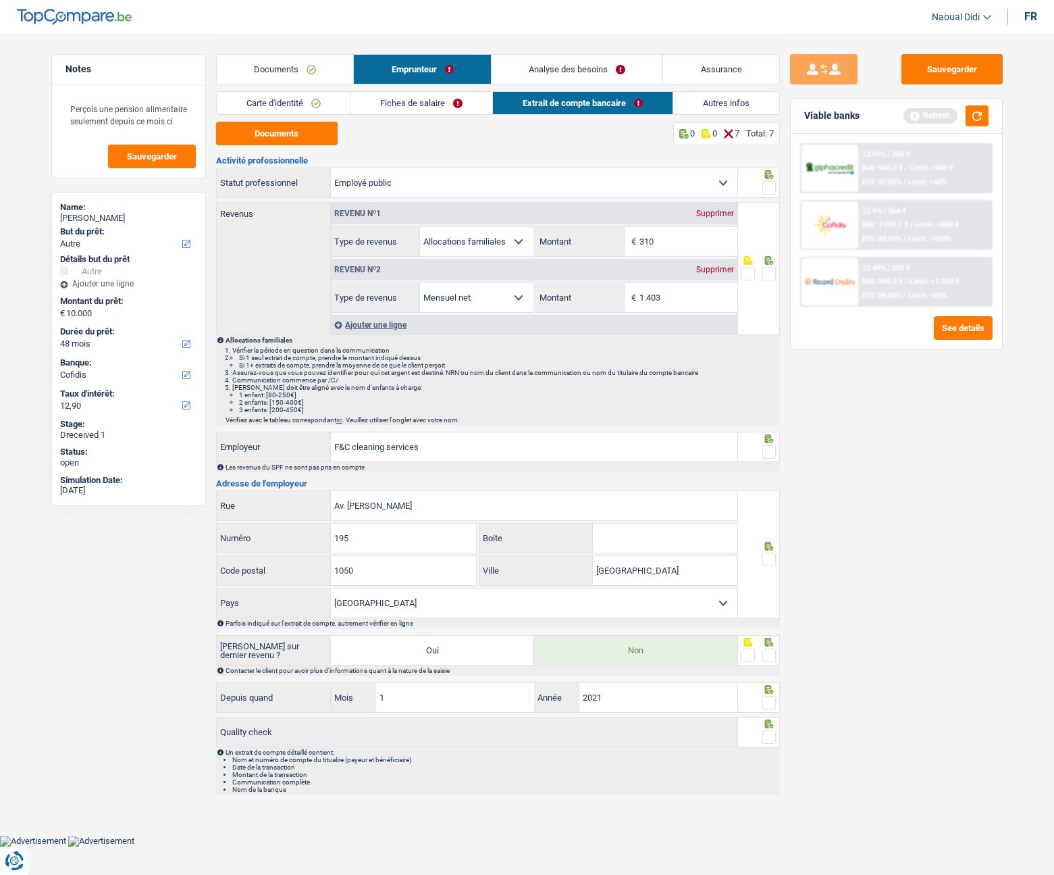
click at [770, 186] on span at bounding box center [770, 188] width 14 height 14
click at [0, 0] on input "radio" at bounding box center [0, 0] width 0 height 0
click at [769, 274] on span at bounding box center [770, 274] width 14 height 14
click at [0, 0] on input "radio" at bounding box center [0, 0] width 0 height 0
click at [769, 274] on span at bounding box center [770, 274] width 14 height 14
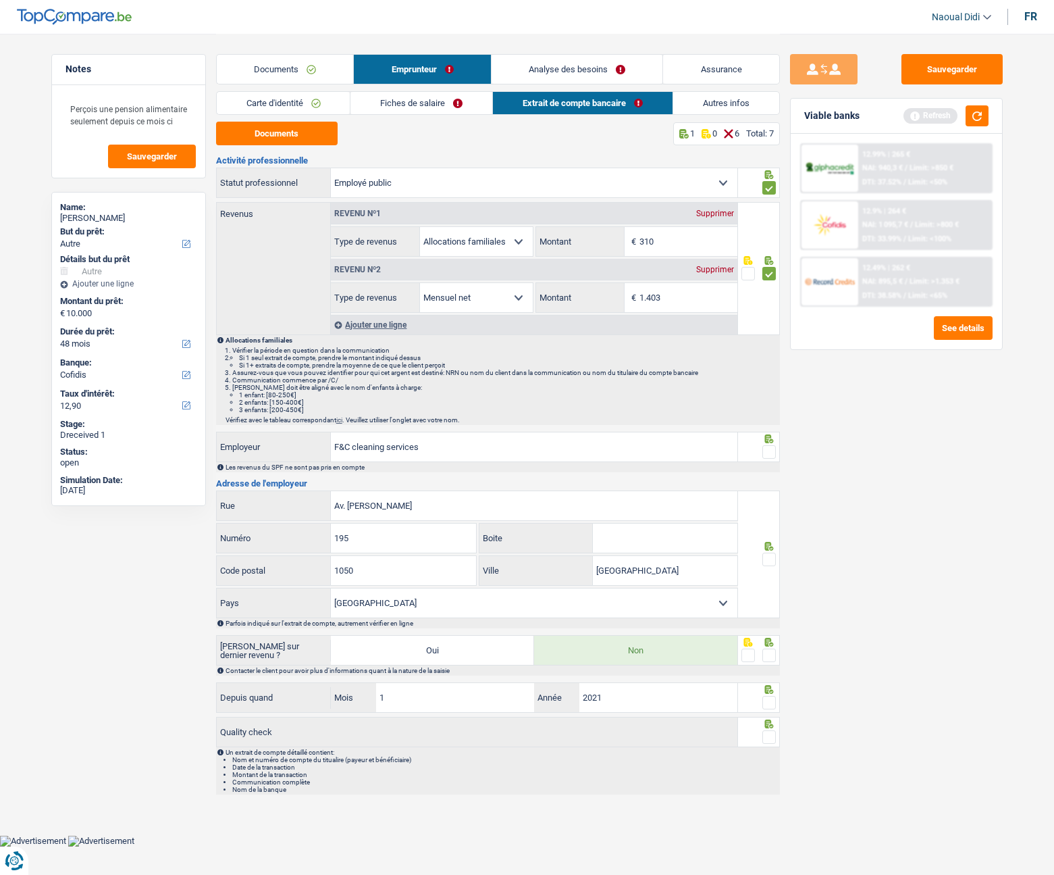
click at [0, 0] on input "radio" at bounding box center [0, 0] width 0 height 0
click at [369, 102] on link "Fiches de salaire" at bounding box center [422, 103] width 142 height 22
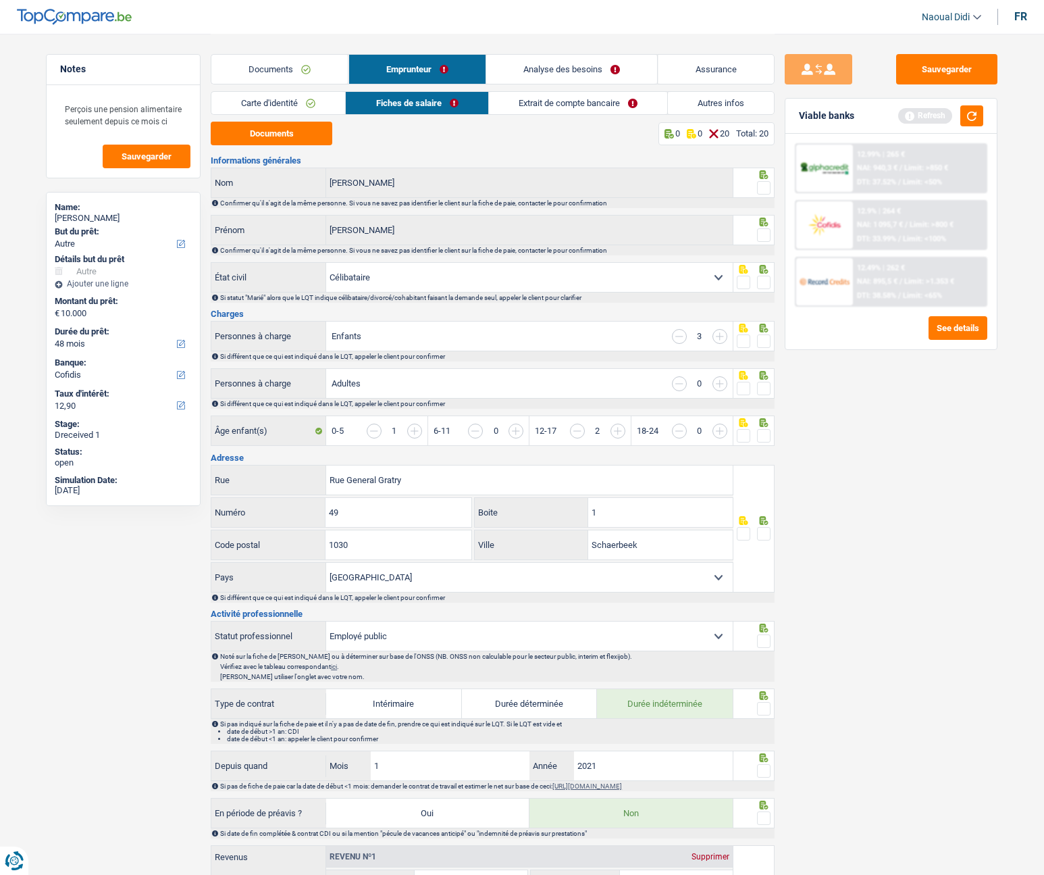
click at [324, 98] on link "Carte d'identité" at bounding box center [278, 103] width 134 height 22
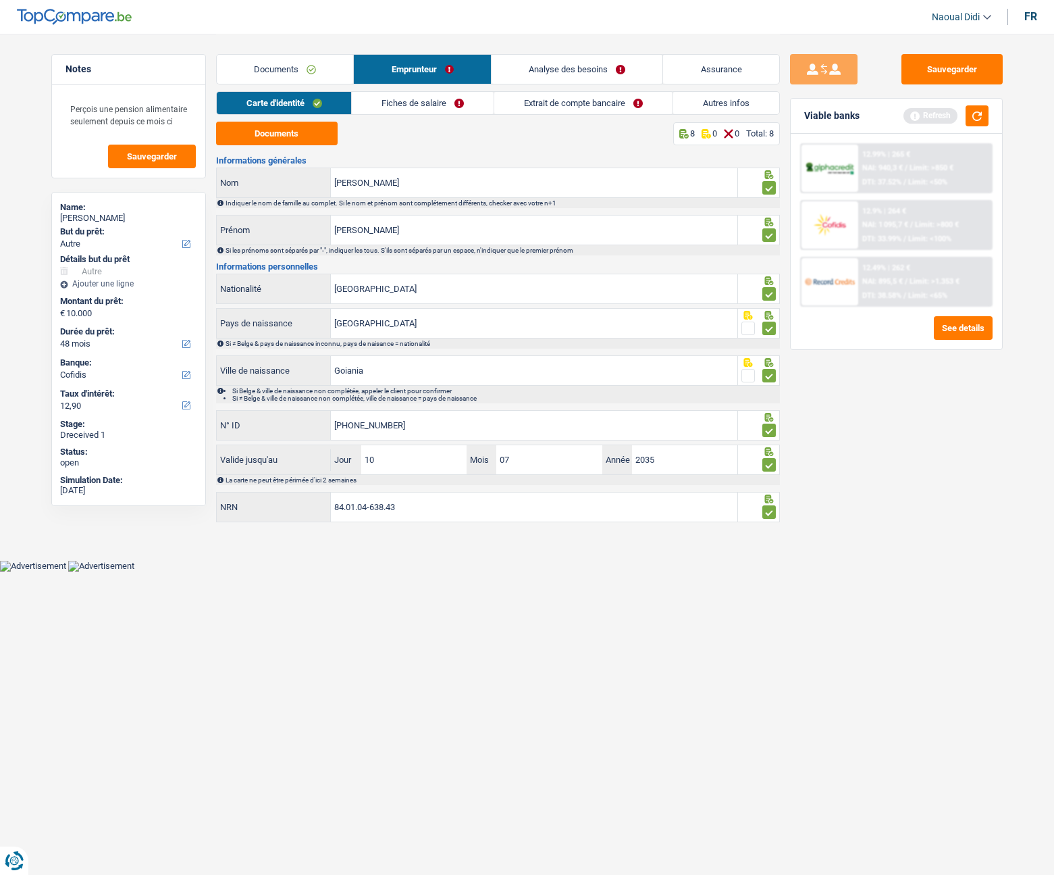
click at [422, 99] on link "Fiches de salaire" at bounding box center [423, 103] width 142 height 22
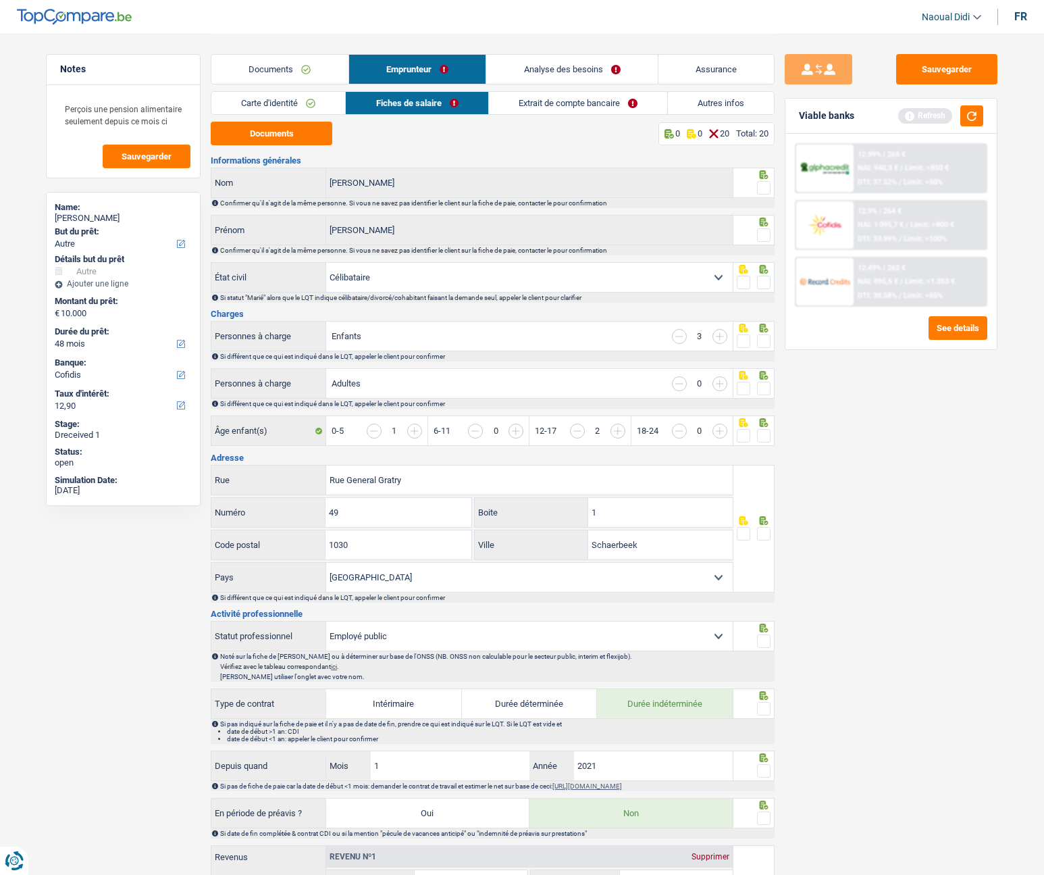
click at [767, 187] on span at bounding box center [764, 188] width 14 height 14
click at [0, 0] on input "radio" at bounding box center [0, 0] width 0 height 0
click at [765, 236] on span at bounding box center [764, 235] width 14 height 14
click at [0, 0] on input "radio" at bounding box center [0, 0] width 0 height 0
click at [765, 236] on span at bounding box center [764, 235] width 14 height 14
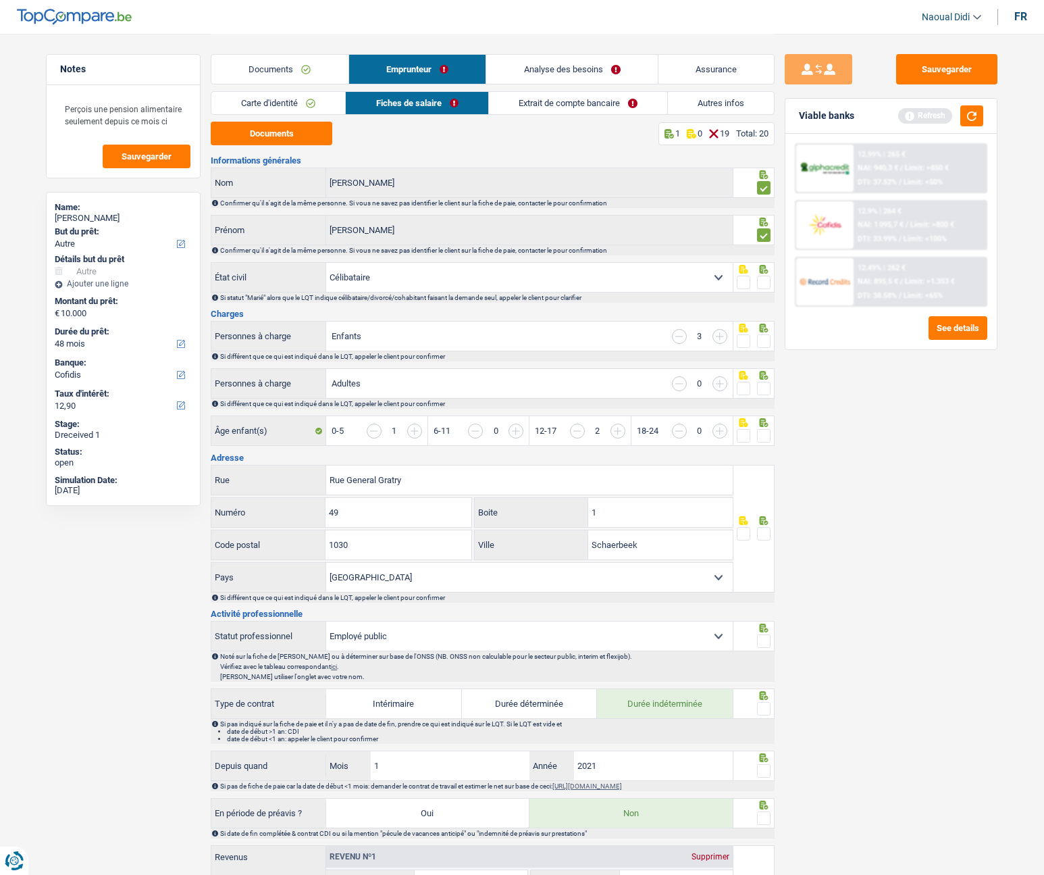
click at [0, 0] on input "radio" at bounding box center [0, 0] width 0 height 0
click at [766, 283] on span at bounding box center [764, 283] width 14 height 14
click at [0, 0] on input "radio" at bounding box center [0, 0] width 0 height 0
click at [765, 234] on span at bounding box center [764, 235] width 14 height 14
click at [0, 0] on input "radio" at bounding box center [0, 0] width 0 height 0
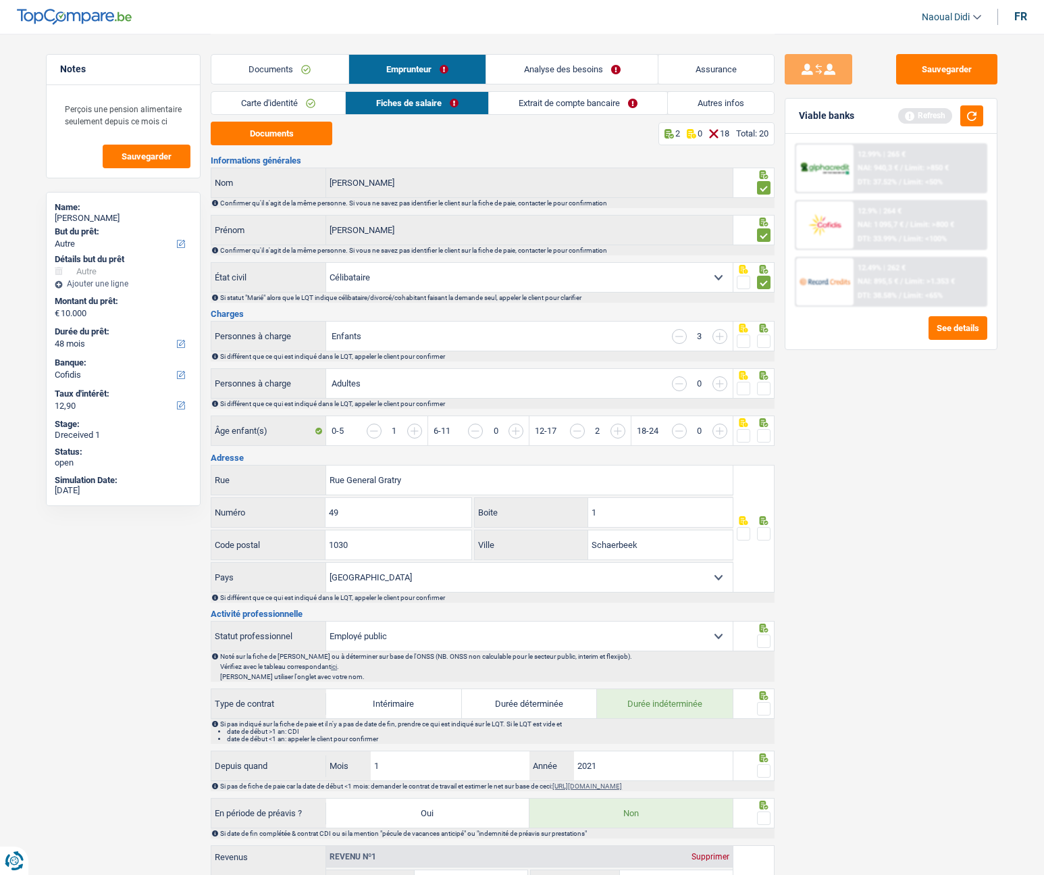
click at [765, 234] on span at bounding box center [764, 235] width 14 height 14
click at [0, 0] on input "radio" at bounding box center [0, 0] width 0 height 0
click at [765, 341] on span at bounding box center [764, 341] width 14 height 14
click at [0, 0] on input "radio" at bounding box center [0, 0] width 0 height 0
click at [765, 341] on span at bounding box center [764, 341] width 14 height 14
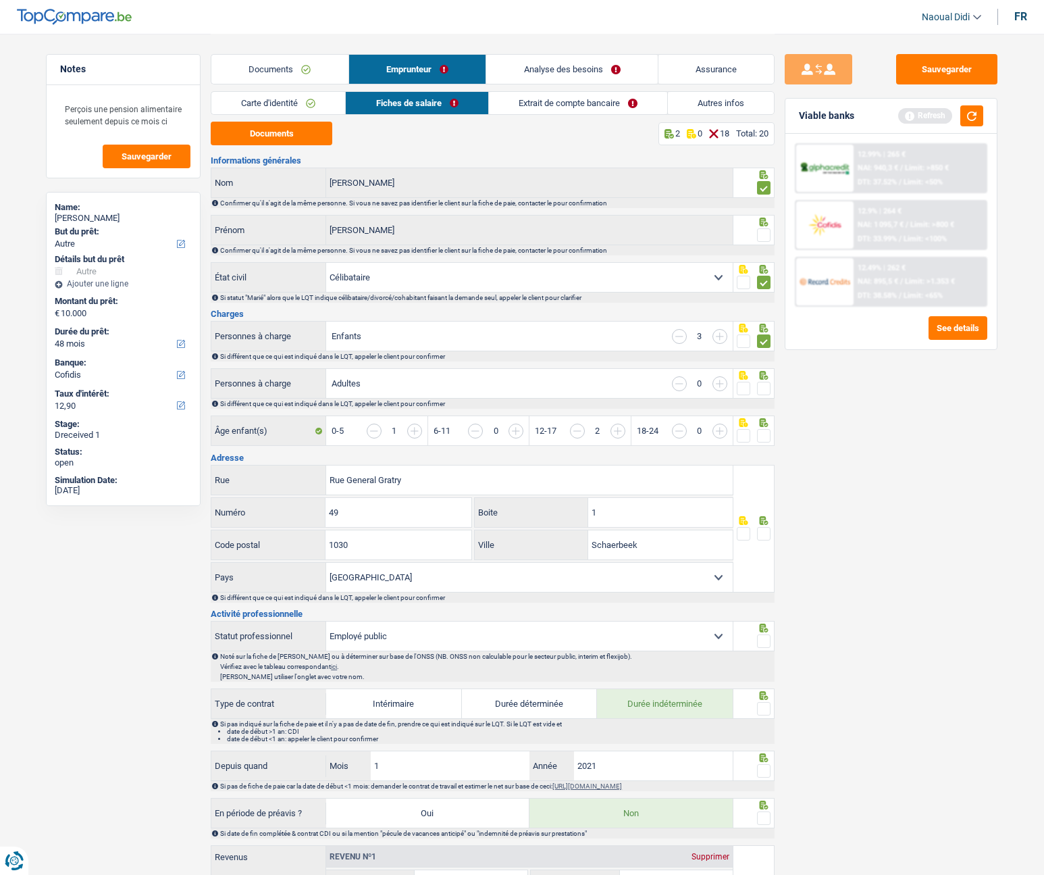
click at [0, 0] on input "radio" at bounding box center [0, 0] width 0 height 0
click at [763, 343] on span at bounding box center [764, 341] width 14 height 14
click at [0, 0] on input "radio" at bounding box center [0, 0] width 0 height 0
click at [763, 343] on span at bounding box center [764, 341] width 14 height 14
click at [0, 0] on input "radio" at bounding box center [0, 0] width 0 height 0
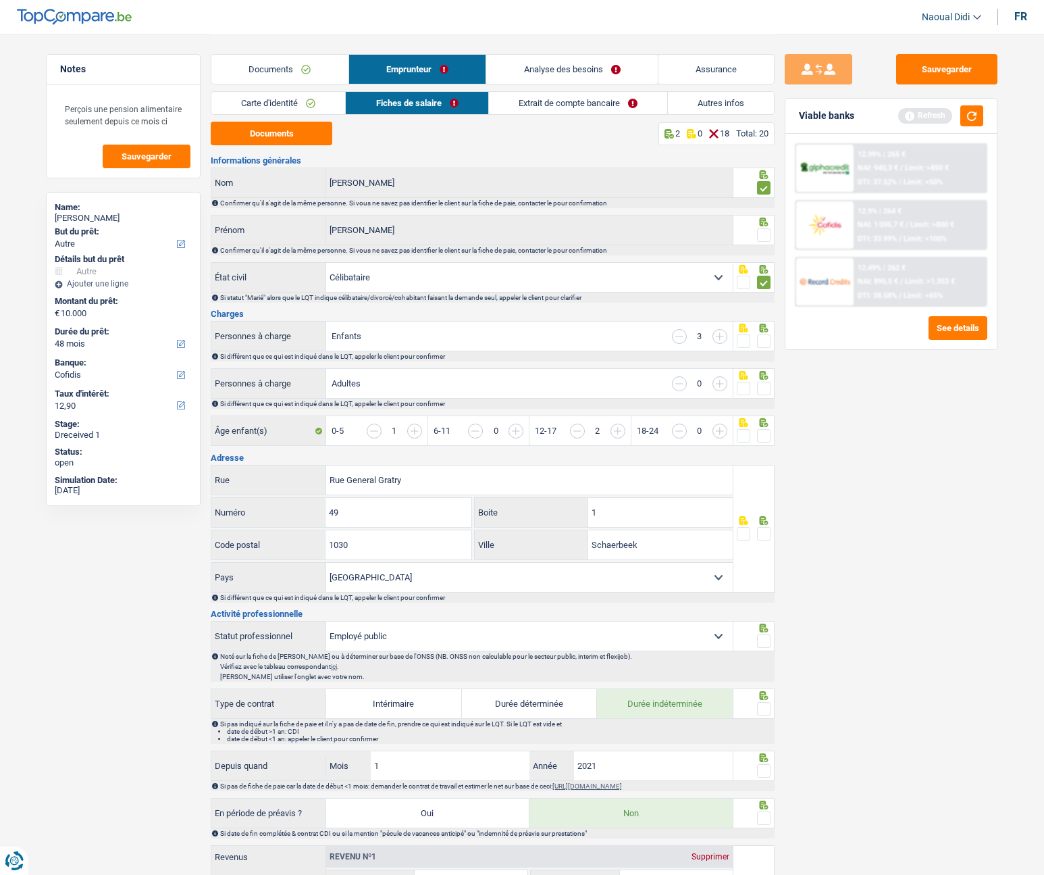
click at [764, 344] on span at bounding box center [764, 341] width 14 height 14
click at [0, 0] on input "radio" at bounding box center [0, 0] width 0 height 0
click at [764, 344] on span at bounding box center [764, 341] width 14 height 14
click at [0, 0] on input "radio" at bounding box center [0, 0] width 0 height 0
click at [763, 339] on span at bounding box center [764, 341] width 14 height 14
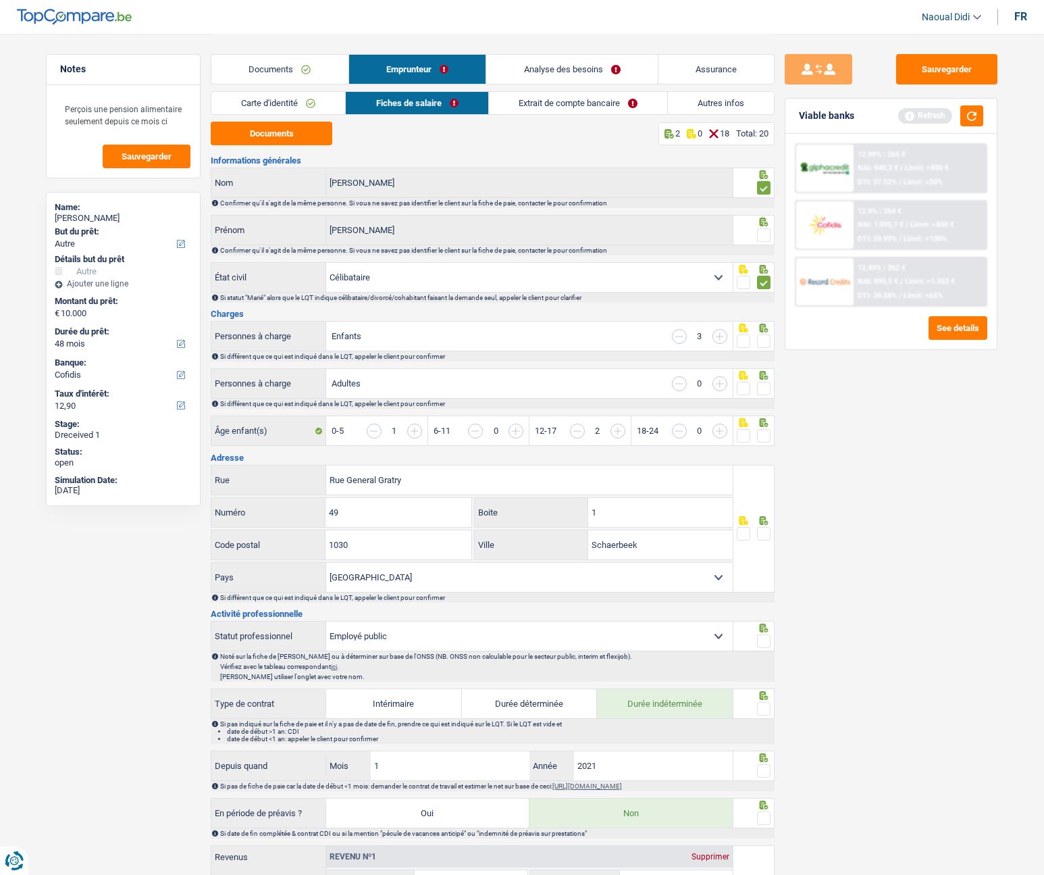
click at [0, 0] on input "radio" at bounding box center [0, 0] width 0 height 0
click at [763, 339] on span at bounding box center [764, 341] width 14 height 14
click at [0, 0] on input "radio" at bounding box center [0, 0] width 0 height 0
click at [650, 492] on input "1" at bounding box center [660, 512] width 145 height 29
click at [763, 492] on span at bounding box center [764, 534] width 14 height 14
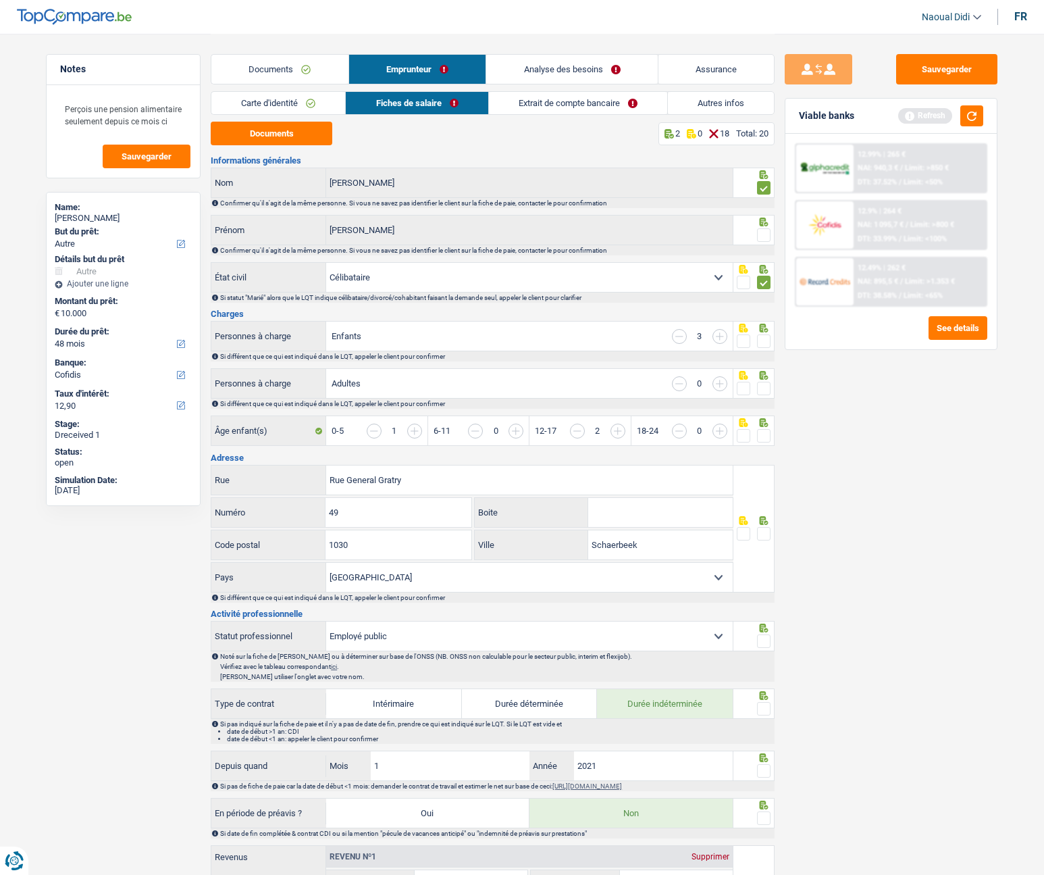
click at [0, 0] on input "radio" at bounding box center [0, 0] width 0 height 0
click at [763, 438] on span at bounding box center [764, 436] width 14 height 14
click at [0, 0] on input "radio" at bounding box center [0, 0] width 0 height 0
click at [758, 390] on span at bounding box center [764, 389] width 14 height 14
click at [0, 0] on input "radio" at bounding box center [0, 0] width 0 height 0
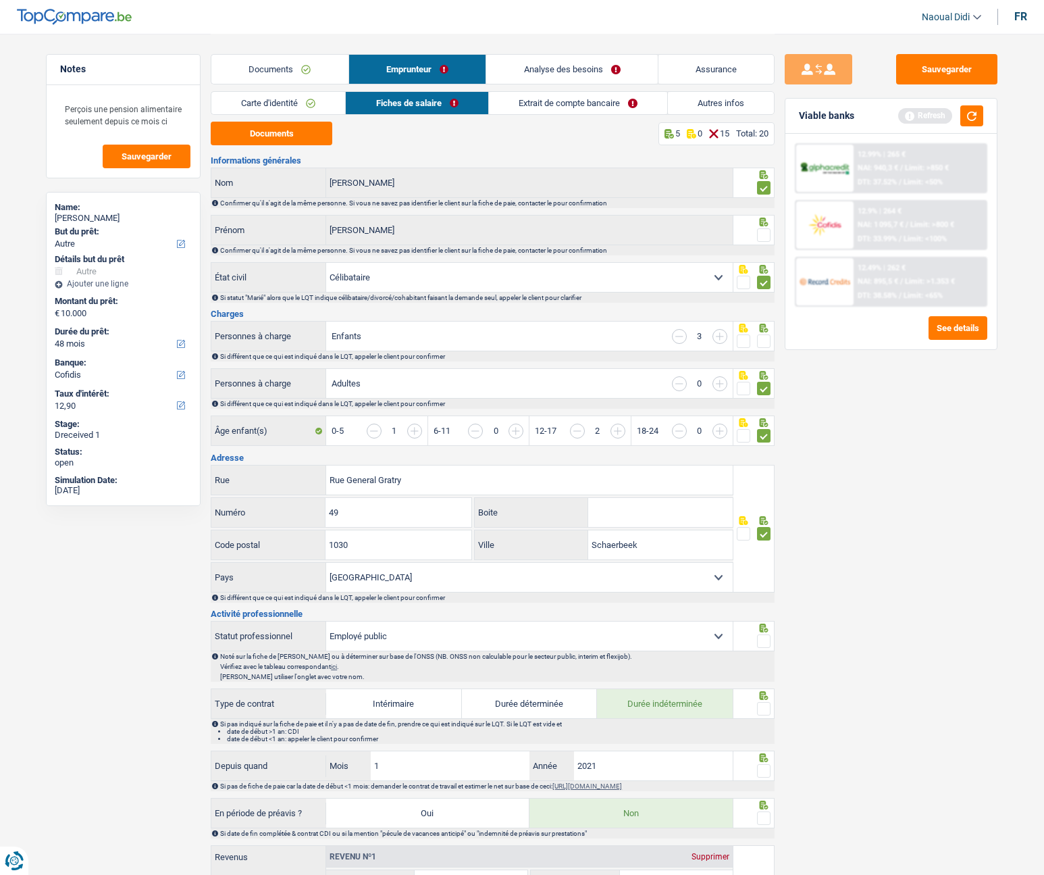
click at [767, 343] on span at bounding box center [764, 341] width 14 height 14
click at [0, 0] on input "radio" at bounding box center [0, 0] width 0 height 0
click at [760, 229] on span at bounding box center [764, 235] width 14 height 14
click at [0, 0] on input "radio" at bounding box center [0, 0] width 0 height 0
click at [760, 229] on span at bounding box center [764, 235] width 14 height 14
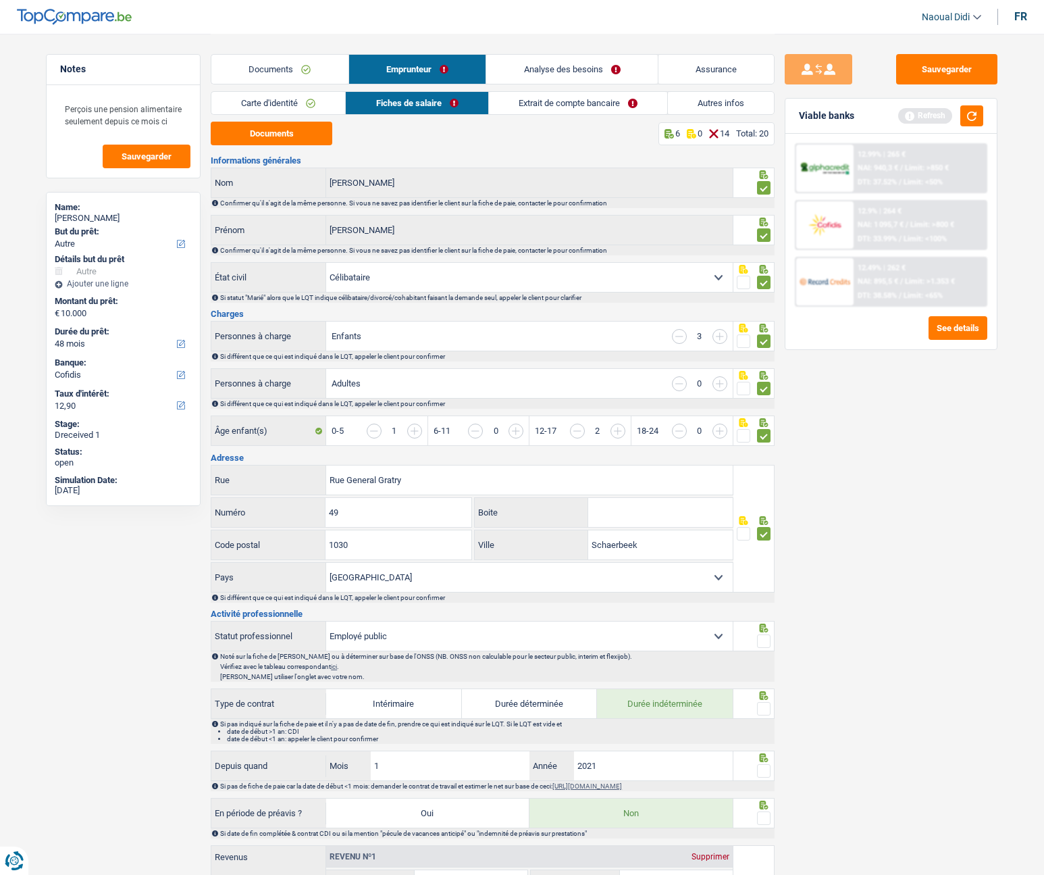
click at [0, 0] on input "radio" at bounding box center [0, 0] width 0 height 0
click at [767, 238] on span at bounding box center [764, 235] width 14 height 14
click at [0, 0] on input "radio" at bounding box center [0, 0] width 0 height 0
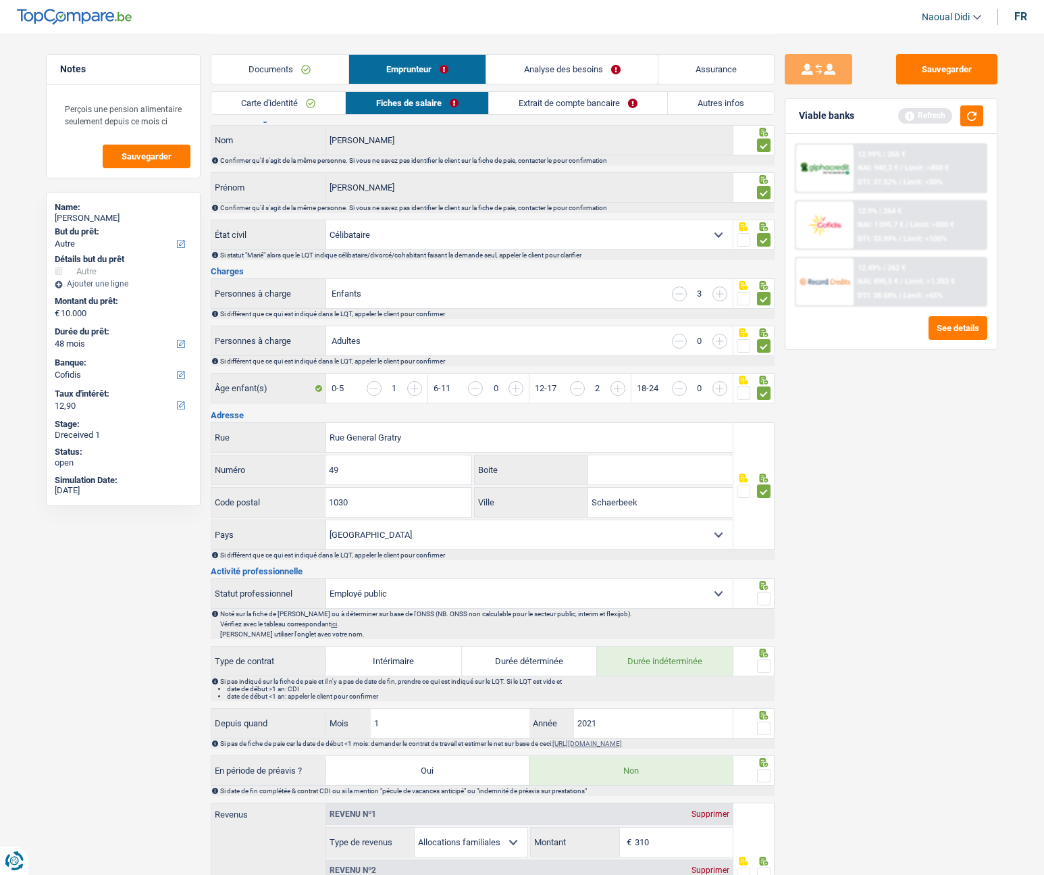
scroll to position [203, 0]
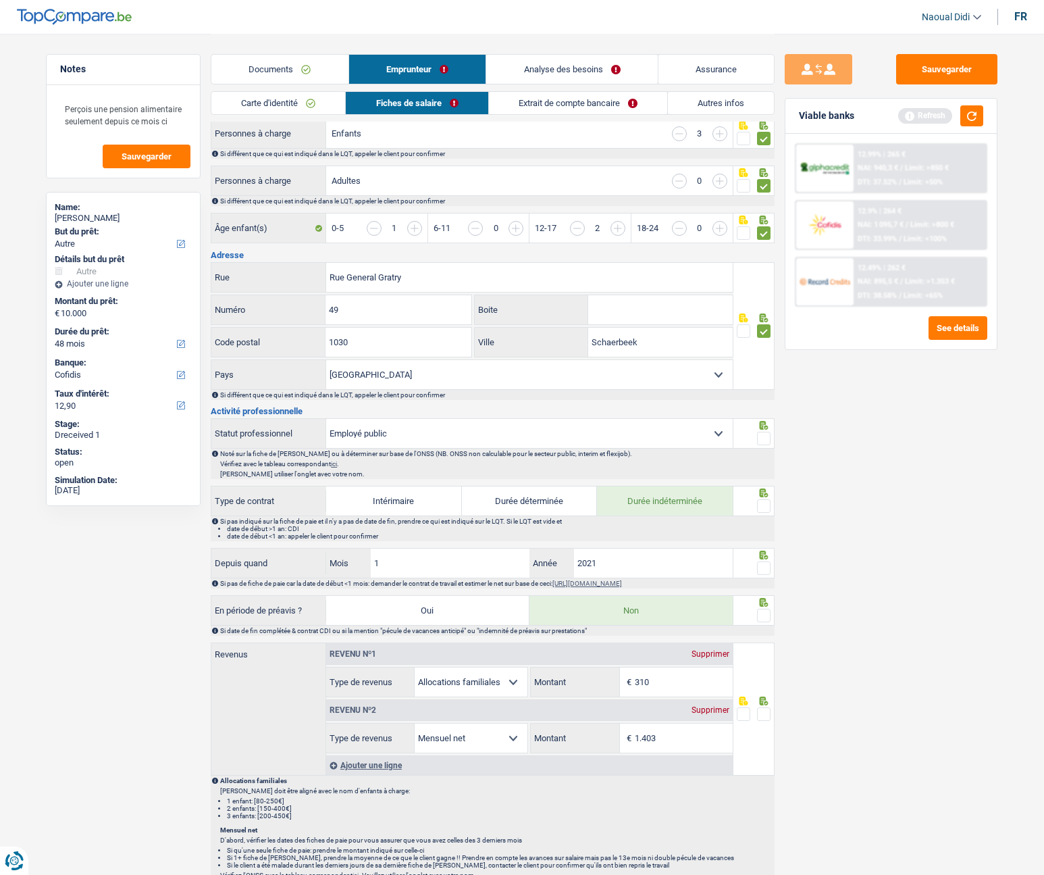
click at [759, 436] on span at bounding box center [764, 439] width 14 height 14
click at [0, 0] on input "radio" at bounding box center [0, 0] width 0 height 0
click at [719, 438] on select "Ouvrier Employé privé Employé public Invalide Indépendant Pensionné Chômeur Mut…" at bounding box center [529, 433] width 407 height 29
select select "privateEmployee"
click at [326, 419] on select "Ouvrier Employé privé Employé public Invalide Indépendant Pensionné Chômeur Mut…" at bounding box center [529, 433] width 407 height 29
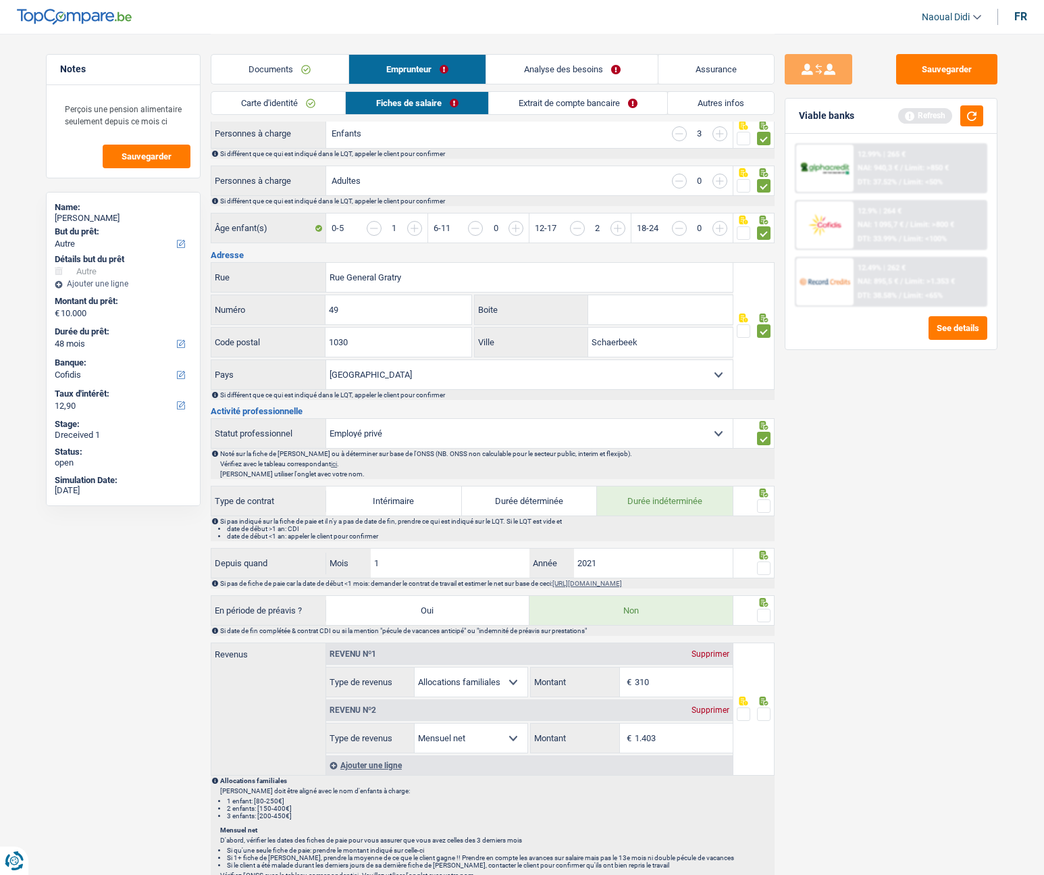
radio input "false"
select select "mealVouchers"
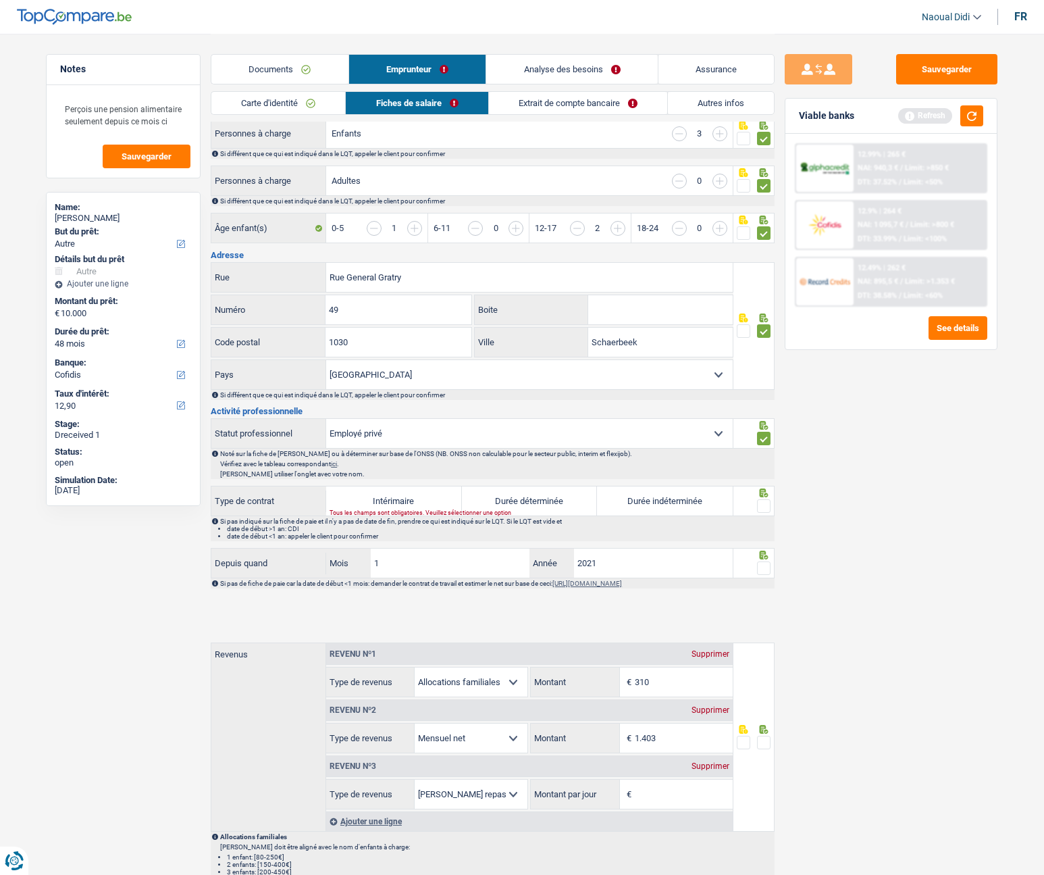
scroll to position [270, 0]
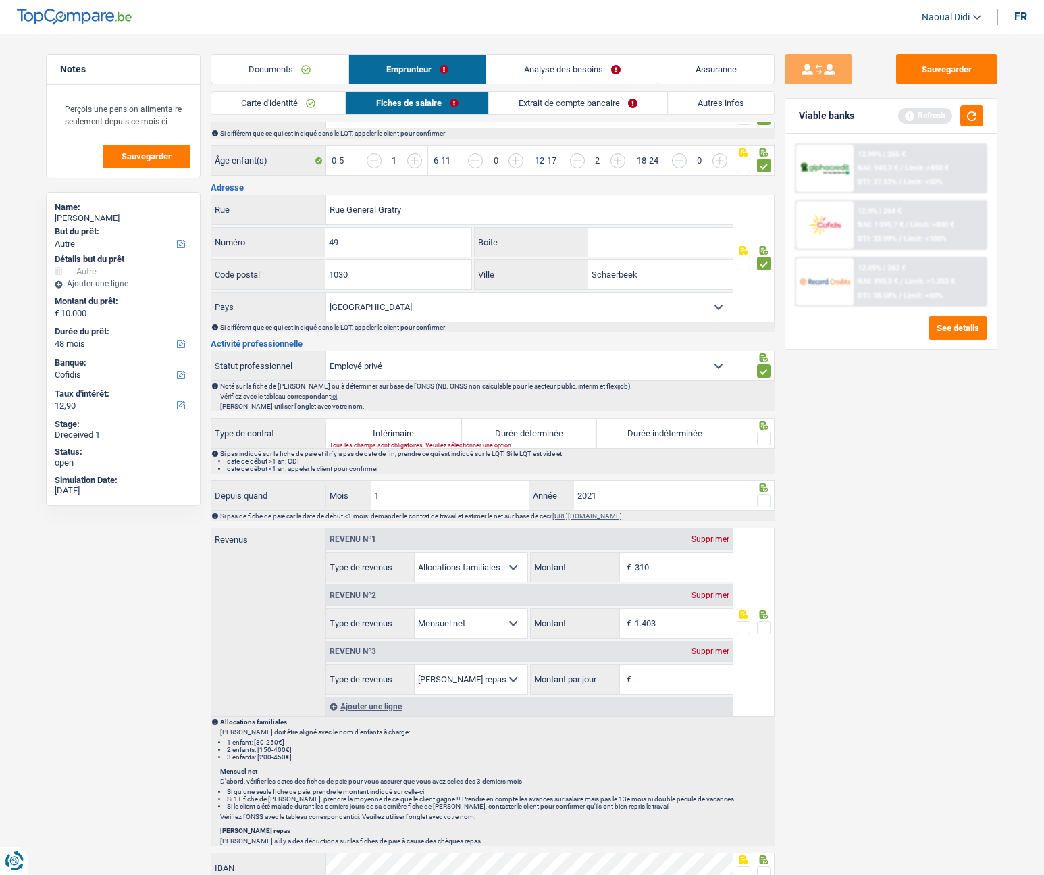
click at [680, 432] on label "Durée indéterminée" at bounding box center [665, 433] width 136 height 29
click at [680, 432] on input "Durée indéterminée" at bounding box center [665, 433] width 136 height 29
radio input "true"
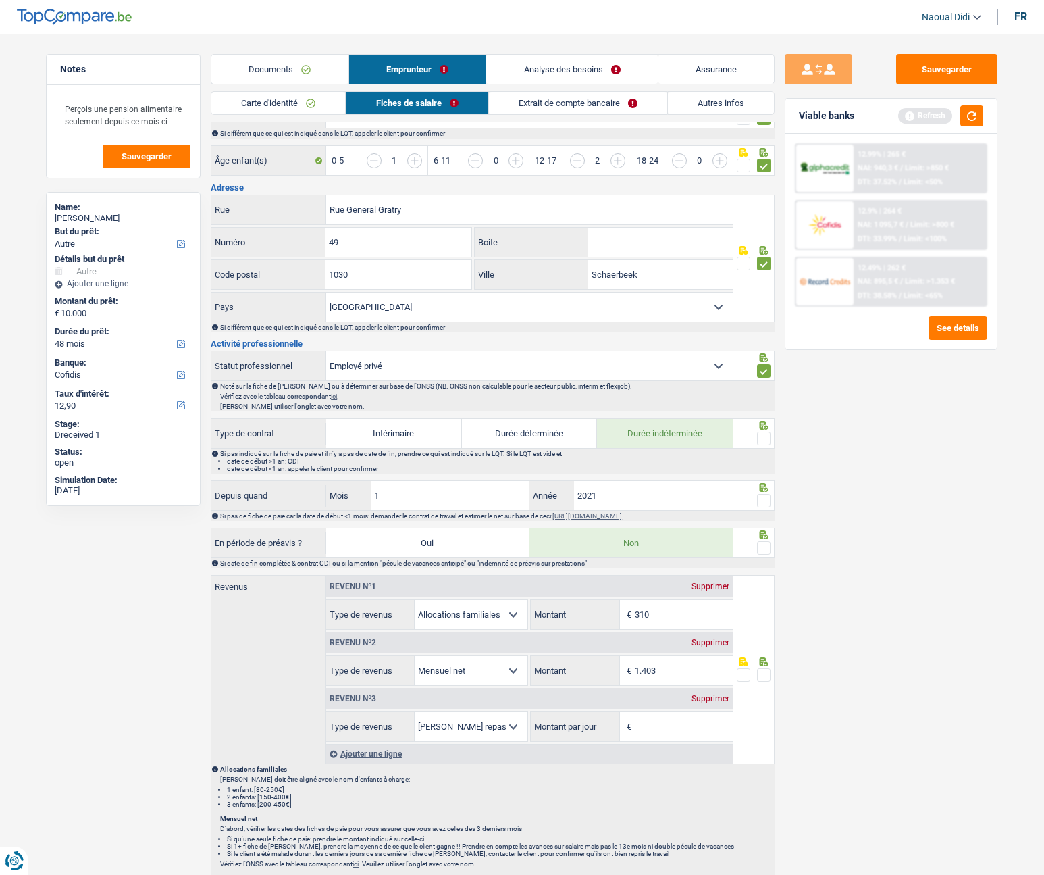
click at [765, 437] on span at bounding box center [764, 439] width 14 height 14
click at [0, 0] on input "radio" at bounding box center [0, 0] width 0 height 0
click at [608, 492] on input "2021" at bounding box center [653, 495] width 159 height 29
type input "2022"
drag, startPoint x: 390, startPoint y: 496, endPoint x: 348, endPoint y: 496, distance: 41.9
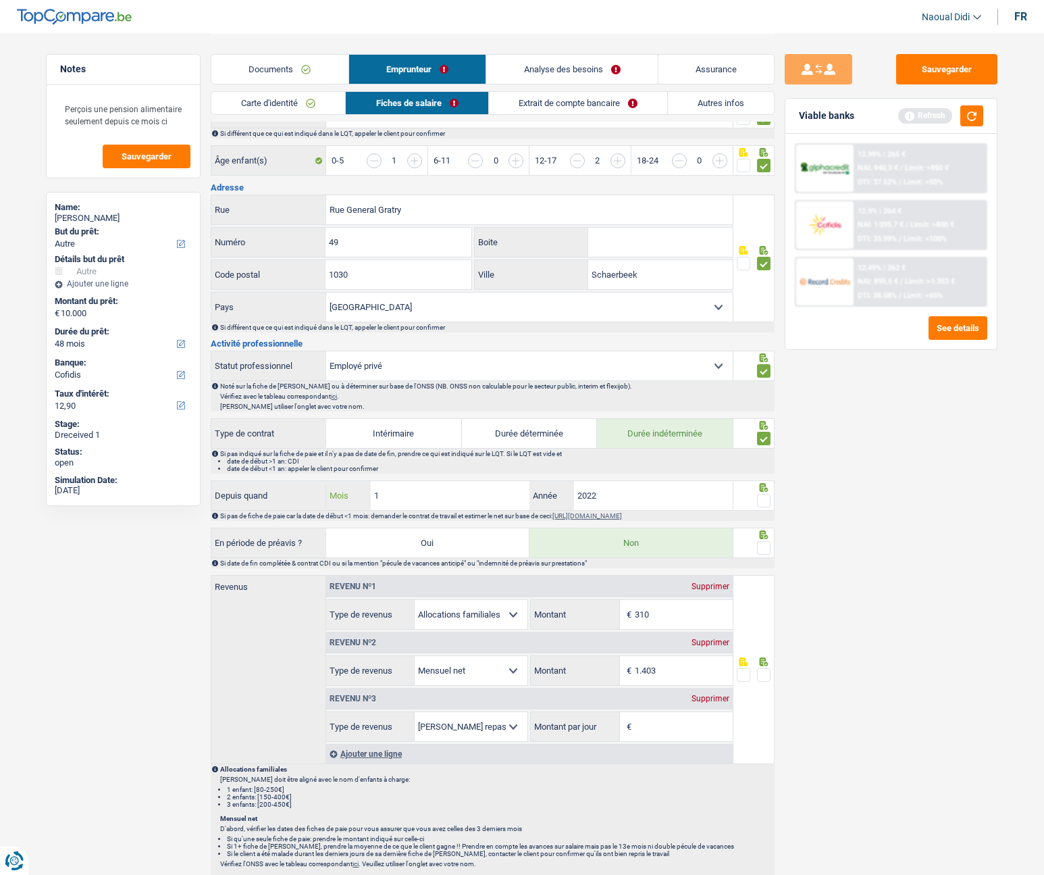
click at [348, 492] on div "1 Mois" at bounding box center [427, 495] width 203 height 29
type input "5"
click at [760, 492] on span at bounding box center [764, 501] width 14 height 14
click at [0, 0] on input "radio" at bounding box center [0, 0] width 0 height 0
click at [765, 492] on span at bounding box center [764, 548] width 14 height 14
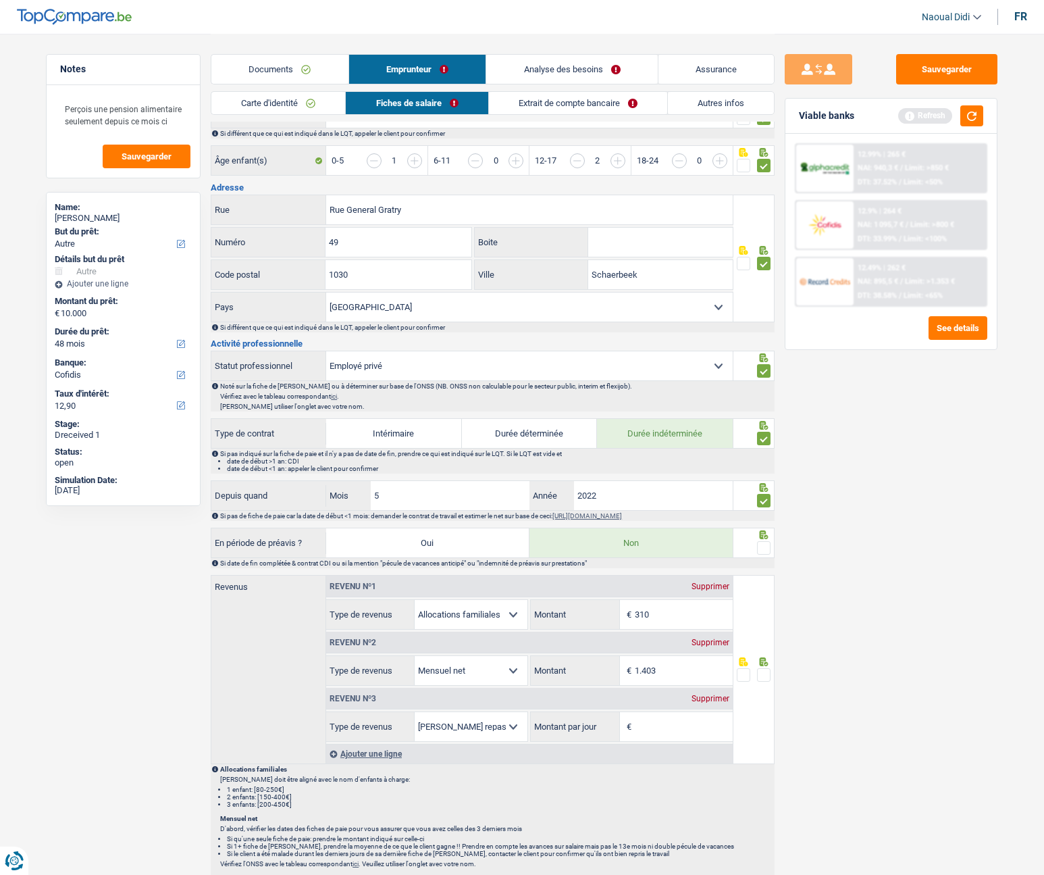
click at [0, 0] on input "radio" at bounding box center [0, 0] width 0 height 0
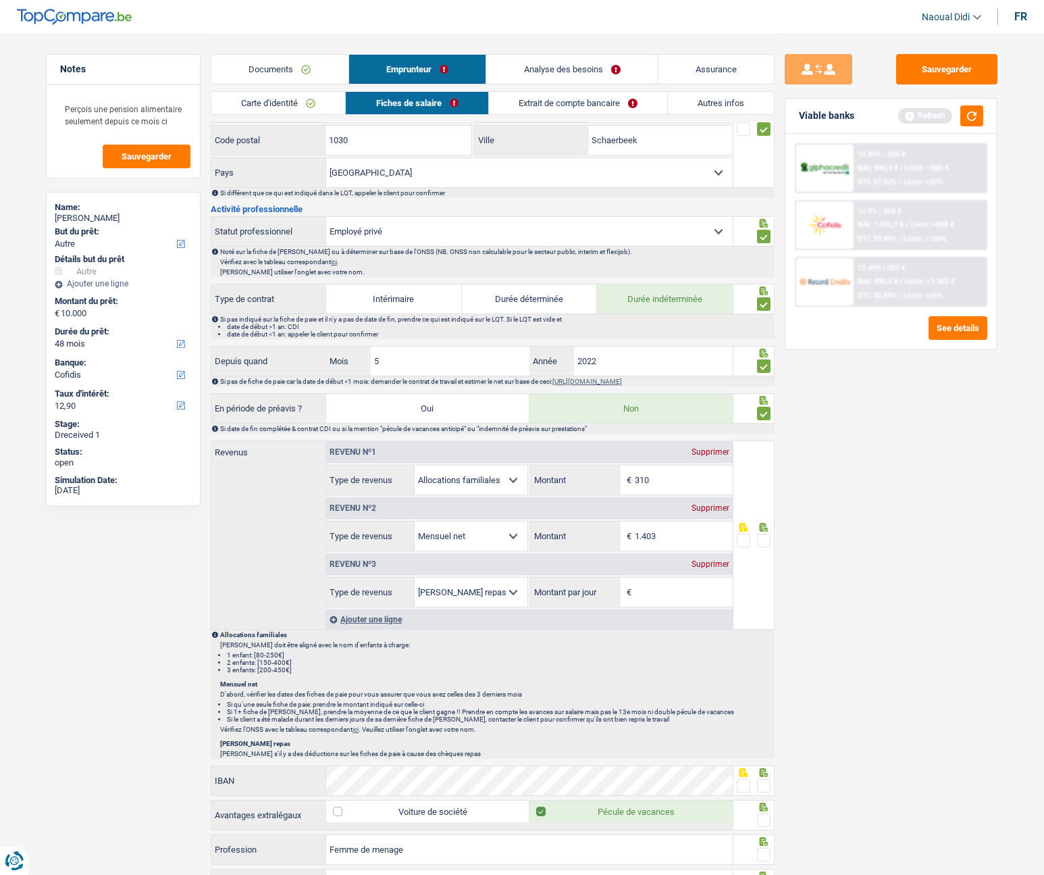
scroll to position [405, 0]
click at [760, 492] on span at bounding box center [764, 540] width 14 height 14
click at [0, 0] on input "radio" at bounding box center [0, 0] width 0 height 0
click at [704, 492] on div "Supprimer" at bounding box center [710, 563] width 45 height 8
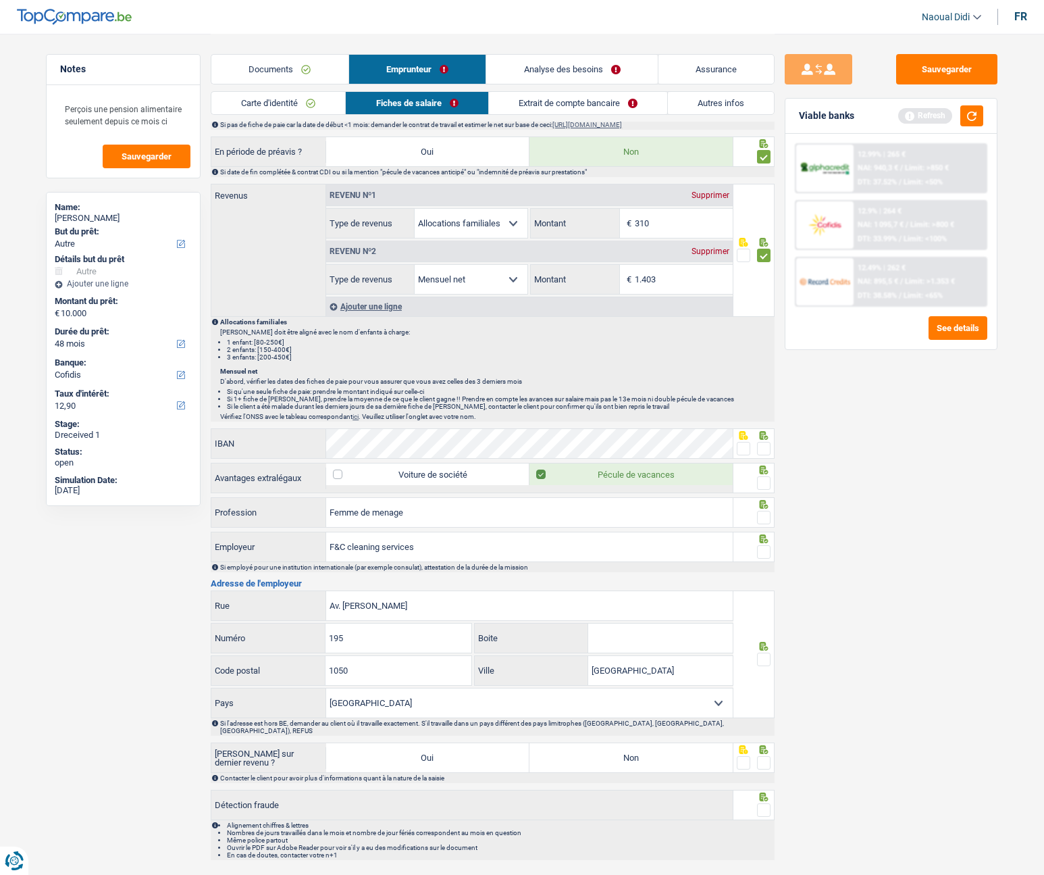
scroll to position [675, 0]
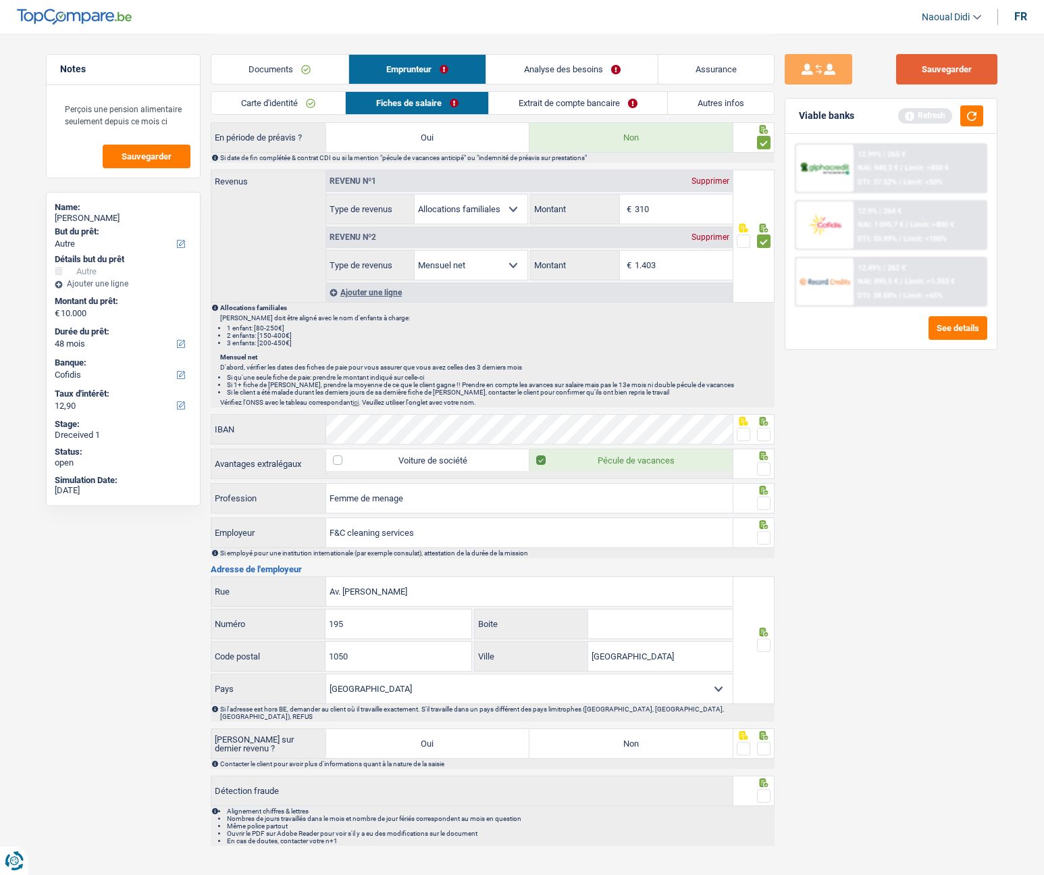
click at [985, 67] on button "Sauvegarder" at bounding box center [946, 69] width 101 height 30
